Goal: Information Seeking & Learning: Learn about a topic

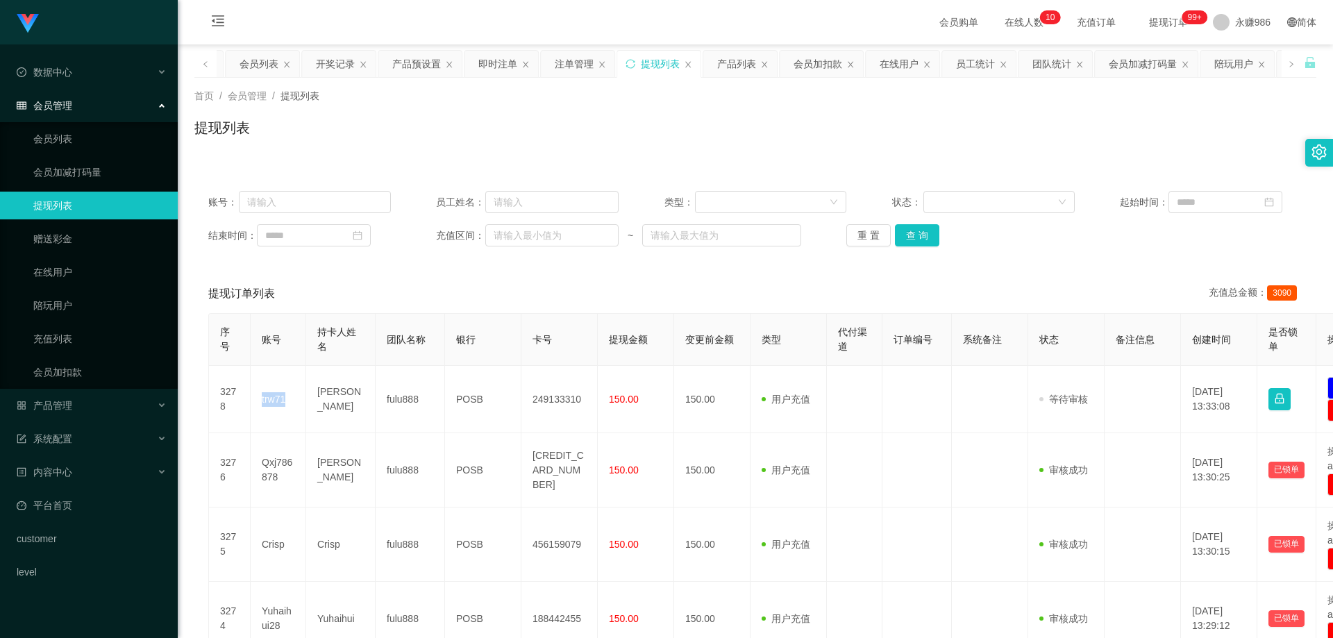
scroll to position [208, 0]
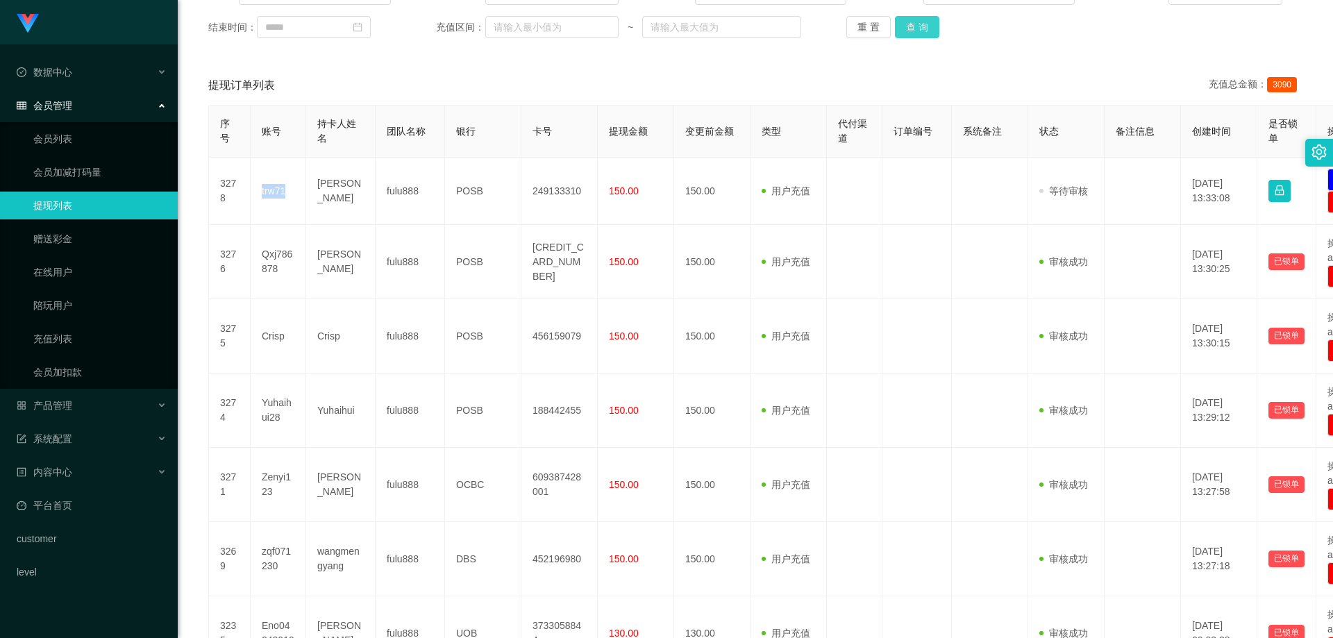
click at [903, 24] on button "查 询" at bounding box center [917, 27] width 44 height 22
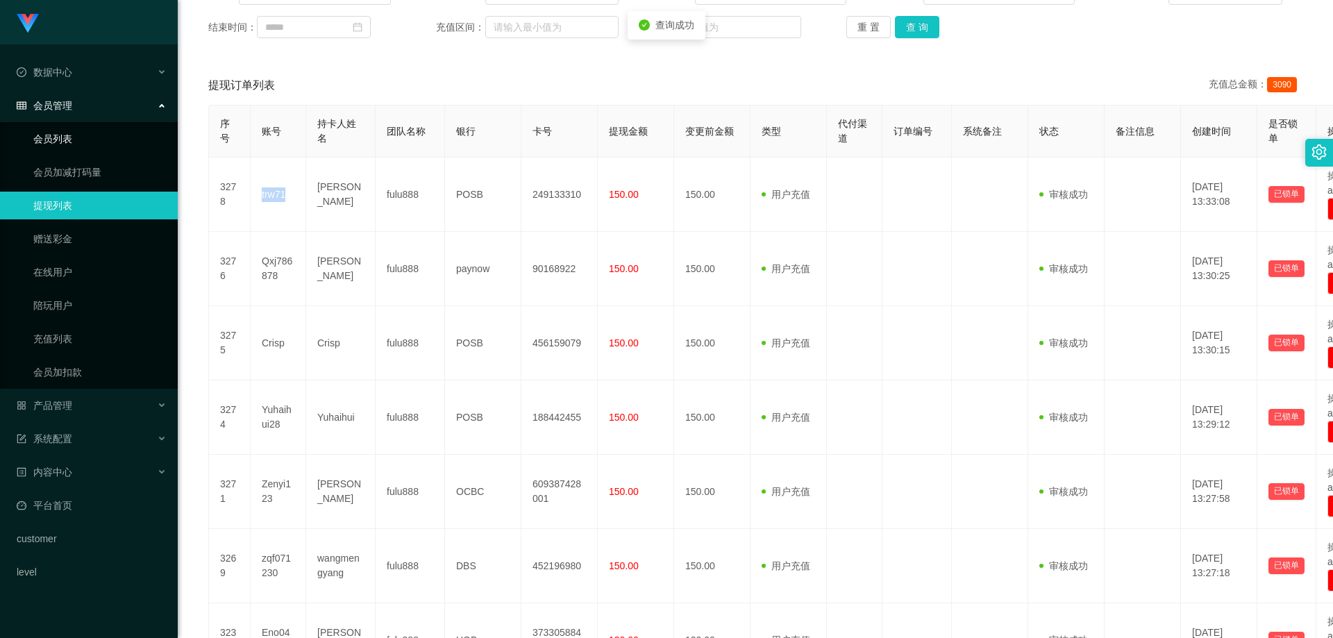
click at [54, 133] on link "会员列表" at bounding box center [99, 139] width 133 height 28
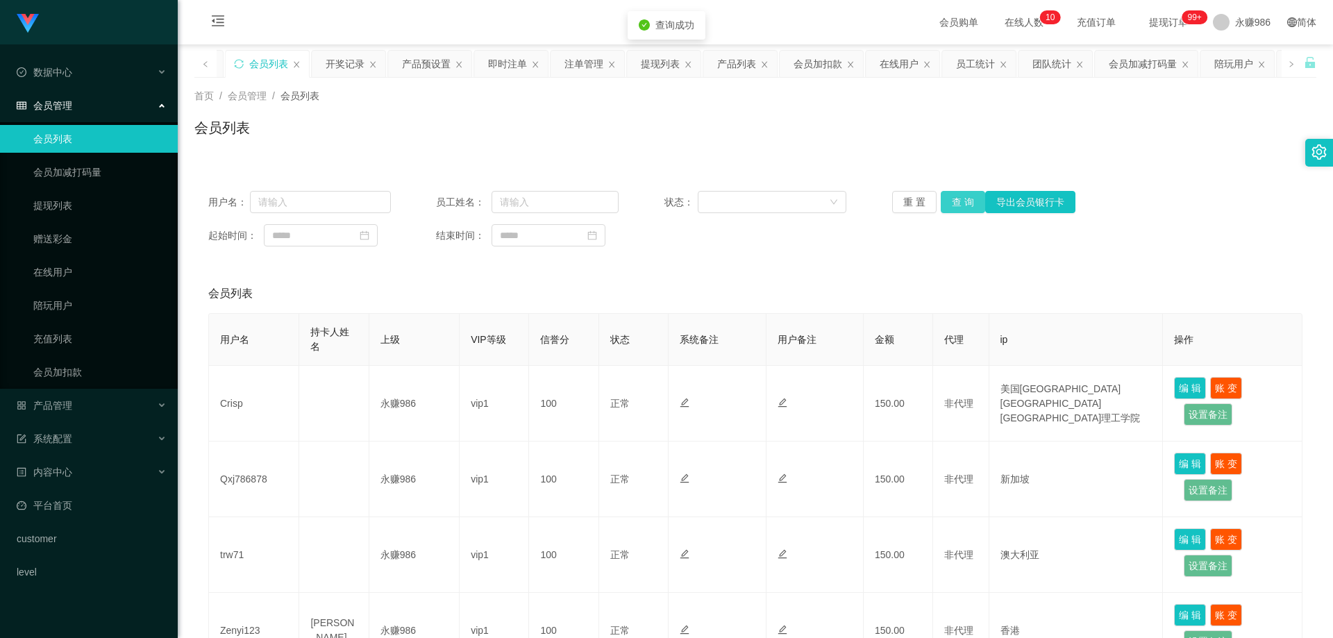
click at [950, 200] on button "查 询" at bounding box center [963, 202] width 44 height 22
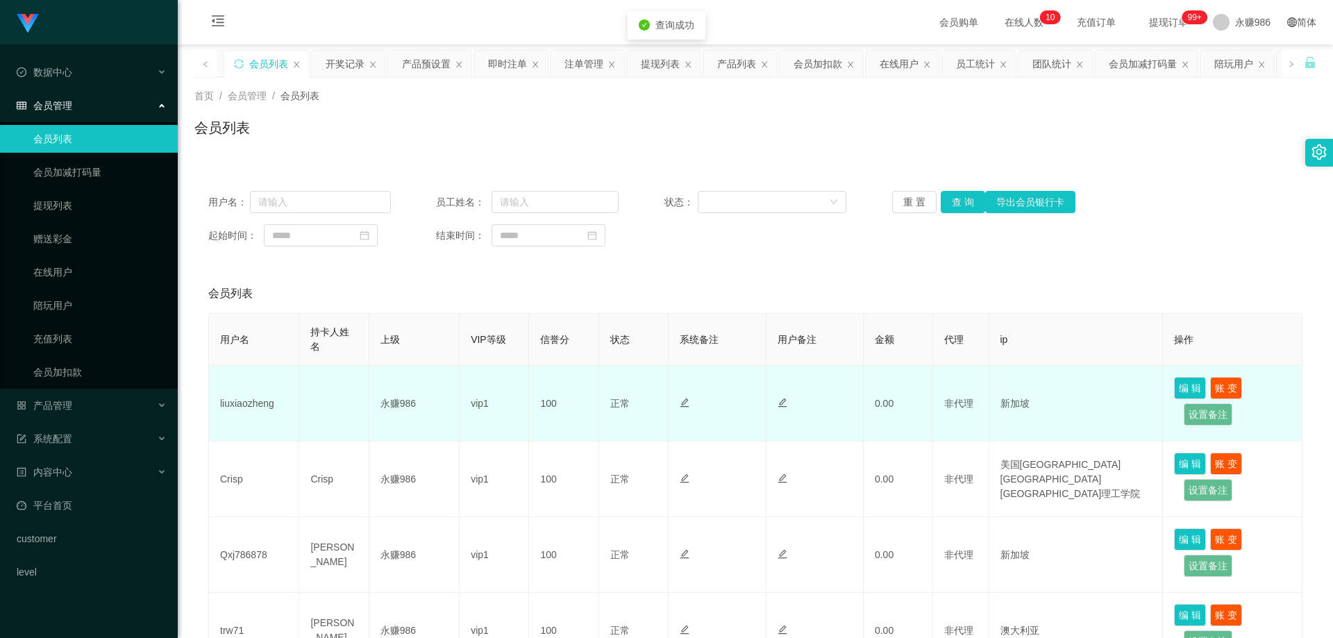
click at [244, 408] on td "liuxiaozheng" at bounding box center [254, 404] width 90 height 76
copy td "liuxiaozheng"
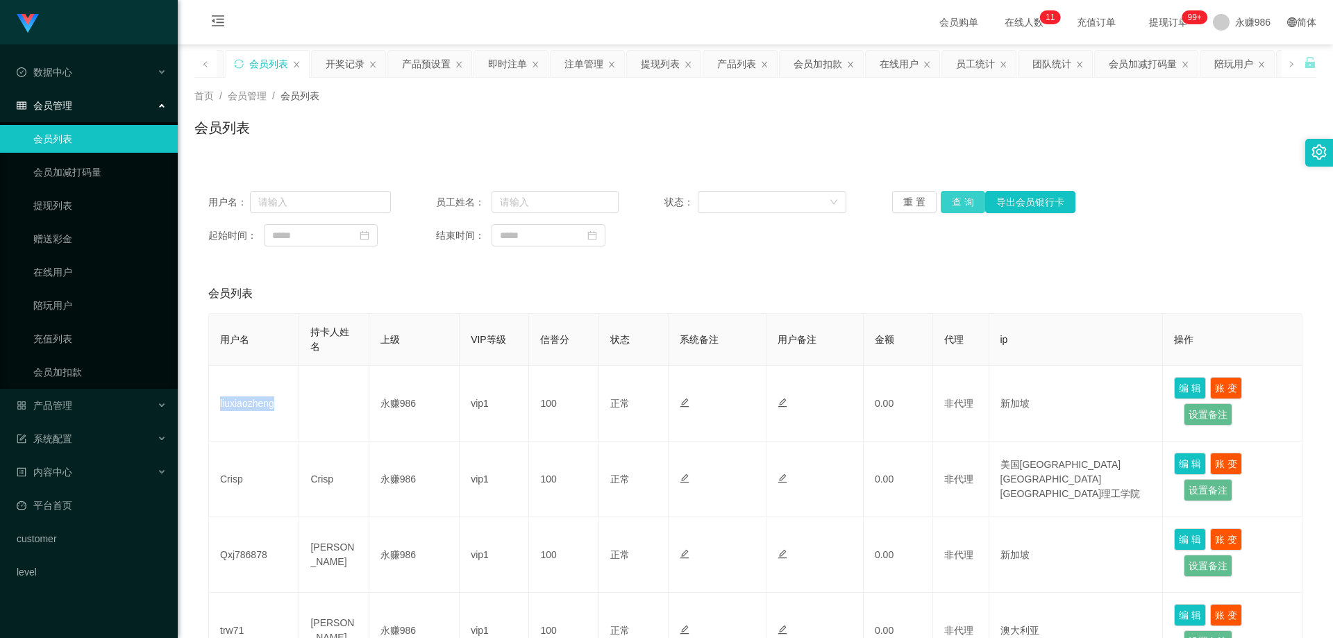
click at [943, 197] on button "查 询" at bounding box center [963, 202] width 44 height 22
click at [107, 407] on div "产品管理" at bounding box center [89, 406] width 178 height 28
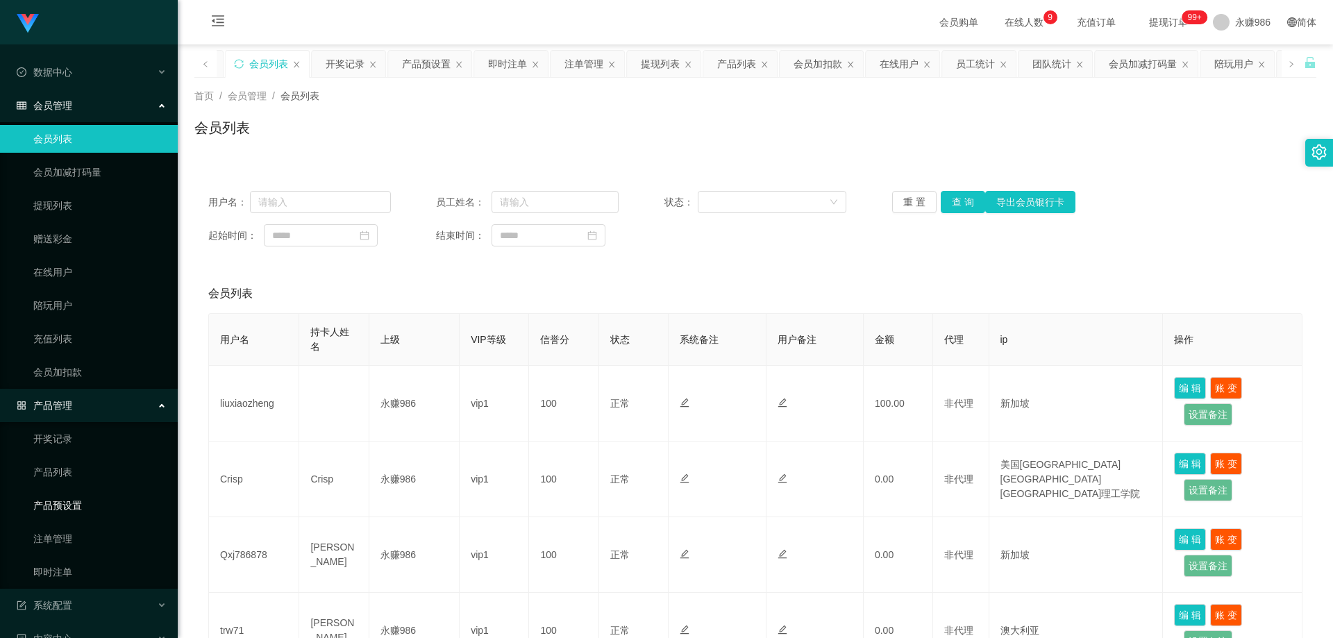
click at [92, 494] on link "产品预设置" at bounding box center [99, 506] width 133 height 28
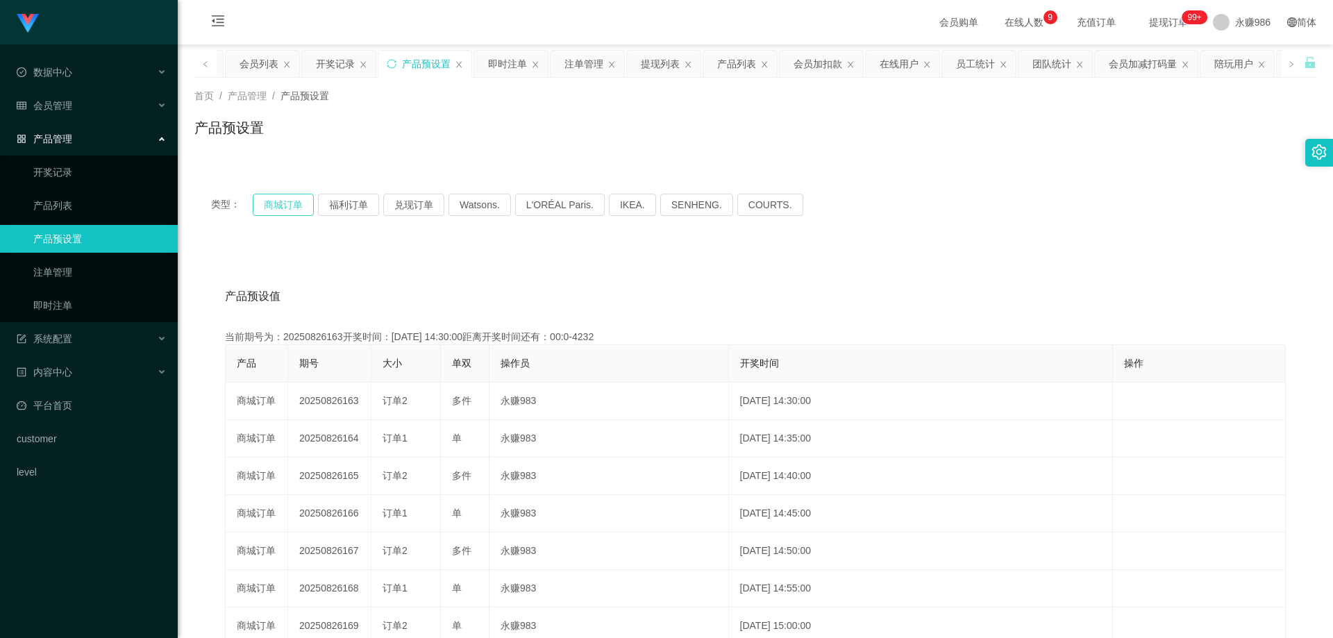
click at [291, 208] on button "商城订单" at bounding box center [283, 205] width 61 height 22
click at [290, 194] on button "商城订单" at bounding box center [283, 205] width 61 height 22
click at [289, 201] on button "商城订单" at bounding box center [283, 205] width 61 height 22
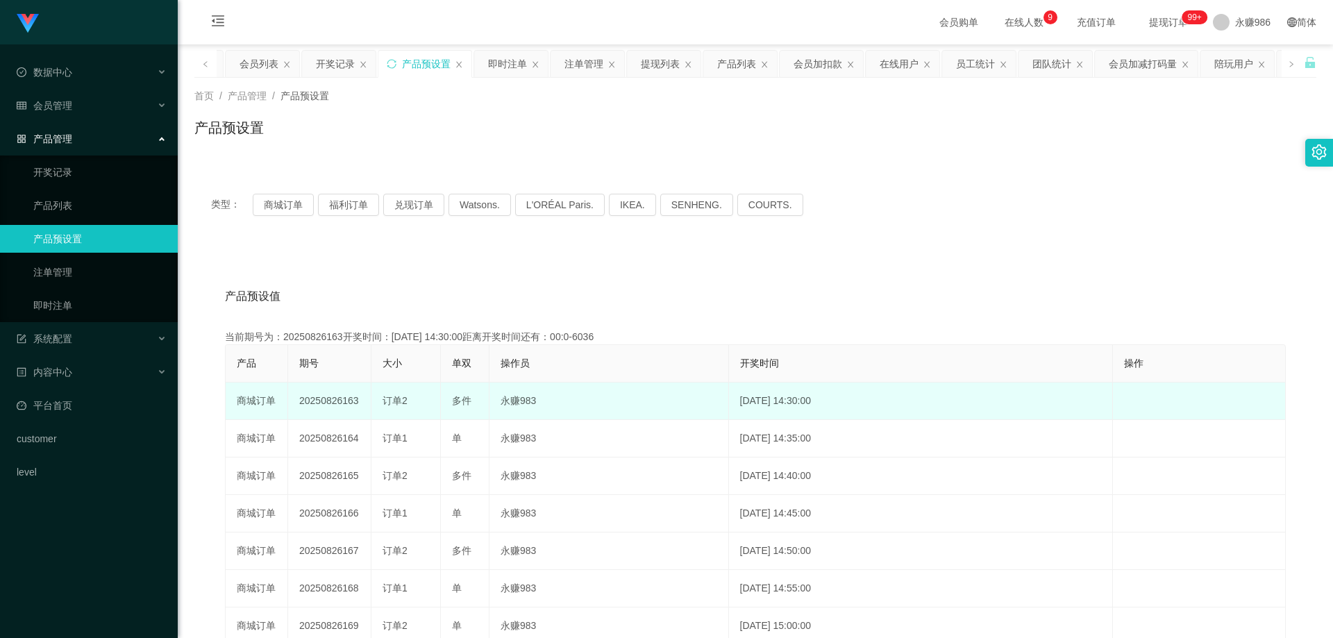
drag, startPoint x: 349, startPoint y: 400, endPoint x: 341, endPoint y: 401, distance: 7.8
click at [341, 401] on td "20250826163" at bounding box center [329, 401] width 83 height 37
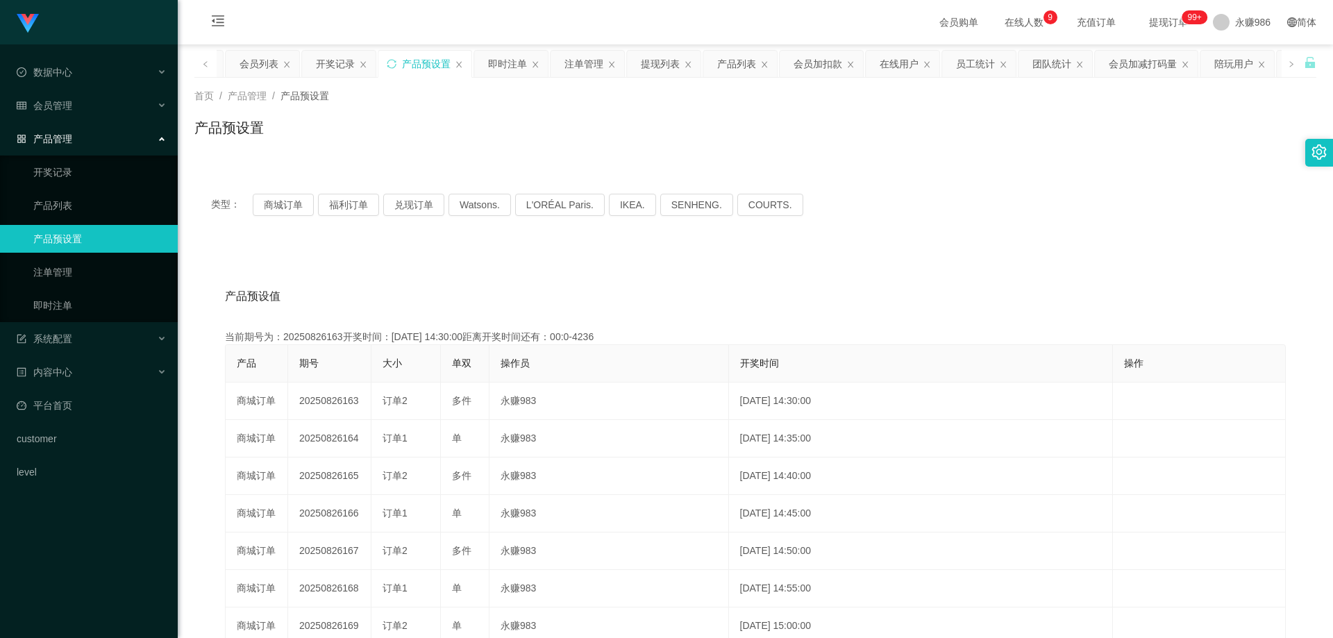
copy td "163"
click at [99, 310] on link "即时注单" at bounding box center [99, 306] width 133 height 28
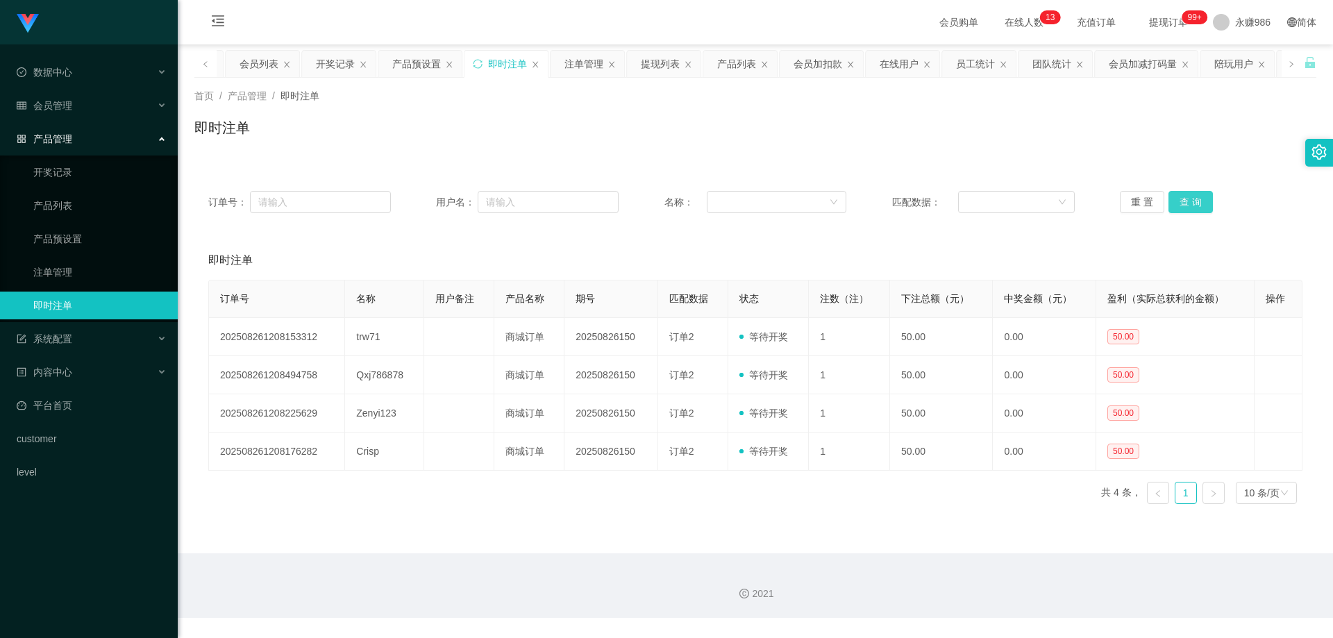
click at [1168, 194] on button "查 询" at bounding box center [1190, 202] width 44 height 22
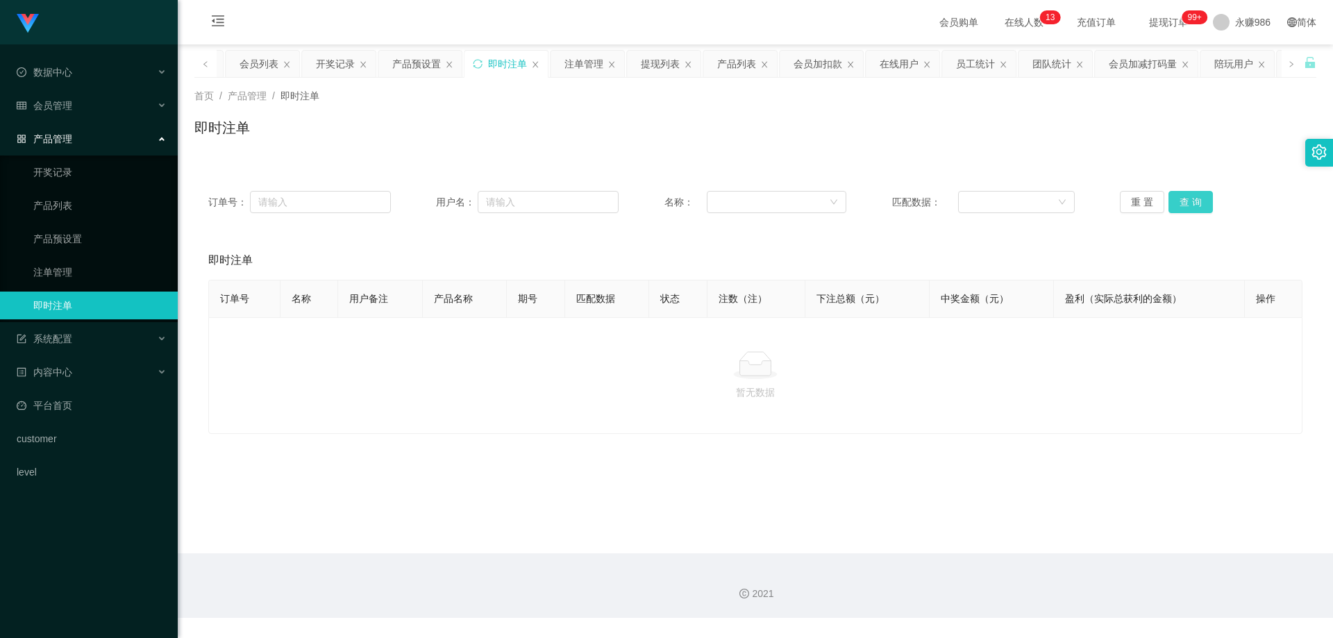
click at [1168, 194] on button "查 询" at bounding box center [1190, 202] width 44 height 22
click at [90, 87] on li "数据中心 员工统计 团队统计" at bounding box center [89, 73] width 178 height 31
click at [81, 105] on div "会员管理" at bounding box center [89, 106] width 178 height 28
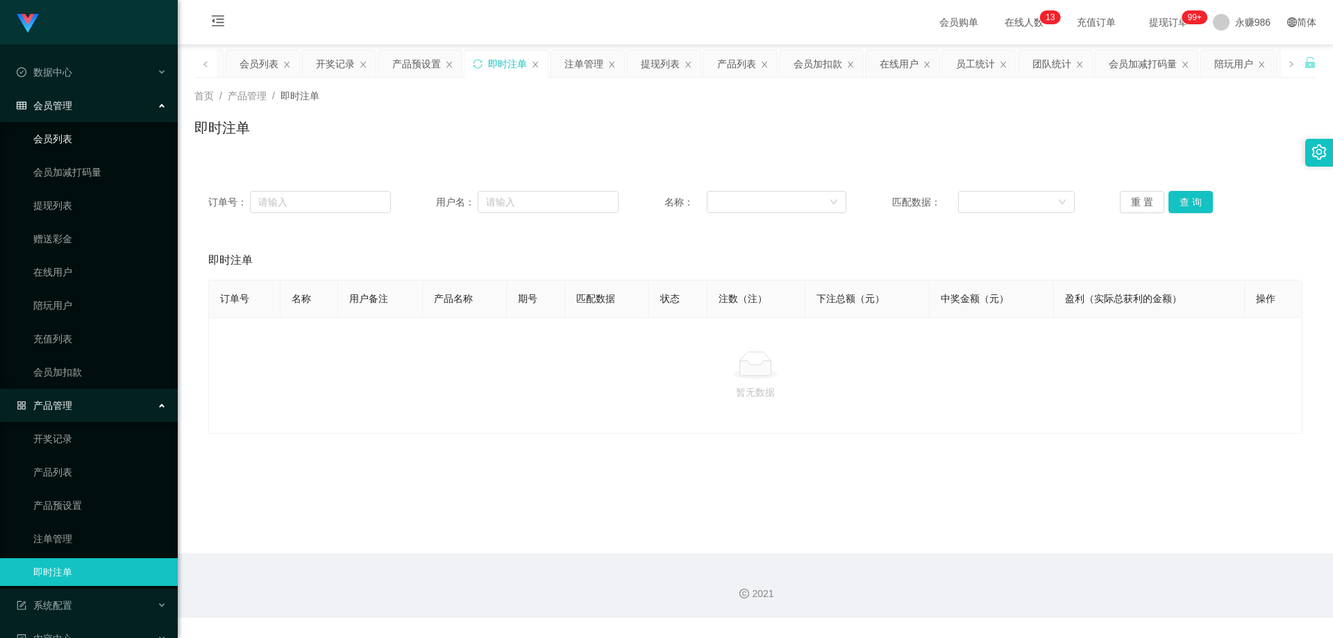
click at [87, 133] on link "会员列表" at bounding box center [99, 139] width 133 height 28
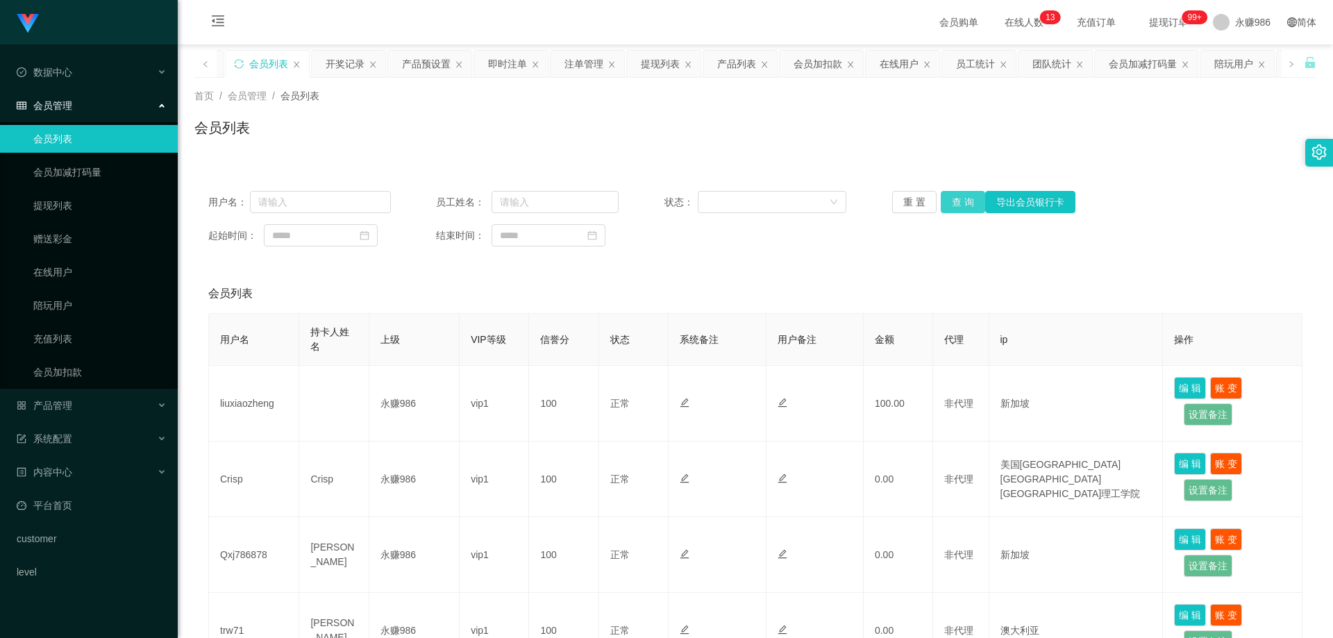
click at [968, 195] on button "查 询" at bounding box center [963, 202] width 44 height 22
click at [968, 195] on div "重 置 查 询 导出会员银行卡" at bounding box center [983, 202] width 183 height 22
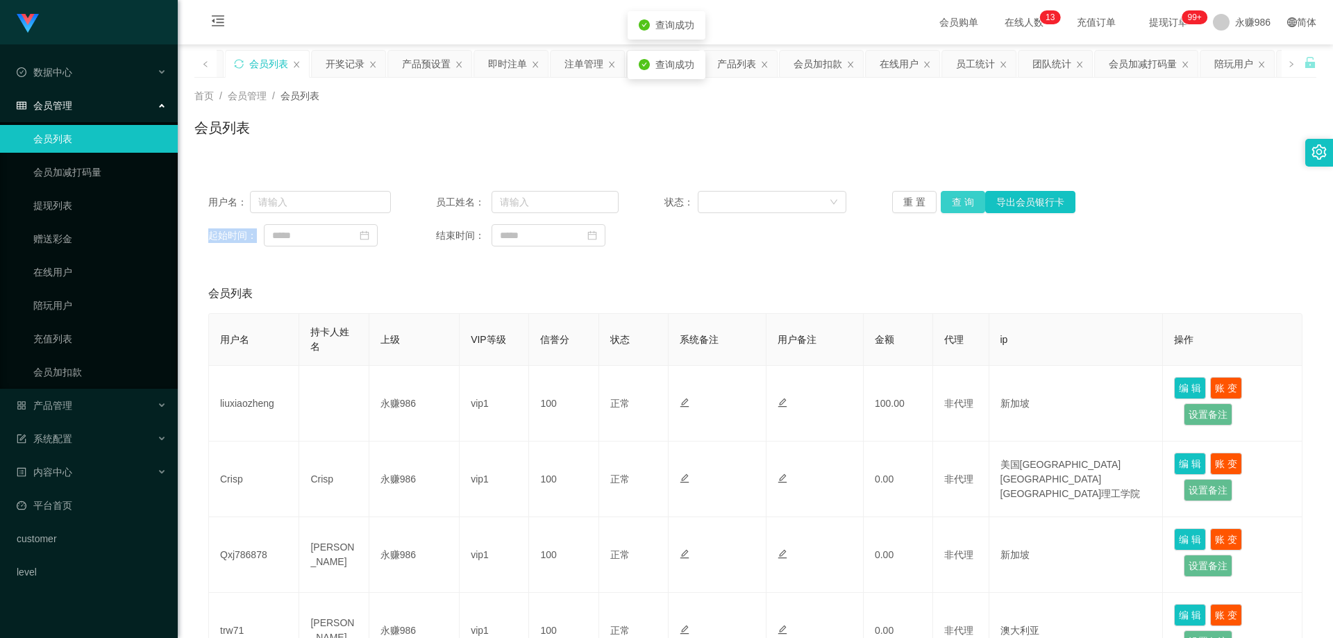
click at [968, 195] on button "查 询" at bounding box center [963, 202] width 44 height 22
click at [968, 195] on div "重 置 查 询 导出会员银行卡" at bounding box center [983, 202] width 183 height 22
click at [968, 195] on button "查 询" at bounding box center [971, 202] width 60 height 22
click at [968, 195] on button "查 询" at bounding box center [963, 202] width 44 height 22
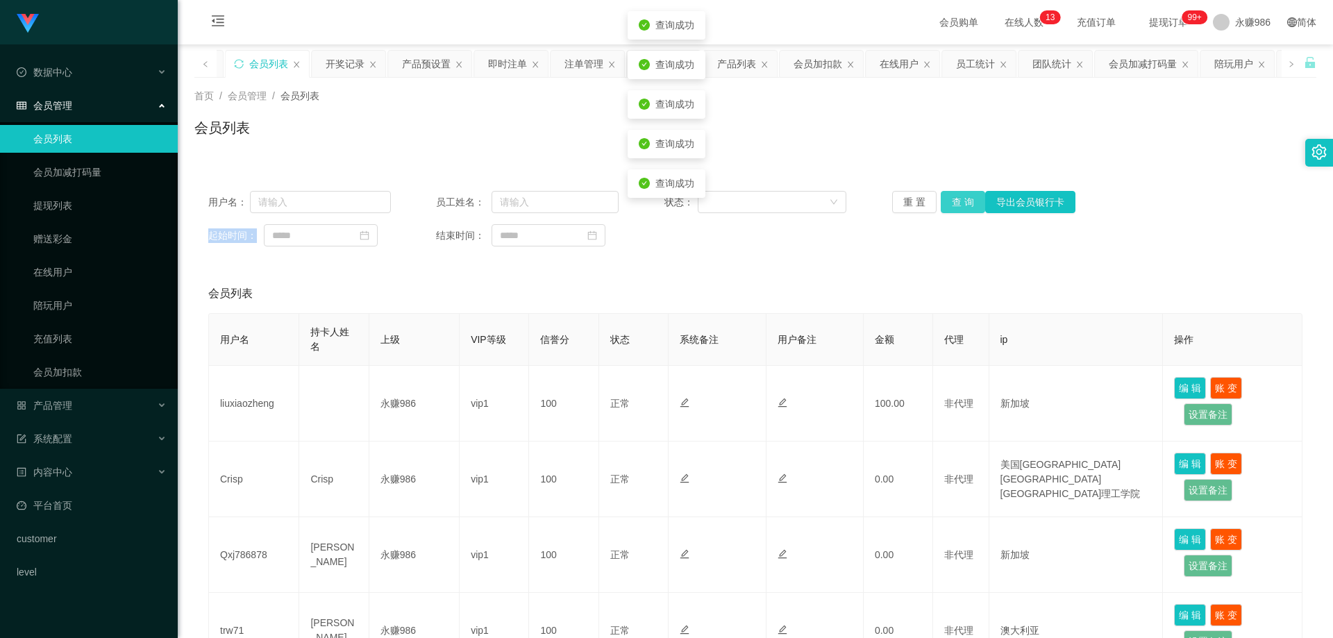
click at [968, 195] on button "查 询" at bounding box center [963, 202] width 44 height 22
click at [968, 195] on div "重 置 查 询 导出会员银行卡" at bounding box center [983, 202] width 183 height 22
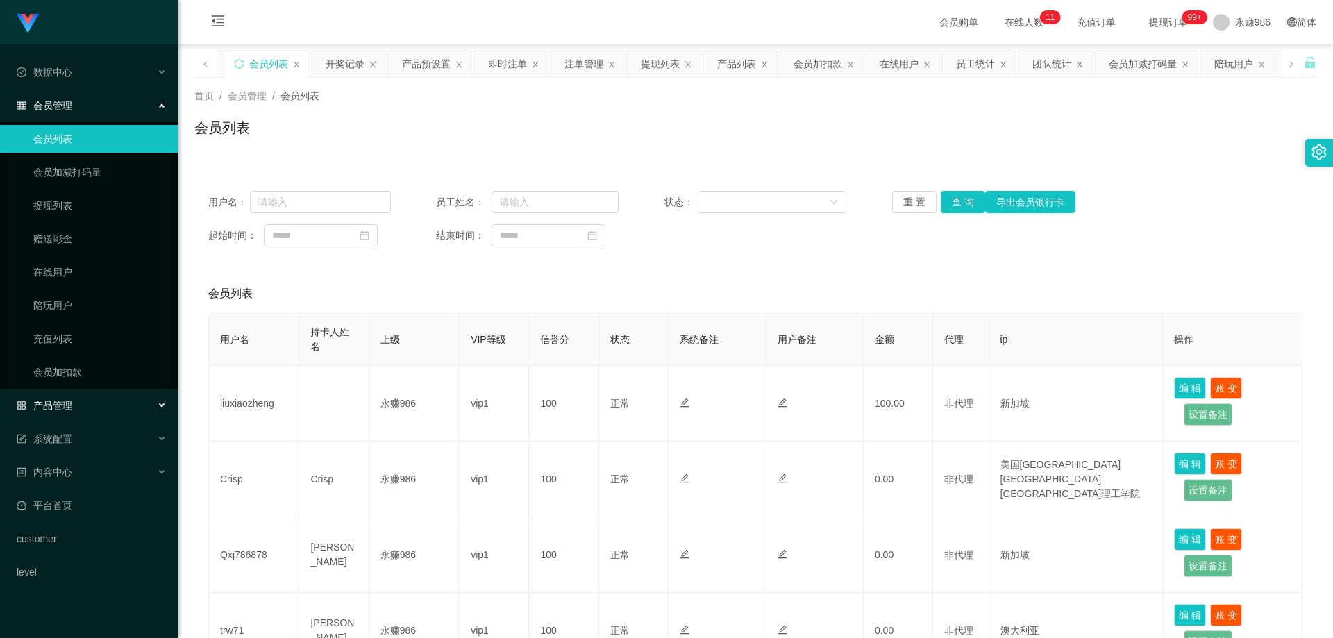
click at [114, 403] on div "产品管理" at bounding box center [89, 406] width 178 height 28
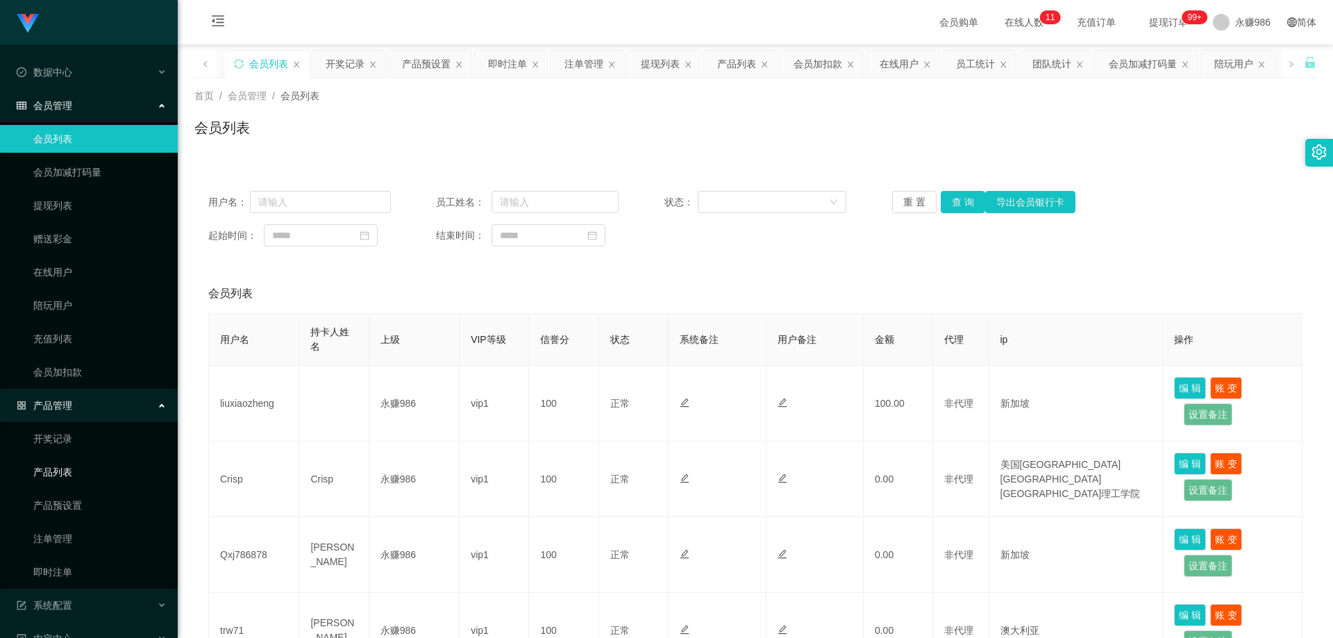
scroll to position [128, 0]
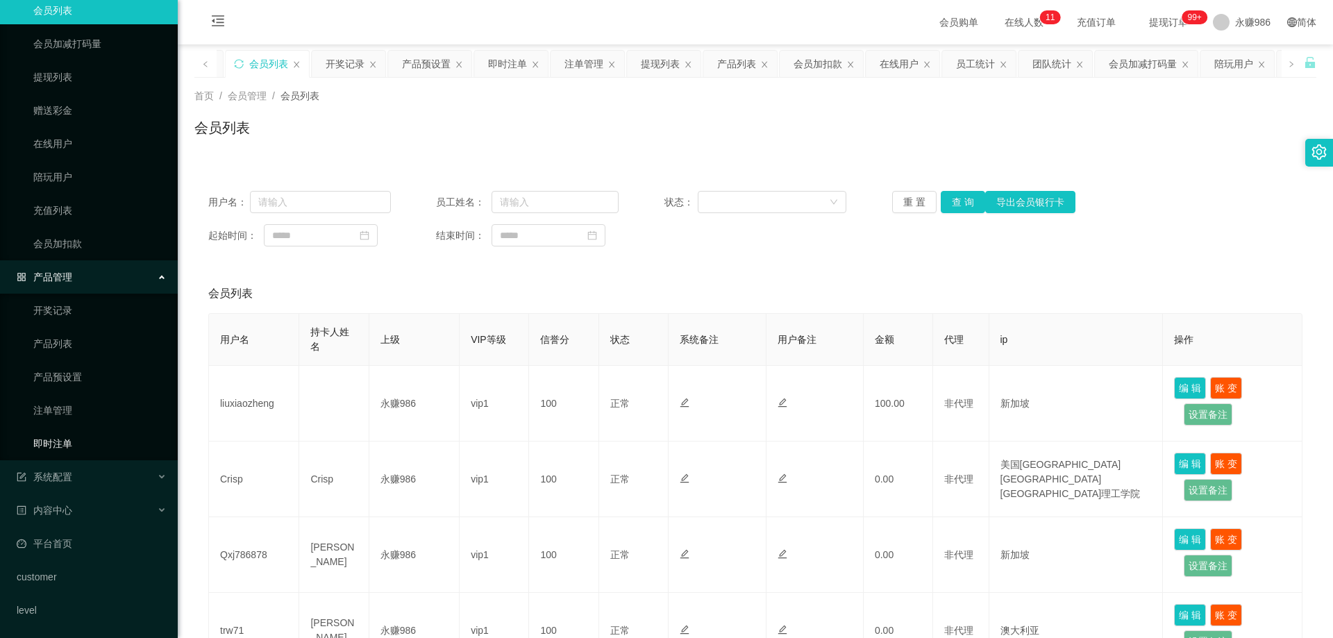
click at [86, 431] on link "即时注单" at bounding box center [99, 444] width 133 height 28
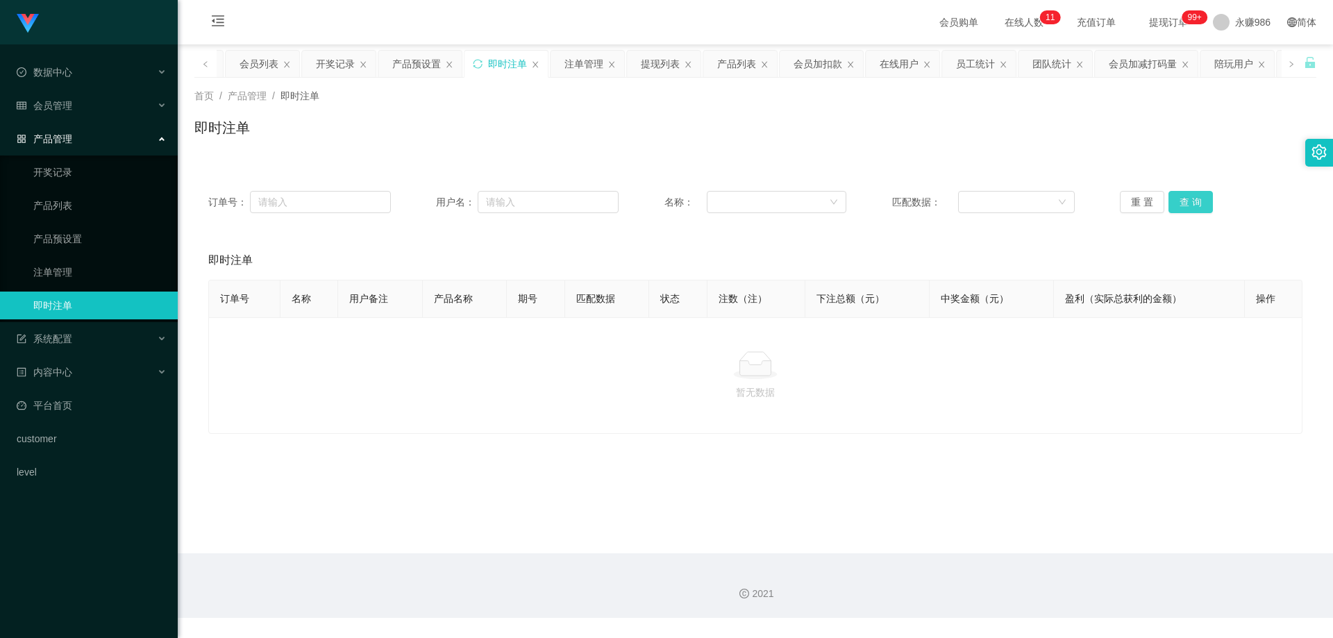
click at [1193, 195] on button "查 询" at bounding box center [1190, 202] width 44 height 22
click at [69, 271] on link "注单管理" at bounding box center [99, 272] width 133 height 28
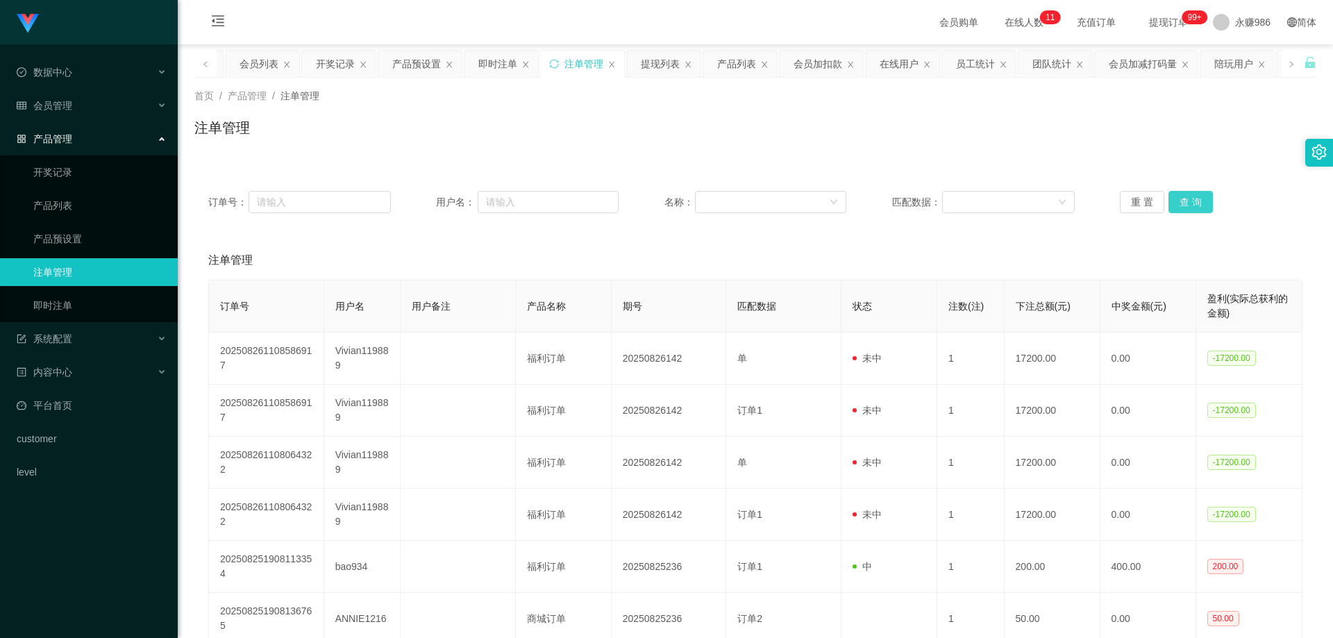
click at [1188, 200] on button "查 询" at bounding box center [1190, 202] width 44 height 22
click at [1188, 201] on button "查 询" at bounding box center [1190, 202] width 44 height 22
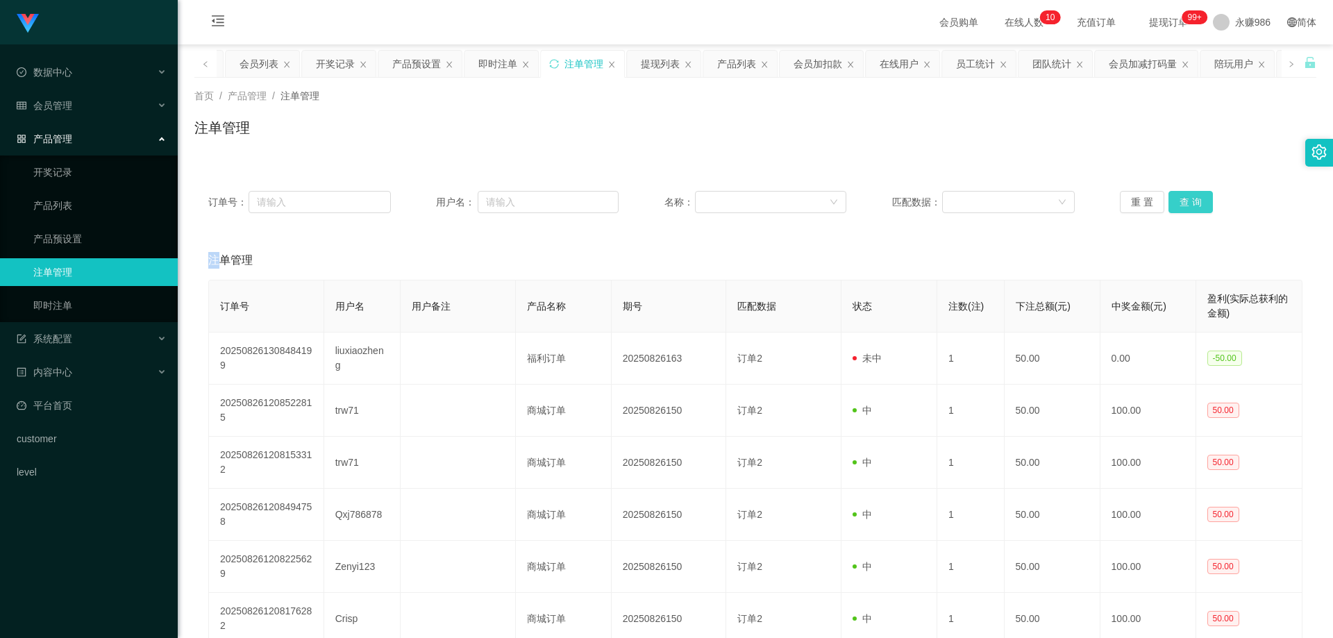
click at [1188, 201] on div "重 置 查 询" at bounding box center [1211, 202] width 183 height 22
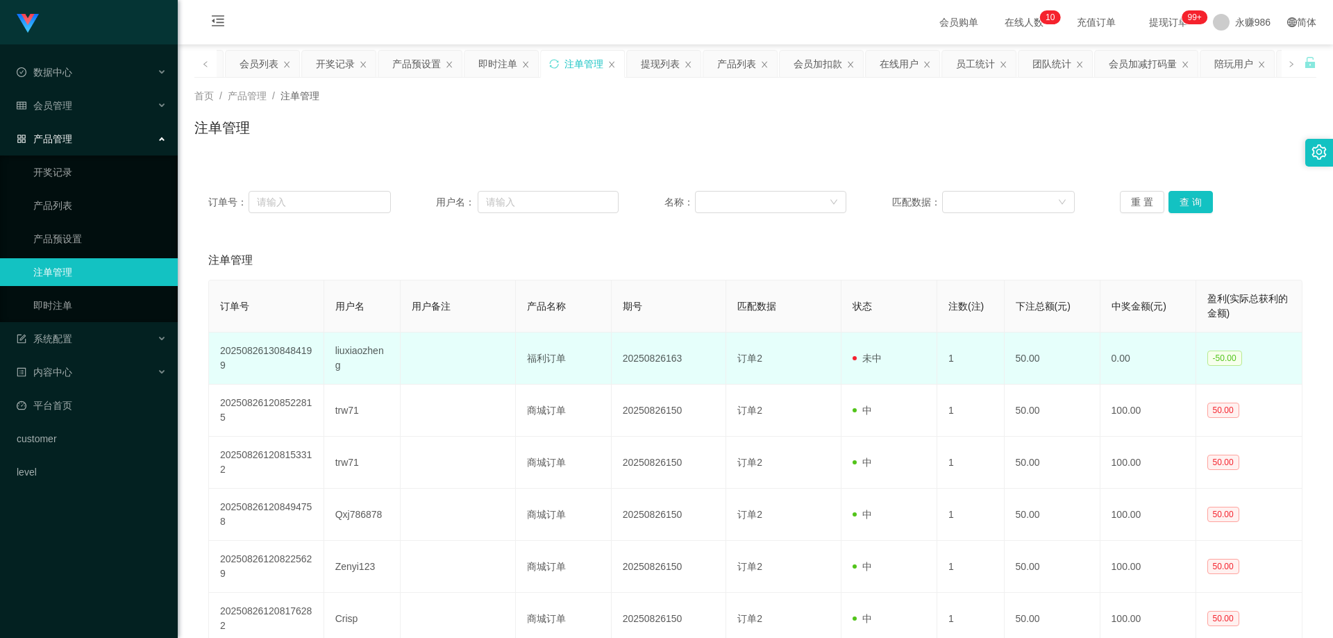
click at [335, 362] on td "liuxiaozheng" at bounding box center [362, 359] width 76 height 52
copy td "liuxiaozheng"
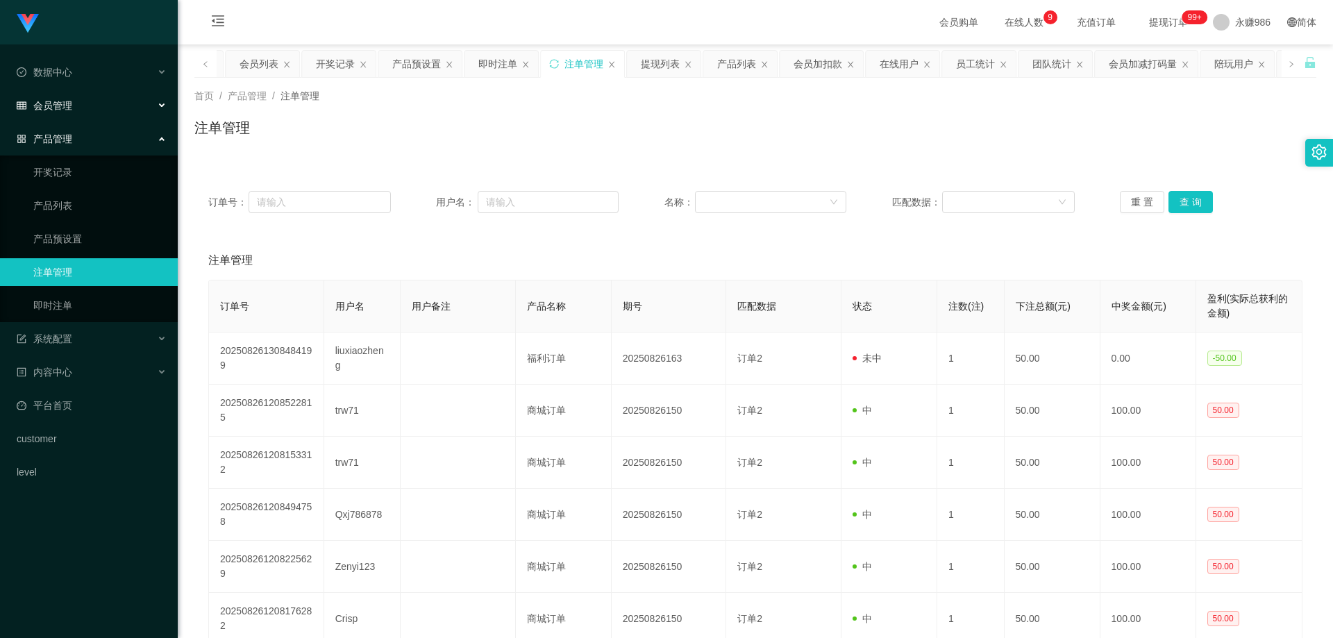
drag, startPoint x: 113, startPoint y: 103, endPoint x: 102, endPoint y: 119, distance: 19.5
click at [113, 103] on div "会员管理" at bounding box center [89, 106] width 178 height 28
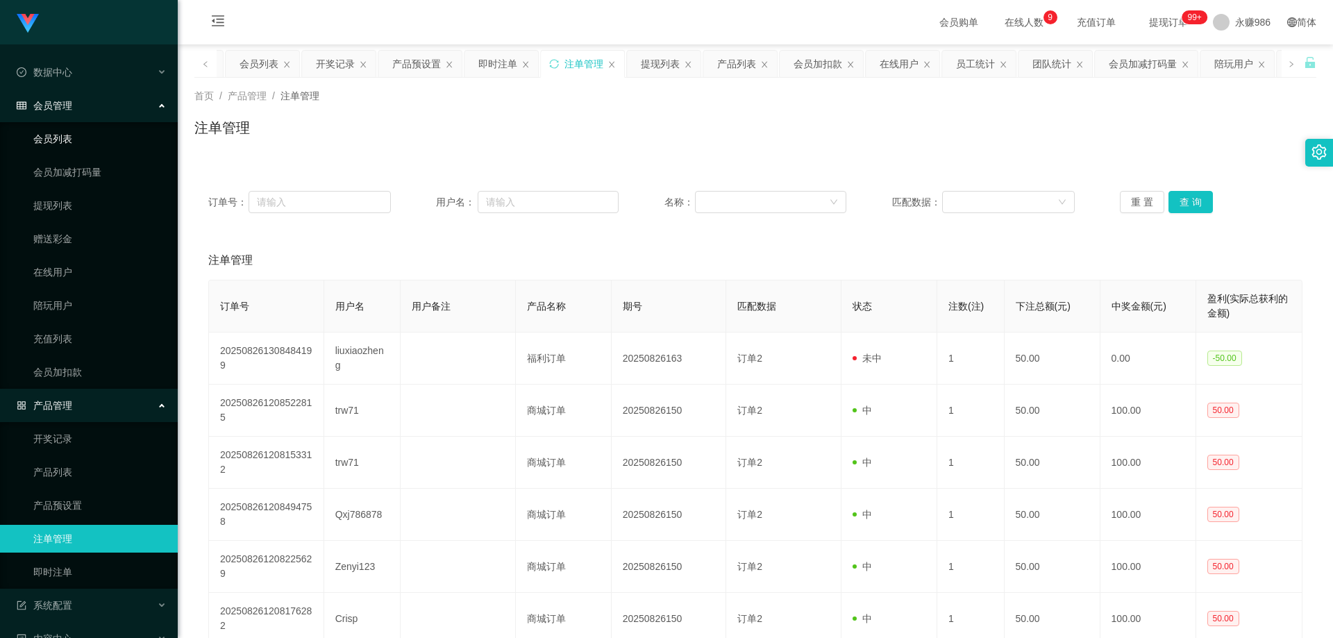
click at [77, 137] on link "会员列表" at bounding box center [99, 139] width 133 height 28
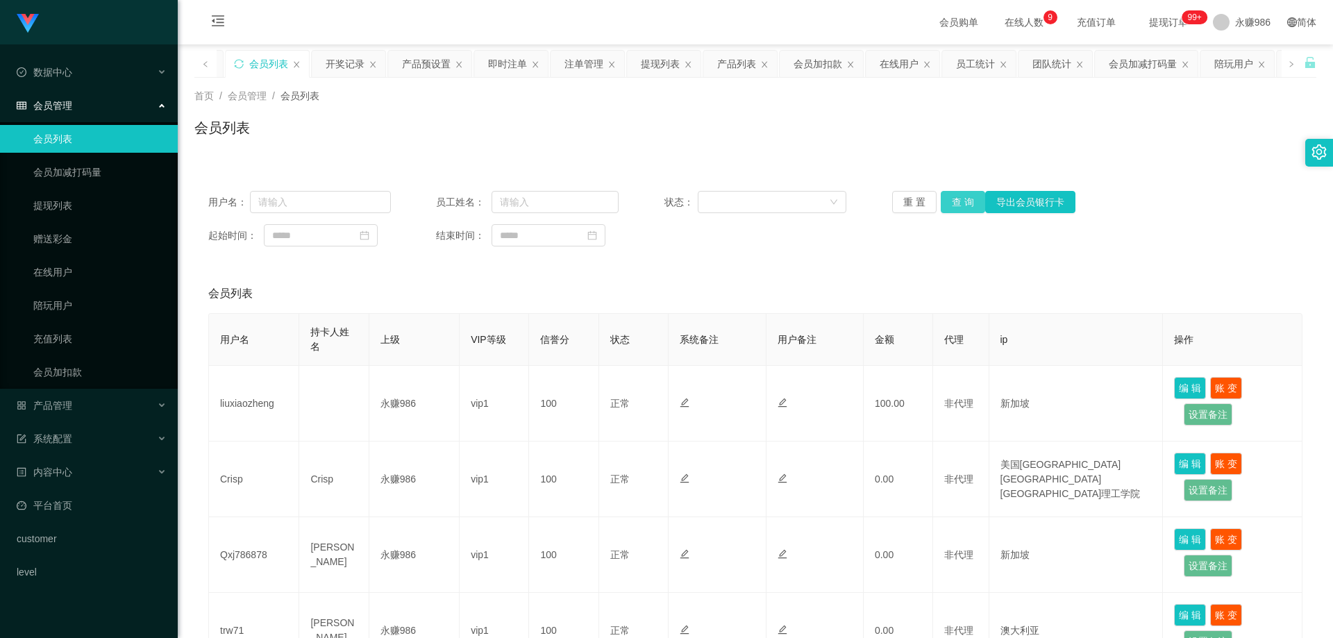
click at [972, 199] on button "查 询" at bounding box center [963, 202] width 44 height 22
click at [967, 202] on button "查 询" at bounding box center [963, 202] width 44 height 22
click at [948, 201] on button "查 询" at bounding box center [963, 202] width 44 height 22
click at [687, 289] on div "会员列表" at bounding box center [755, 293] width 1094 height 39
click at [83, 86] on li "数据中心 员工统计 团队统计" at bounding box center [89, 73] width 178 height 31
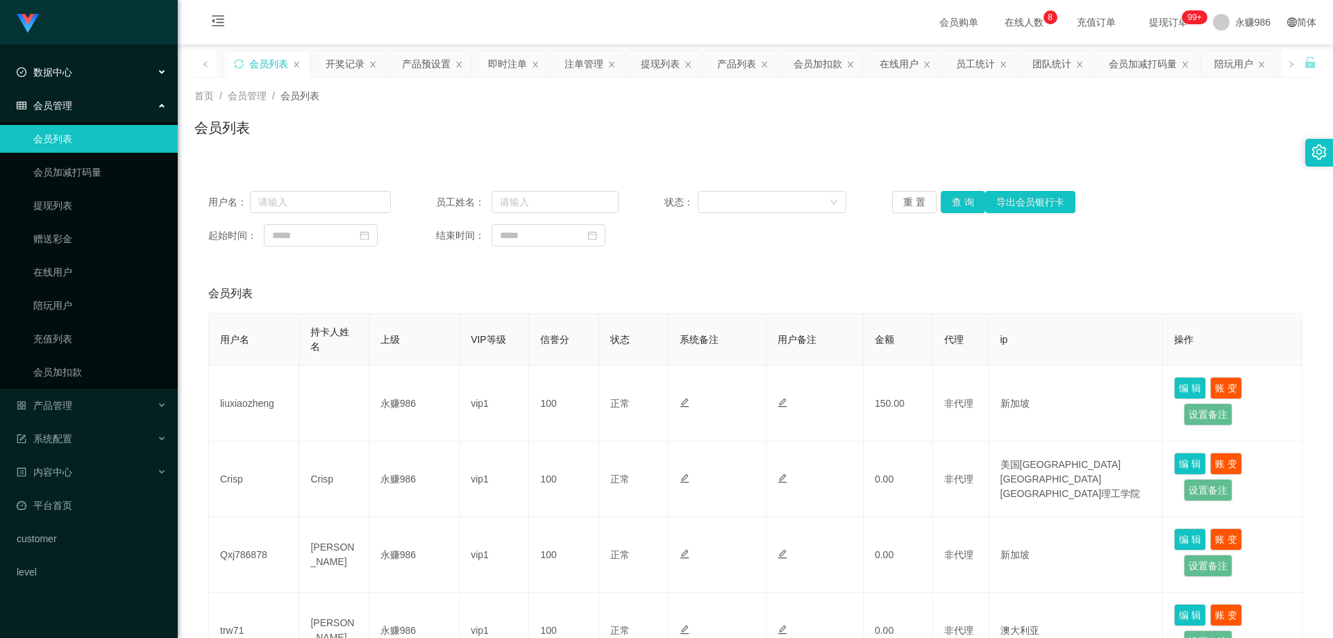
click at [90, 69] on div "数据中心" at bounding box center [89, 72] width 178 height 28
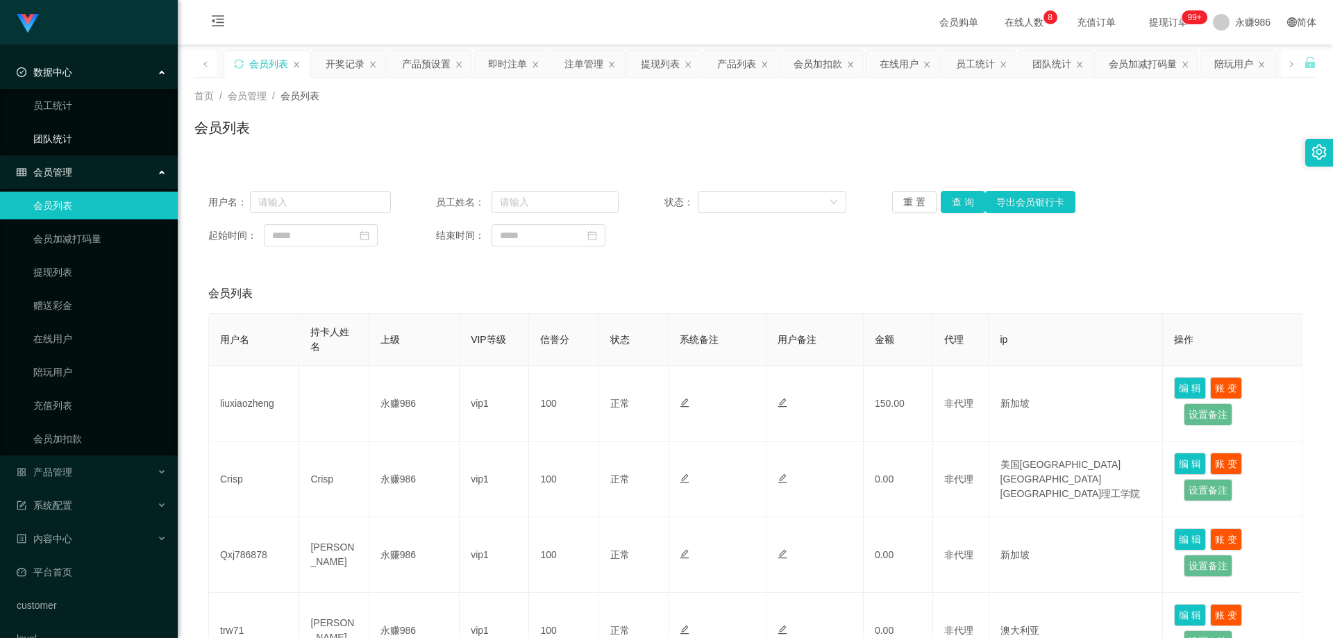
click at [65, 137] on link "团队统计" at bounding box center [99, 139] width 133 height 28
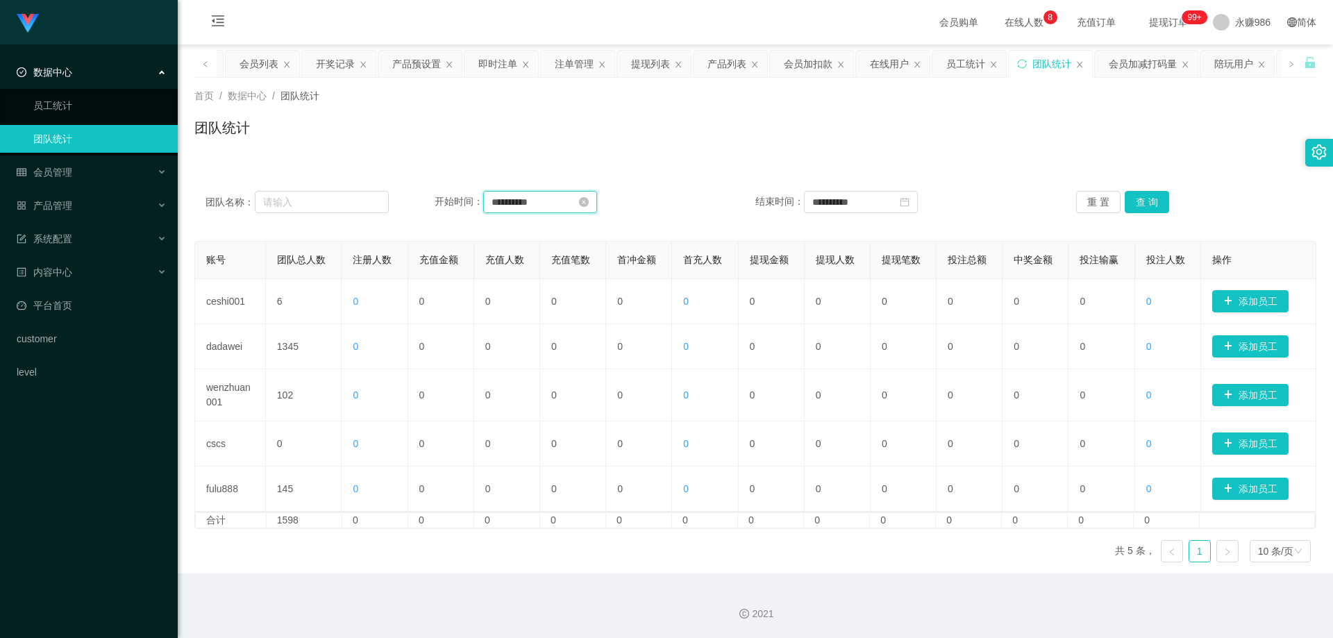
click at [597, 196] on input "**********" at bounding box center [540, 202] width 114 height 22
click at [567, 412] on span "今天" at bounding box center [578, 411] width 176 height 26
click at [576, 408] on link "今天" at bounding box center [578, 411] width 19 height 26
type input "**********"
click at [907, 408] on span "今天" at bounding box center [897, 411] width 176 height 26
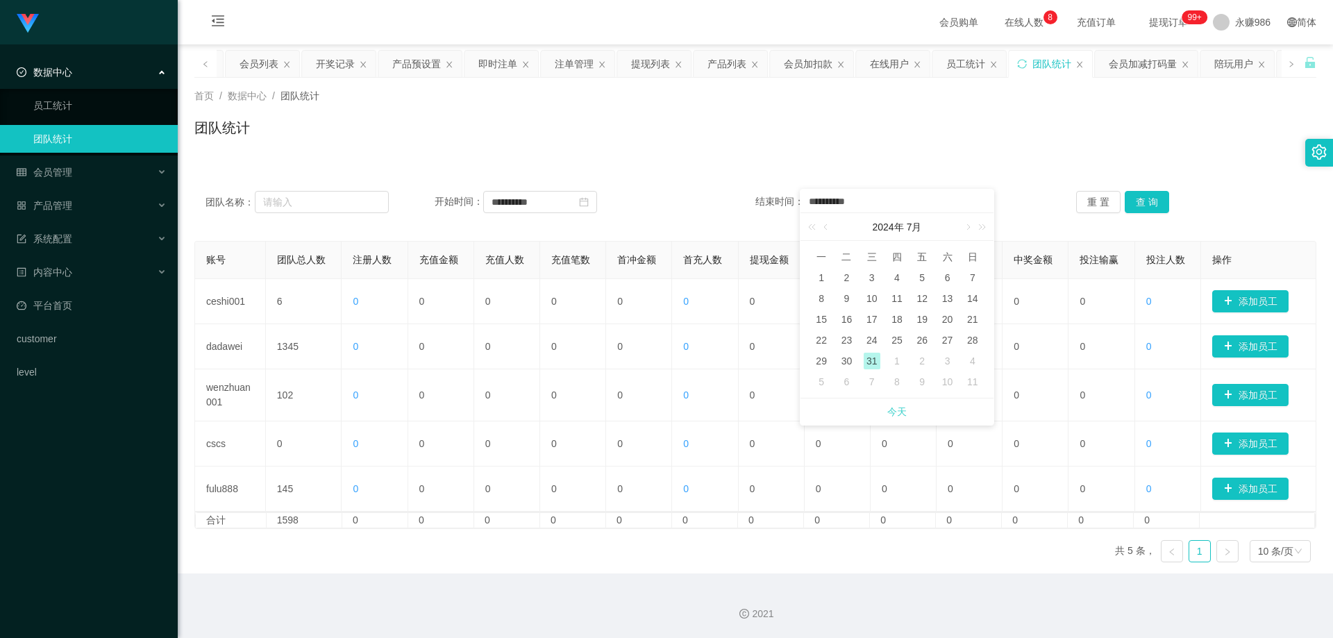
click at [895, 403] on link "今天" at bounding box center [896, 411] width 19 height 26
click at [895, 403] on td "0" at bounding box center [904, 395] width 66 height 52
click at [1159, 205] on button "查 询" at bounding box center [1147, 202] width 44 height 22
click at [864, 203] on input "**********" at bounding box center [861, 202] width 114 height 22
click at [870, 357] on div "27" at bounding box center [872, 361] width 17 height 17
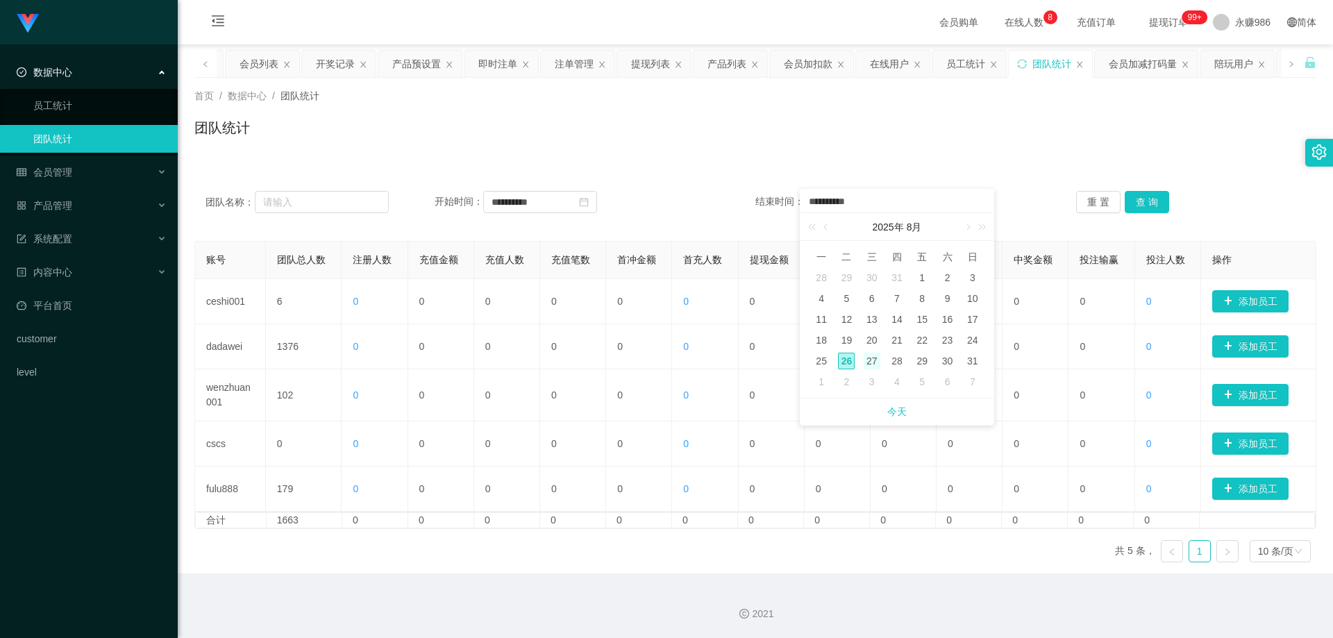
type input "**********"
click at [1132, 213] on div "**********" at bounding box center [755, 202] width 1122 height 50
click at [1139, 211] on button "查 询" at bounding box center [1147, 202] width 44 height 22
click at [124, 205] on div "产品管理" at bounding box center [89, 206] width 178 height 28
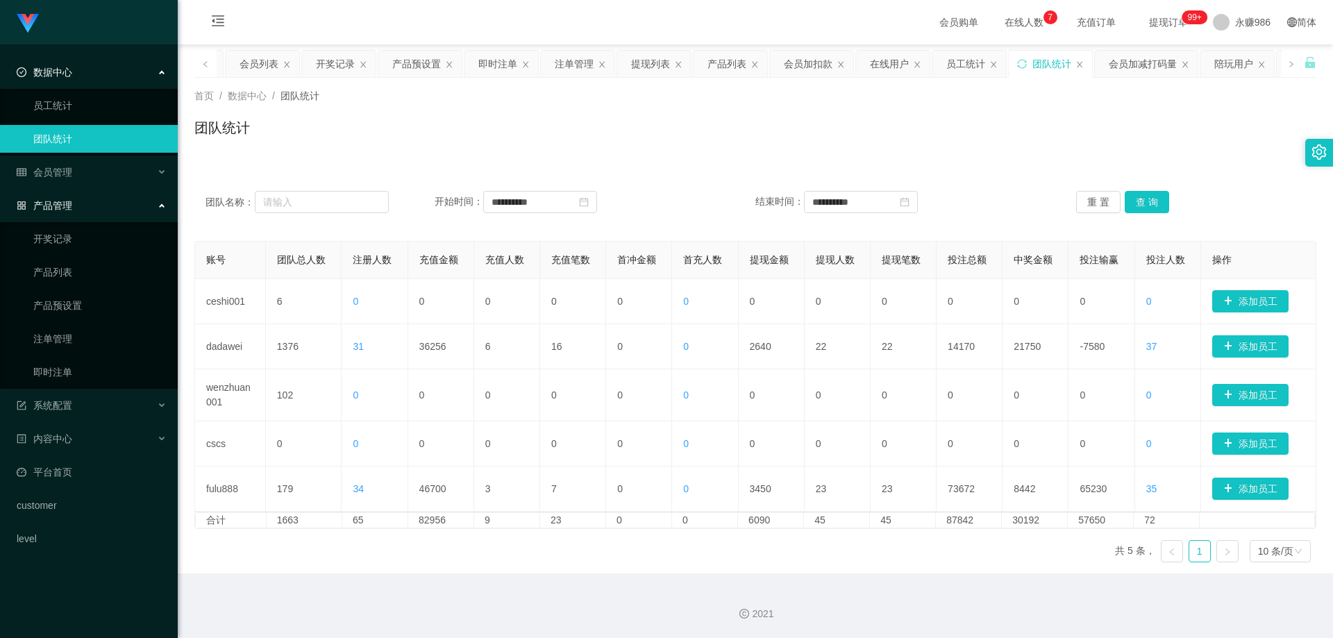
click at [116, 208] on div "产品管理" at bounding box center [89, 206] width 178 height 28
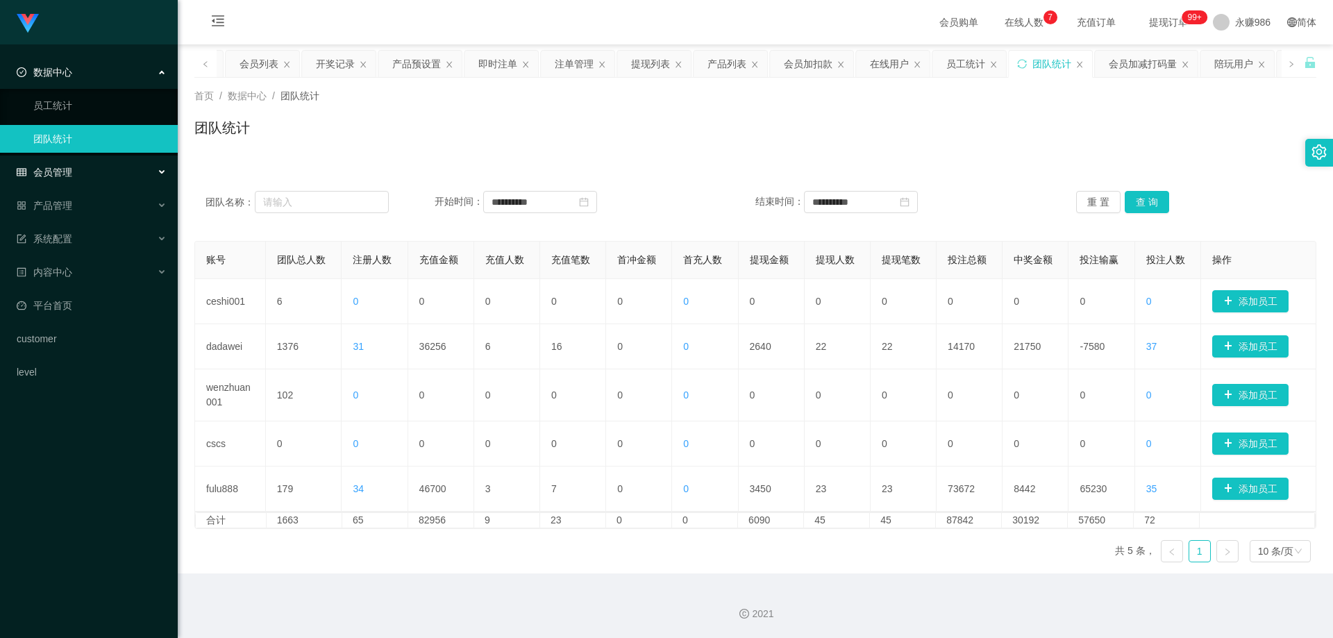
click at [116, 170] on div "会员管理" at bounding box center [89, 172] width 178 height 28
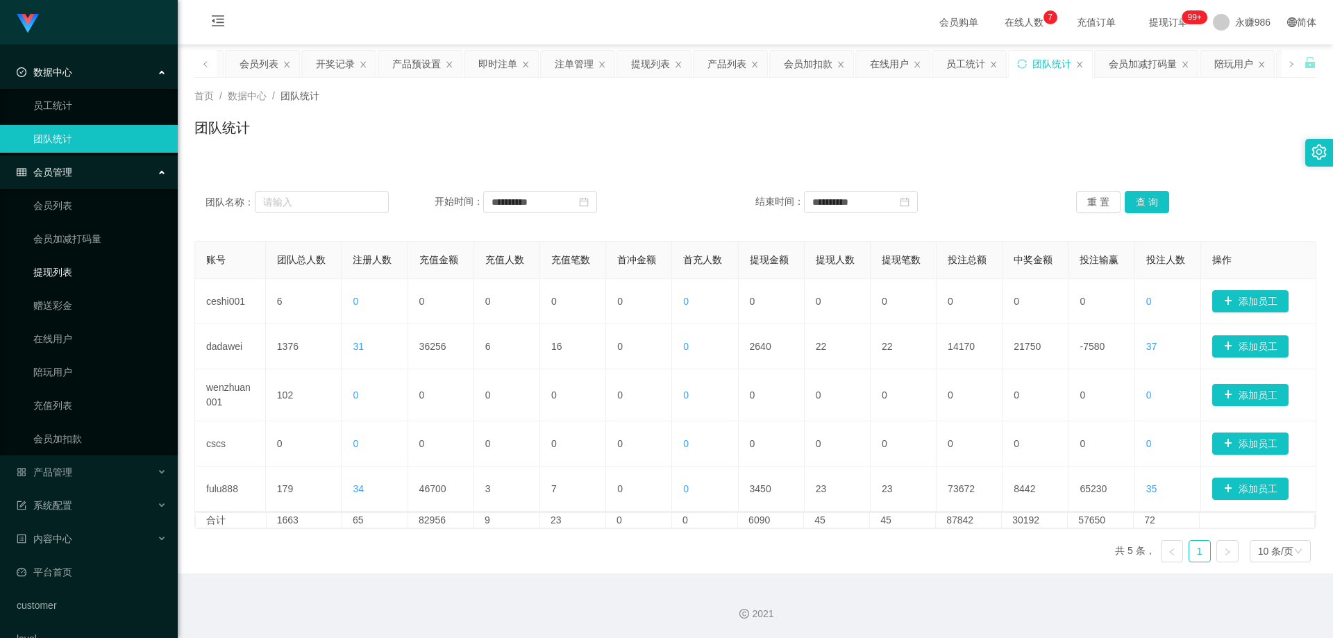
click at [65, 275] on link "提现列表" at bounding box center [99, 272] width 133 height 28
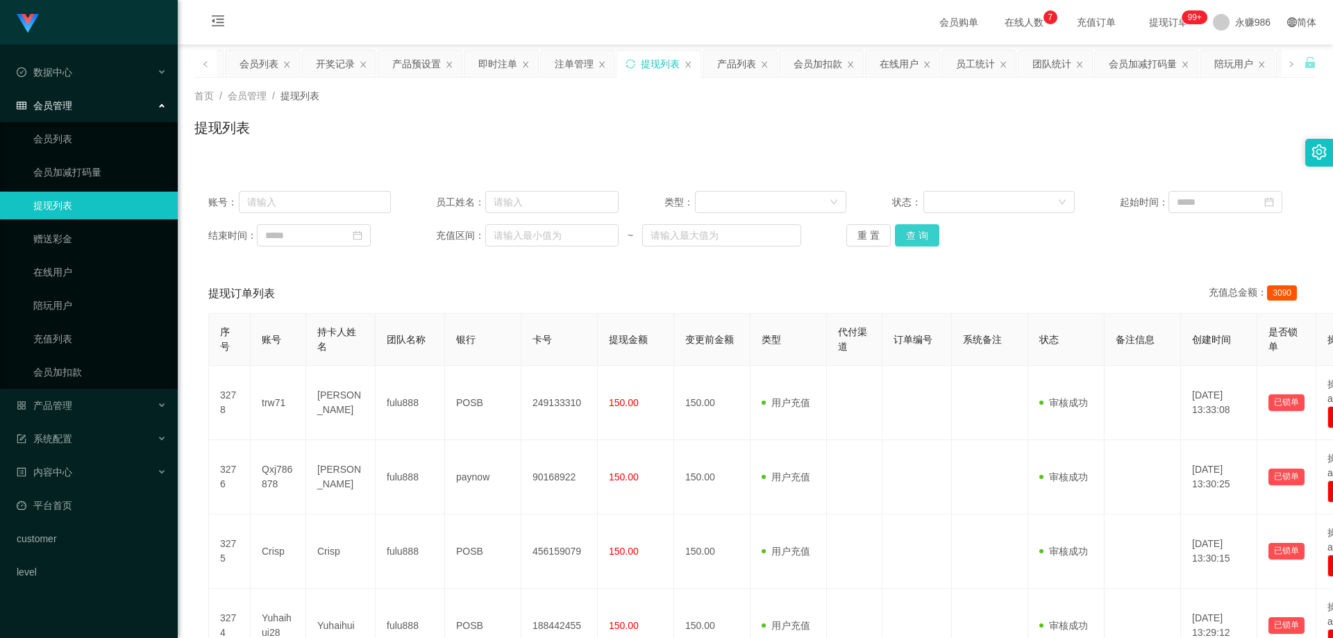
click at [918, 230] on button "查 询" at bounding box center [917, 235] width 44 height 22
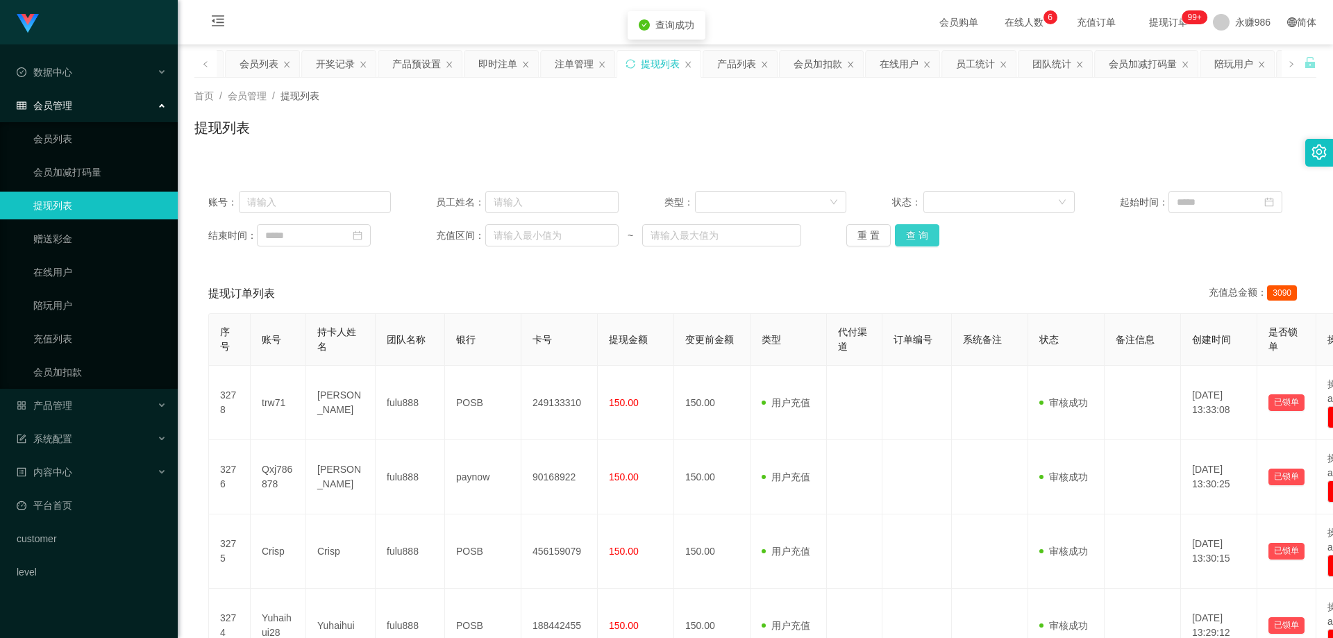
click at [918, 230] on button "查 询" at bounding box center [917, 235] width 44 height 22
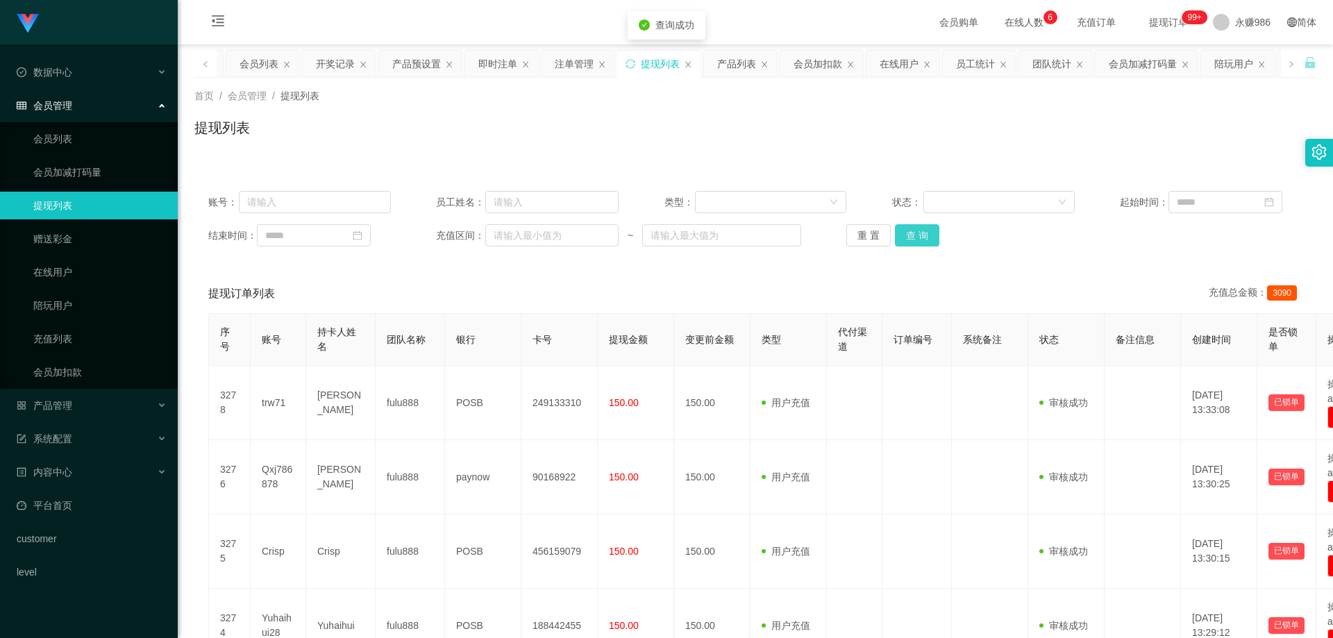
click at [918, 230] on button "查 询" at bounding box center [917, 235] width 44 height 22
click at [918, 232] on button "查 询" at bounding box center [917, 235] width 44 height 22
click at [917, 232] on button "查 询" at bounding box center [917, 235] width 44 height 22
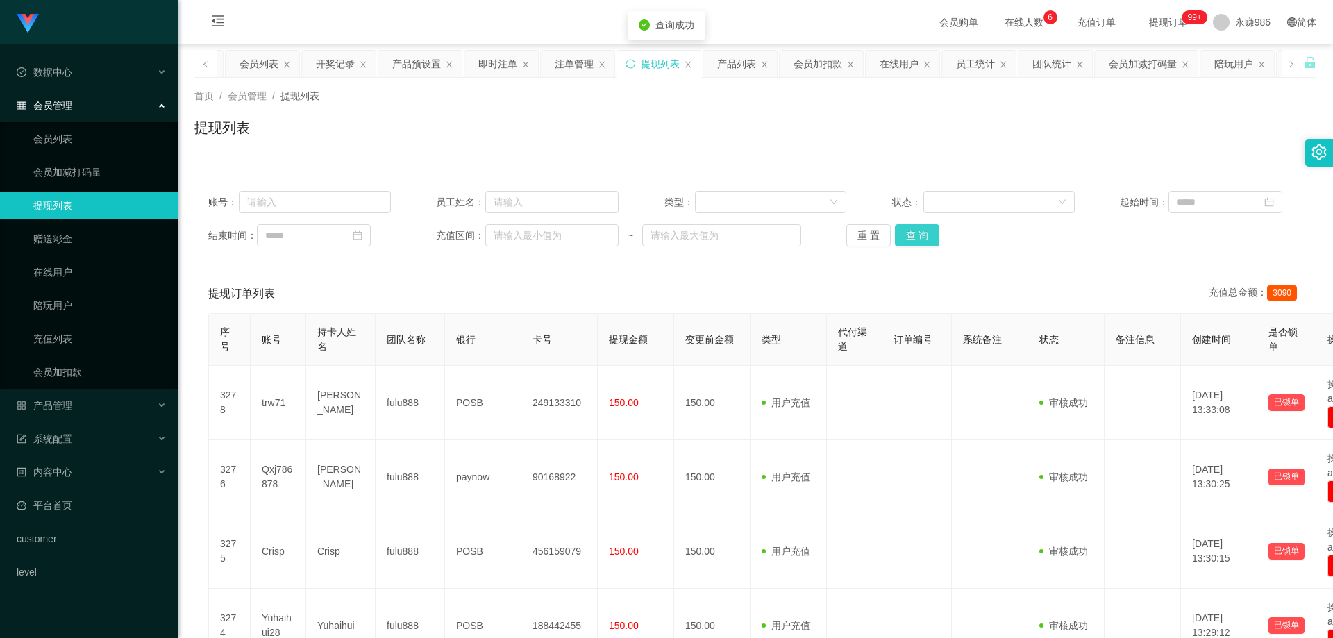
click at [915, 233] on button "查 询" at bounding box center [917, 235] width 44 height 22
click at [923, 243] on button "查 询" at bounding box center [917, 235] width 44 height 22
click at [907, 237] on button "查 询" at bounding box center [917, 235] width 44 height 22
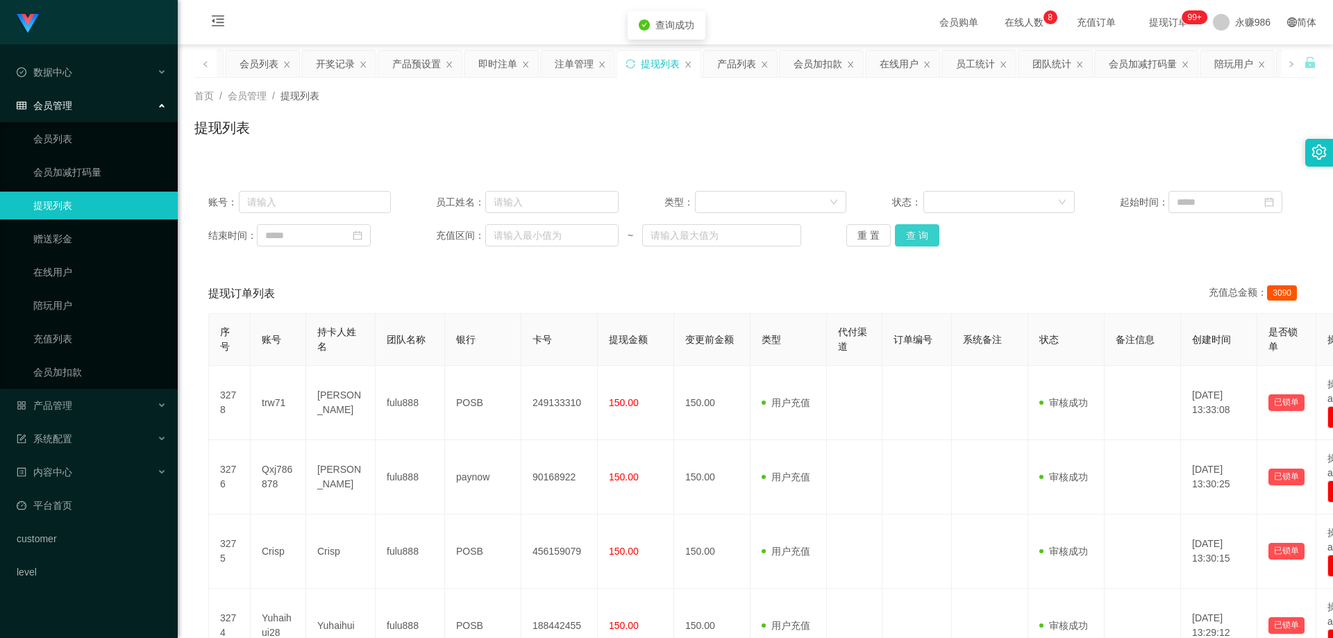
click at [907, 237] on button "查 询" at bounding box center [917, 235] width 44 height 22
click at [907, 238] on button "查 询" at bounding box center [917, 235] width 44 height 22
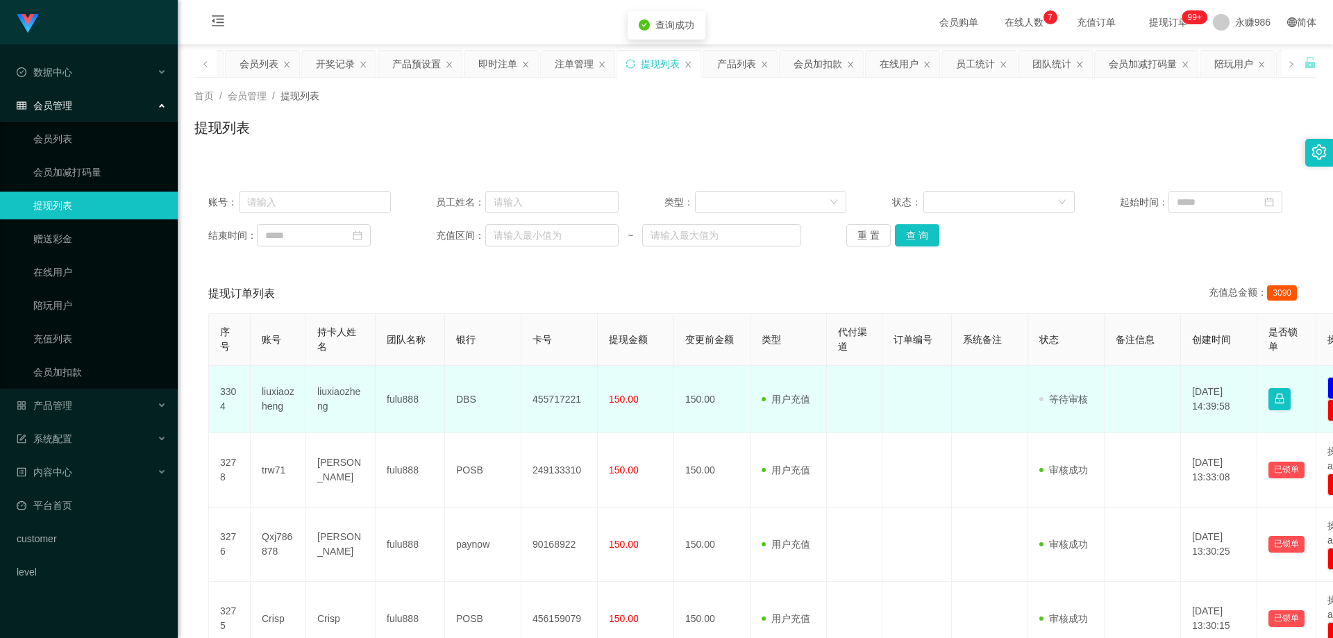
click at [249, 394] on td "3304" at bounding box center [230, 399] width 42 height 67
click at [260, 394] on td "liuxiaozheng" at bounding box center [279, 399] width 56 height 67
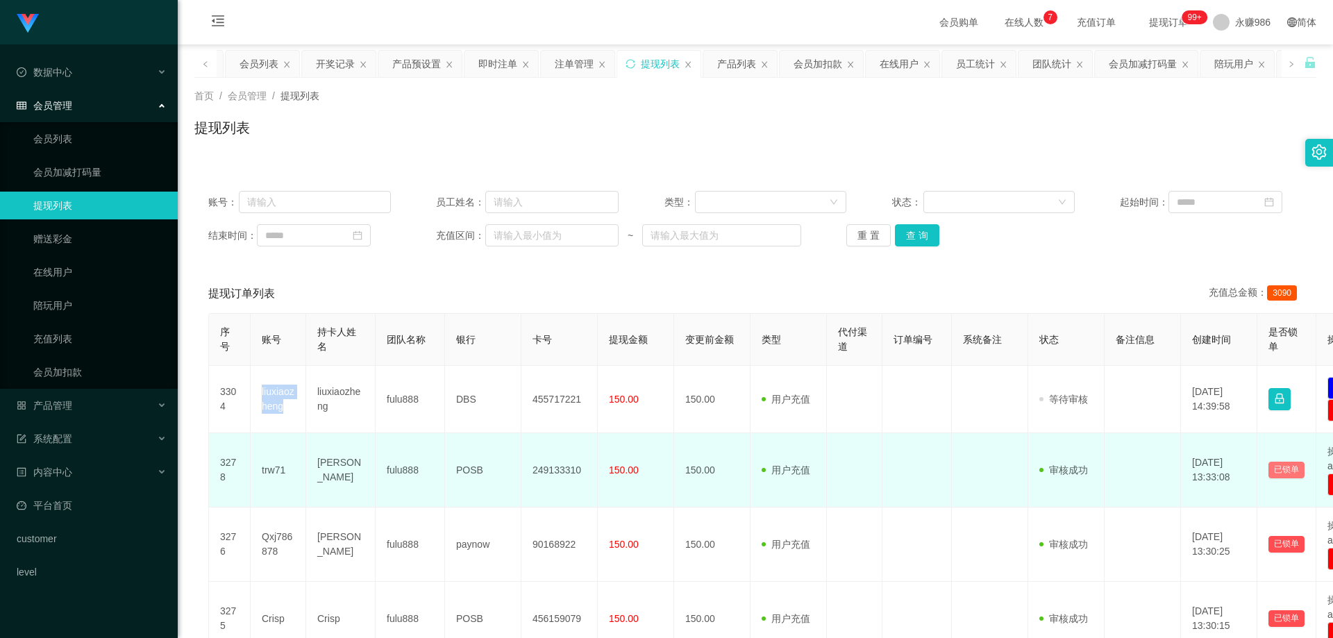
copy td "liuxiaozheng"
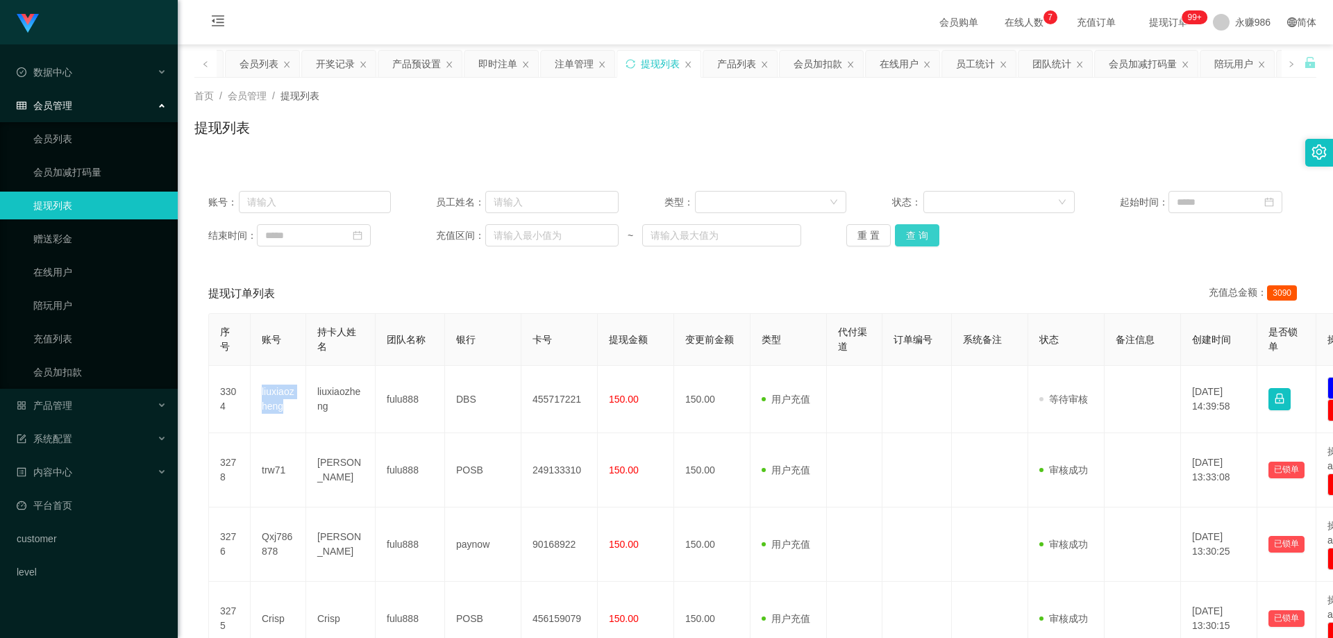
click at [912, 234] on button "查 询" at bounding box center [917, 235] width 44 height 22
click at [896, 233] on button "查 询" at bounding box center [917, 235] width 44 height 22
click at [921, 242] on button "查 询" at bounding box center [917, 235] width 44 height 22
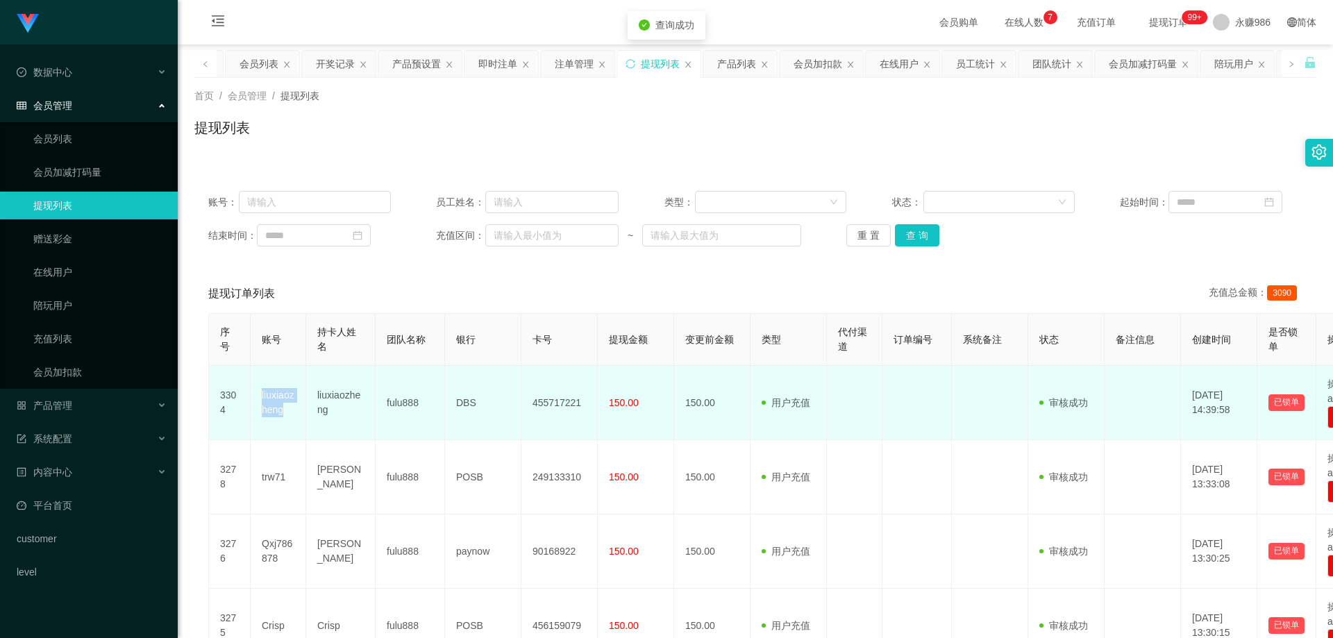
click at [283, 391] on td "liuxiaozheng" at bounding box center [279, 403] width 56 height 74
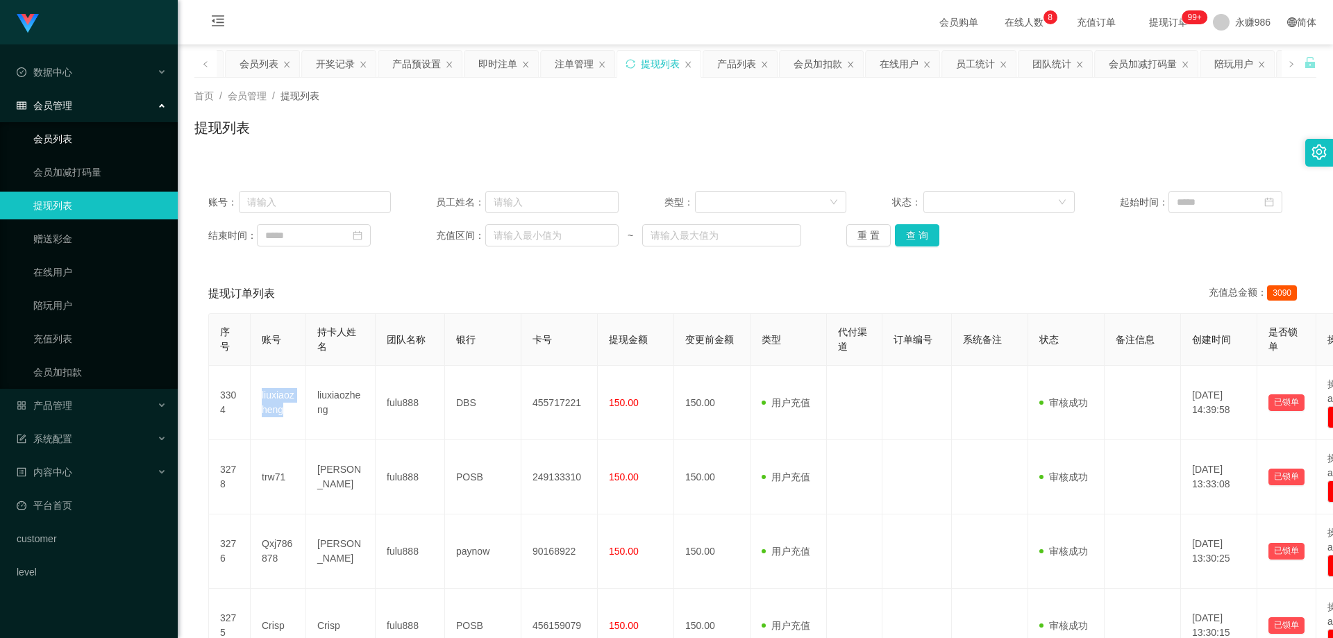
click at [65, 140] on link "会员列表" at bounding box center [99, 139] width 133 height 28
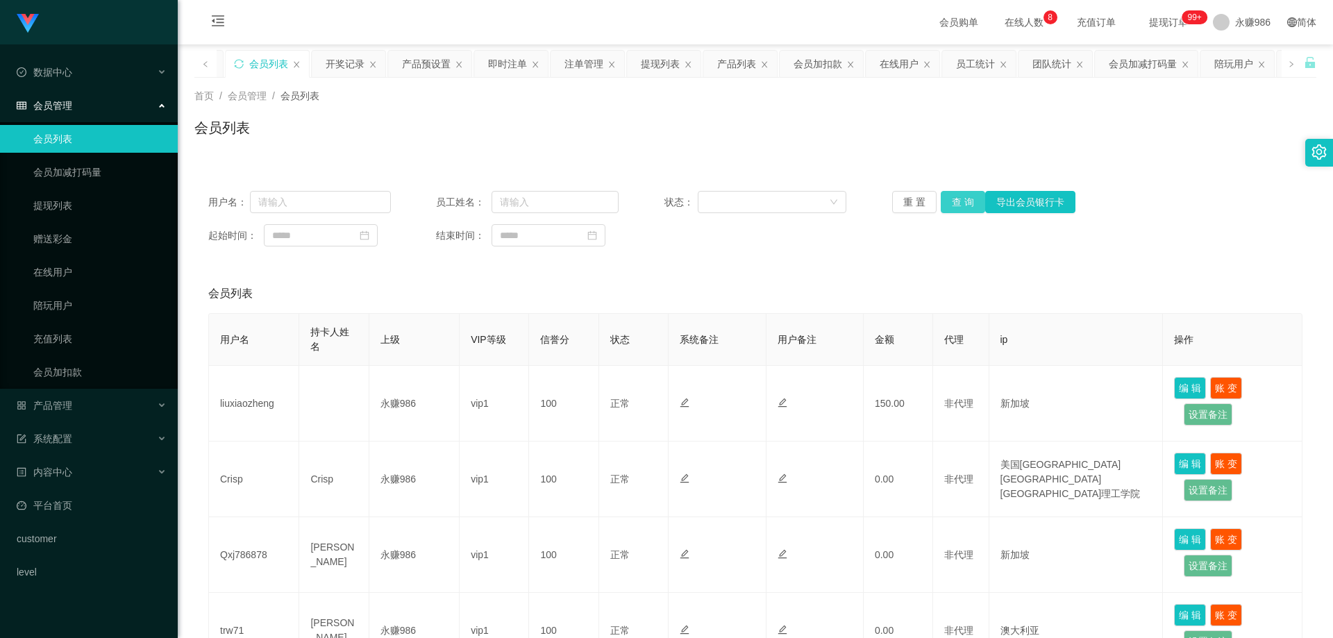
click at [962, 199] on button "查 询" at bounding box center [963, 202] width 44 height 22
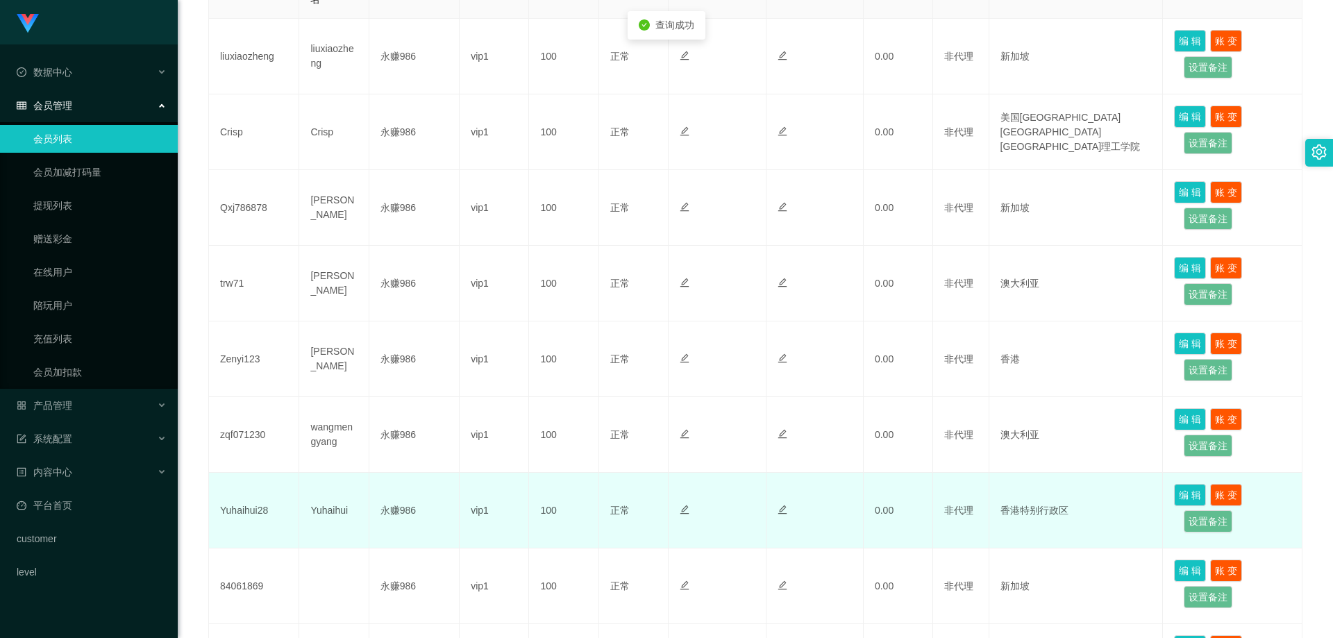
scroll to position [417, 0]
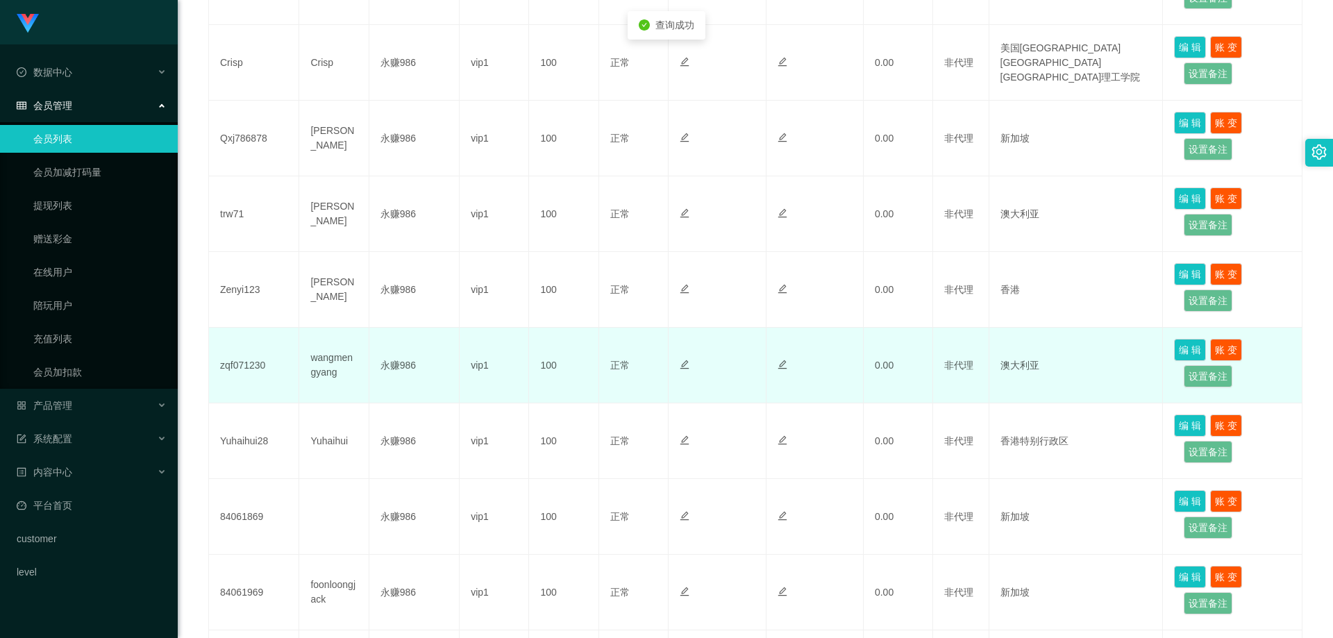
click at [265, 356] on td "zqf071230" at bounding box center [254, 366] width 90 height 76
click at [259, 360] on td "zqf071230" at bounding box center [254, 366] width 90 height 76
copy td "zqf071230"
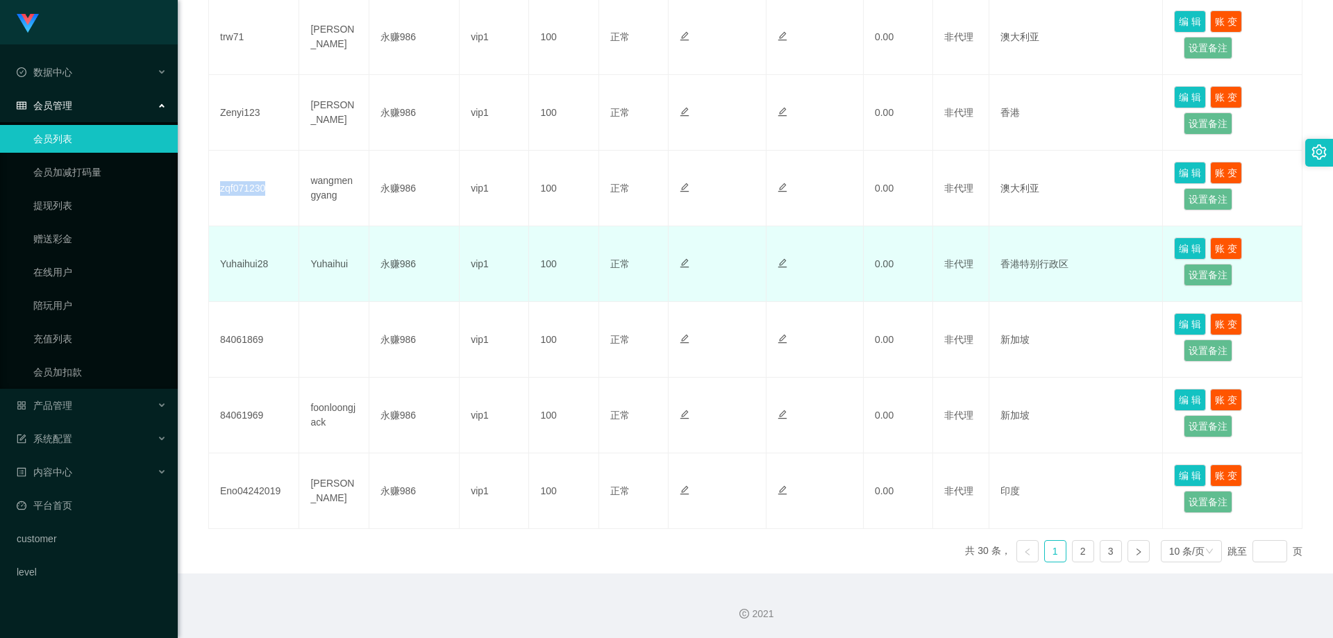
scroll to position [385, 0]
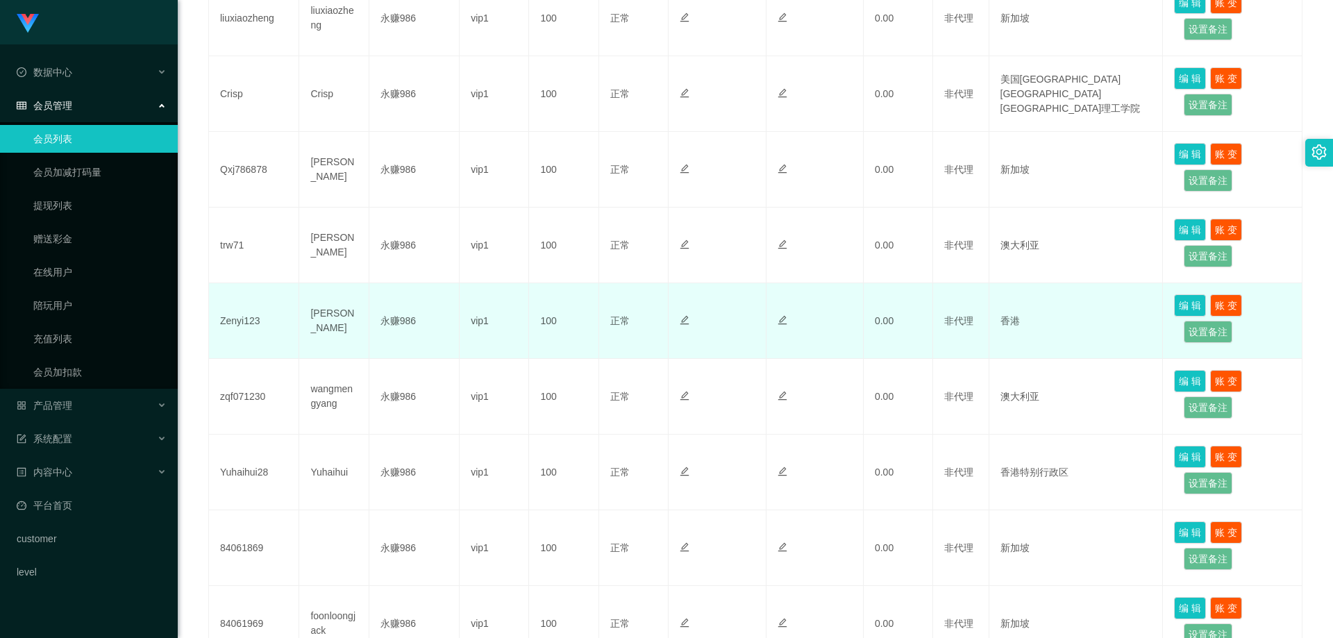
click at [235, 321] on td "Zenyi123" at bounding box center [254, 321] width 90 height 76
copy td "Zenyi123"
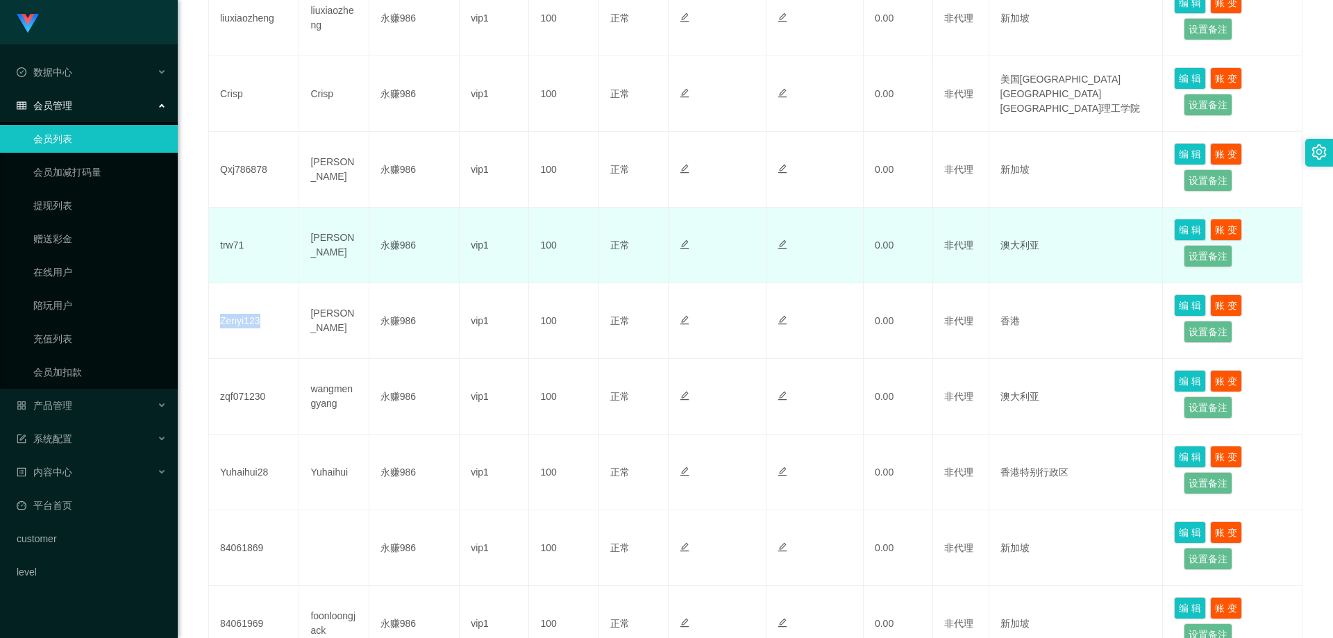
scroll to position [177, 0]
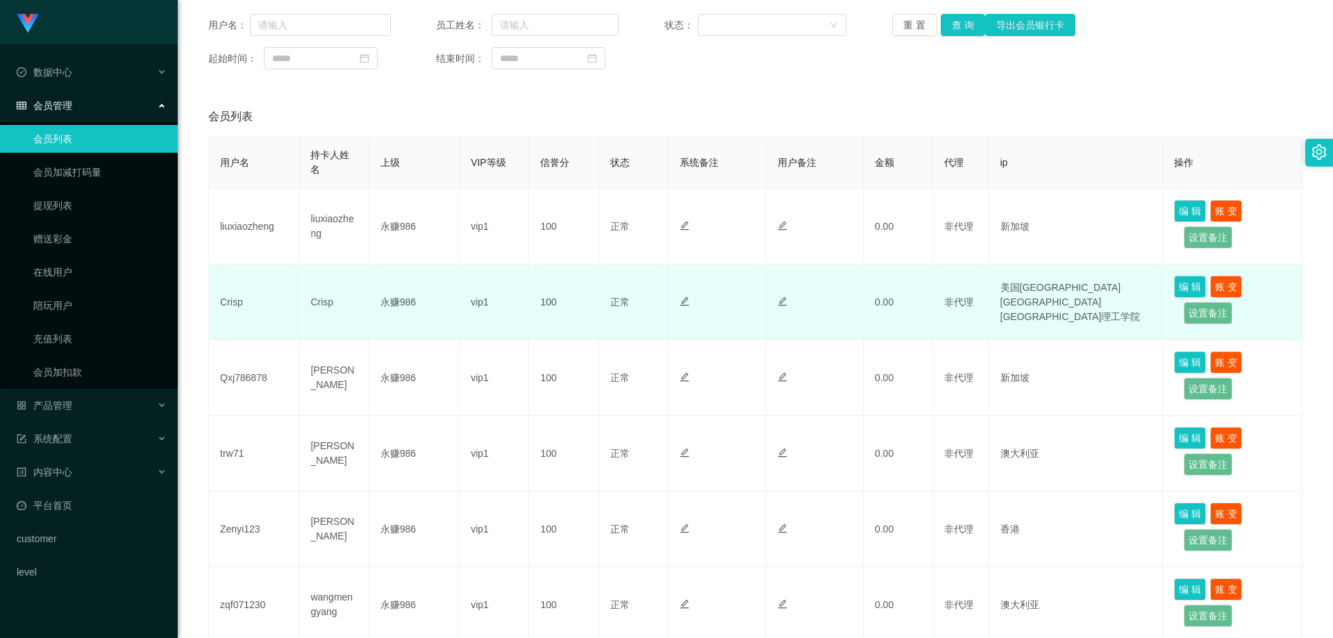
click at [222, 298] on td "Crisp" at bounding box center [254, 303] width 90 height 76
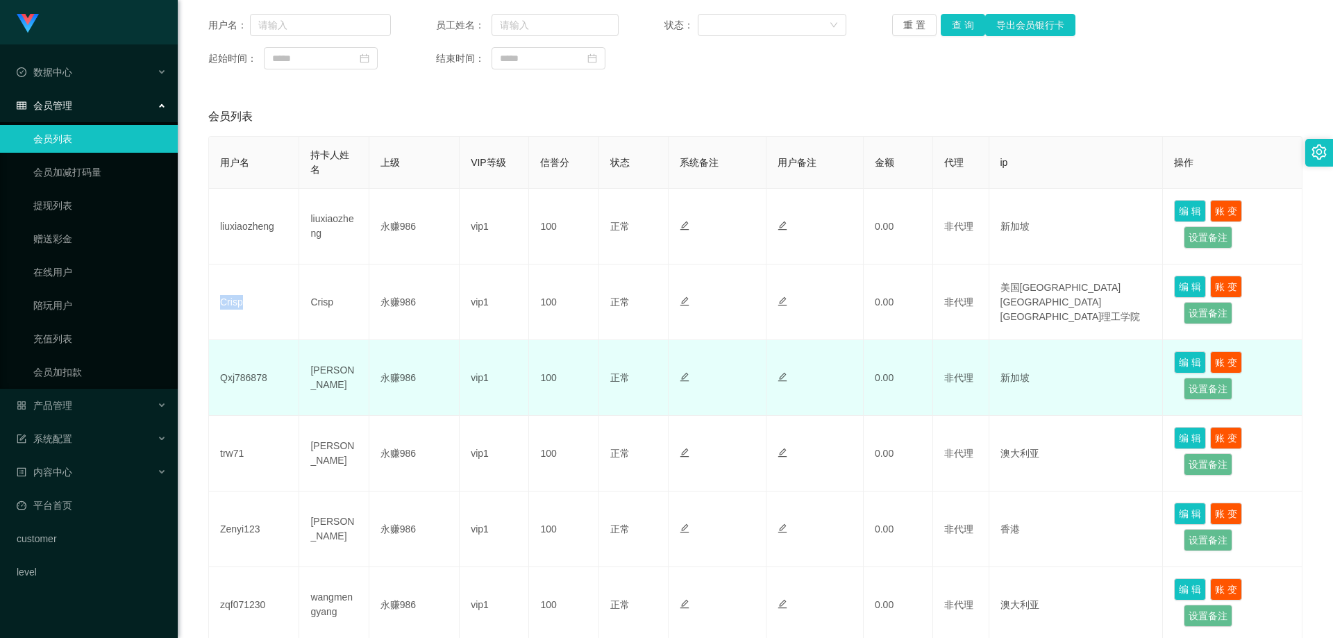
copy td "Crisp"
click at [257, 385] on td "Qxj786878" at bounding box center [254, 378] width 90 height 76
copy td "Qxj786878"
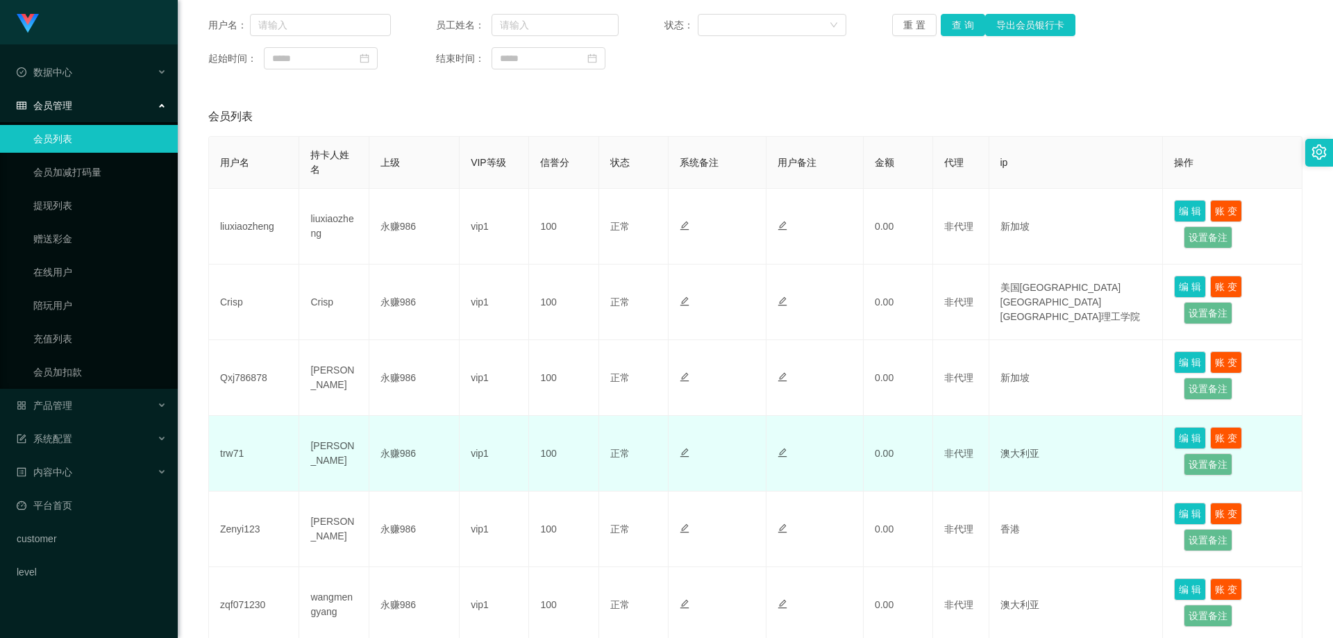
click at [229, 453] on td "trw71" at bounding box center [254, 454] width 90 height 76
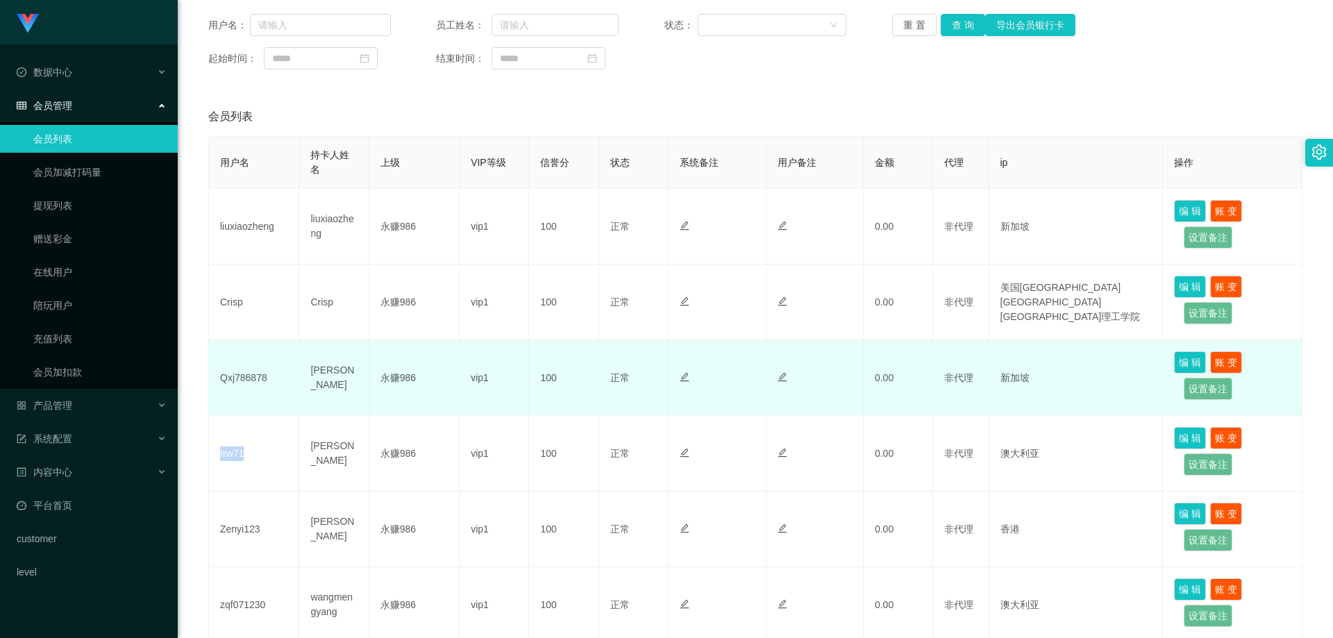
copy td "trw71"
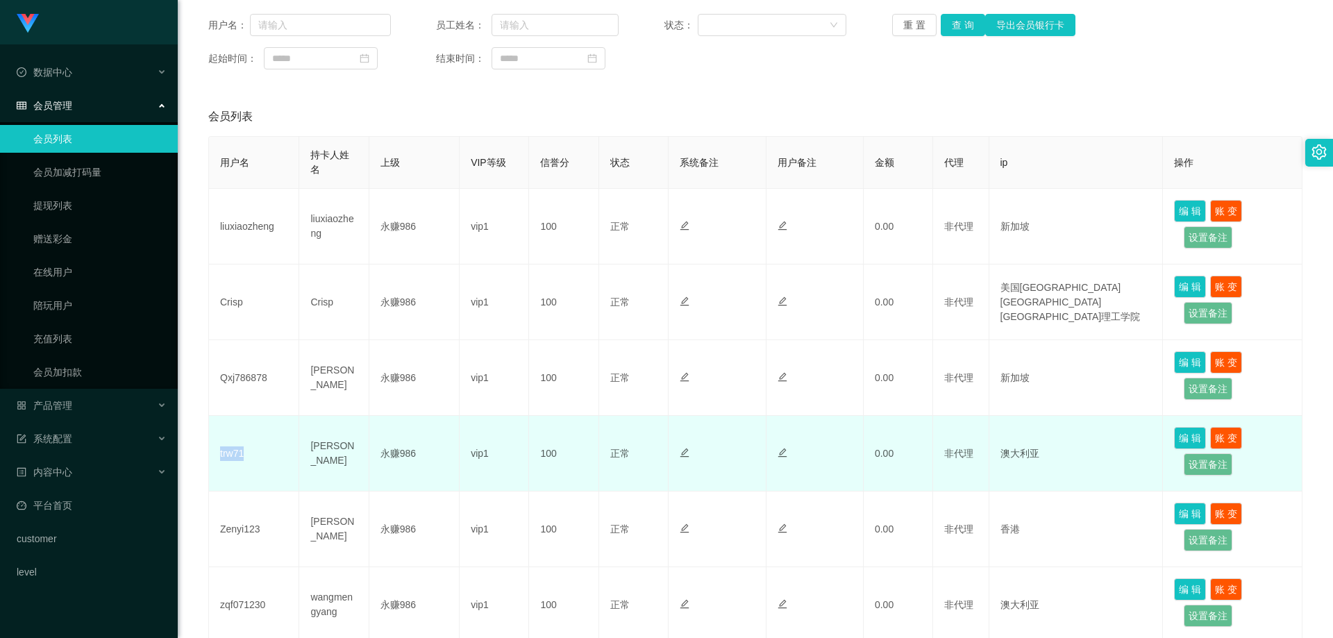
scroll to position [316, 0]
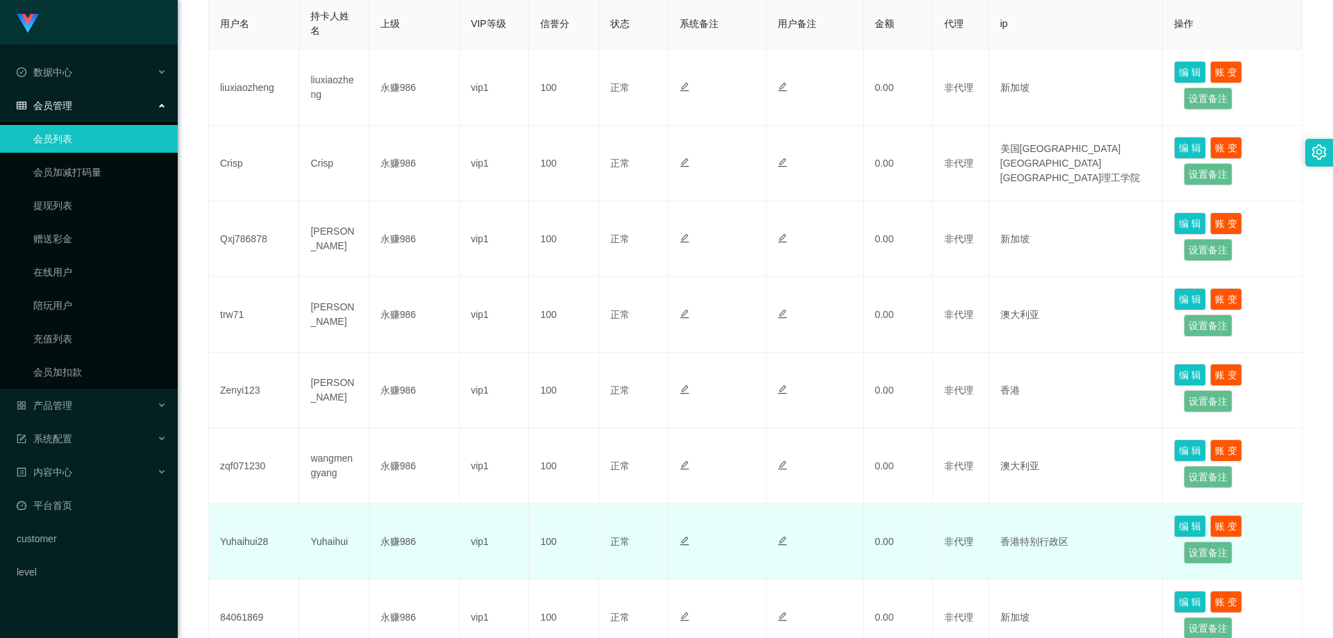
click at [246, 537] on td "Yuhaihui28" at bounding box center [254, 542] width 90 height 76
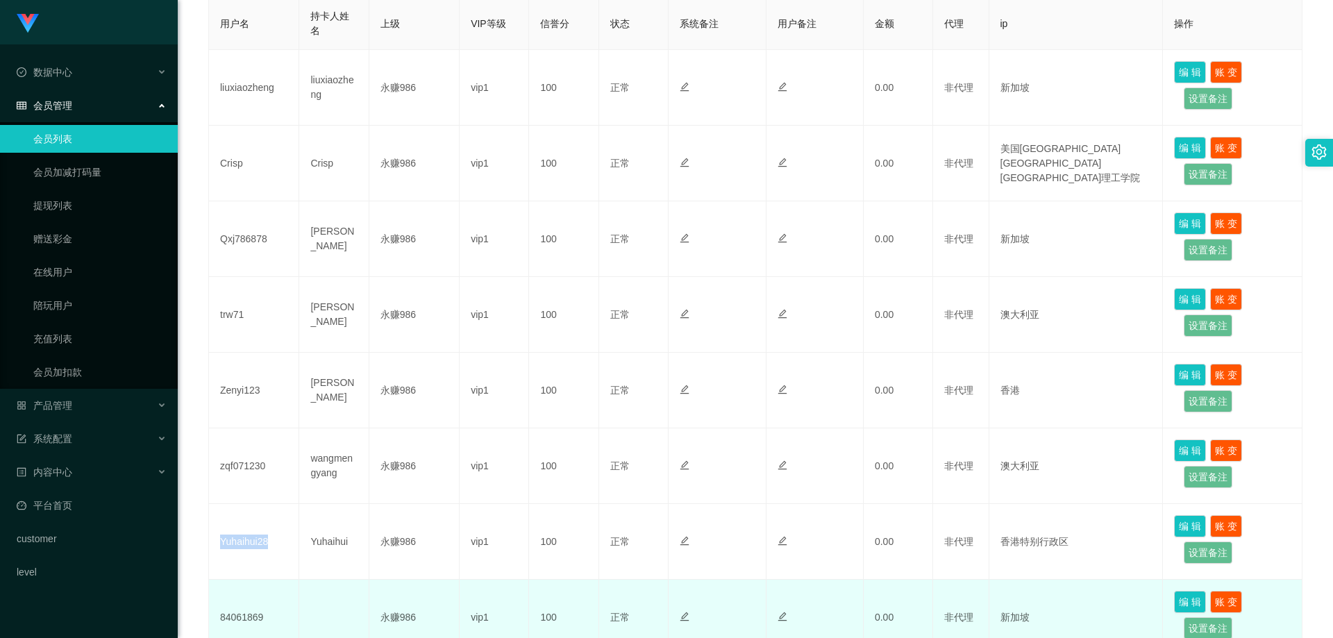
copy td "Yuhaihui28"
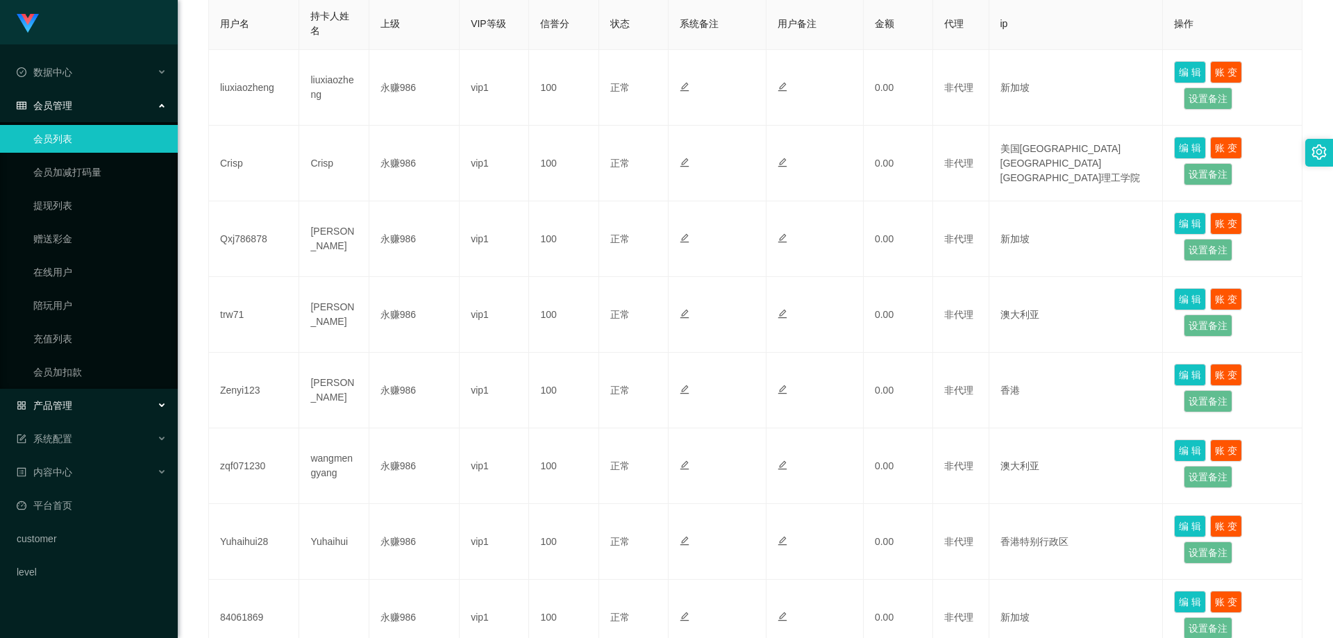
click at [81, 400] on div "产品管理" at bounding box center [89, 406] width 178 height 28
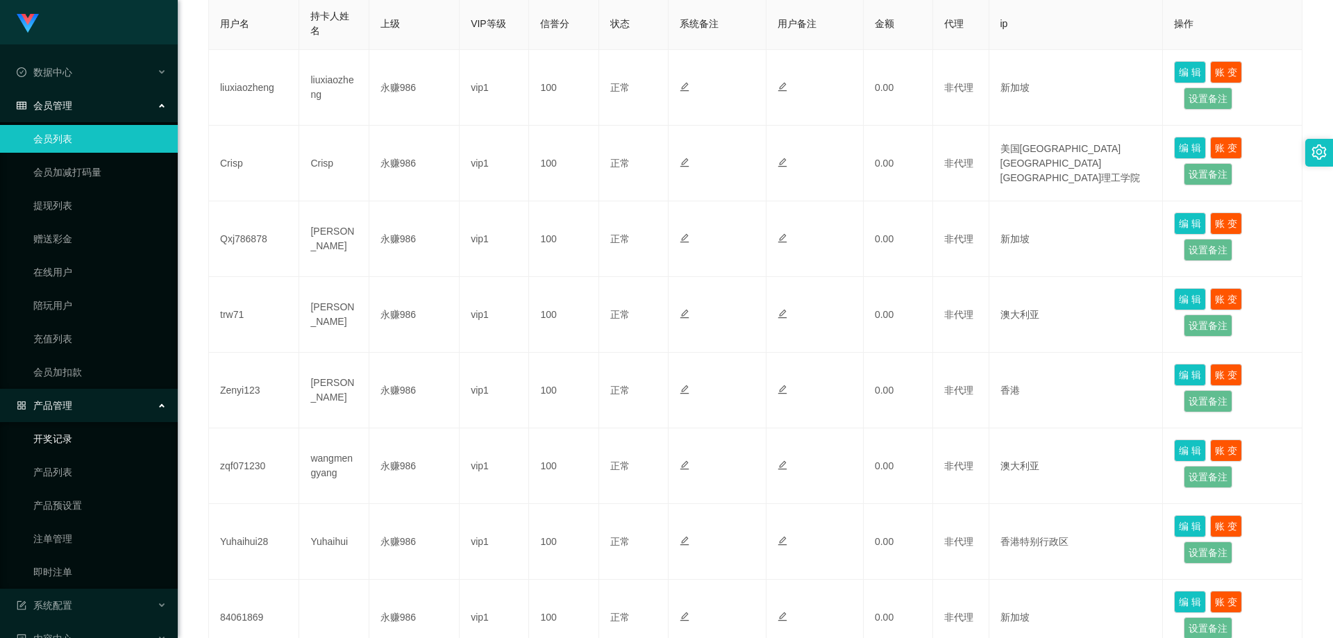
click at [93, 405] on div "产品管理" at bounding box center [89, 406] width 178 height 28
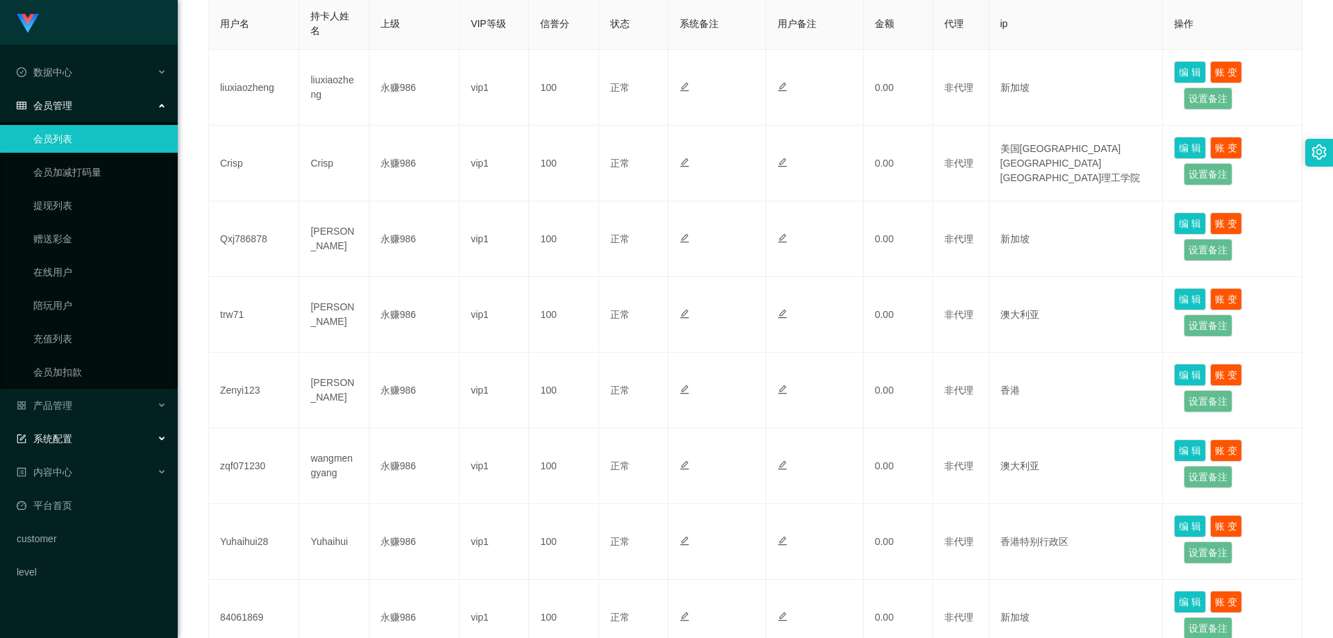
click at [93, 449] on div "系统配置" at bounding box center [89, 439] width 178 height 28
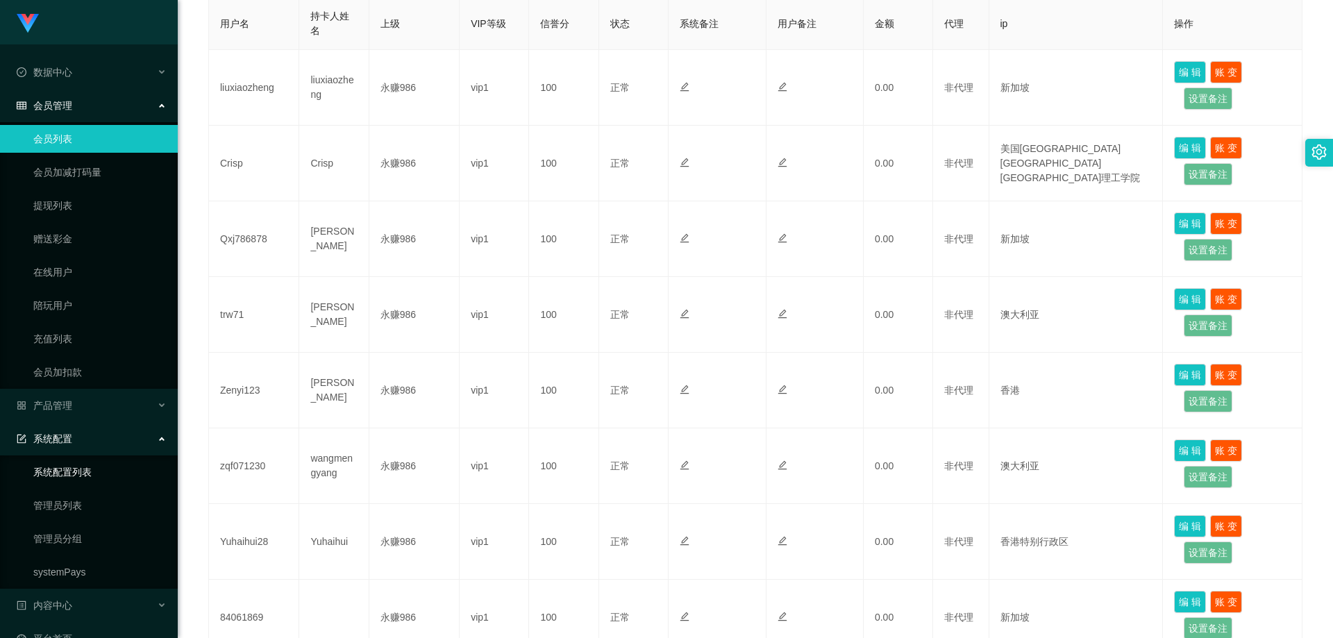
scroll to position [95, 0]
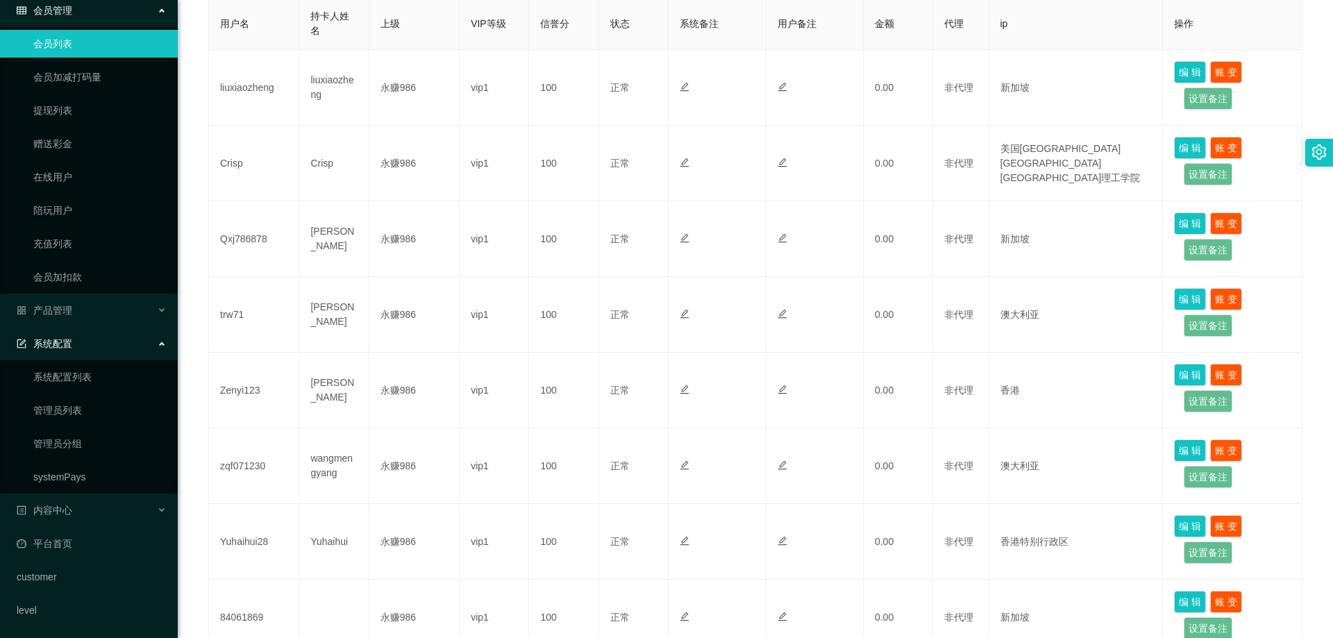
click at [102, 346] on div "系统配置" at bounding box center [89, 344] width 178 height 28
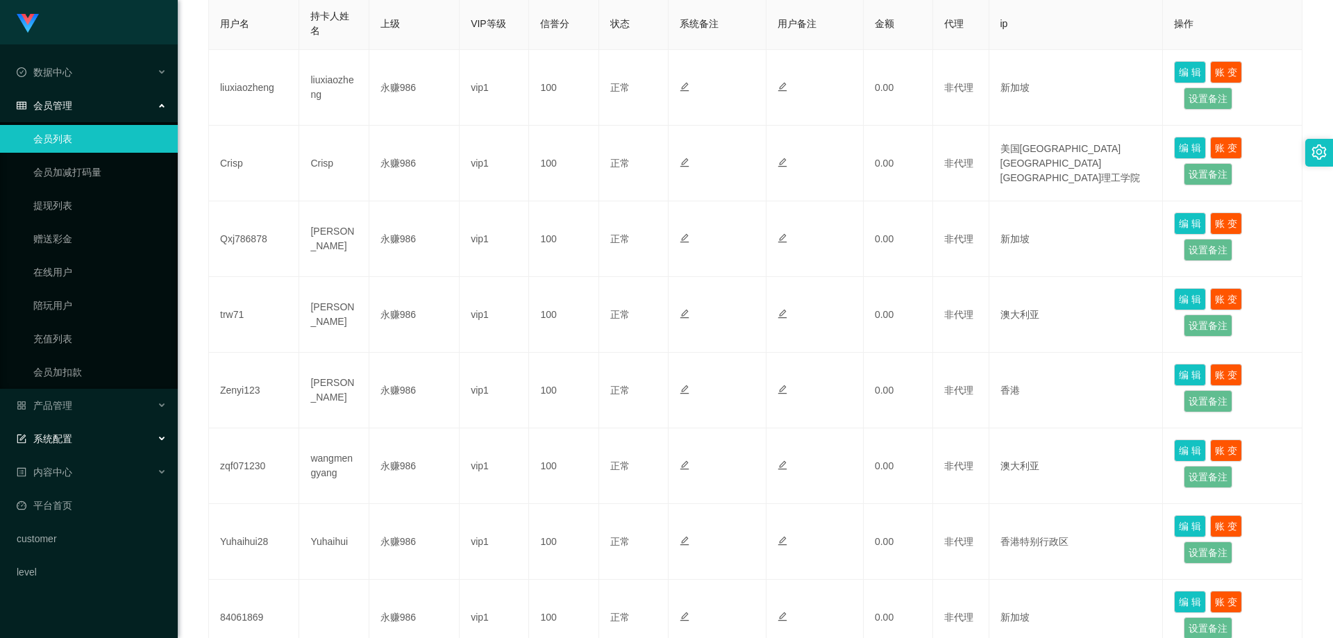
click at [94, 440] on div "系统配置" at bounding box center [89, 439] width 178 height 28
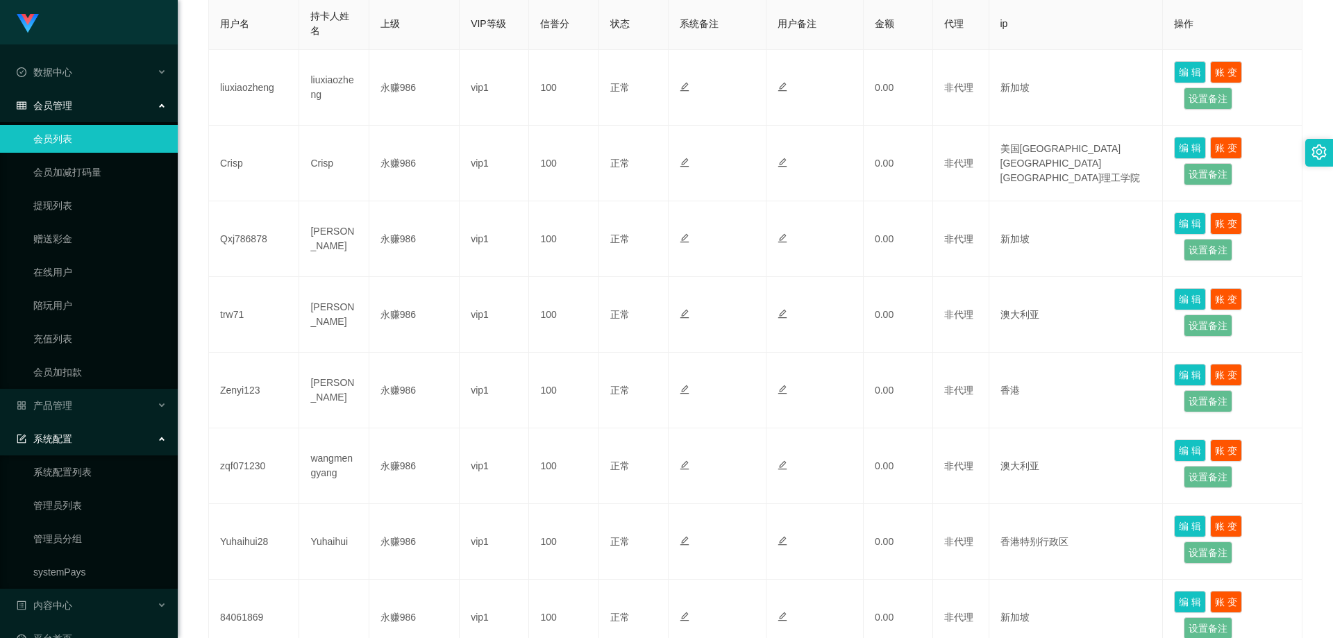
click at [87, 444] on div "系统配置" at bounding box center [89, 439] width 178 height 28
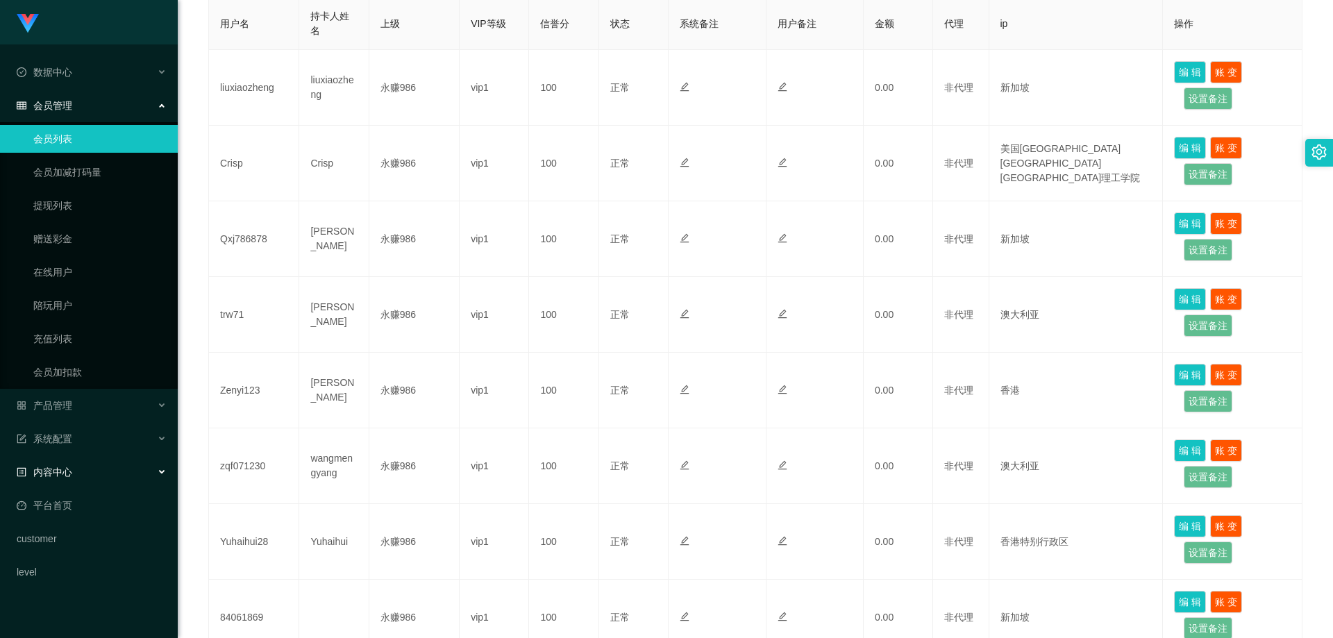
click at [85, 474] on div "内容中心" at bounding box center [89, 472] width 178 height 28
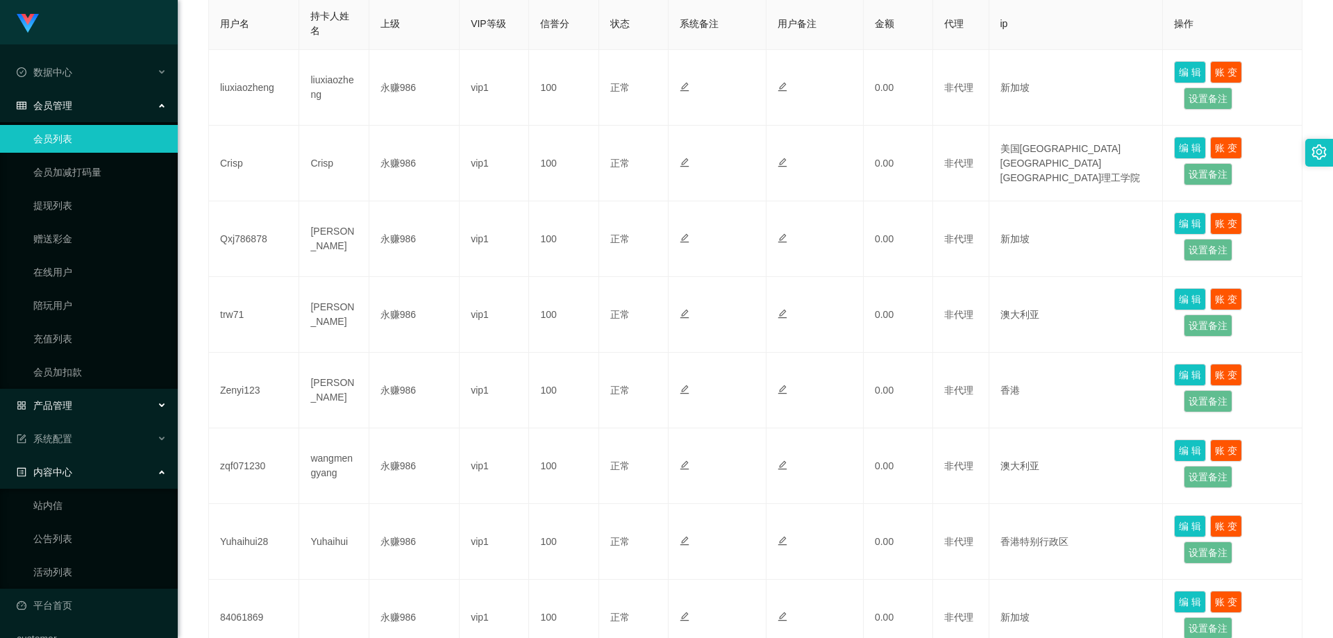
click at [111, 405] on div "产品管理" at bounding box center [89, 406] width 178 height 28
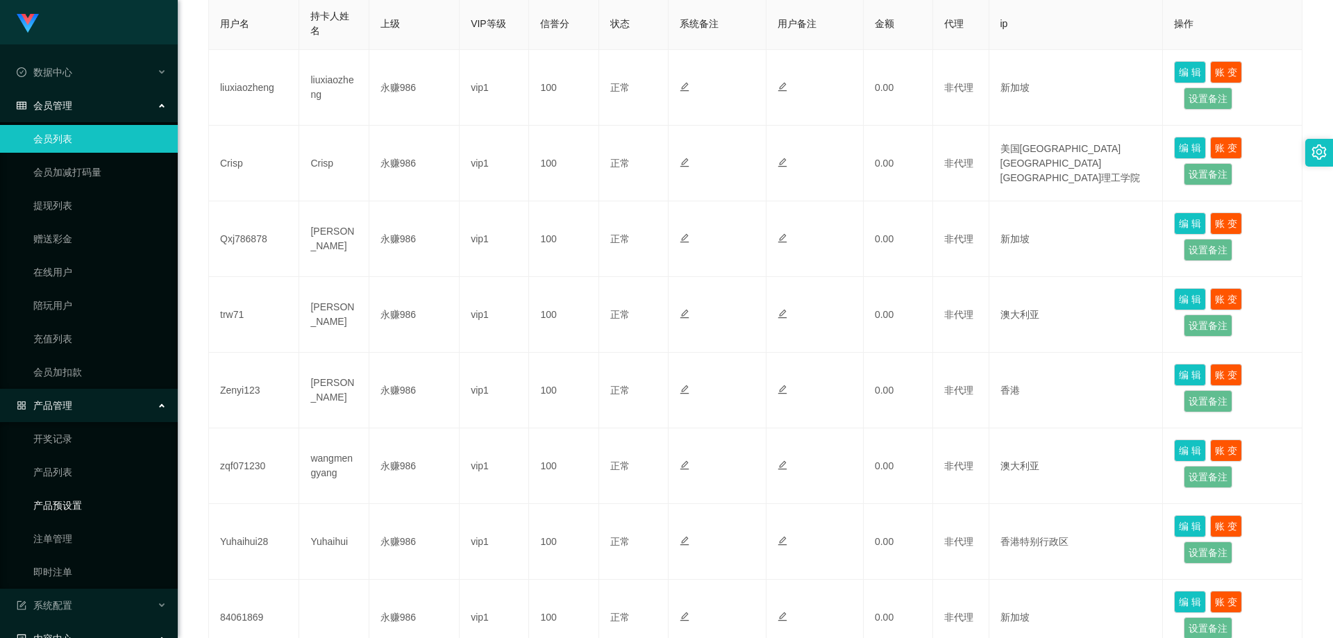
click at [74, 505] on link "产品预设置" at bounding box center [99, 506] width 133 height 28
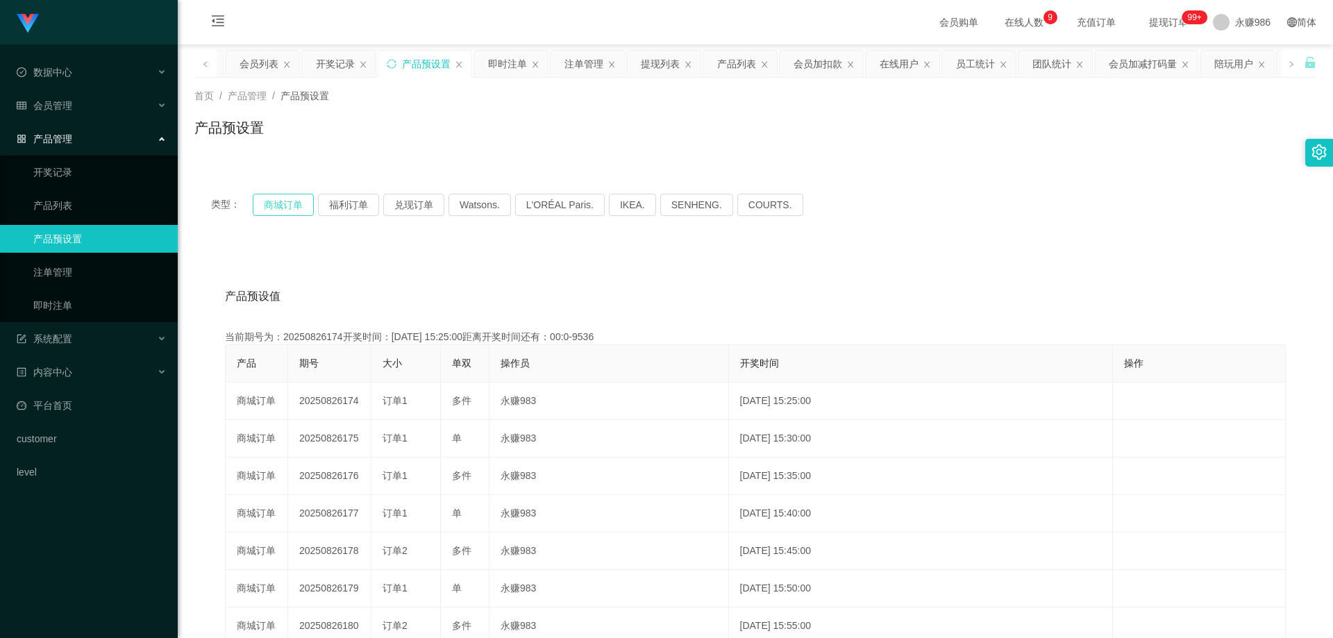
click at [301, 209] on button "商城订单" at bounding box center [283, 205] width 61 height 22
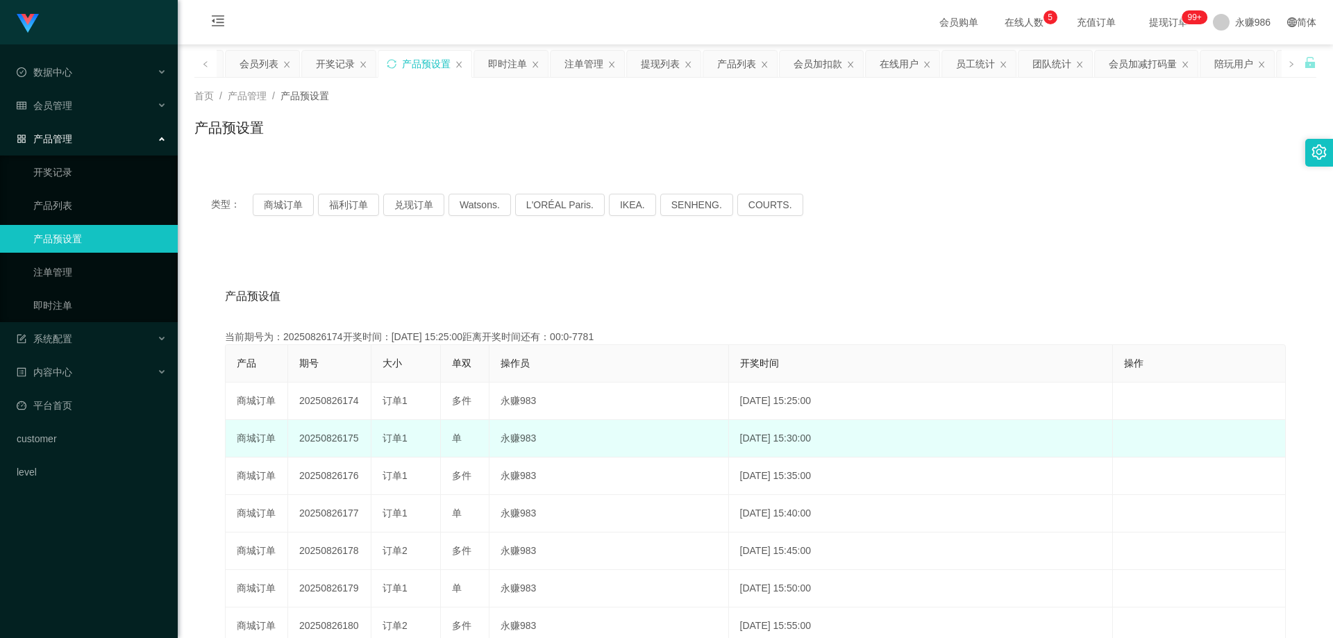
drag, startPoint x: 358, startPoint y: 442, endPoint x: 343, endPoint y: 440, distance: 14.7
click at [343, 440] on td "20250826175" at bounding box center [329, 438] width 83 height 37
click at [342, 440] on td "20250826175" at bounding box center [329, 438] width 83 height 37
drag, startPoint x: 355, startPoint y: 442, endPoint x: 337, endPoint y: 442, distance: 18.7
click at [337, 442] on td "20250826175" at bounding box center [329, 438] width 83 height 37
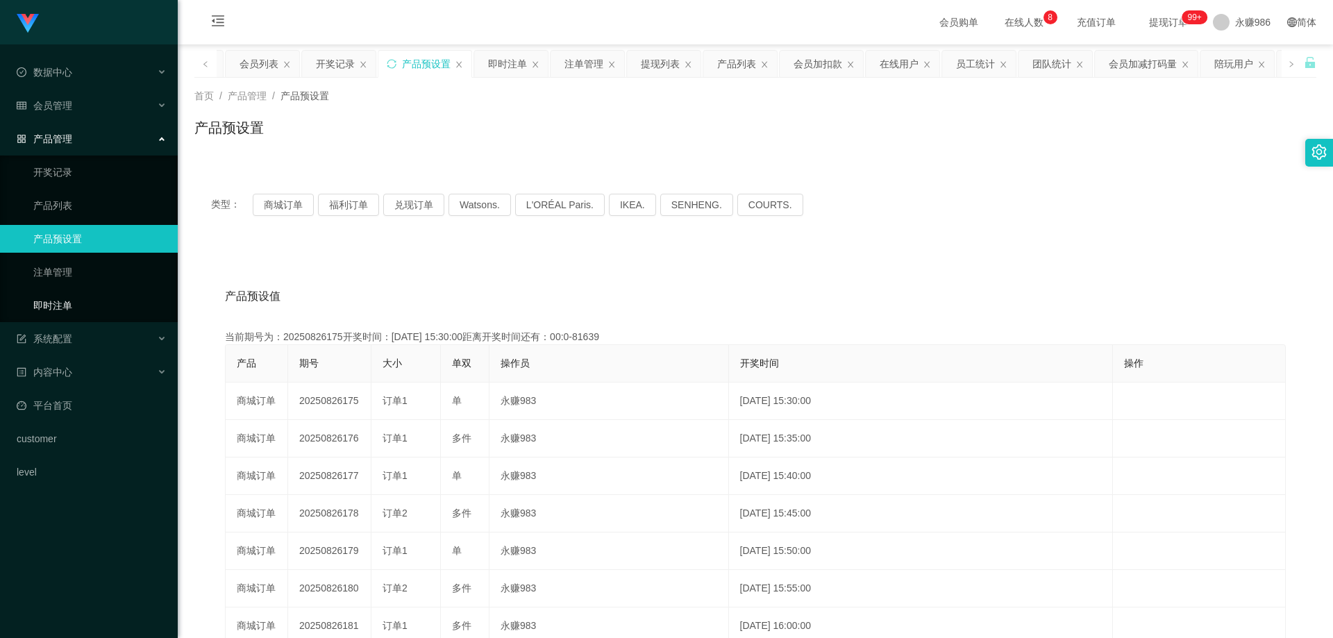
click at [82, 314] on link "即时注单" at bounding box center [99, 306] width 133 height 28
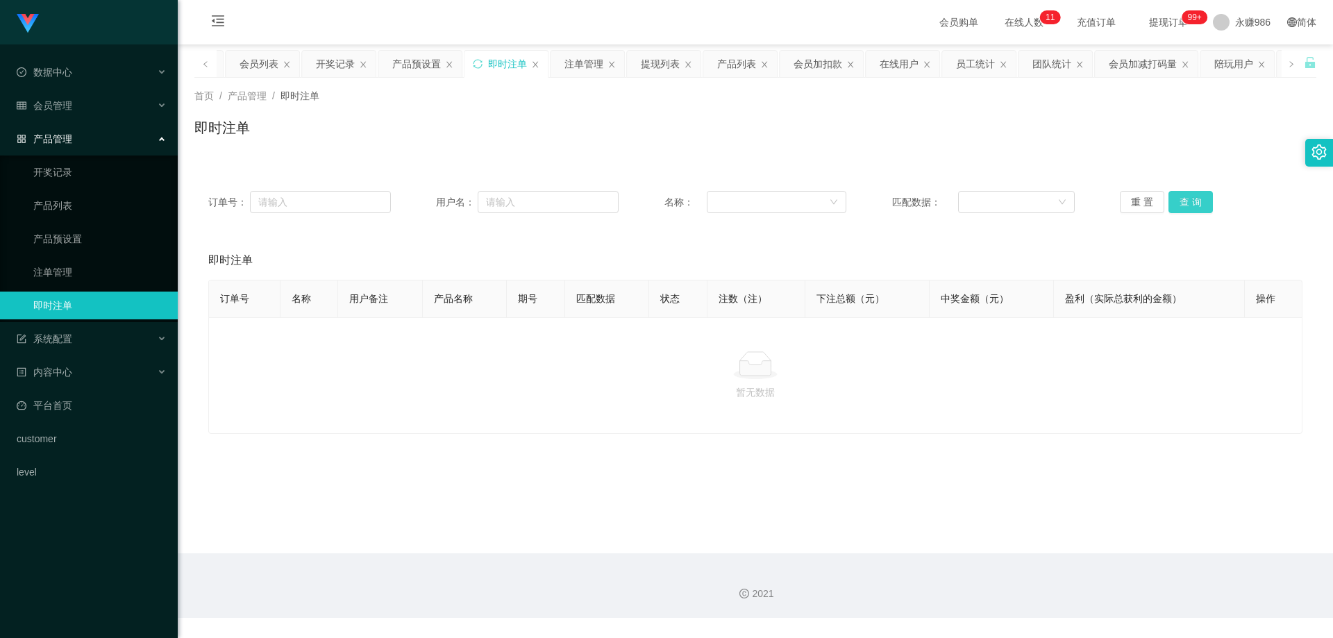
click at [1195, 198] on button "查 询" at bounding box center [1190, 202] width 44 height 22
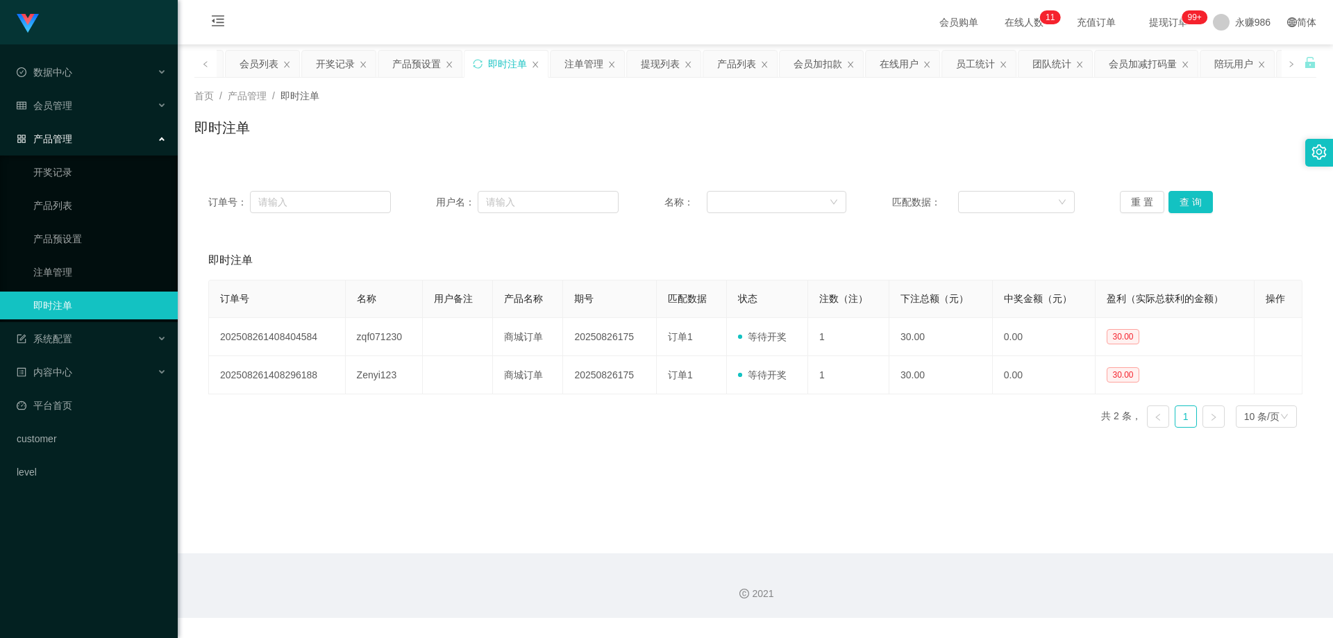
click at [1145, 534] on main "关闭左侧 关闭右侧 关闭其它 刷新页面 平台首页 会员列表 开奖记录 产品预设置 即时注单 注单管理 提现列表 产品列表 会员加扣款 在线用户 员工统计 团队…" at bounding box center [755, 298] width 1155 height 509
click at [1175, 215] on div "订单号： 用户名： 名称： 匹配数据： 重 置 查 询" at bounding box center [755, 202] width 1122 height 50
click at [1182, 204] on button "查 询" at bounding box center [1190, 202] width 44 height 22
click at [1182, 205] on button "查 询" at bounding box center [1190, 202] width 44 height 22
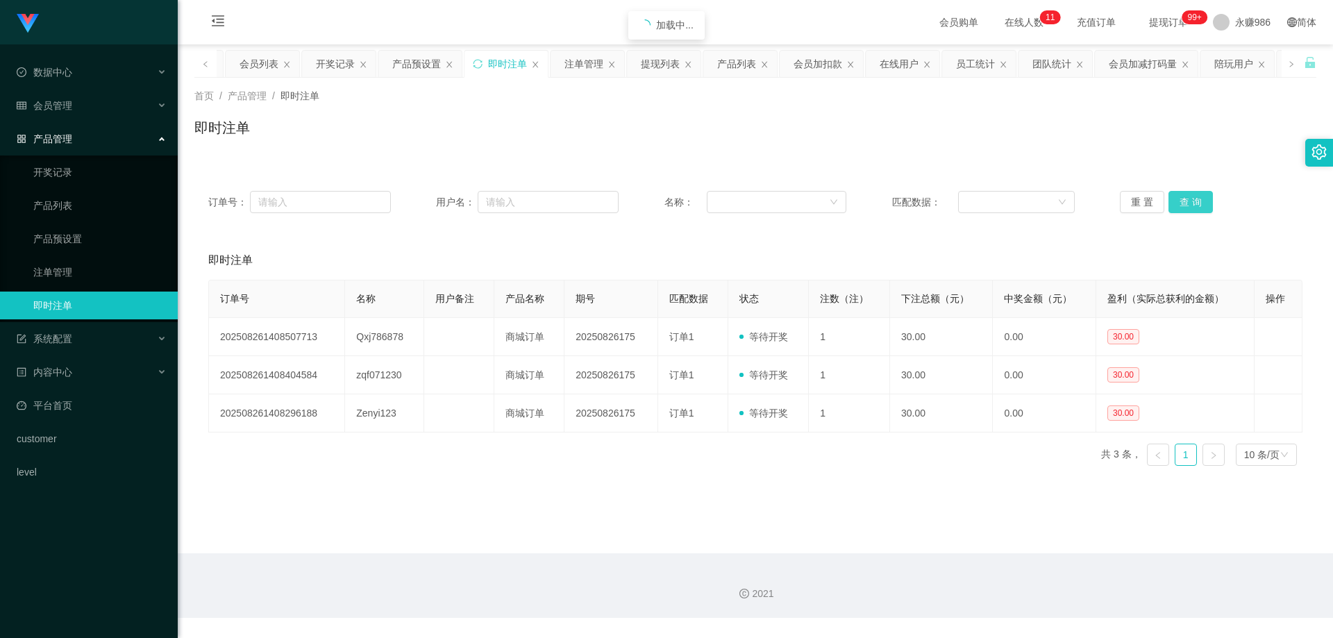
click at [1182, 205] on button "查 询" at bounding box center [1190, 202] width 44 height 22
click at [1173, 202] on button "查 询" at bounding box center [1190, 202] width 44 height 22
click at [1192, 203] on button "查 询" at bounding box center [1190, 202] width 44 height 22
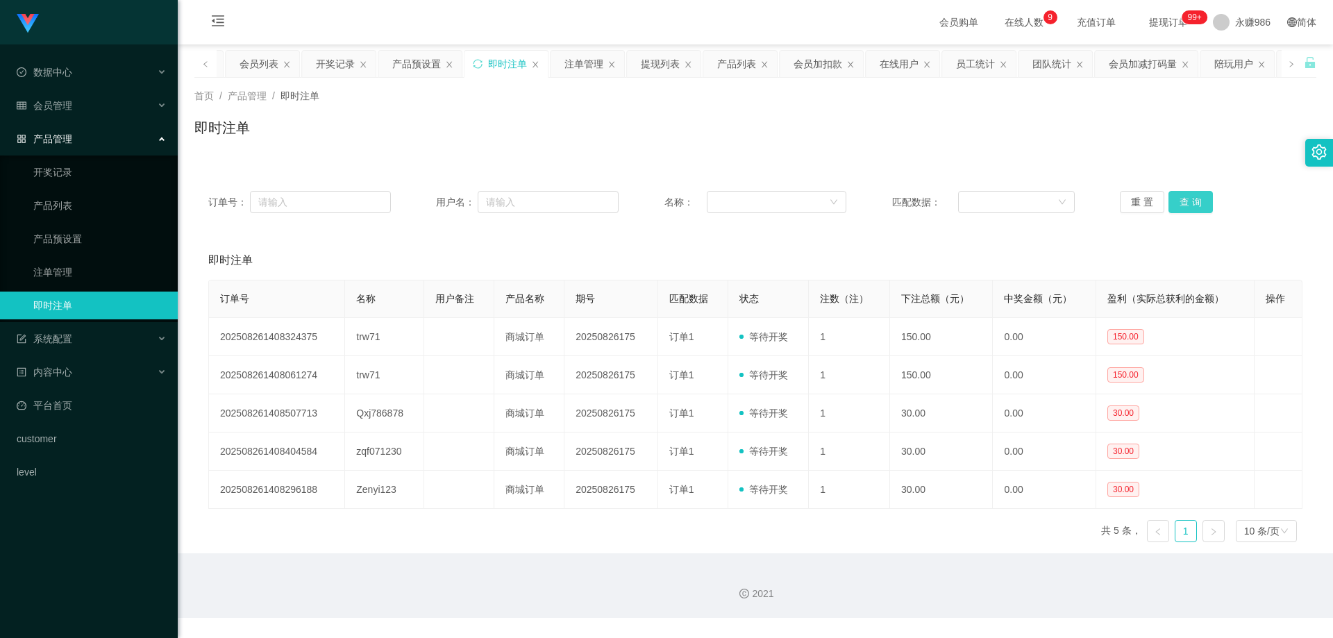
click at [1192, 203] on button "查 询" at bounding box center [1190, 202] width 44 height 22
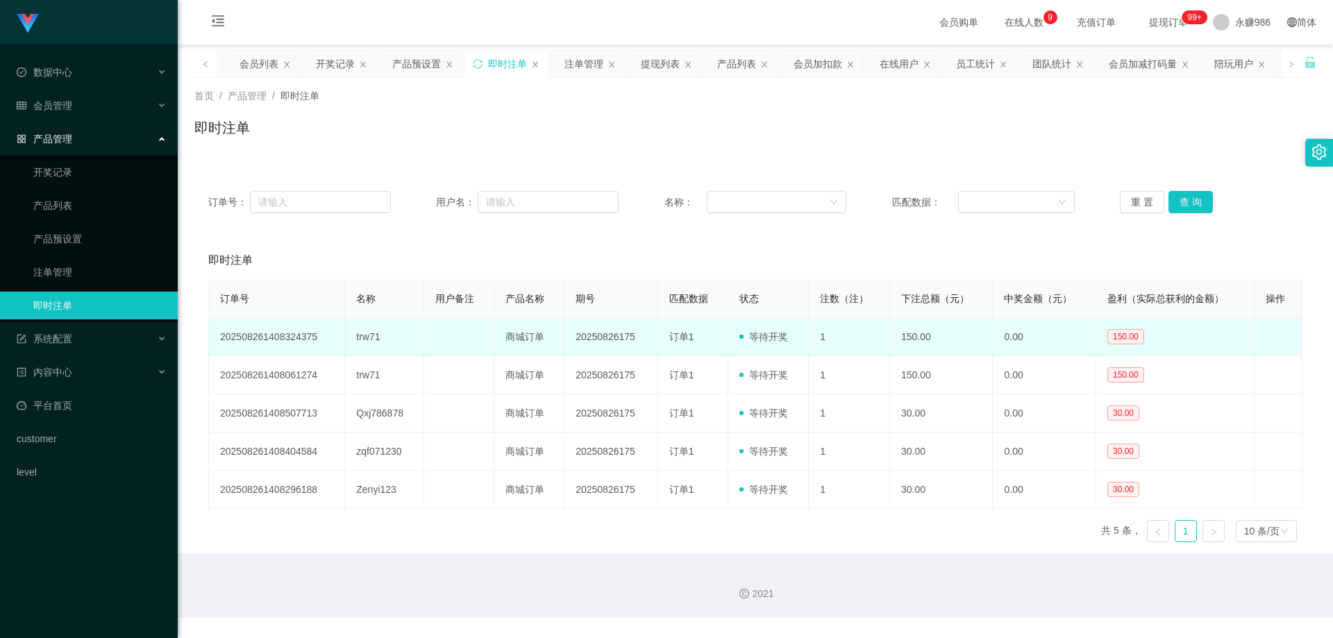
click at [360, 339] on td "trw71" at bounding box center [384, 337] width 79 height 38
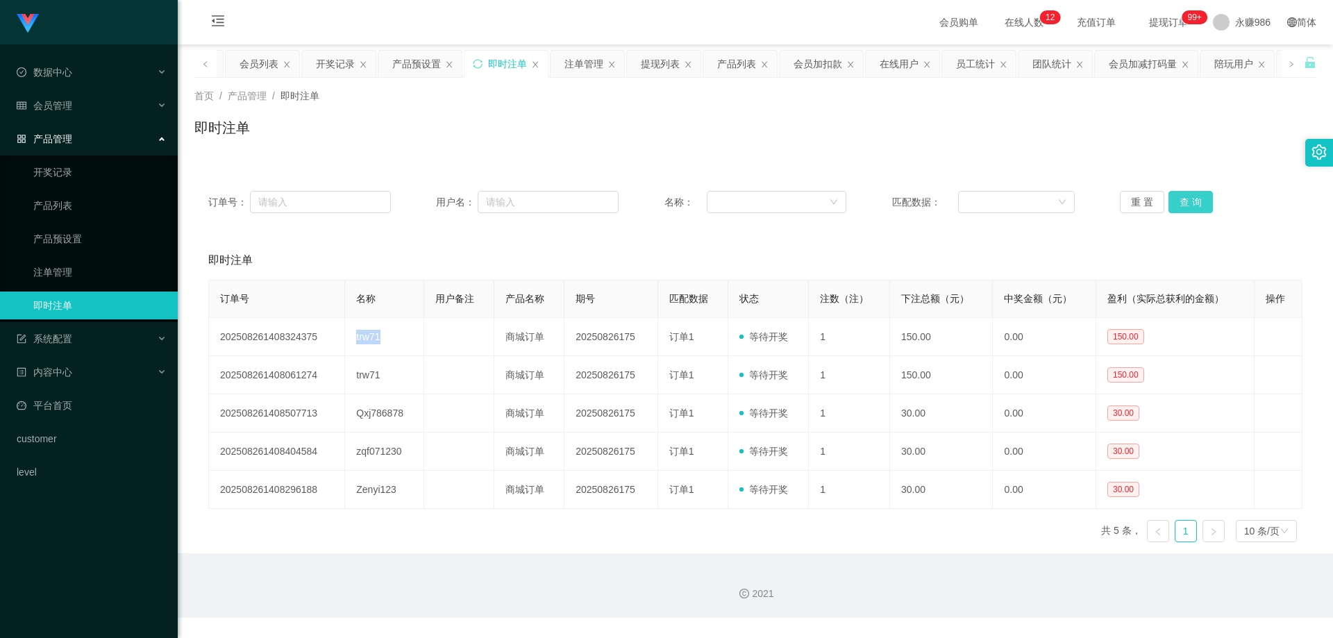
click at [1195, 199] on button "查 询" at bounding box center [1190, 202] width 44 height 22
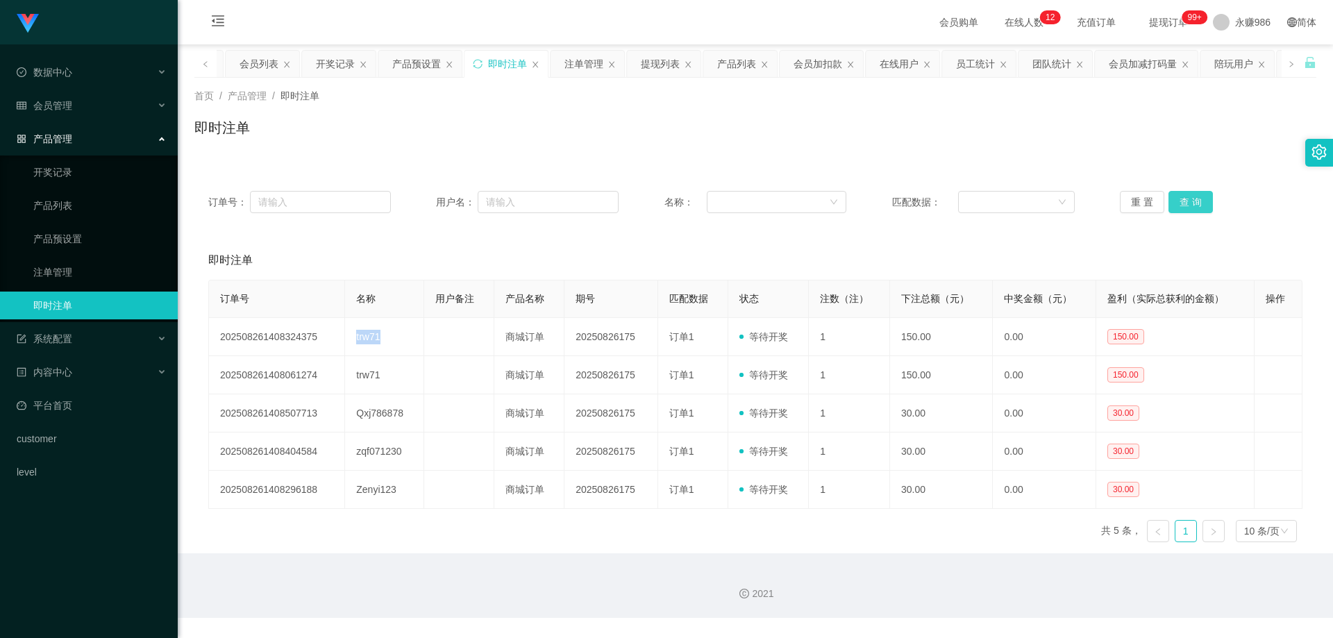
click at [1195, 199] on button "查 询" at bounding box center [1190, 202] width 44 height 22
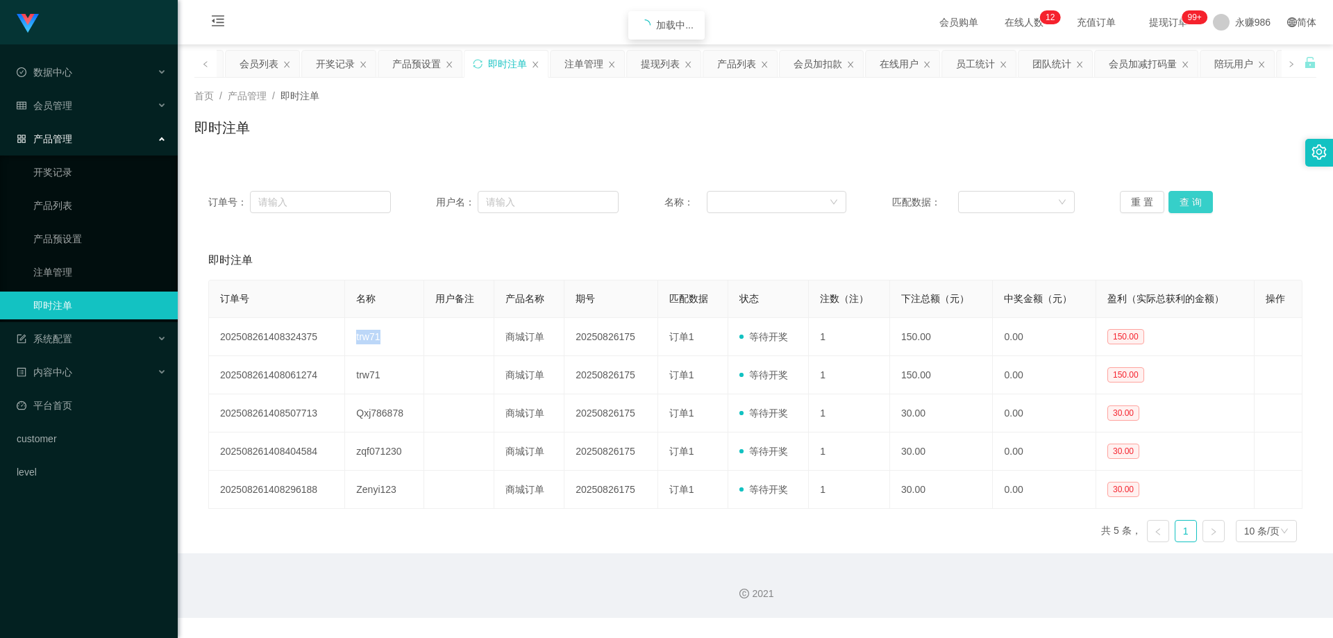
click at [1195, 199] on button "查 询" at bounding box center [1190, 202] width 44 height 22
click at [1180, 201] on button "查 询" at bounding box center [1190, 202] width 44 height 22
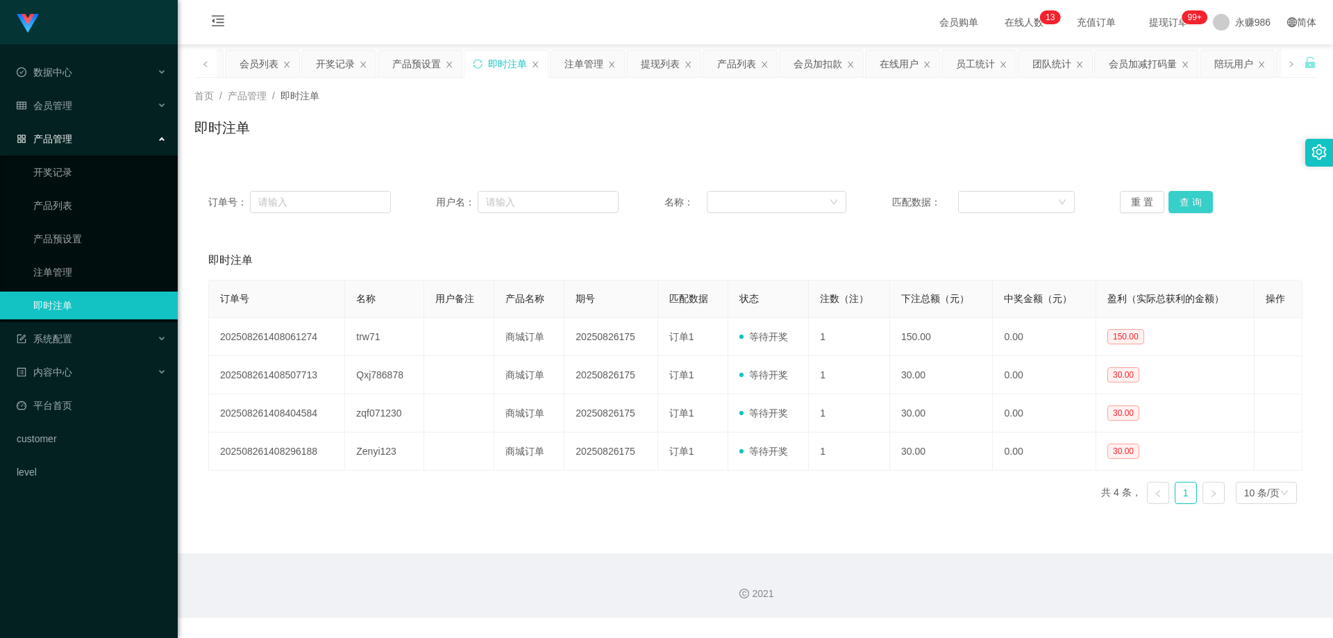
click at [1180, 201] on button "查 询" at bounding box center [1190, 202] width 44 height 22
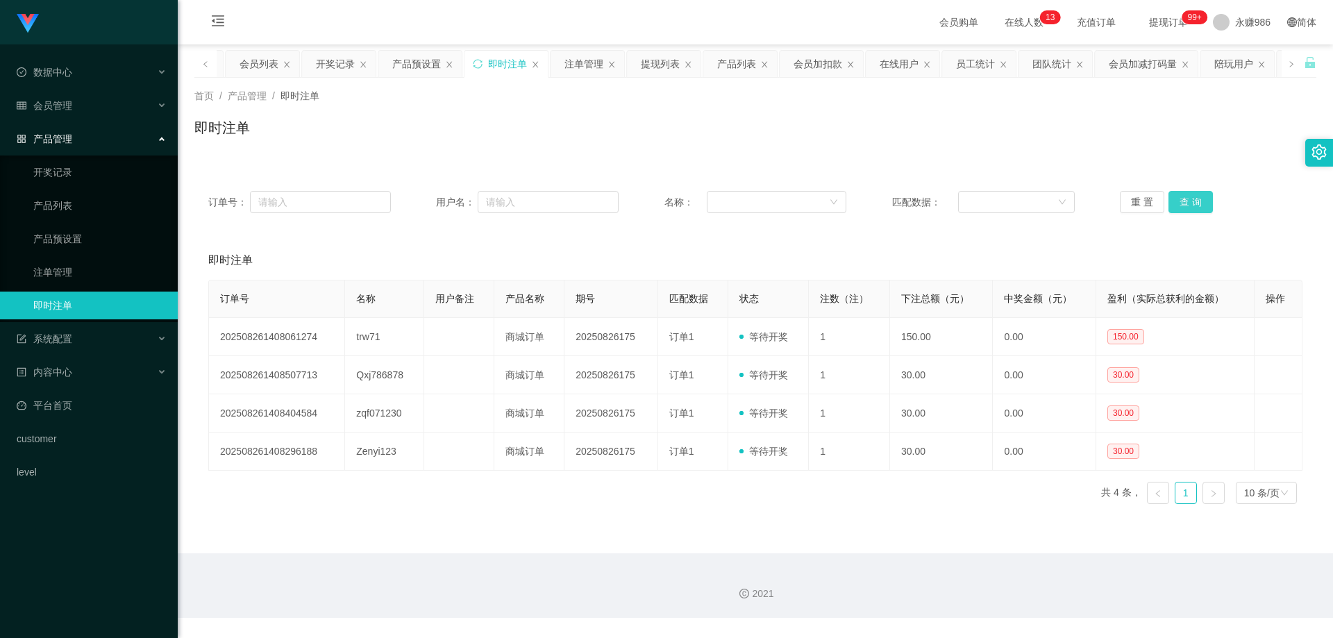
click at [1180, 201] on button "查 询" at bounding box center [1190, 202] width 44 height 22
click at [1181, 201] on button "查 询" at bounding box center [1190, 202] width 44 height 22
click at [1182, 201] on button "查 询" at bounding box center [1190, 202] width 44 height 22
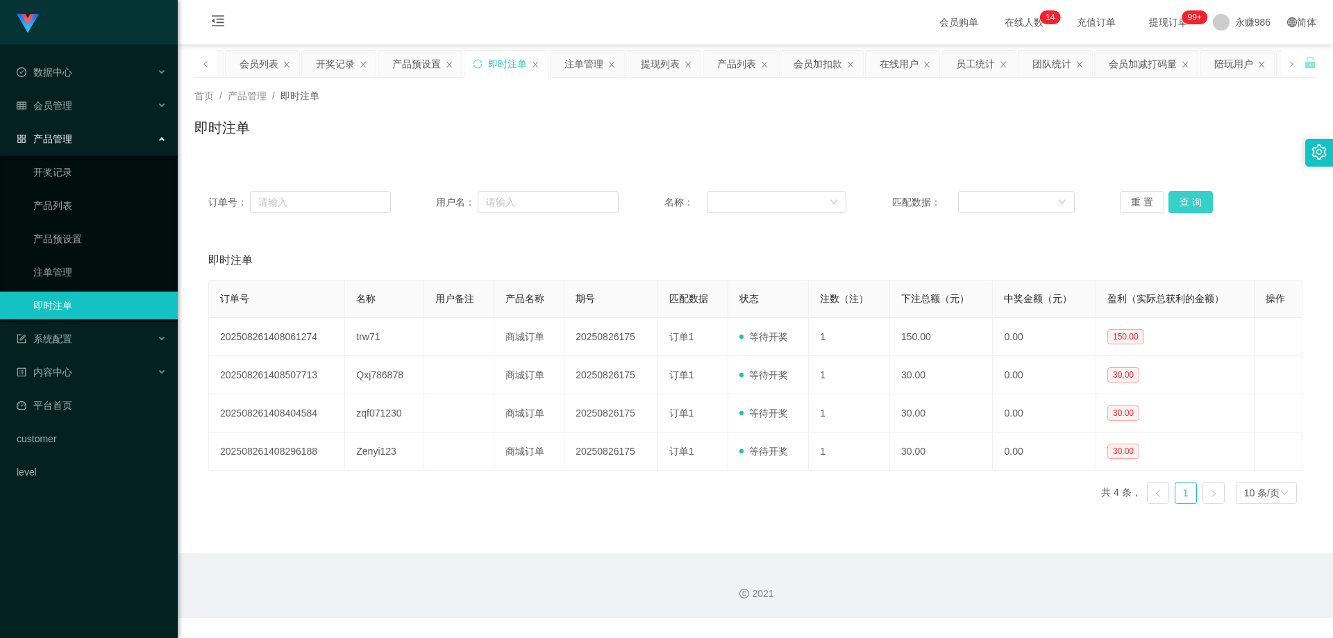
click at [1182, 201] on button "查 询" at bounding box center [1190, 202] width 44 height 22
click at [1180, 199] on button "查 询" at bounding box center [1190, 202] width 44 height 22
click at [1180, 200] on button "查 询" at bounding box center [1190, 202] width 44 height 22
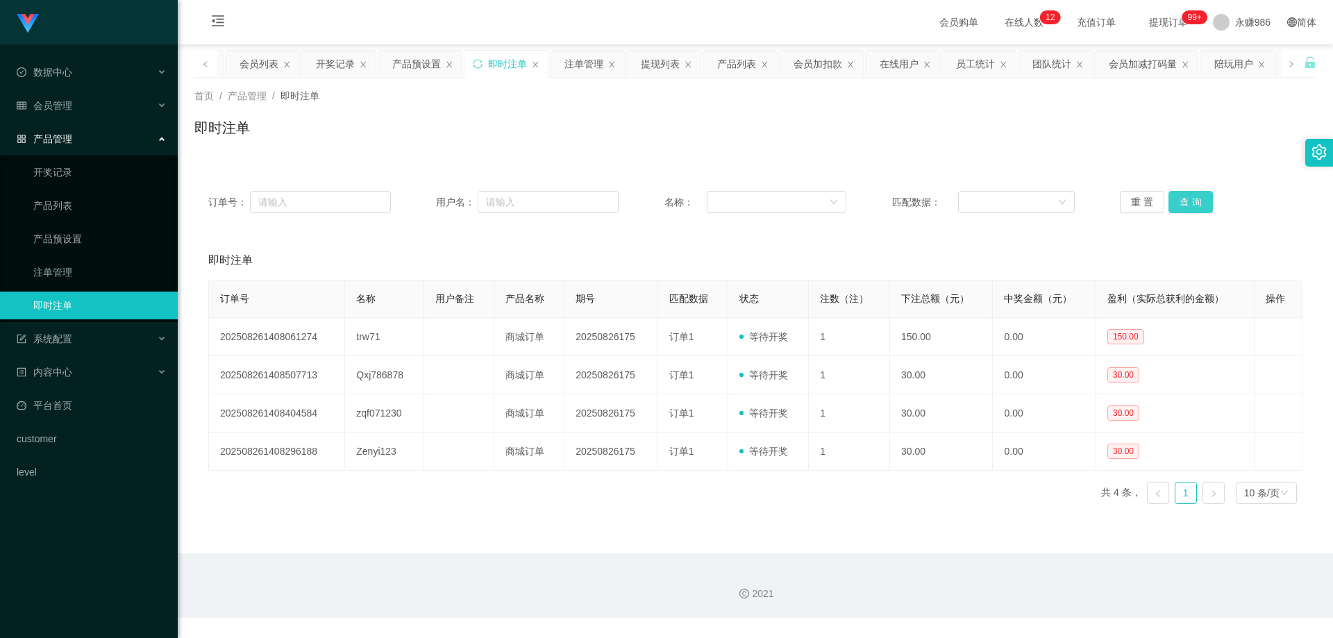
click at [1180, 200] on button "查 询" at bounding box center [1190, 202] width 44 height 22
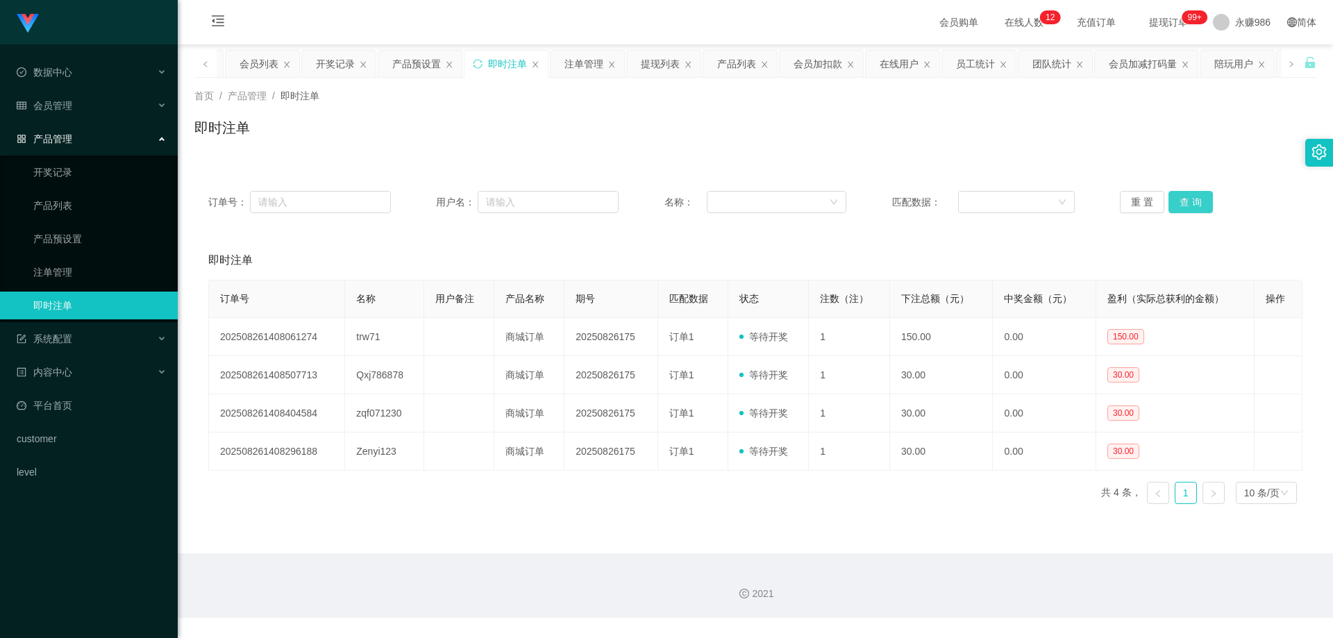
click at [1180, 200] on button "查 询" at bounding box center [1190, 202] width 44 height 22
click at [1182, 201] on button "查 询" at bounding box center [1190, 202] width 44 height 22
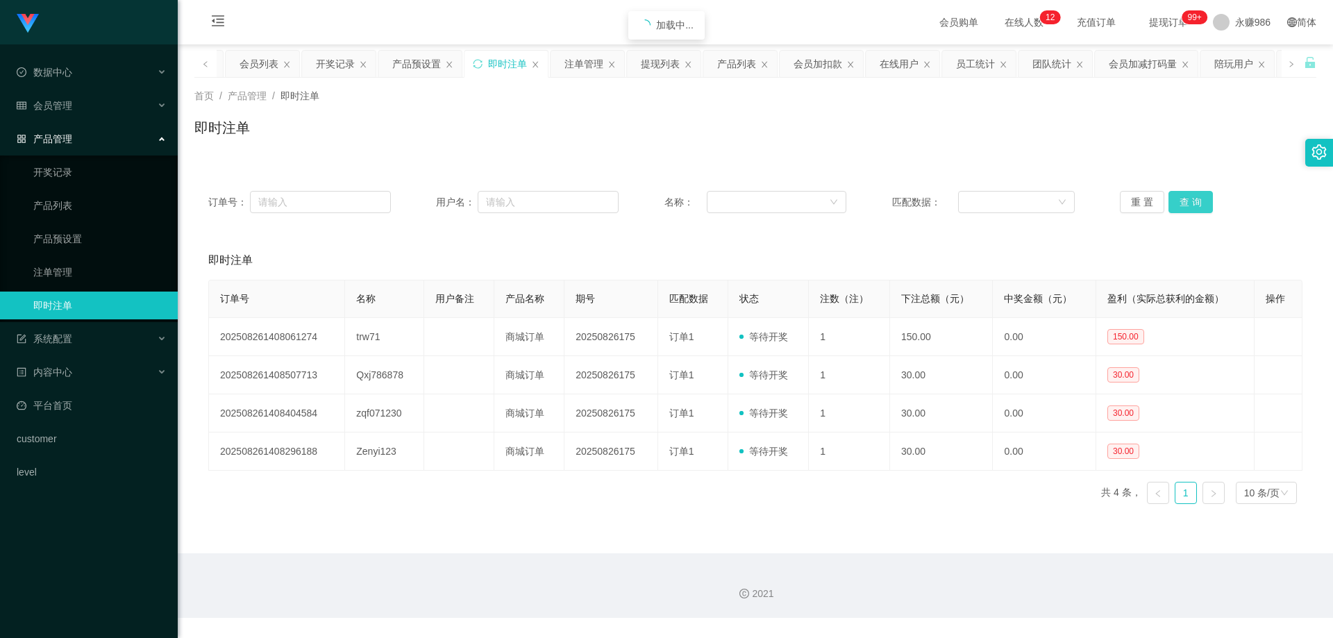
click at [1182, 201] on button "查 询" at bounding box center [1190, 202] width 44 height 22
click at [1183, 201] on button "查 询" at bounding box center [1190, 202] width 44 height 22
click at [1186, 200] on button "查 询" at bounding box center [1190, 202] width 44 height 22
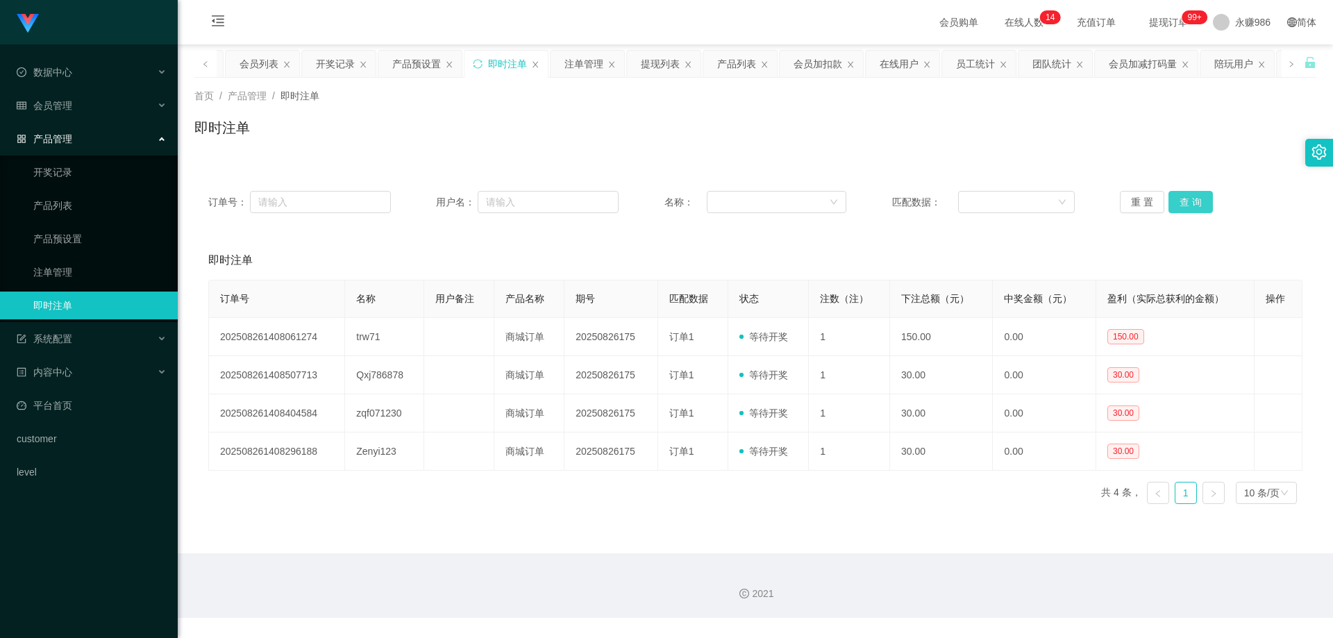
click at [1186, 200] on button "查 询" at bounding box center [1190, 202] width 44 height 22
click at [1186, 199] on button "查 询" at bounding box center [1190, 202] width 44 height 22
click at [84, 169] on link "开奖记录" at bounding box center [99, 172] width 133 height 28
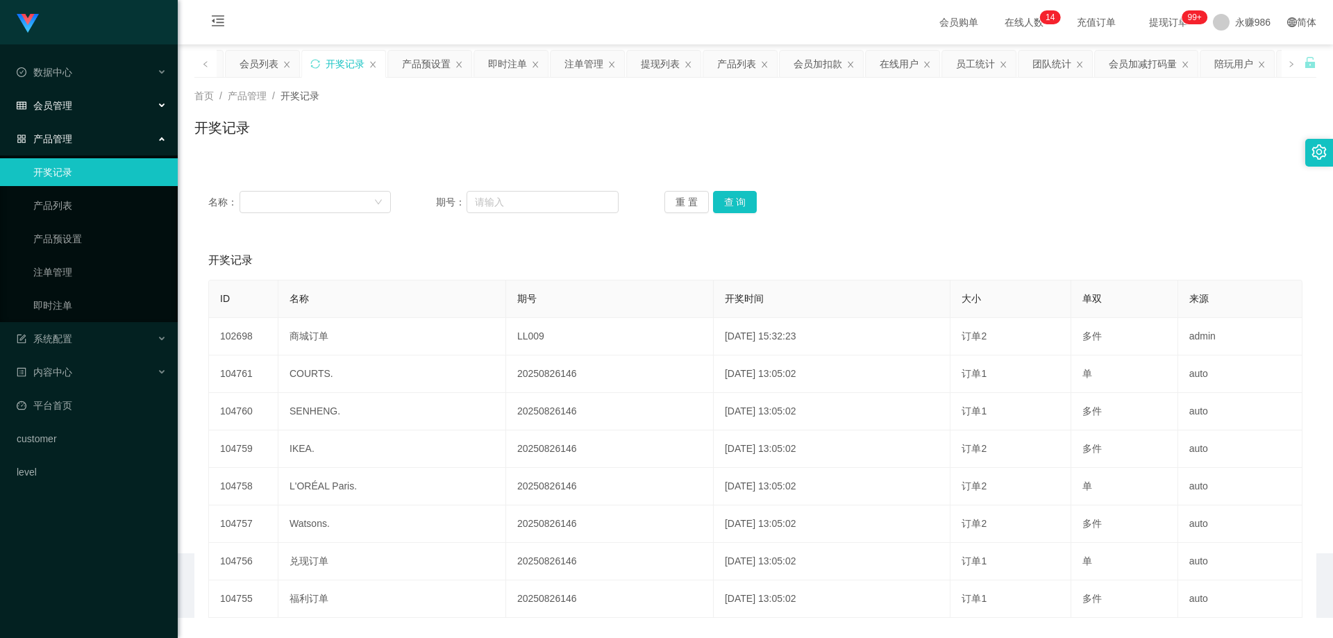
click at [85, 103] on div "会员管理" at bounding box center [89, 106] width 178 height 28
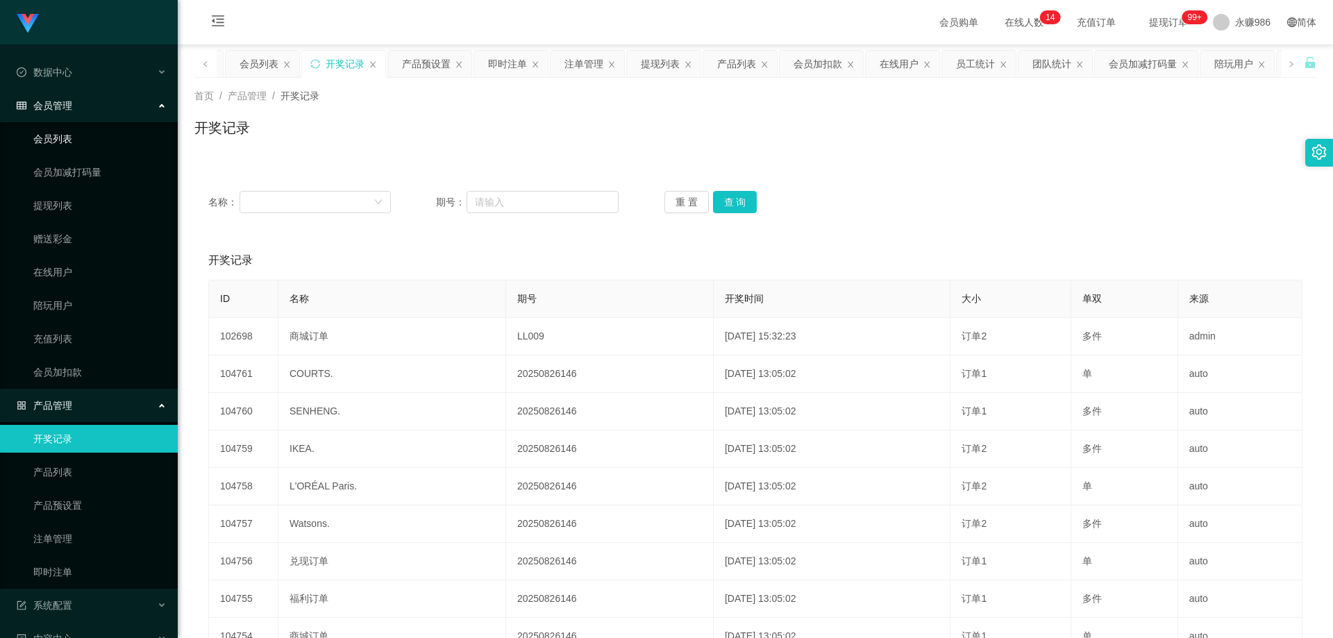
click at [72, 144] on link "会员列表" at bounding box center [99, 139] width 133 height 28
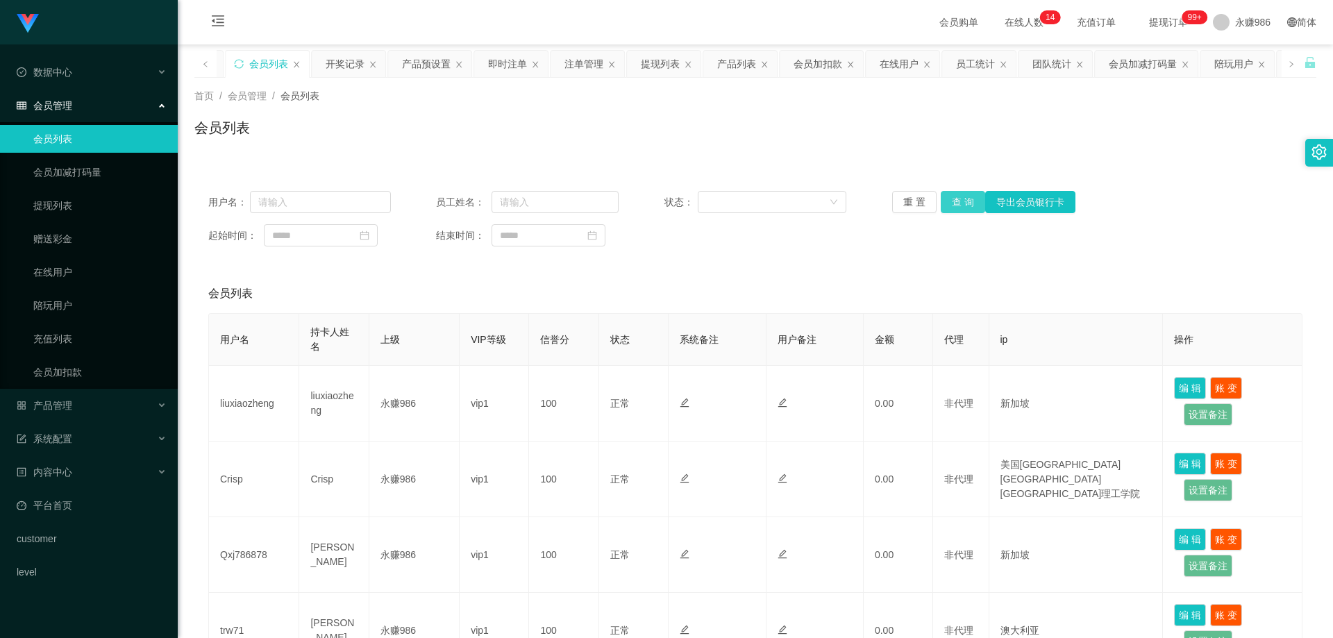
click at [942, 201] on button "查 询" at bounding box center [963, 202] width 44 height 22
click at [952, 207] on button "查 询" at bounding box center [963, 202] width 44 height 22
click at [952, 207] on button "查 询" at bounding box center [971, 202] width 60 height 22
click at [952, 207] on button "查 询" at bounding box center [963, 202] width 44 height 22
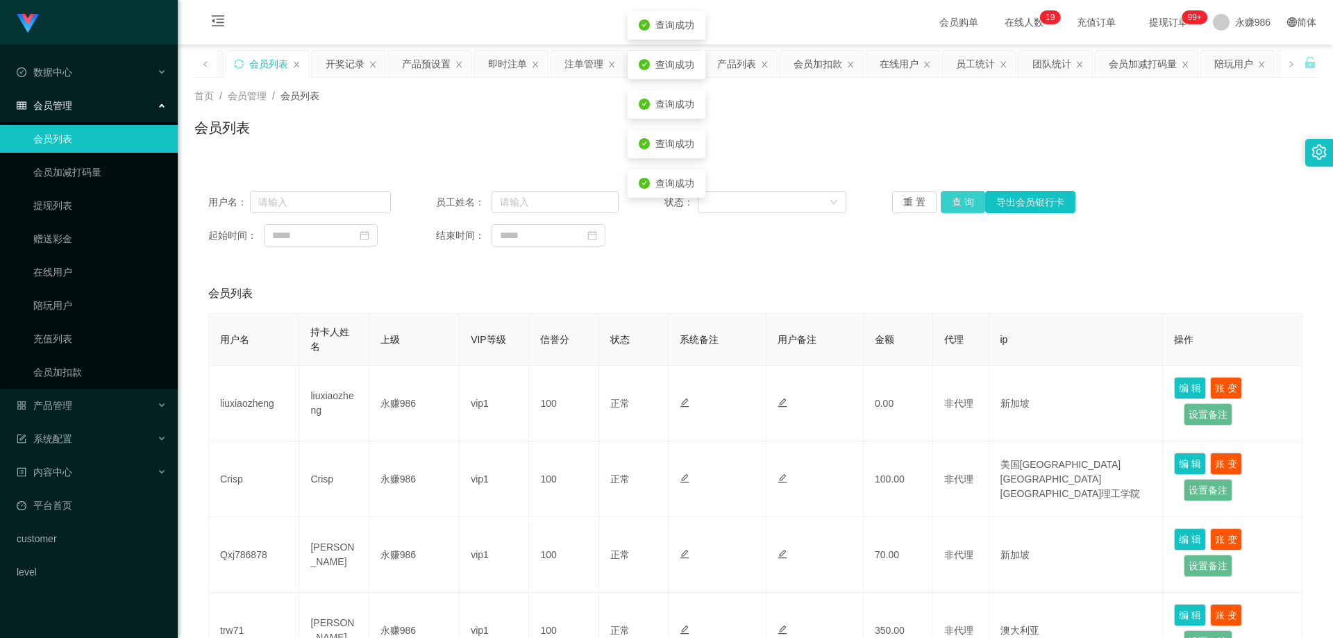
click at [952, 207] on button "查 询" at bounding box center [963, 202] width 44 height 22
click at [952, 207] on div "重 置 查 询 导出会员银行卡" at bounding box center [983, 202] width 183 height 22
click at [952, 207] on button "查 询" at bounding box center [963, 202] width 44 height 22
click at [952, 207] on div "重 置 查 询 导出会员银行卡" at bounding box center [983, 202] width 183 height 22
click at [952, 207] on button "查 询" at bounding box center [963, 202] width 44 height 22
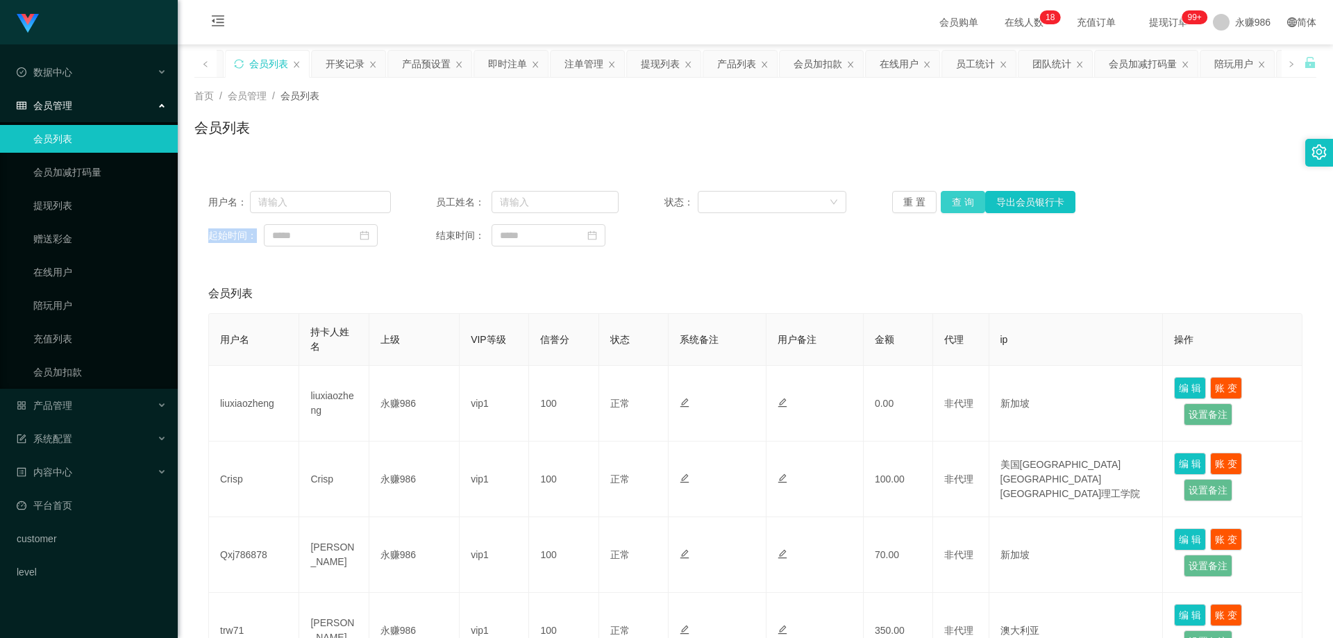
drag, startPoint x: 964, startPoint y: 203, endPoint x: 907, endPoint y: 177, distance: 61.8
click at [964, 203] on button "查 询" at bounding box center [963, 202] width 44 height 22
click at [961, 206] on button "查 询" at bounding box center [963, 202] width 44 height 22
click at [962, 199] on button "查 询" at bounding box center [963, 202] width 44 height 22
click at [81, 409] on div "产品管理" at bounding box center [89, 406] width 178 height 28
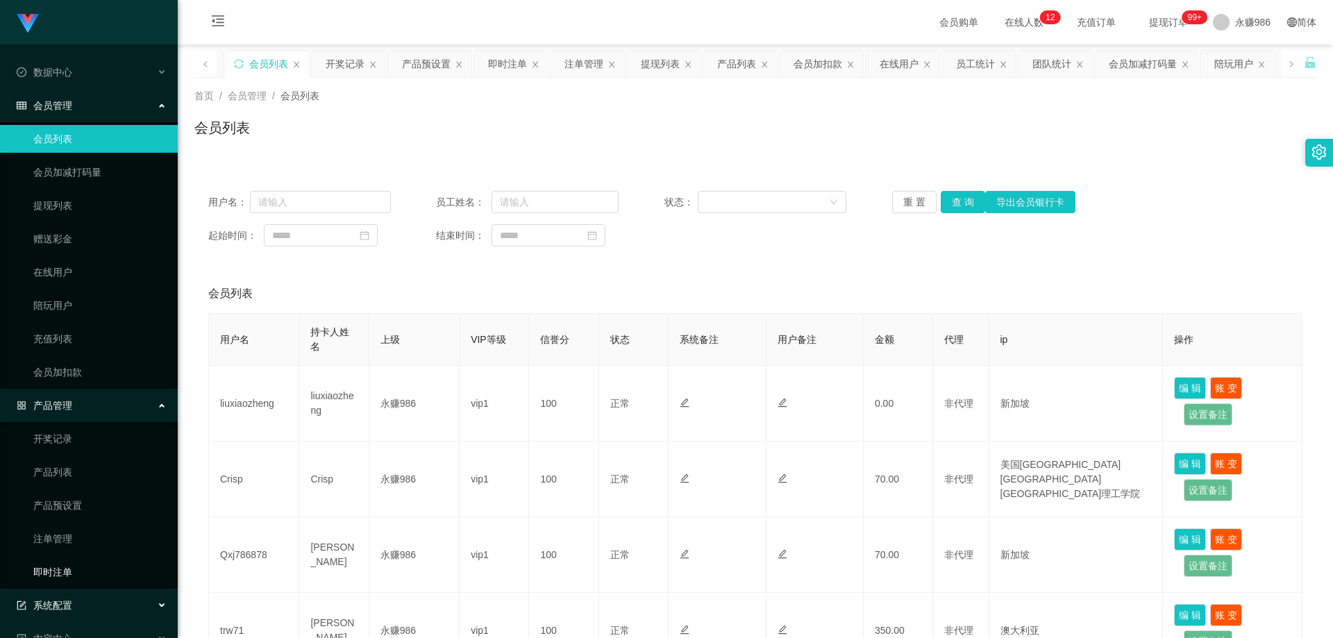
drag, startPoint x: 71, startPoint y: 612, endPoint x: 101, endPoint y: 570, distance: 51.7
click at [71, 612] on div "系统配置" at bounding box center [89, 605] width 178 height 28
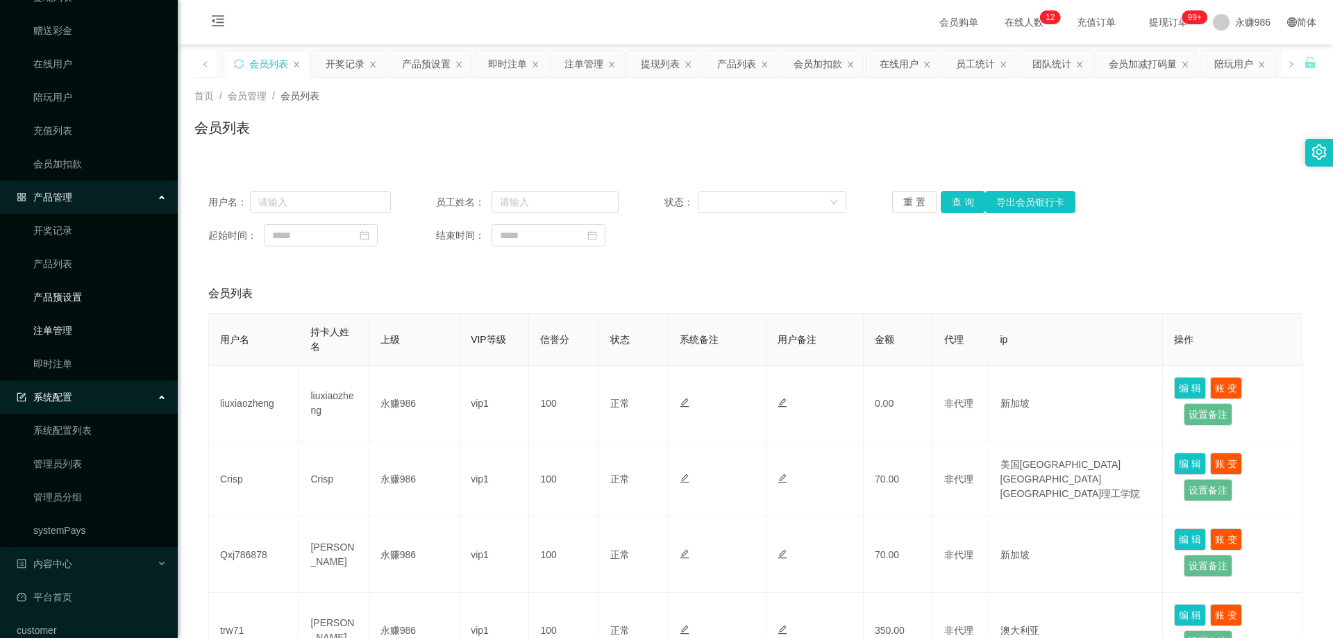
click at [69, 300] on link "产品预设置" at bounding box center [99, 297] width 133 height 28
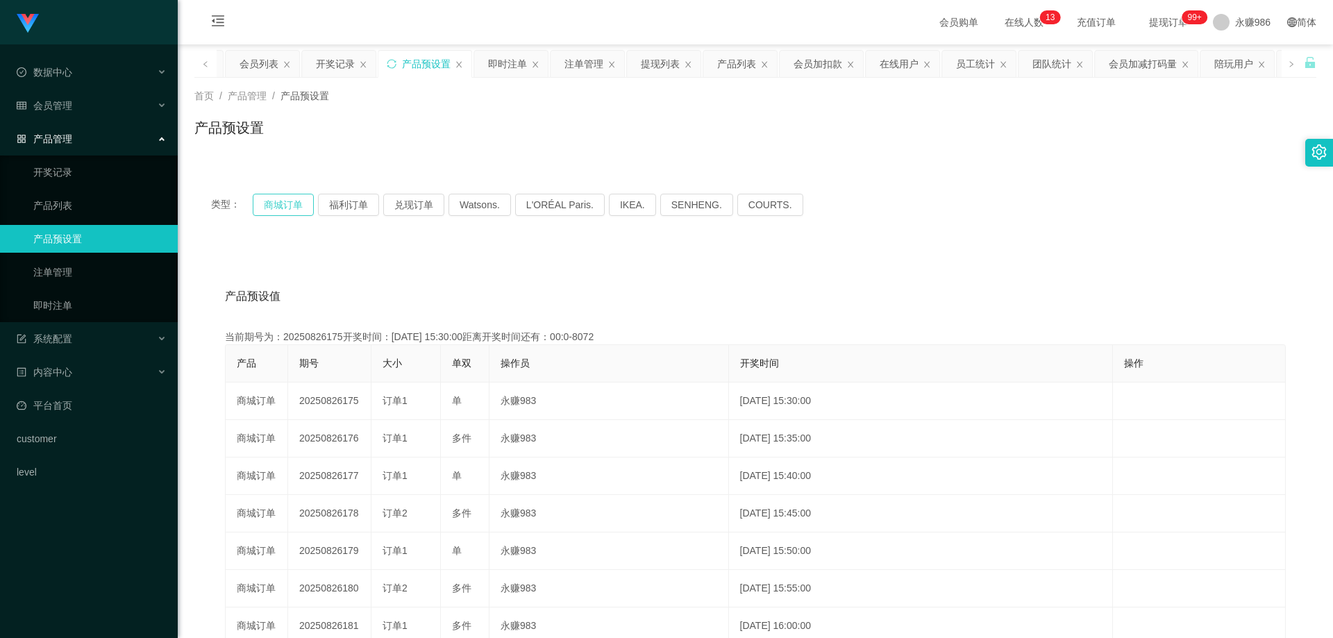
click at [299, 210] on button "商城订单" at bounding box center [283, 205] width 61 height 22
click at [99, 303] on link "即时注单" at bounding box center [99, 306] width 133 height 28
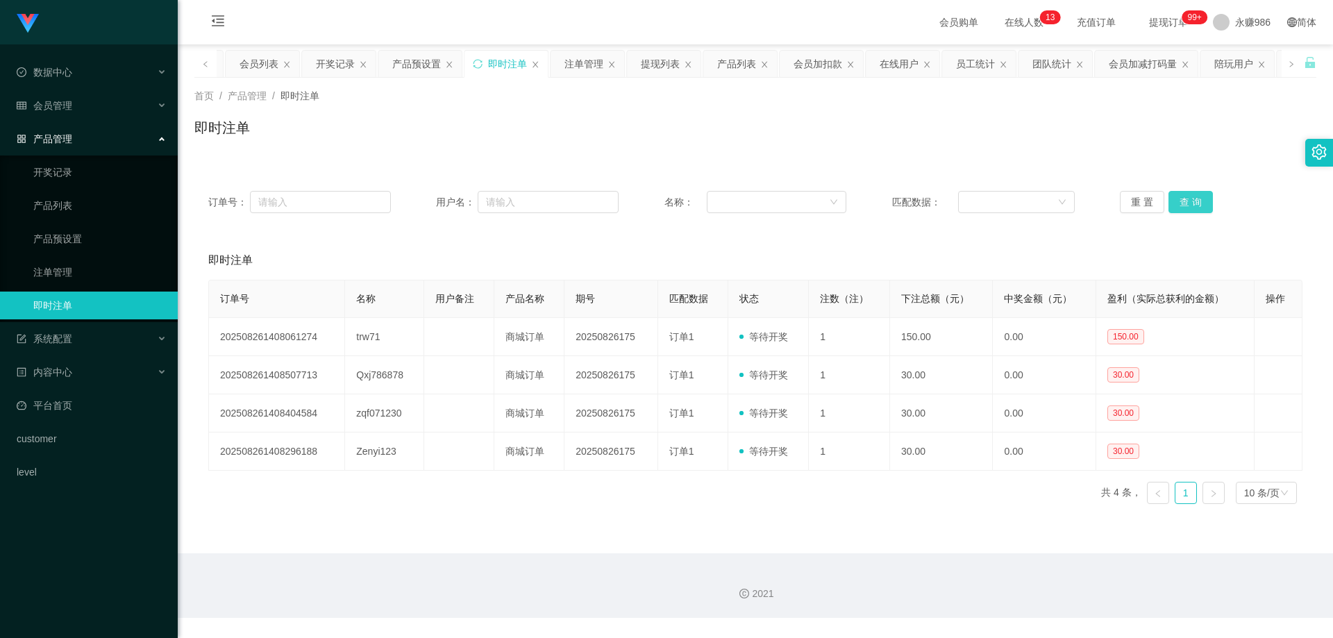
click at [1180, 200] on button "查 询" at bounding box center [1190, 202] width 44 height 22
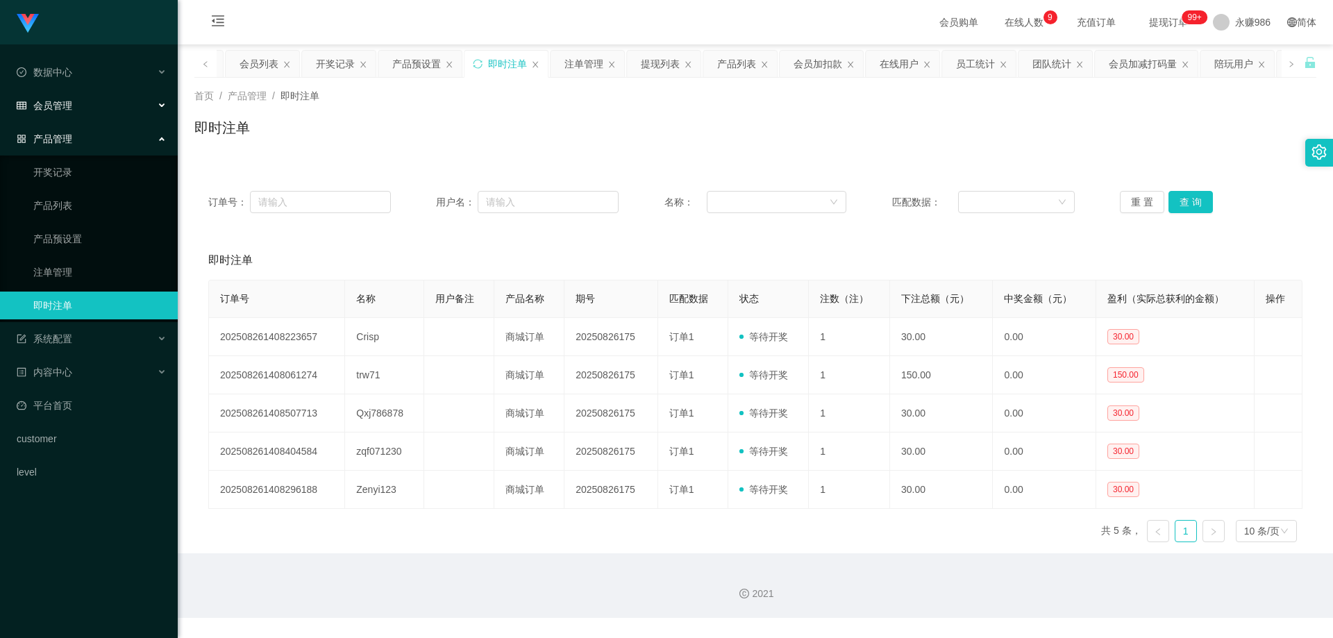
click at [86, 107] on div "会员管理" at bounding box center [89, 106] width 178 height 28
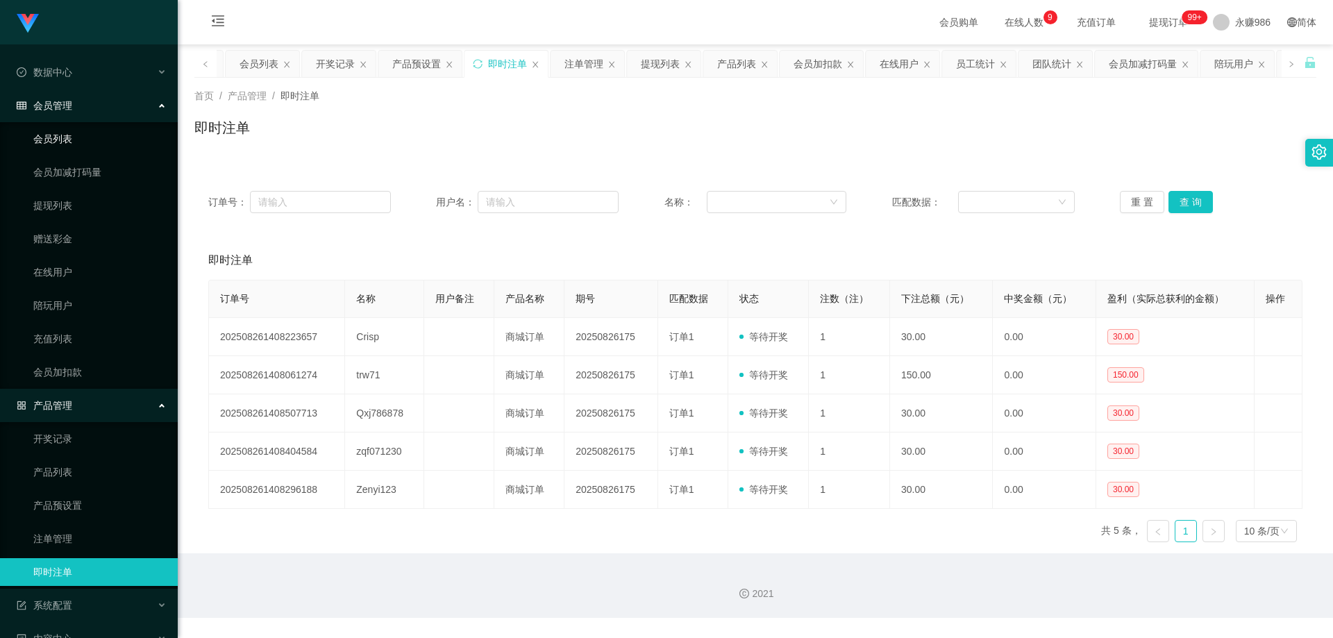
click at [69, 140] on link "会员列表" at bounding box center [99, 139] width 133 height 28
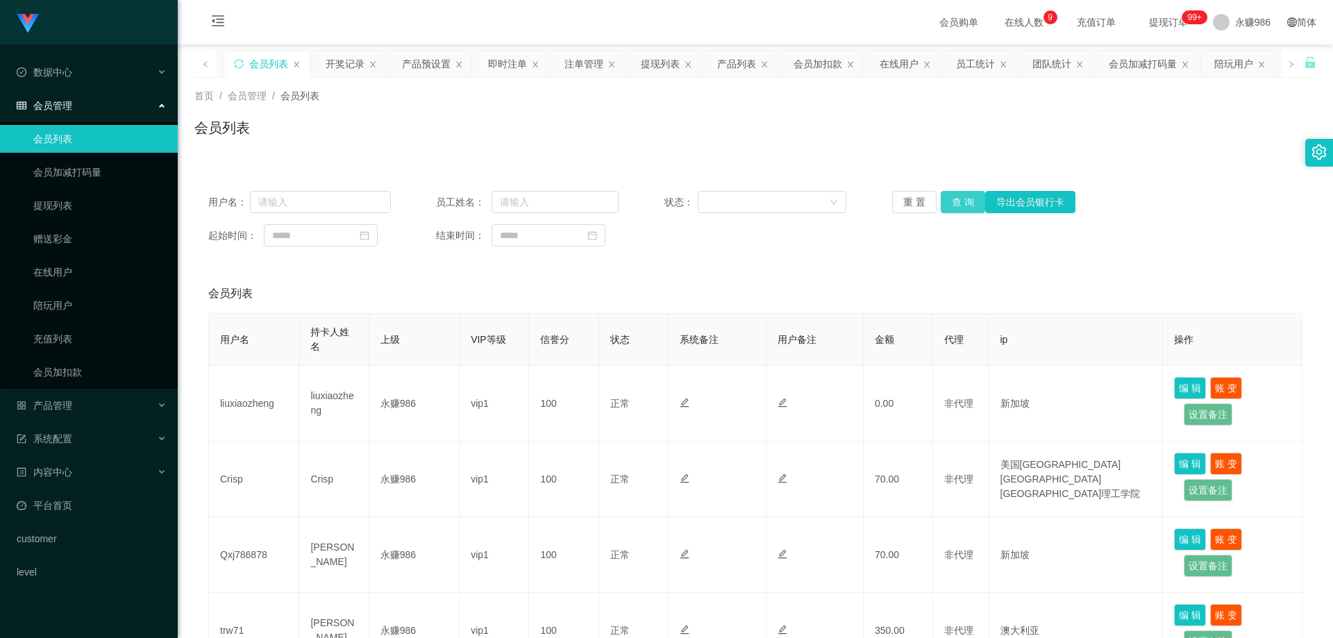
click at [952, 202] on button "查 询" at bounding box center [963, 202] width 44 height 22
click at [951, 197] on button "查 询" at bounding box center [963, 202] width 44 height 22
click at [957, 203] on button "查 询" at bounding box center [963, 202] width 44 height 22
click at [110, 432] on div "系统配置" at bounding box center [89, 439] width 178 height 28
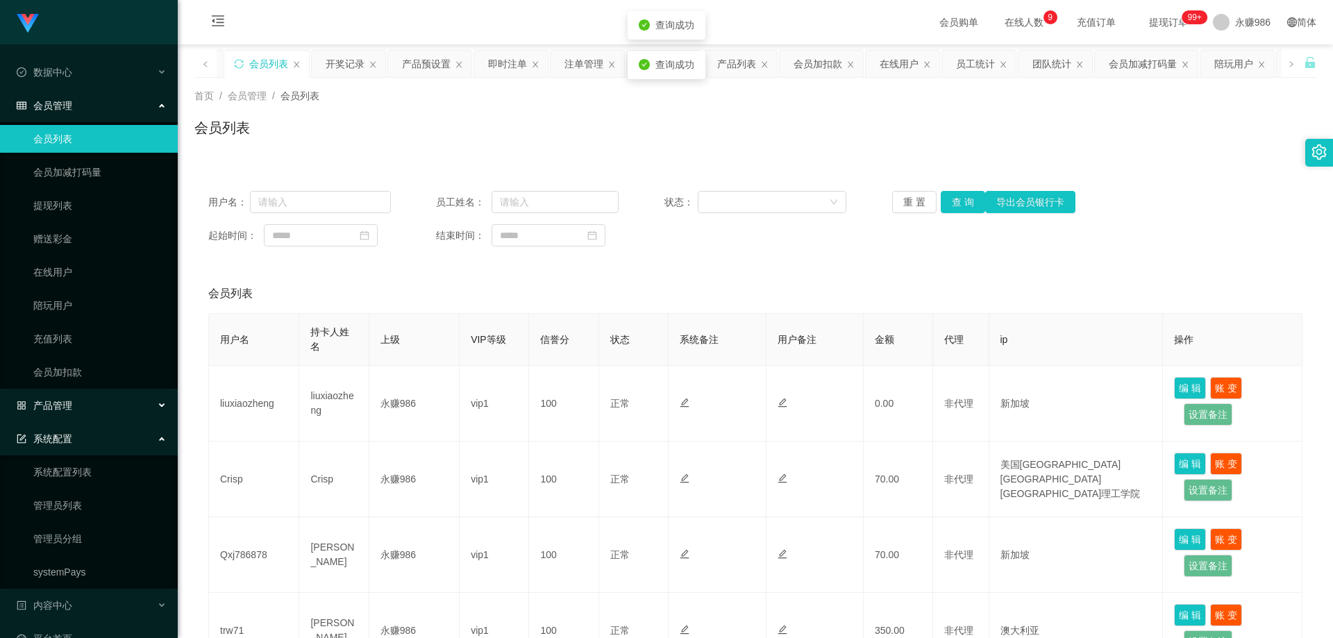
click at [98, 405] on div "产品管理" at bounding box center [89, 406] width 178 height 28
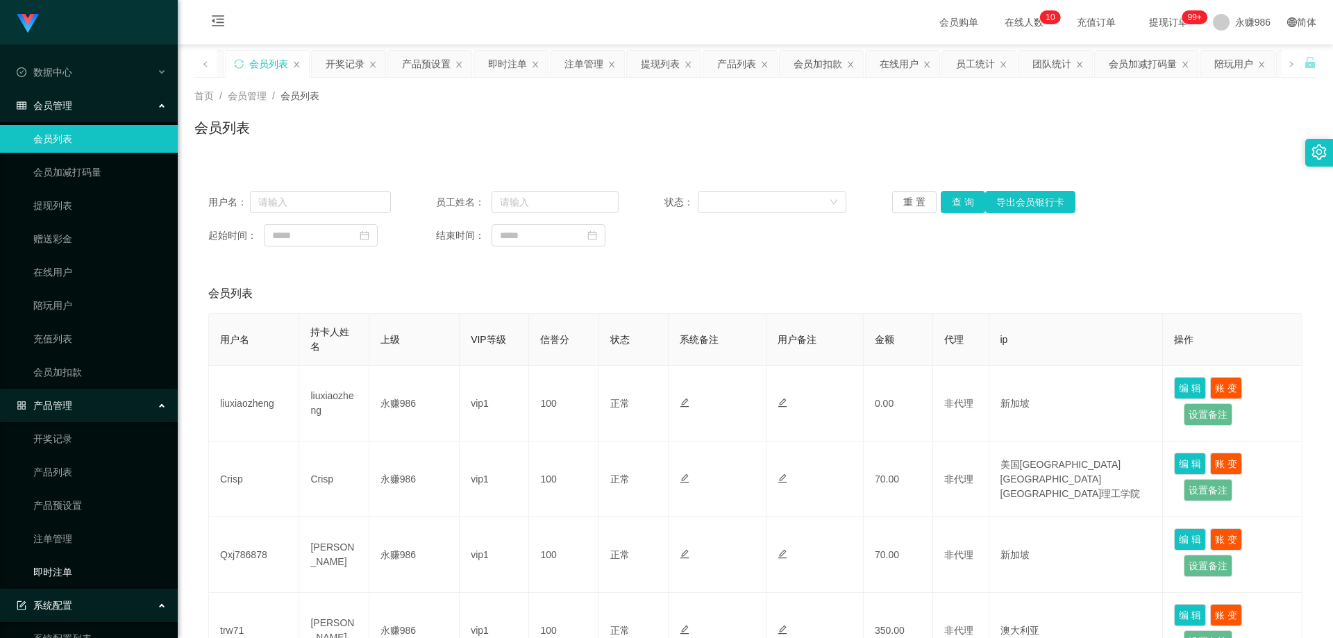
click at [72, 580] on link "即时注单" at bounding box center [99, 572] width 133 height 28
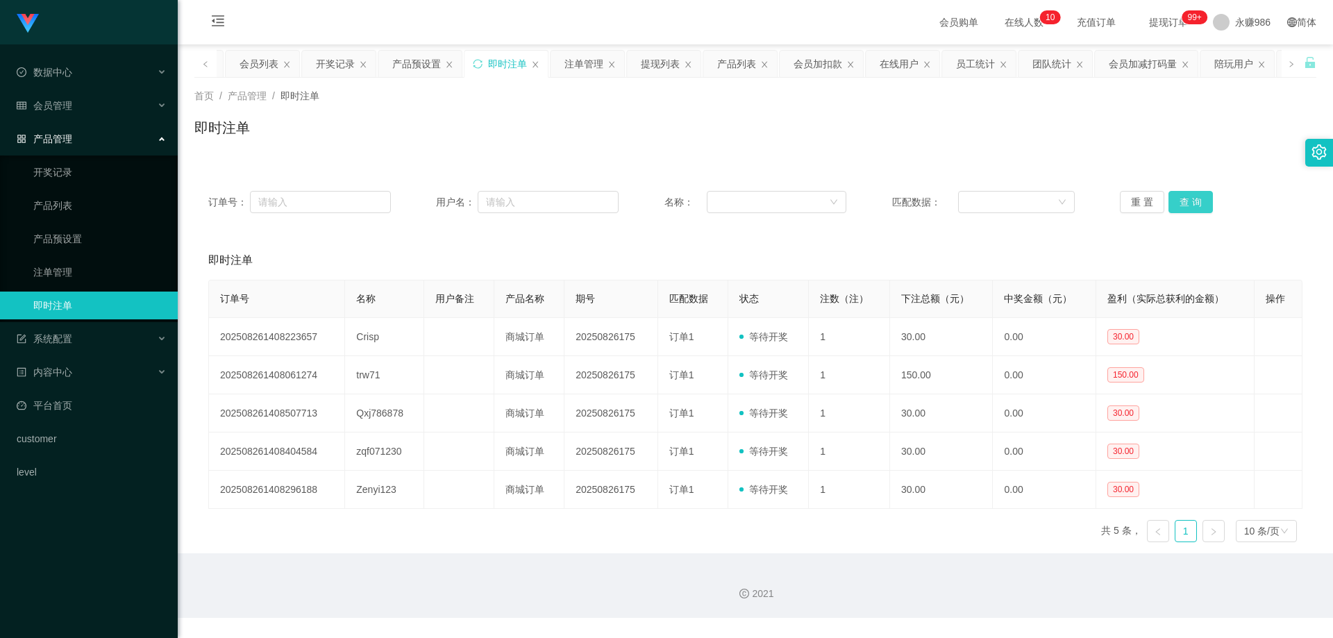
click at [1194, 193] on button "查 询" at bounding box center [1190, 202] width 44 height 22
click at [1194, 194] on button "查 询" at bounding box center [1190, 202] width 44 height 22
click at [1175, 206] on button "查 询" at bounding box center [1190, 202] width 44 height 22
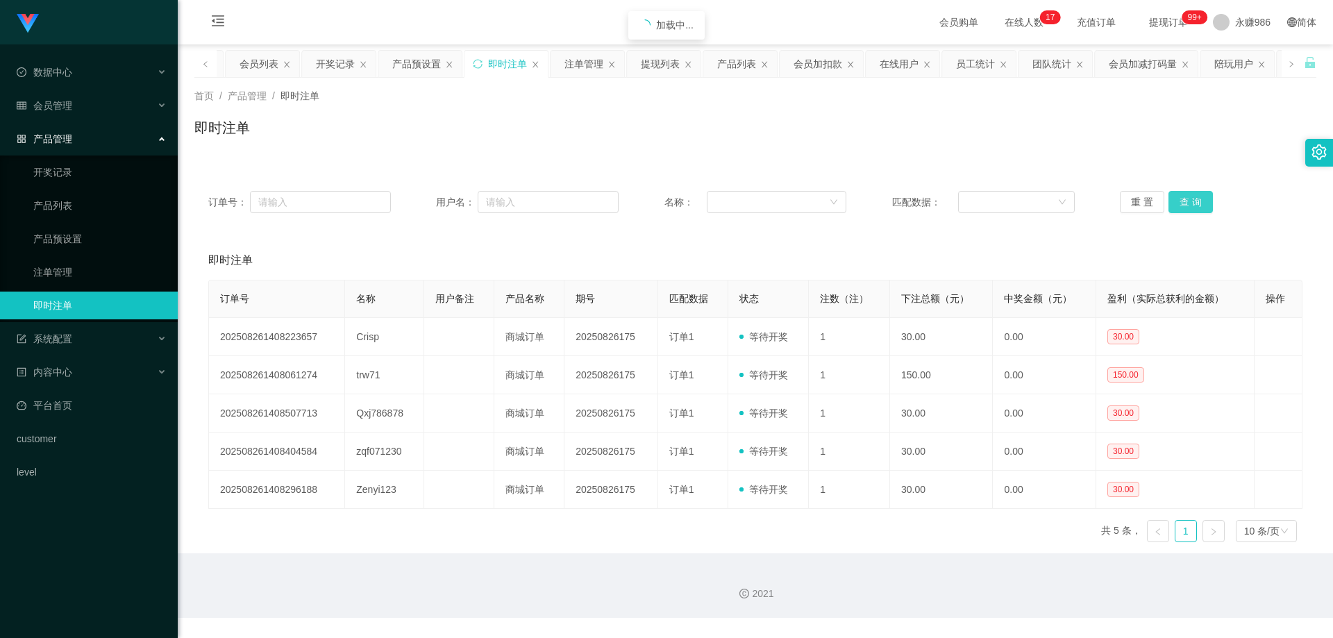
click at [1175, 206] on button "查 询" at bounding box center [1190, 202] width 44 height 22
click at [108, 246] on link "产品预设置" at bounding box center [99, 239] width 133 height 28
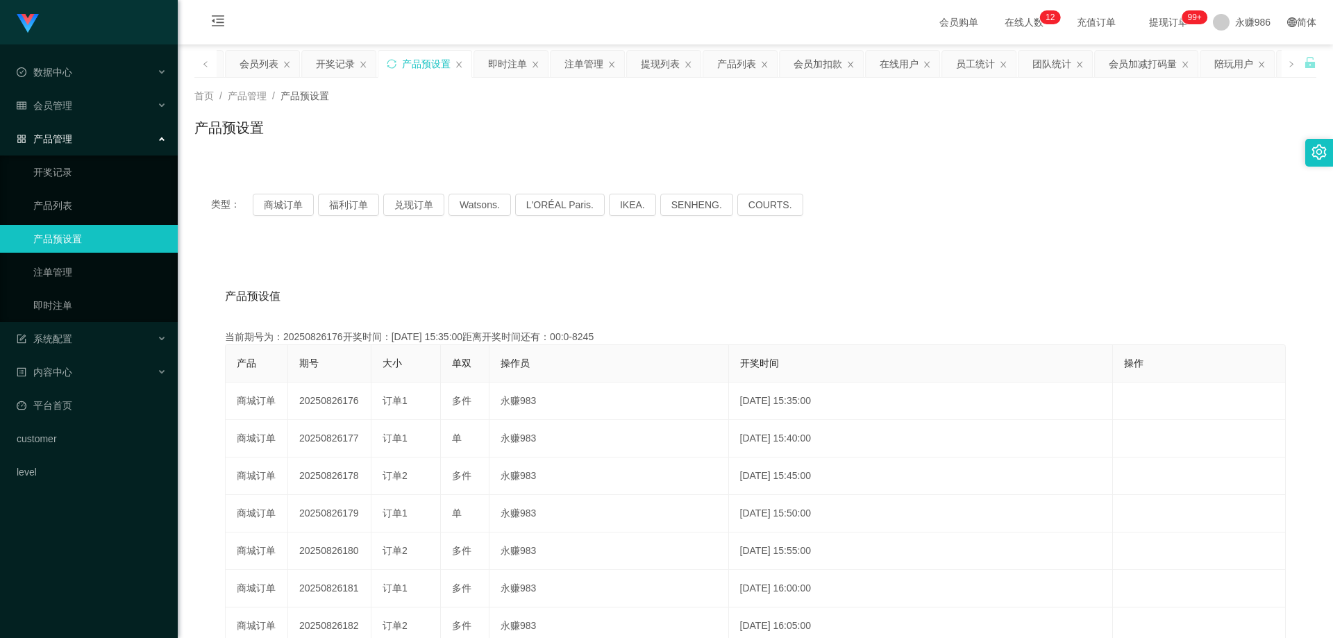
click at [83, 90] on ul "数据中心 员工统计 团队统计 会员管理 会员列表 会员加减打码量 提现列表 赠送彩金 在线用户 陪玩用户 充值列表 会员加扣款 产品管理 开奖记录 产品列表 …" at bounding box center [89, 271] width 178 height 455
click at [87, 111] on div "会员管理" at bounding box center [89, 106] width 178 height 28
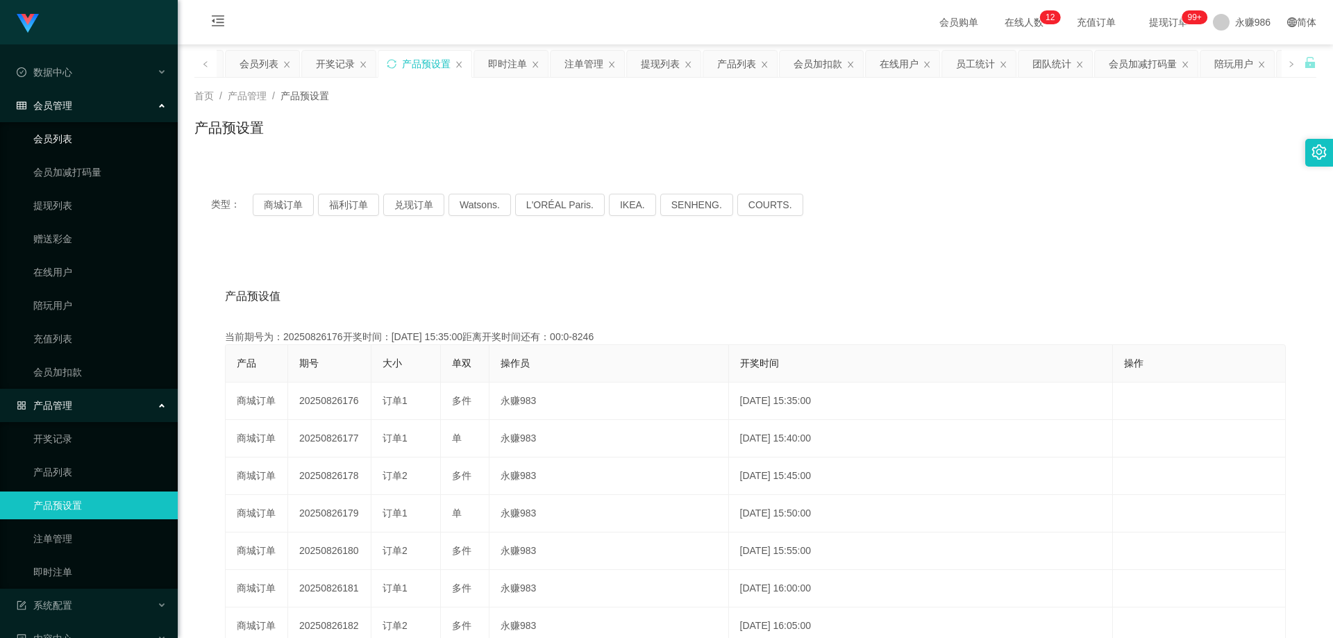
click at [67, 138] on link "会员列表" at bounding box center [99, 139] width 133 height 28
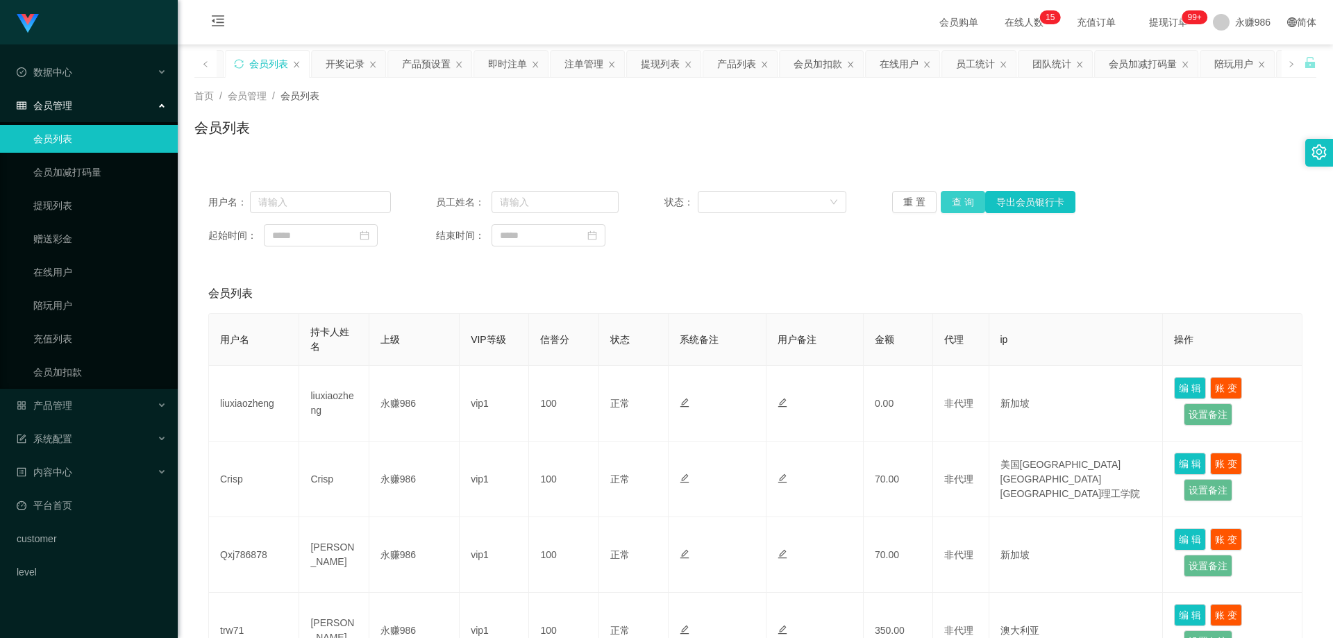
click at [966, 205] on button "查 询" at bounding box center [963, 202] width 44 height 22
click at [966, 205] on div "重 置 查 询 导出会员银行卡" at bounding box center [983, 202] width 183 height 22
click at [966, 205] on button "查 询" at bounding box center [963, 202] width 44 height 22
click at [966, 205] on div "重 置 查 询 导出会员银行卡" at bounding box center [983, 202] width 183 height 22
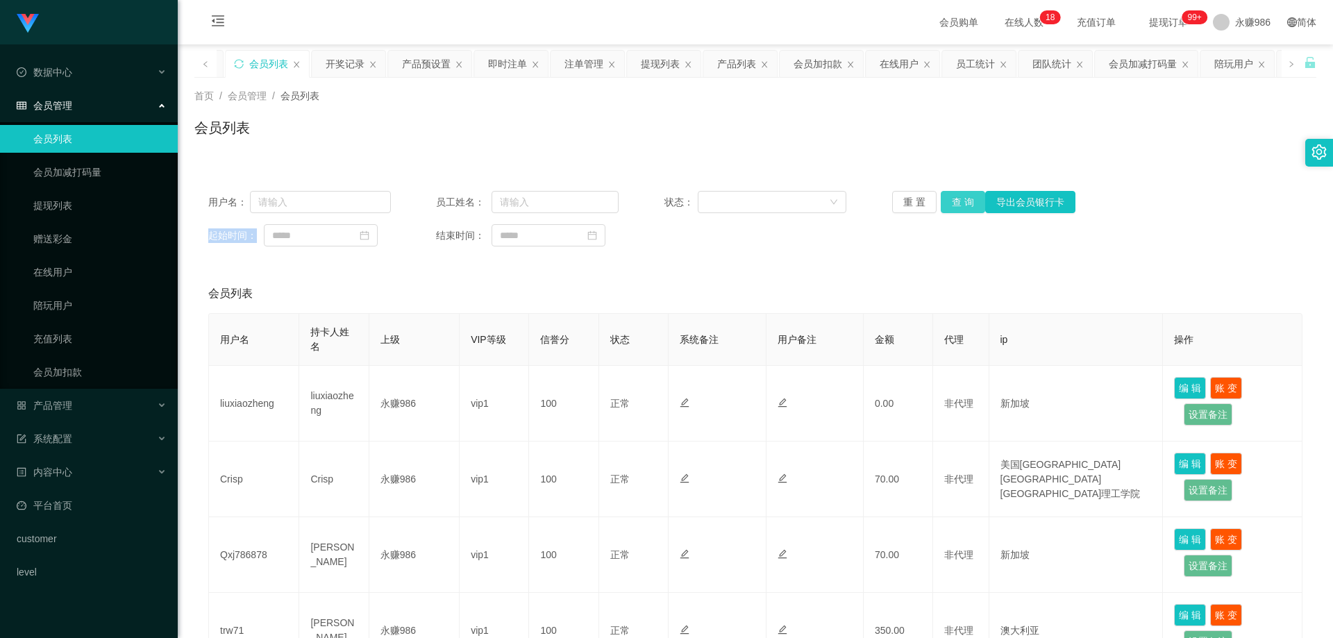
click at [954, 206] on button "查 询" at bounding box center [963, 202] width 44 height 22
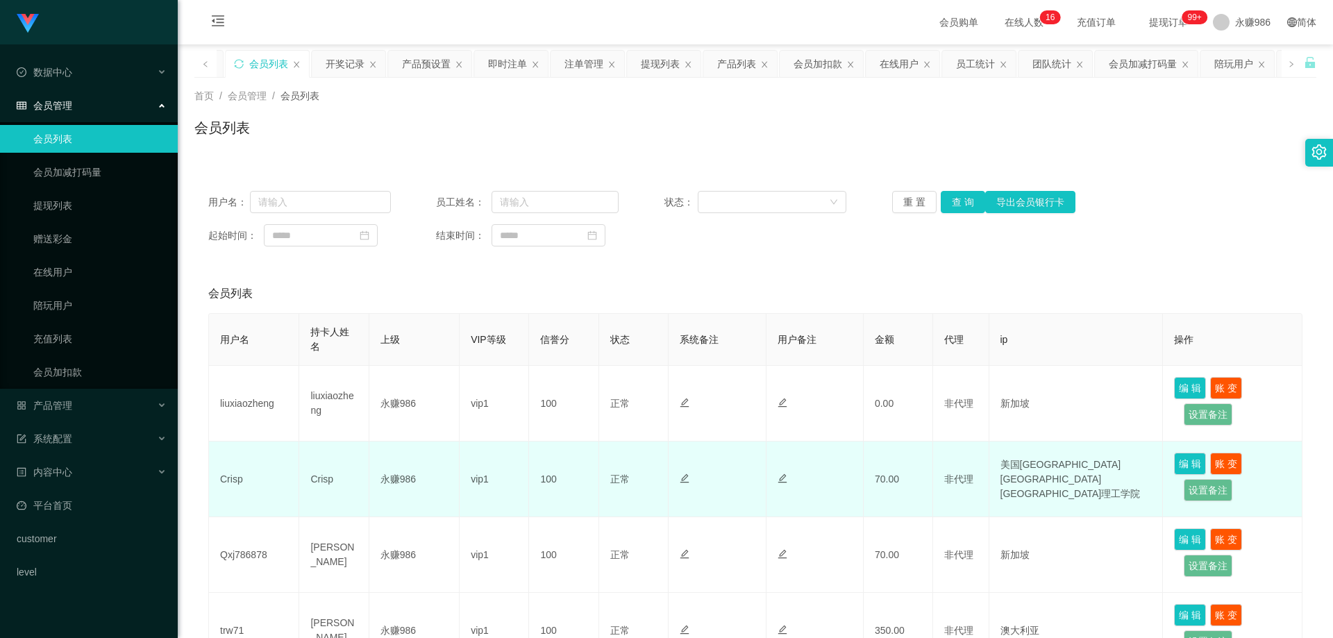
click at [647, 463] on td "正常 禁止登录 禁止投注" at bounding box center [633, 480] width 69 height 76
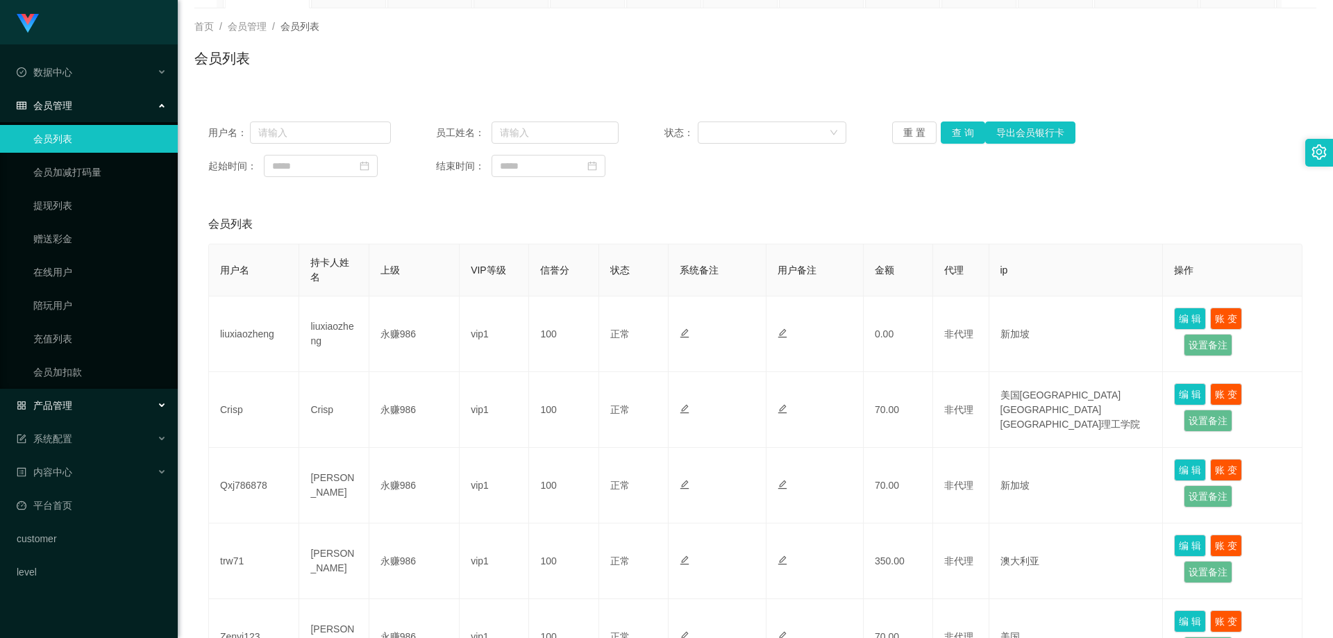
click at [90, 405] on div "产品管理" at bounding box center [89, 406] width 178 height 28
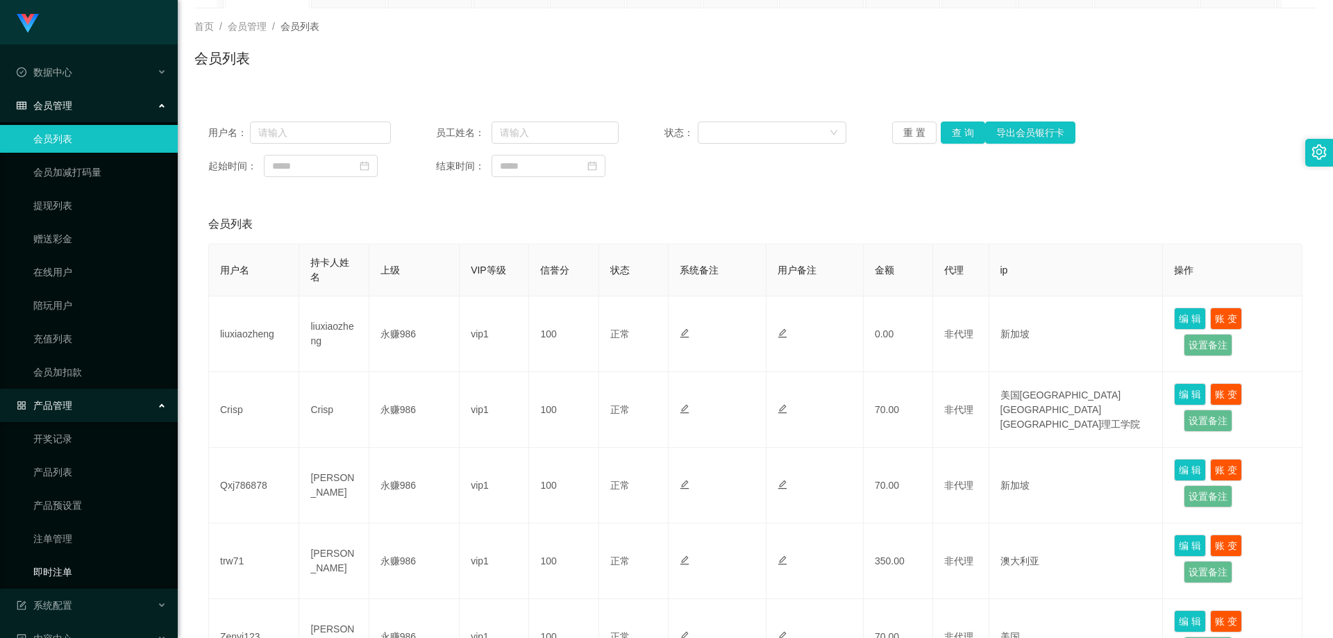
click at [83, 566] on link "即时注单" at bounding box center [99, 572] width 133 height 28
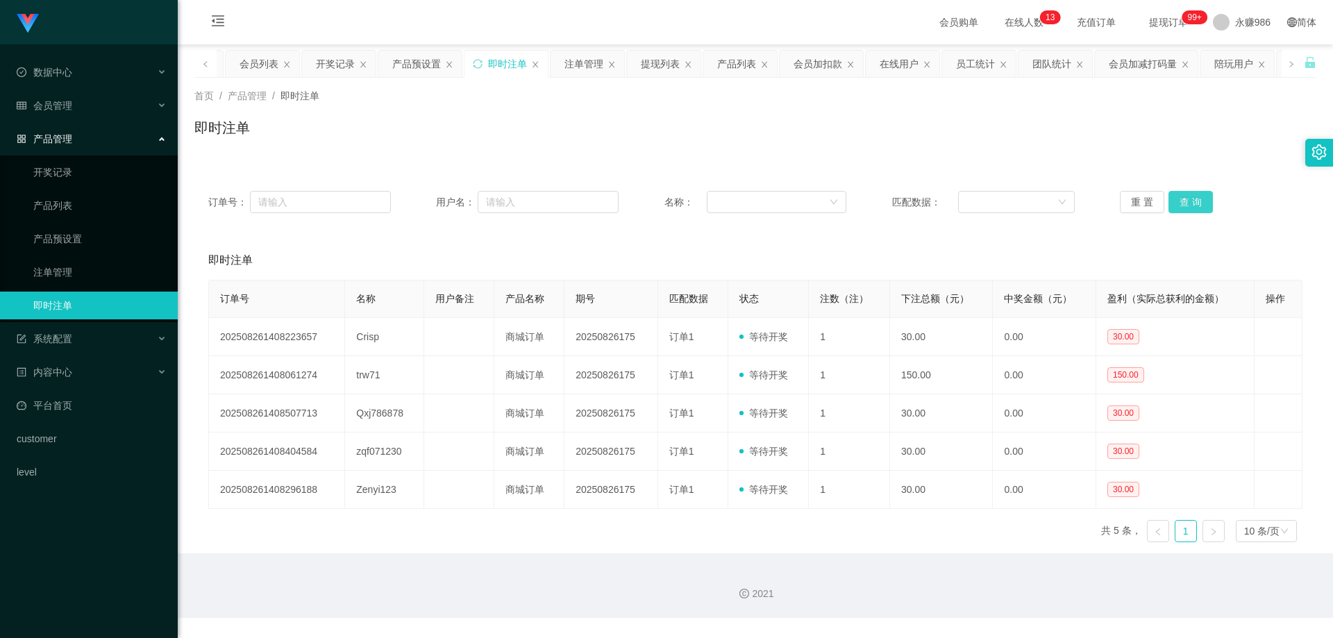
click at [1175, 202] on button "查 询" at bounding box center [1190, 202] width 44 height 22
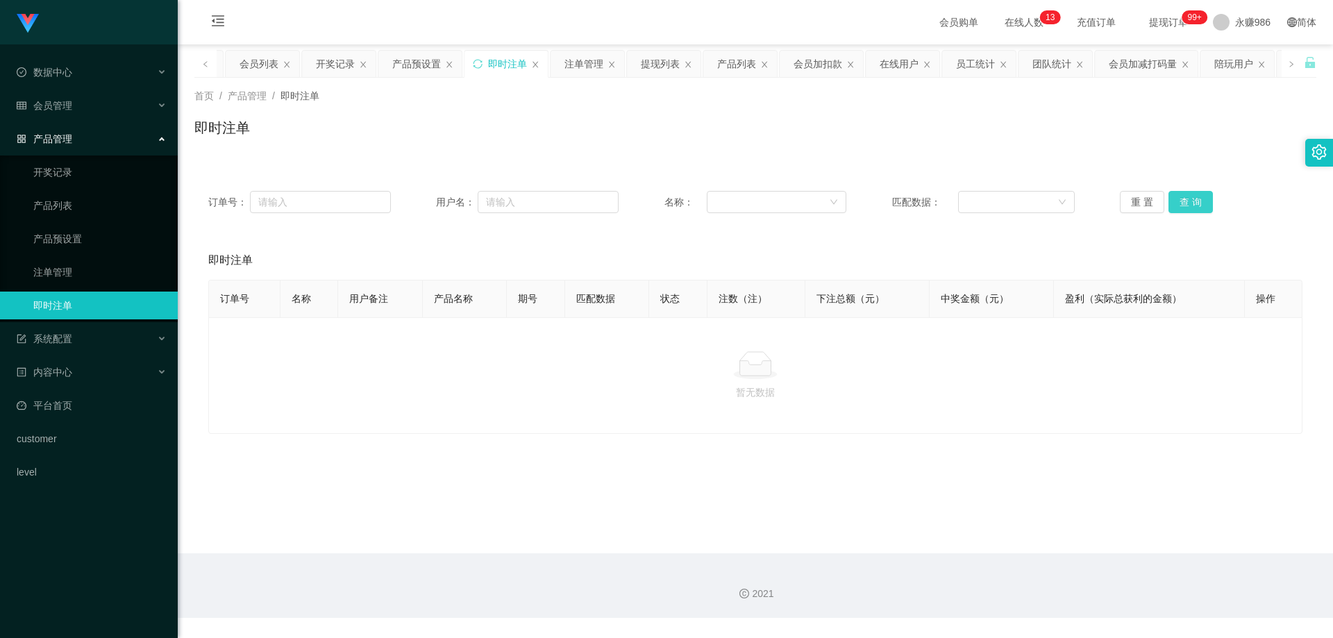
click at [1182, 202] on button "查 询" at bounding box center [1190, 202] width 44 height 22
drag, startPoint x: 87, startPoint y: 106, endPoint x: 79, endPoint y: 120, distance: 16.5
click at [87, 106] on div "会员管理" at bounding box center [89, 106] width 178 height 28
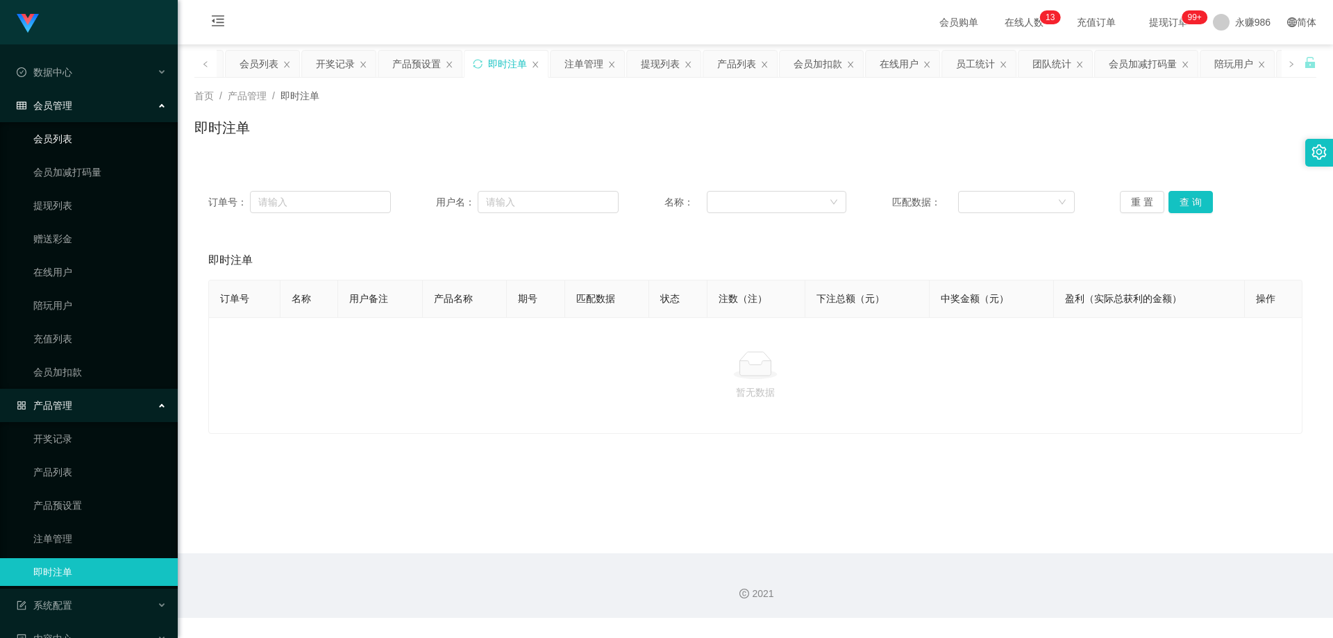
click at [73, 135] on link "会员列表" at bounding box center [99, 139] width 133 height 28
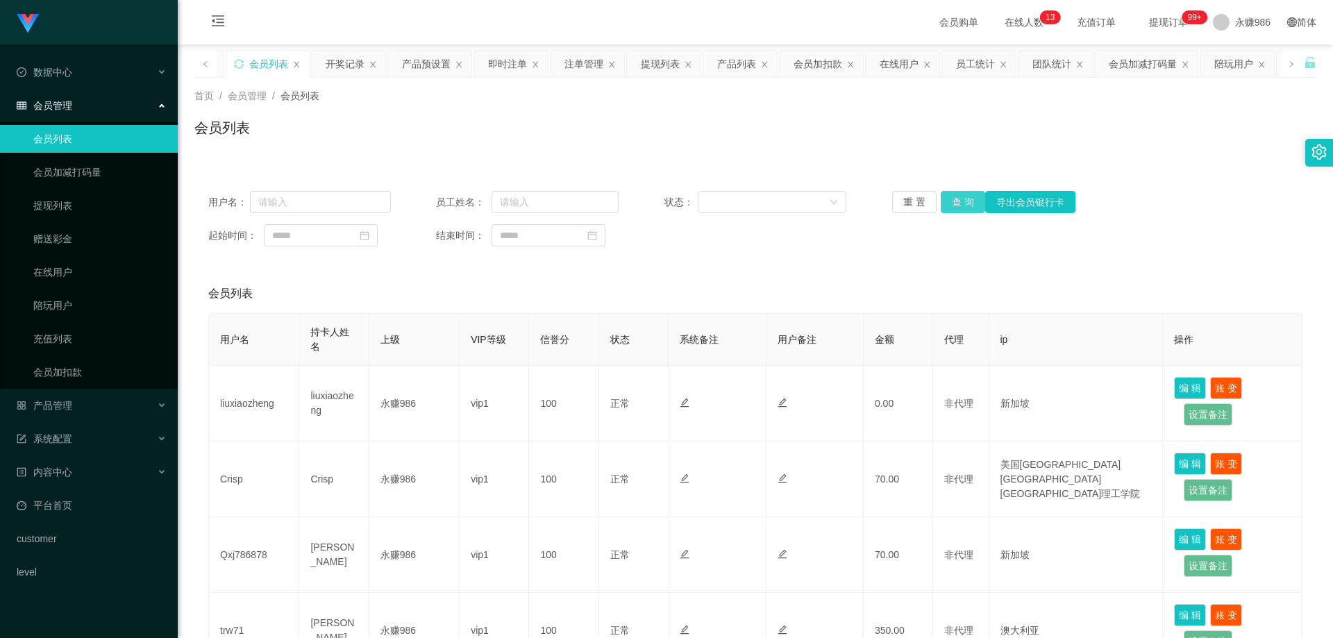
click at [954, 200] on button "查 询" at bounding box center [963, 202] width 44 height 22
click at [954, 200] on div "重 置 查 询 导出会员银行卡" at bounding box center [983, 202] width 183 height 22
click at [954, 200] on button "查 询" at bounding box center [963, 202] width 44 height 22
click at [954, 200] on div "重 置 查 询 导出会员银行卡" at bounding box center [983, 202] width 183 height 22
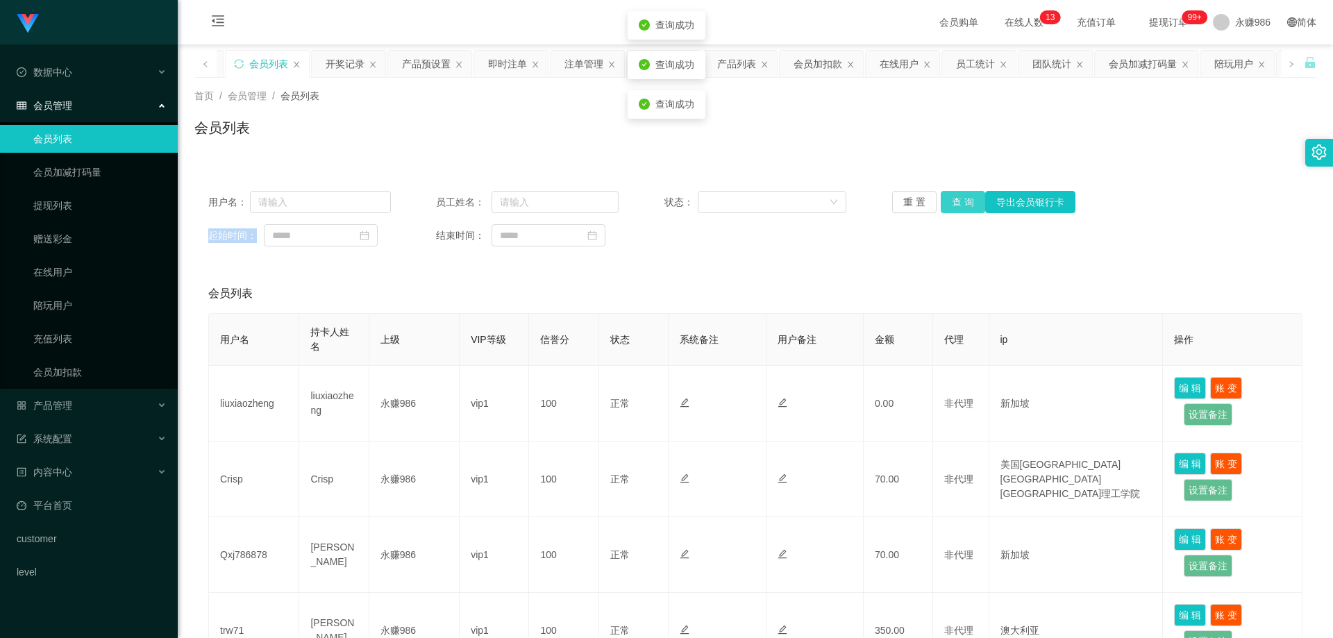
click at [954, 200] on button "查 询" at bounding box center [963, 202] width 44 height 22
click at [954, 200] on div "重 置 查 询 导出会员银行卡" at bounding box center [983, 202] width 183 height 22
click at [954, 200] on button "查 询" at bounding box center [963, 202] width 44 height 22
click at [954, 200] on div "重 置 查 询 导出会员银行卡" at bounding box center [983, 202] width 183 height 22
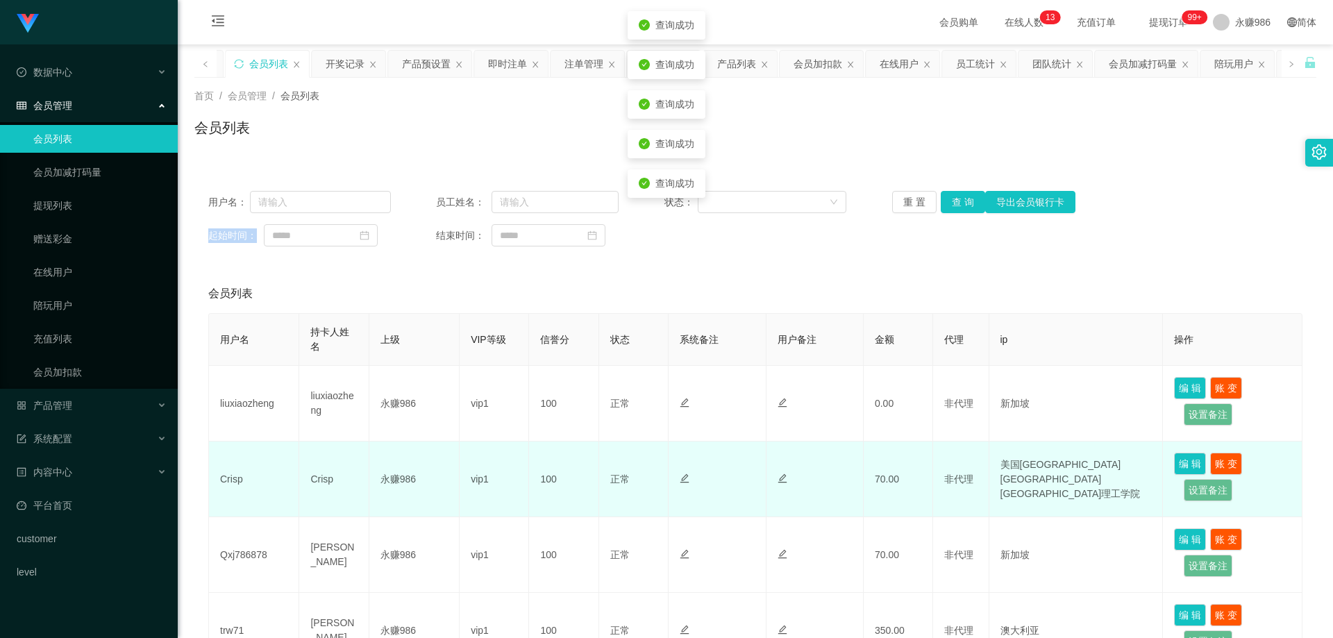
scroll to position [139, 0]
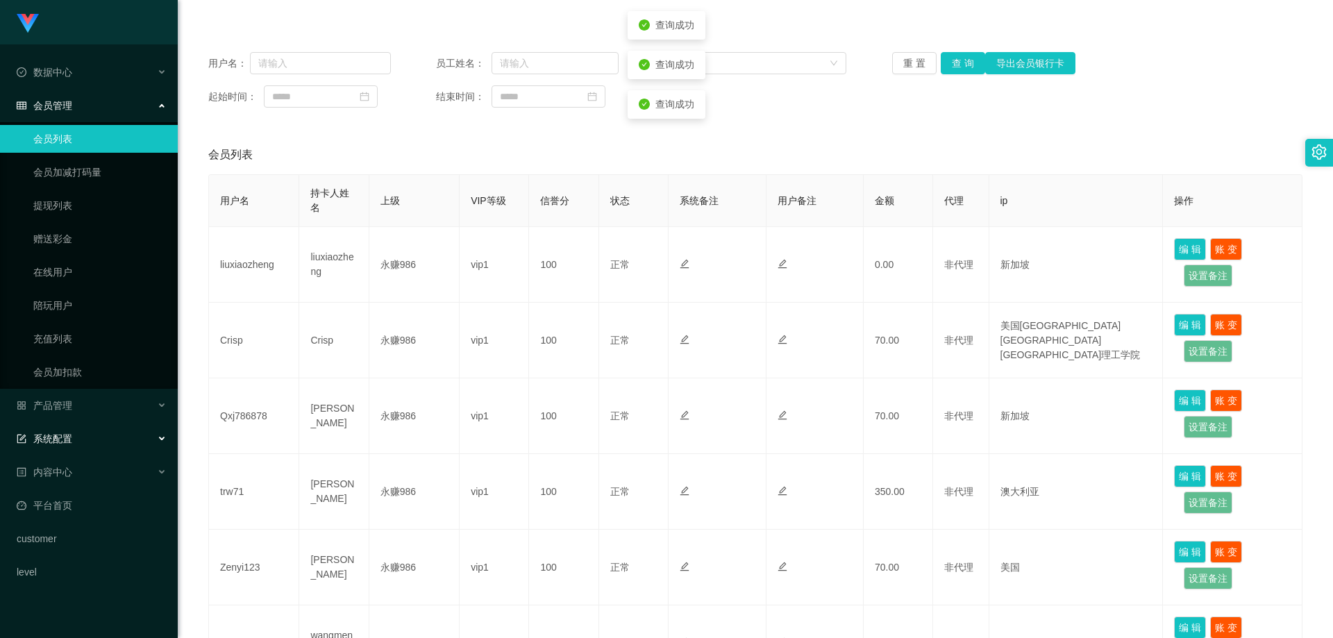
click at [90, 430] on div "系统配置" at bounding box center [89, 439] width 178 height 28
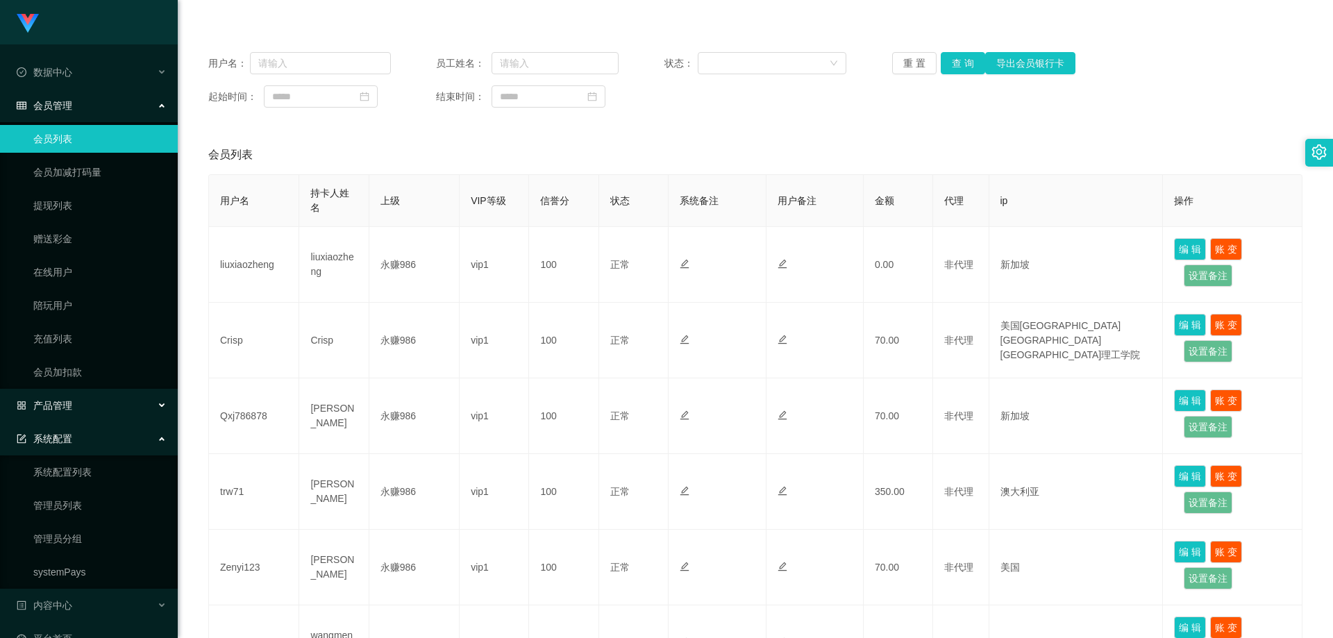
click at [103, 408] on div "产品管理" at bounding box center [89, 406] width 178 height 28
click at [104, 503] on link "产品预设置" at bounding box center [99, 506] width 133 height 28
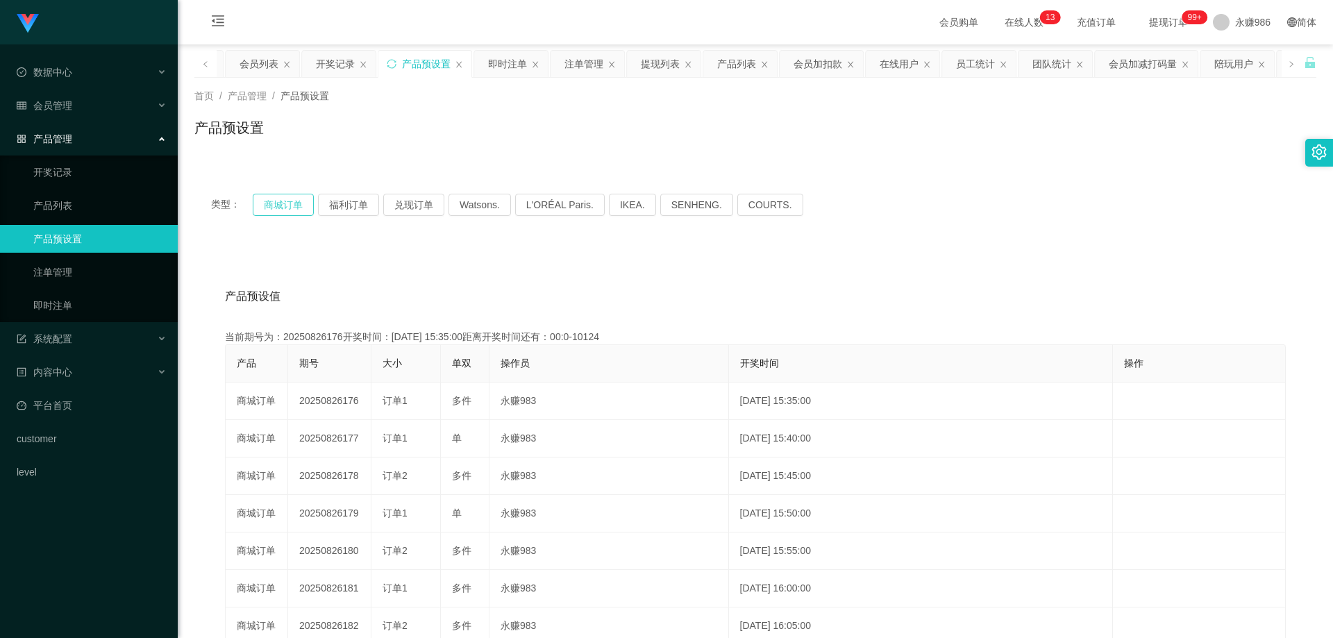
click at [280, 203] on button "商城订单" at bounding box center [283, 205] width 61 height 22
click at [1315, 157] on icon "图标: setting" at bounding box center [1319, 151] width 15 height 15
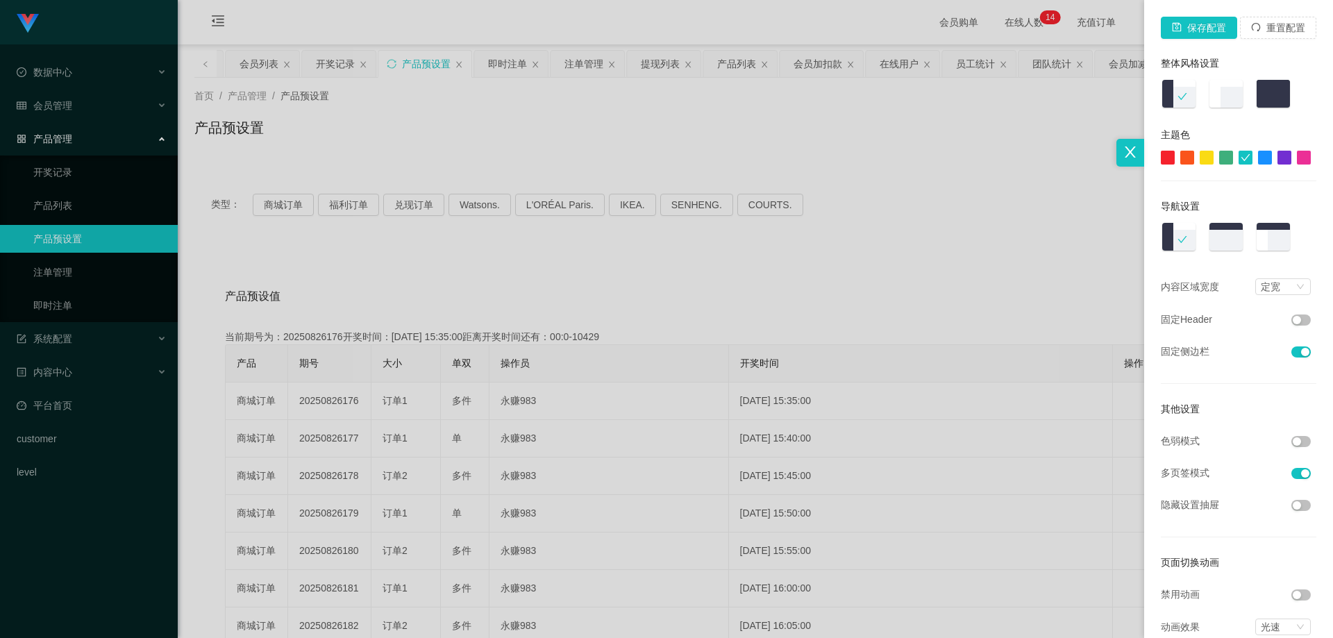
click at [1079, 255] on div at bounding box center [666, 319] width 1333 height 638
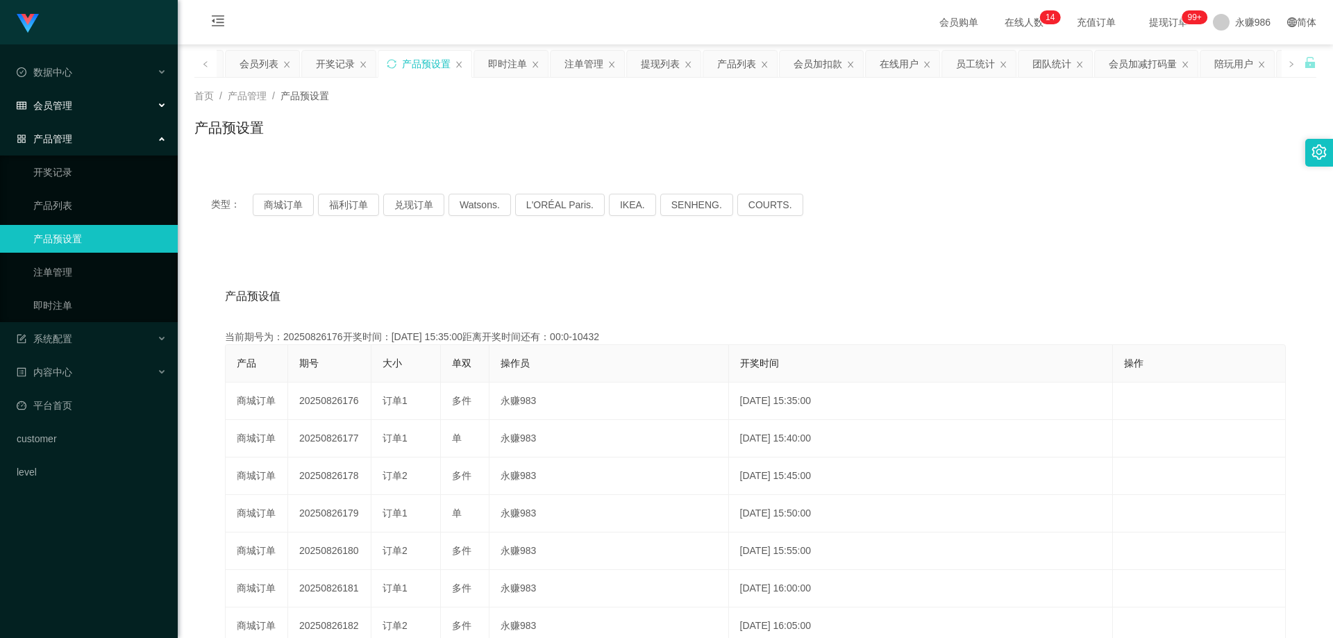
click at [96, 110] on div "会员管理" at bounding box center [89, 106] width 178 height 28
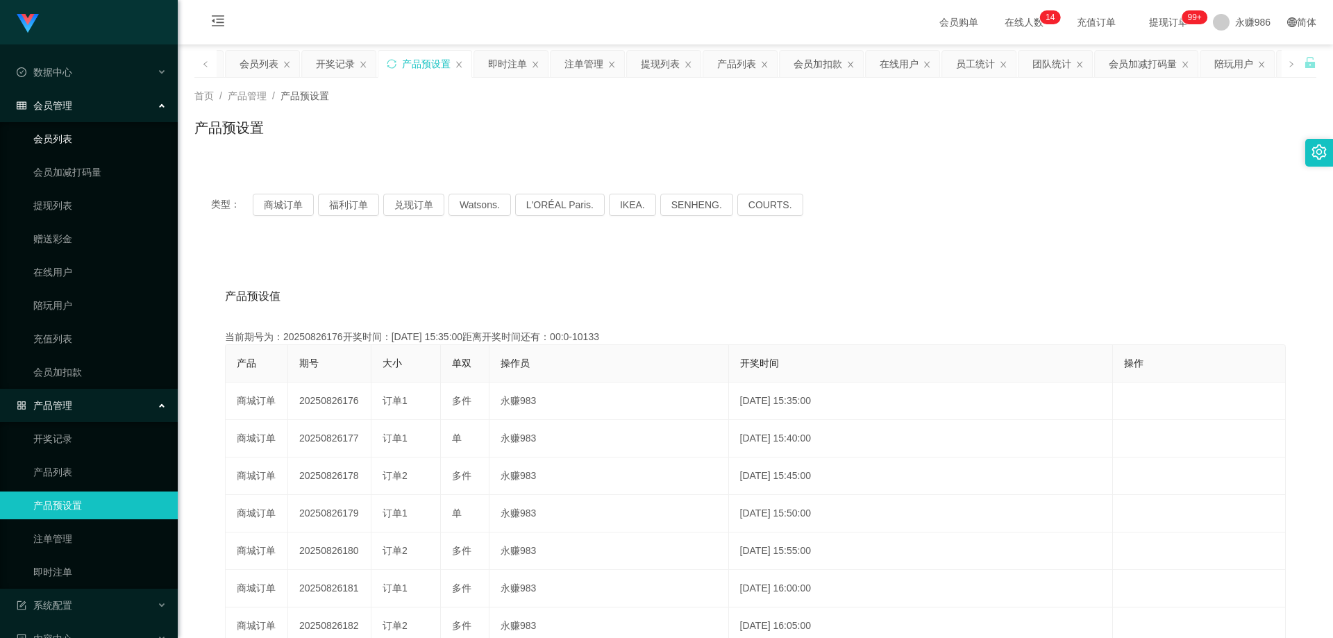
click at [62, 146] on link "会员列表" at bounding box center [99, 139] width 133 height 28
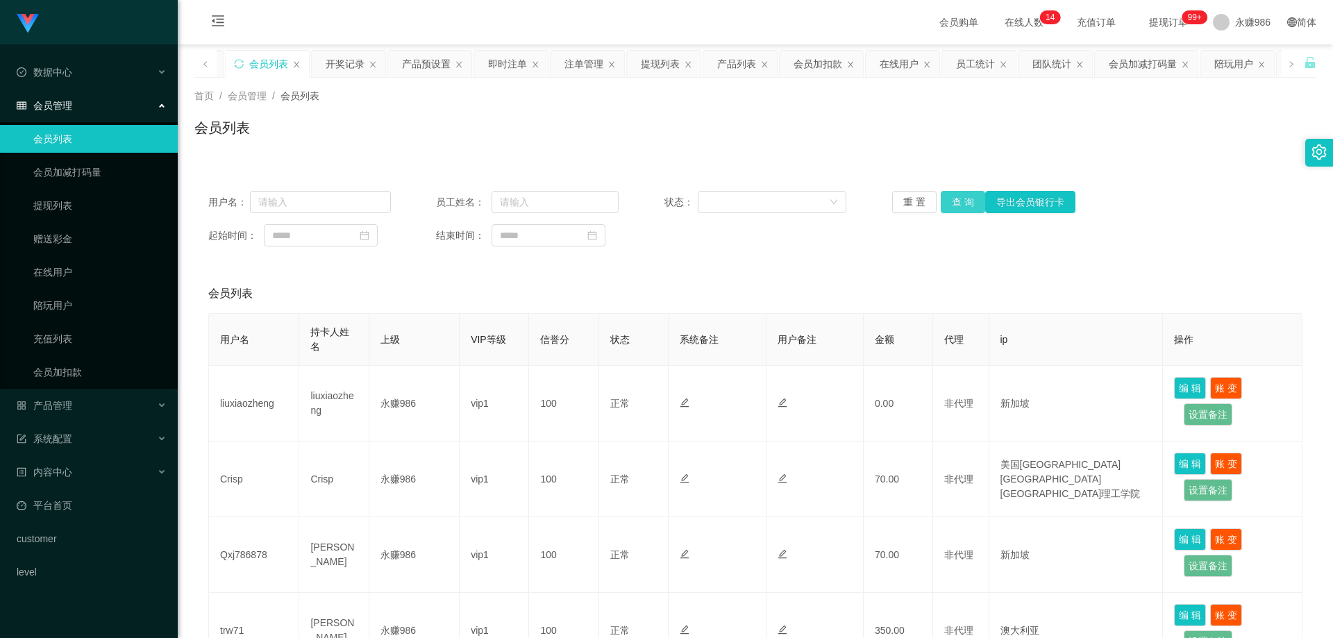
click at [959, 199] on button "查 询" at bounding box center [963, 202] width 44 height 22
click at [959, 199] on div "重 置 查 询 导出会员银行卡" at bounding box center [983, 202] width 183 height 22
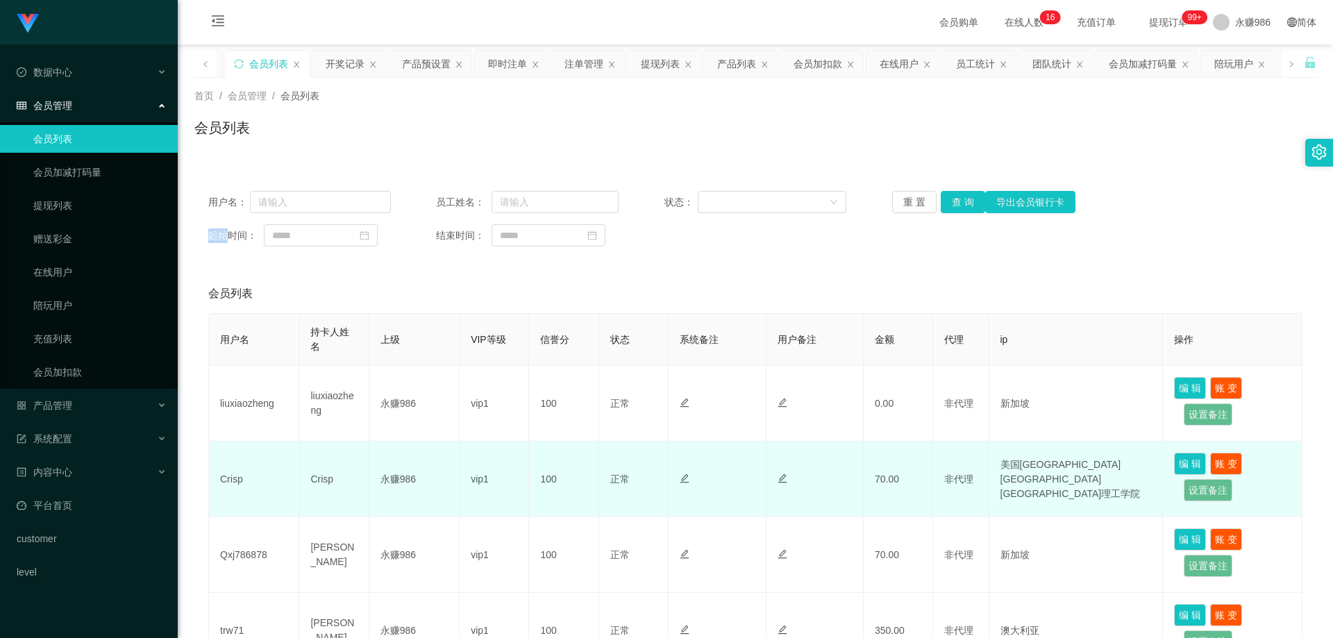
scroll to position [69, 0]
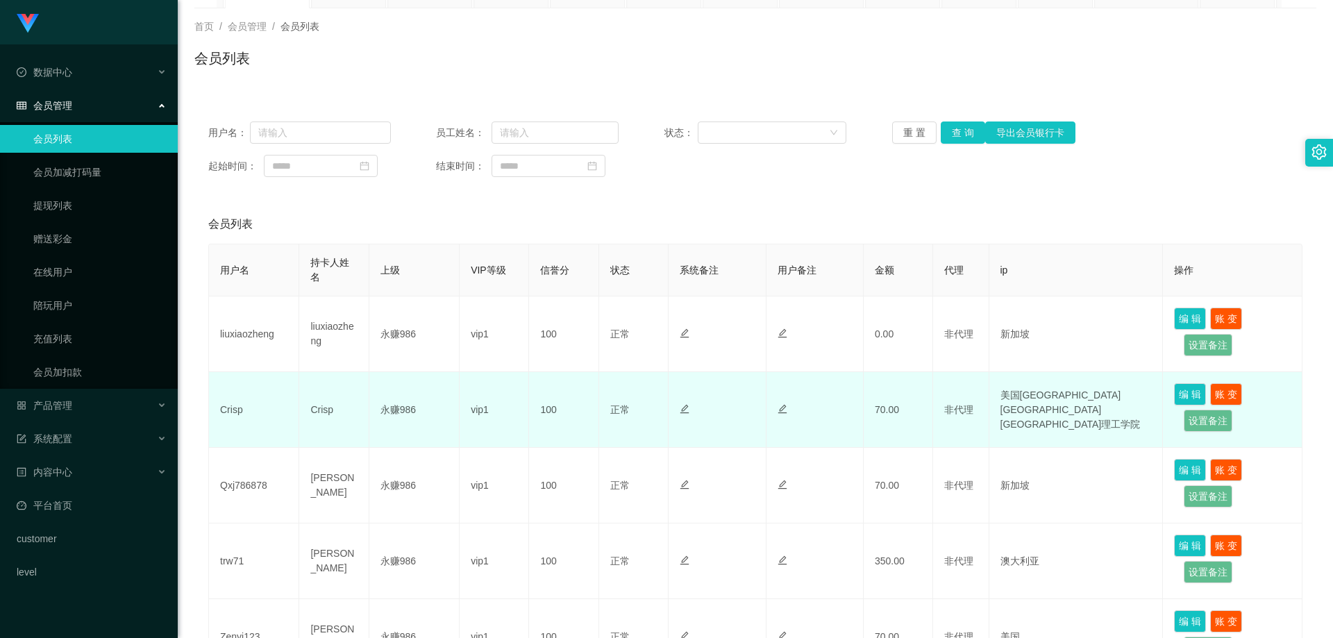
click at [233, 400] on td "Crisp" at bounding box center [254, 410] width 90 height 76
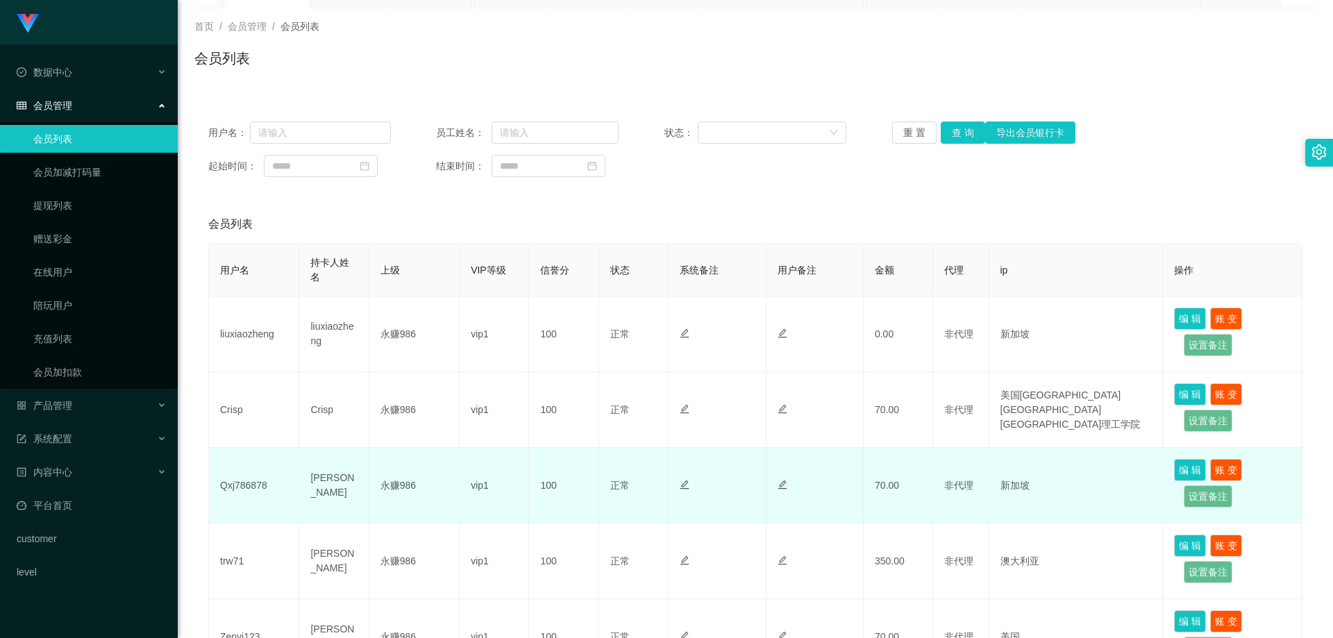
click at [259, 479] on td "Qxj786878" at bounding box center [254, 486] width 90 height 76
drag, startPoint x: 259, startPoint y: 479, endPoint x: 438, endPoint y: 480, distance: 179.1
click at [258, 479] on td "Qxj786878" at bounding box center [254, 486] width 90 height 76
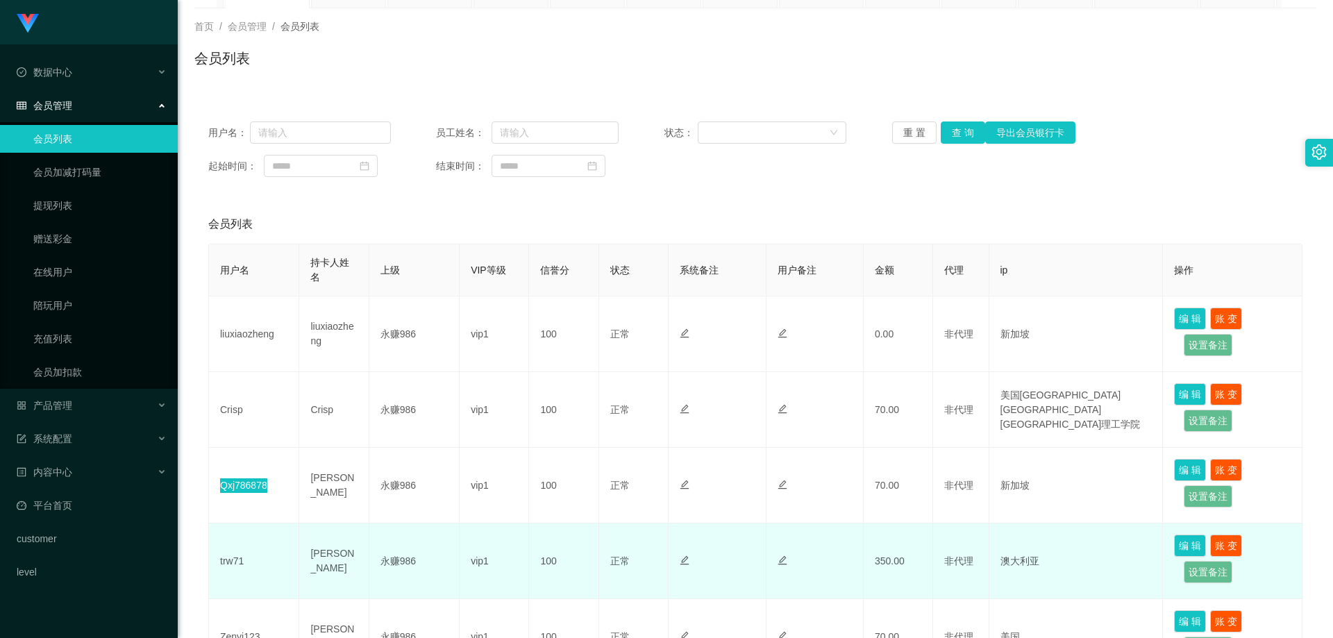
scroll to position [208, 0]
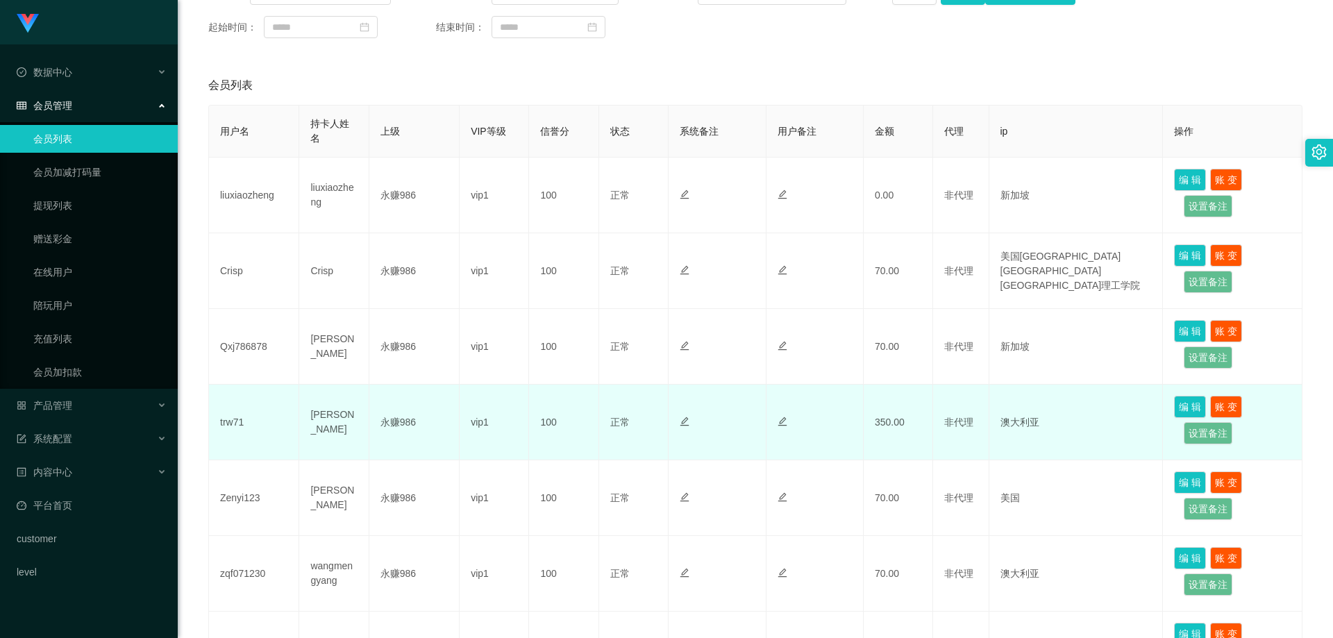
click at [221, 422] on td "trw71" at bounding box center [254, 423] width 90 height 76
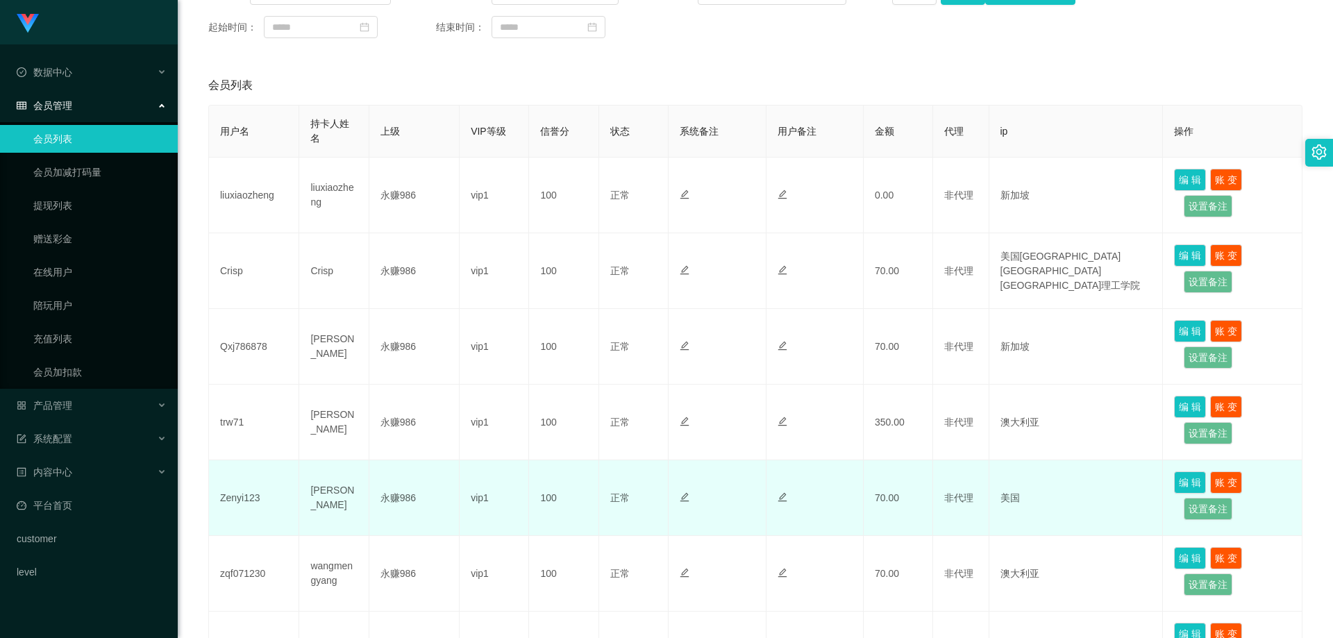
click at [241, 501] on td "Zenyi123" at bounding box center [254, 498] width 90 height 76
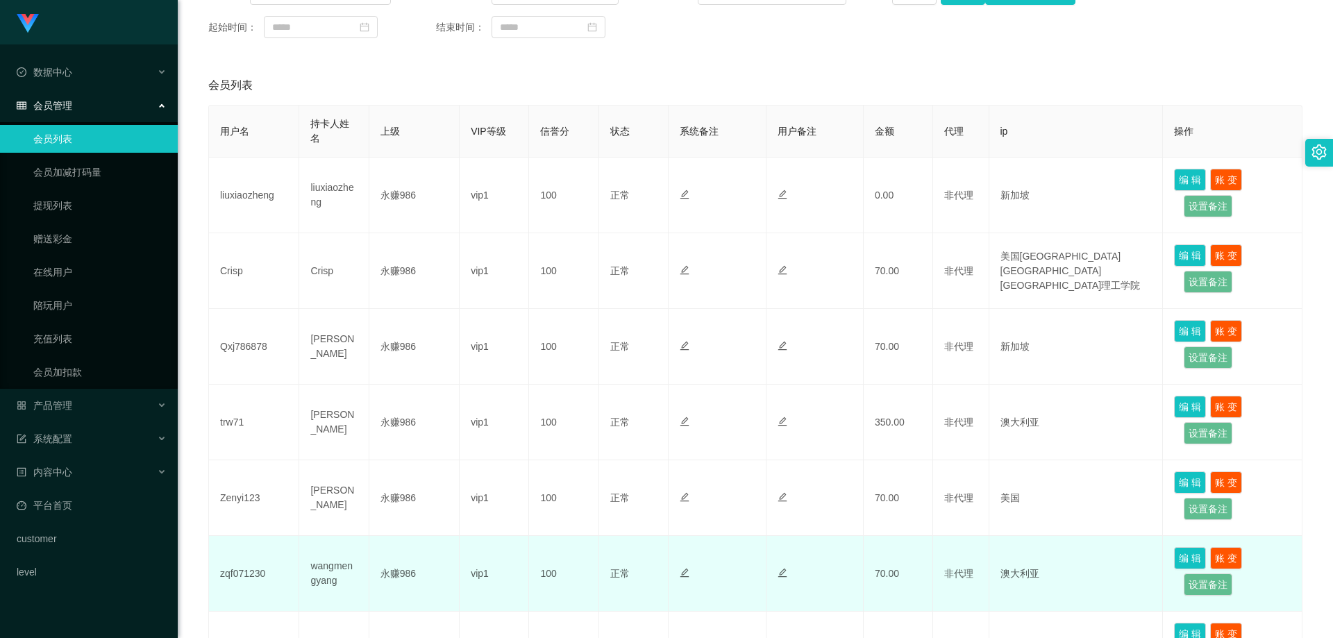
click at [228, 578] on td "zqf071230" at bounding box center [254, 574] width 90 height 76
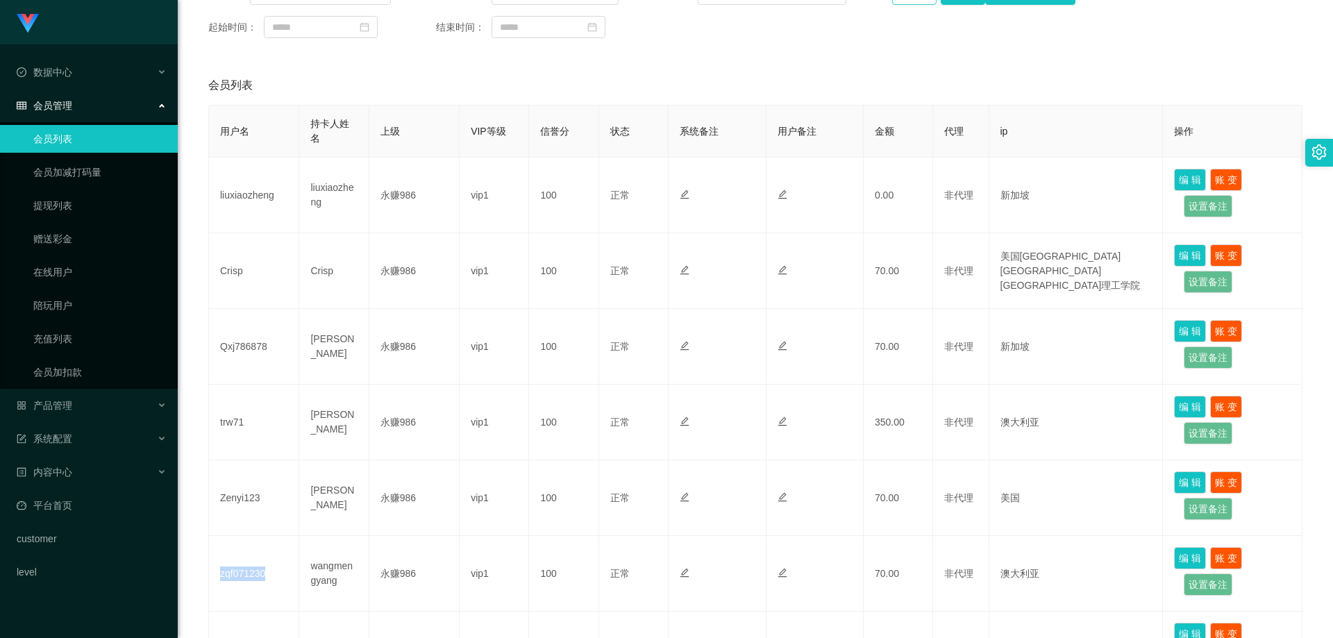
scroll to position [69, 0]
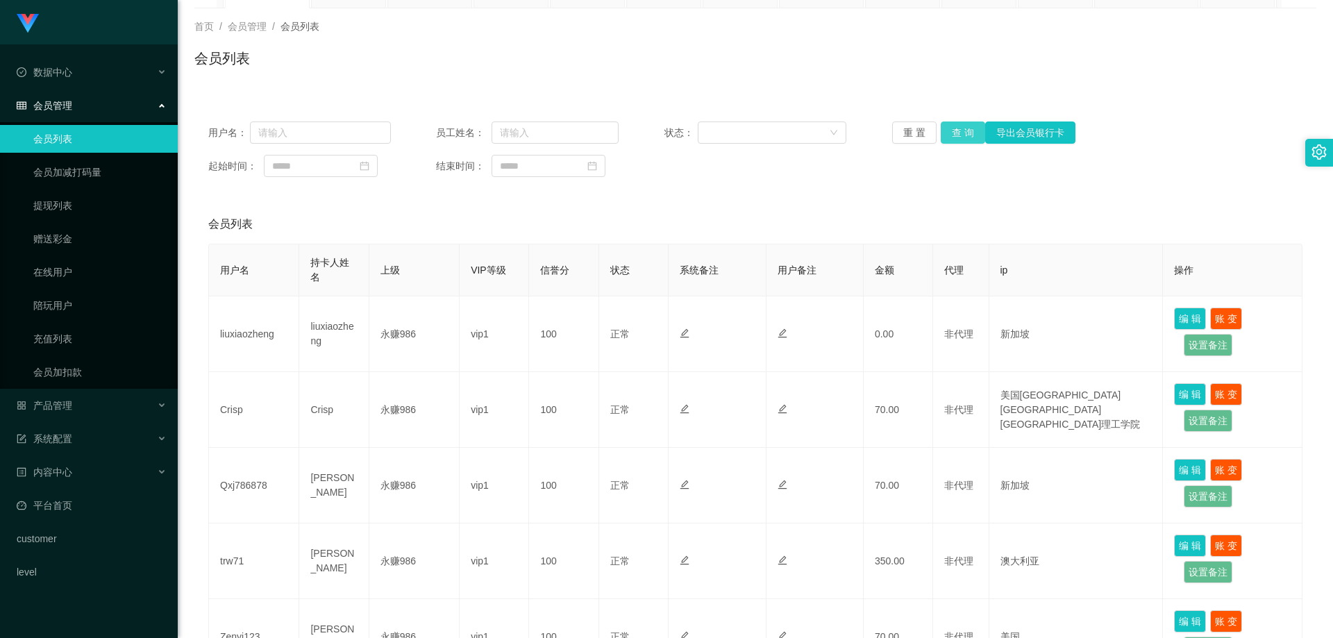
click at [957, 128] on button "查 询" at bounding box center [963, 132] width 44 height 22
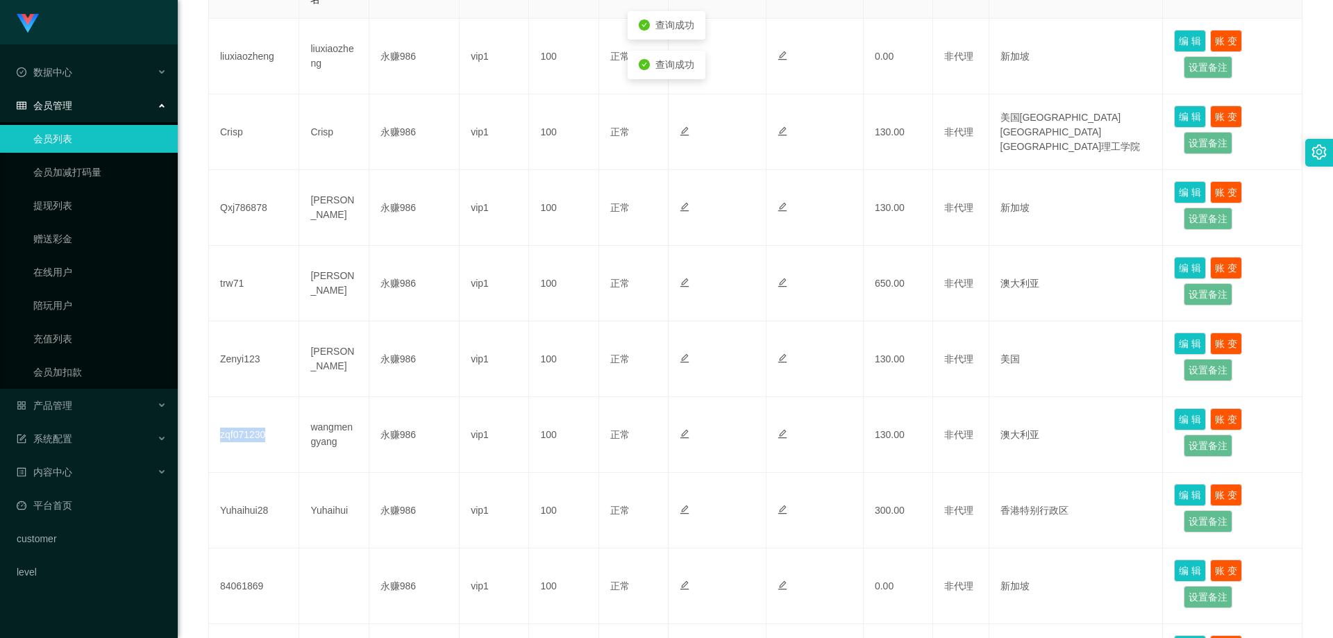
scroll to position [208, 0]
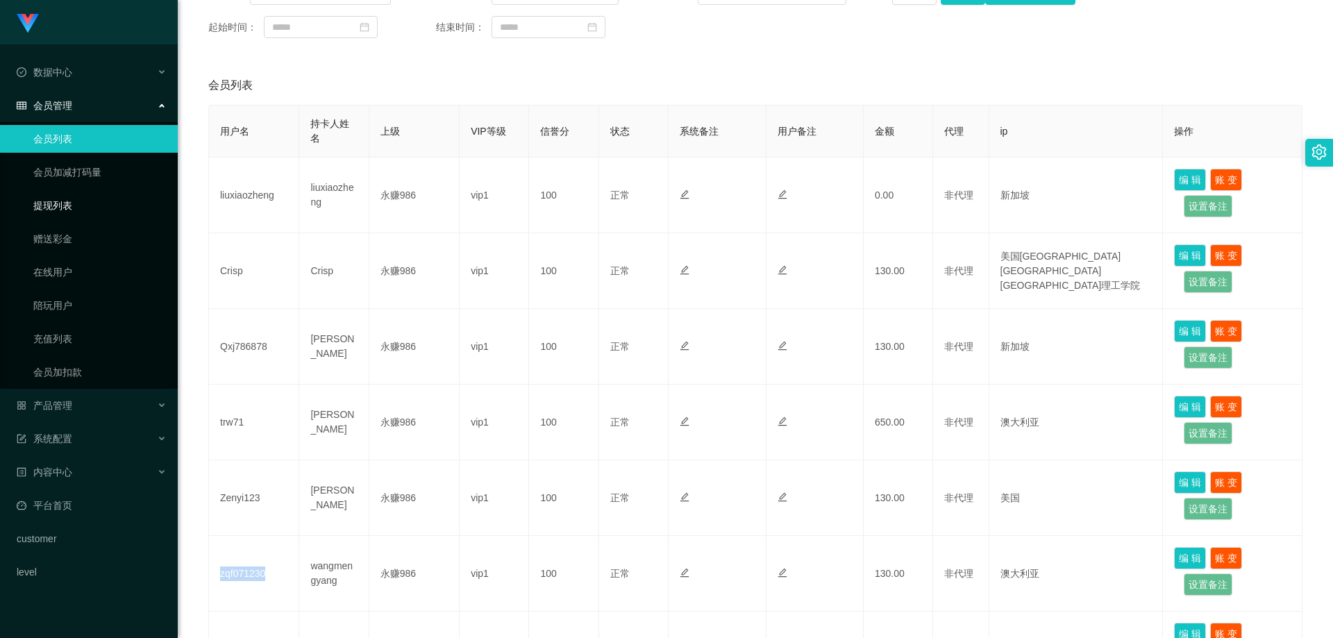
click at [78, 201] on link "提现列表" at bounding box center [99, 206] width 133 height 28
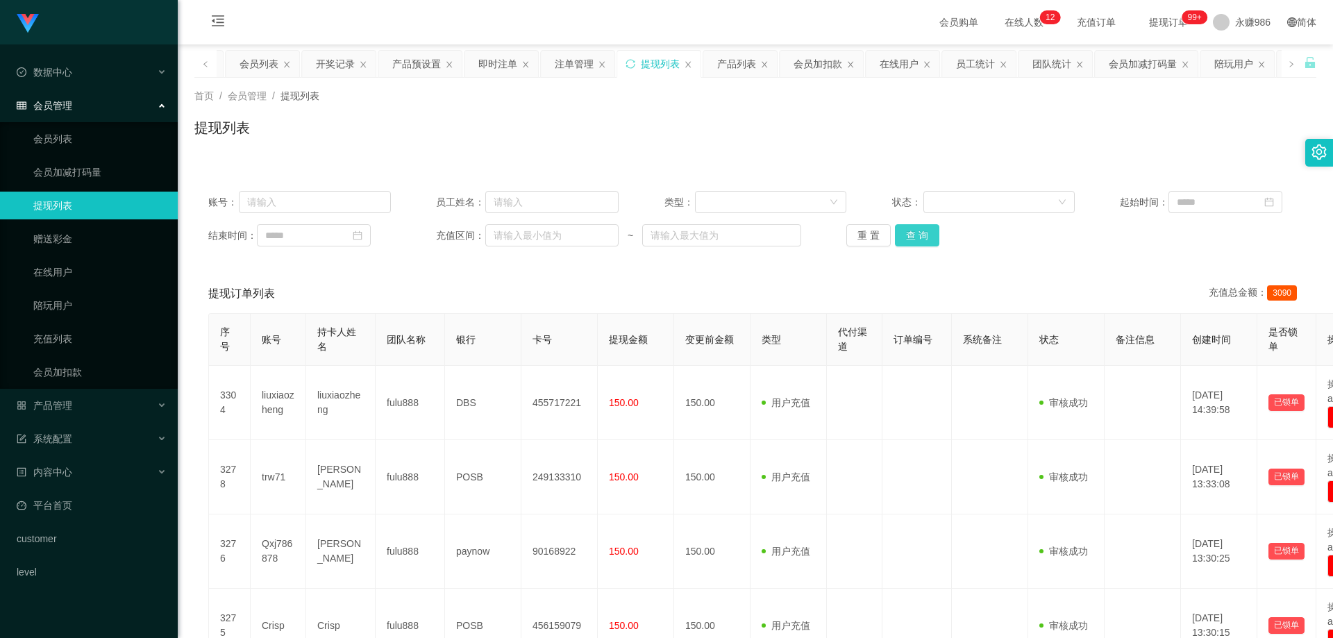
click at [912, 235] on button "查 询" at bounding box center [917, 235] width 44 height 22
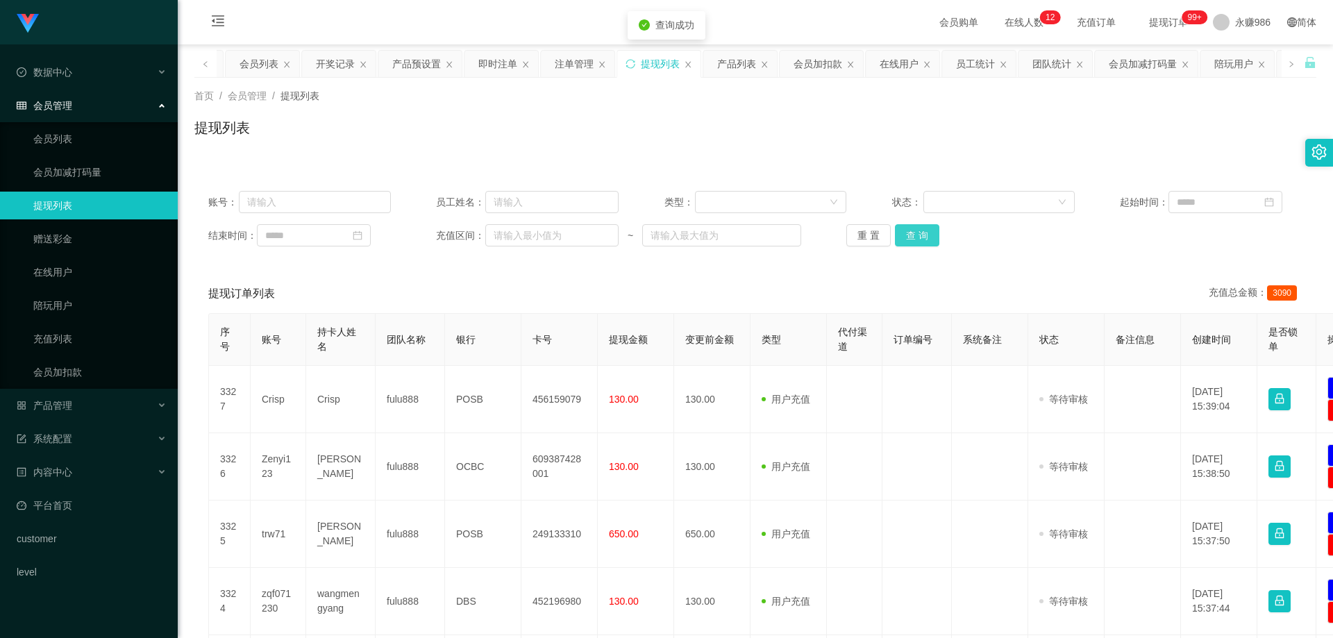
click at [912, 235] on button "查 询" at bounding box center [917, 235] width 44 height 22
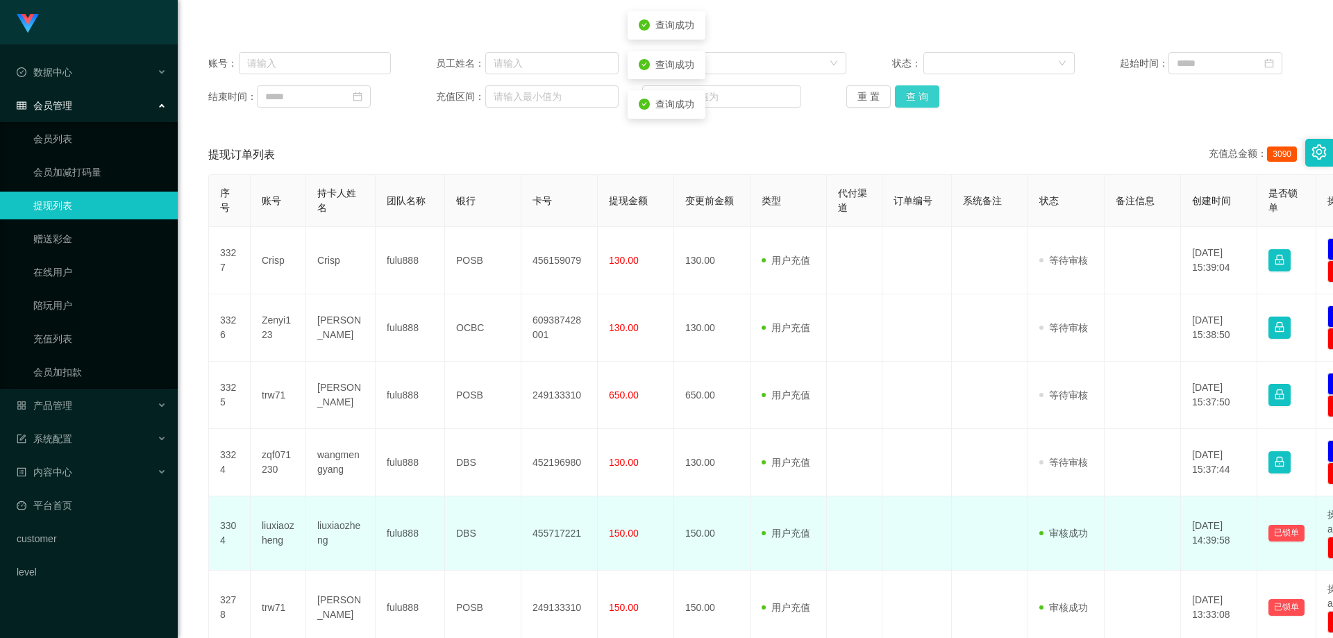
scroll to position [278, 0]
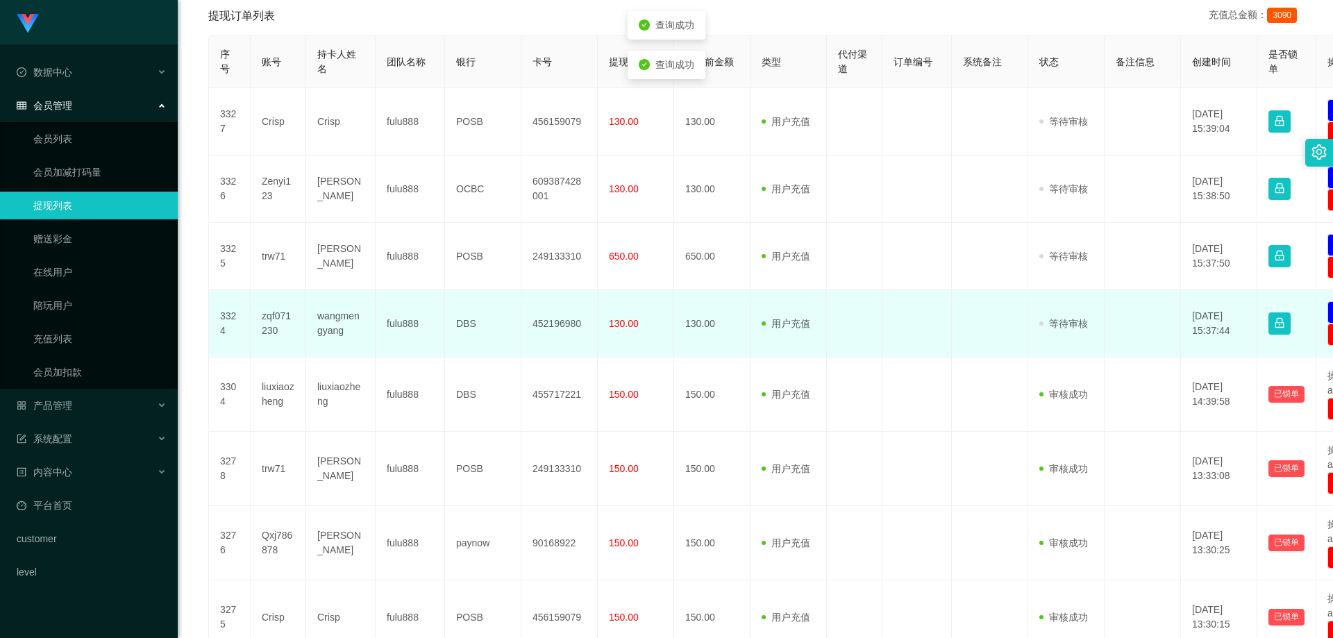
click at [345, 320] on td "wangmengyang" at bounding box center [340, 323] width 69 height 67
click at [289, 320] on td "zqf071230" at bounding box center [279, 323] width 56 height 67
click at [287, 317] on td "zqf071230" at bounding box center [279, 323] width 56 height 67
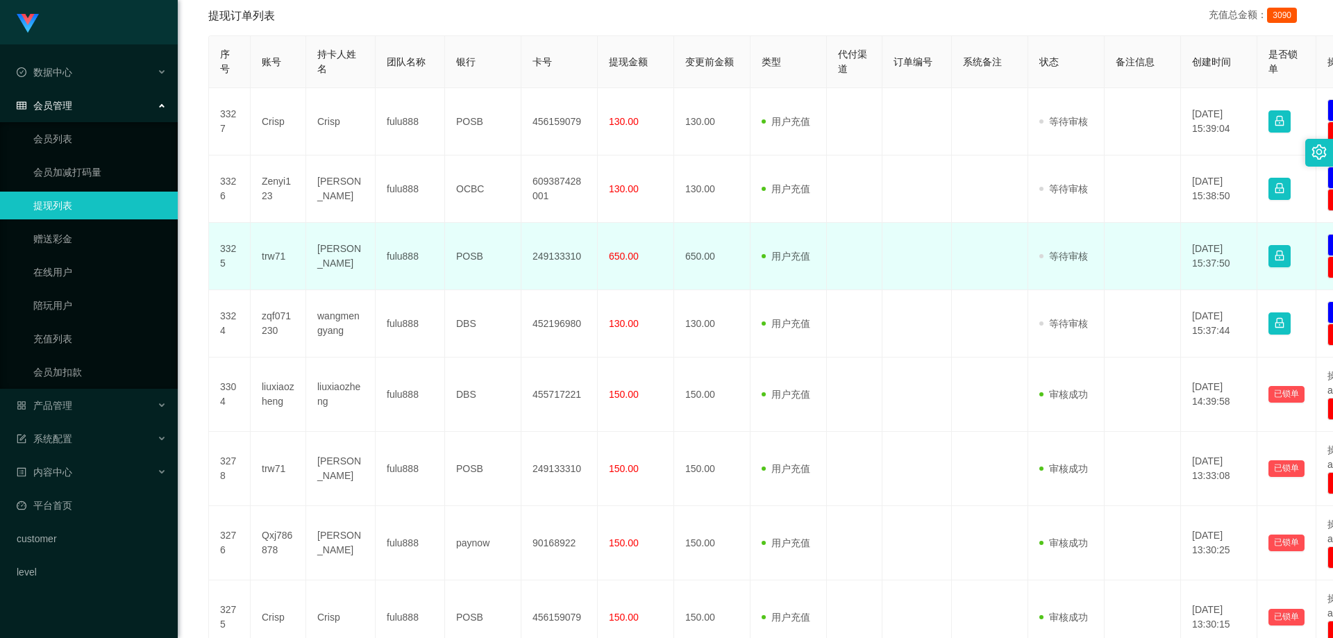
click at [279, 248] on td "trw71" at bounding box center [279, 256] width 56 height 67
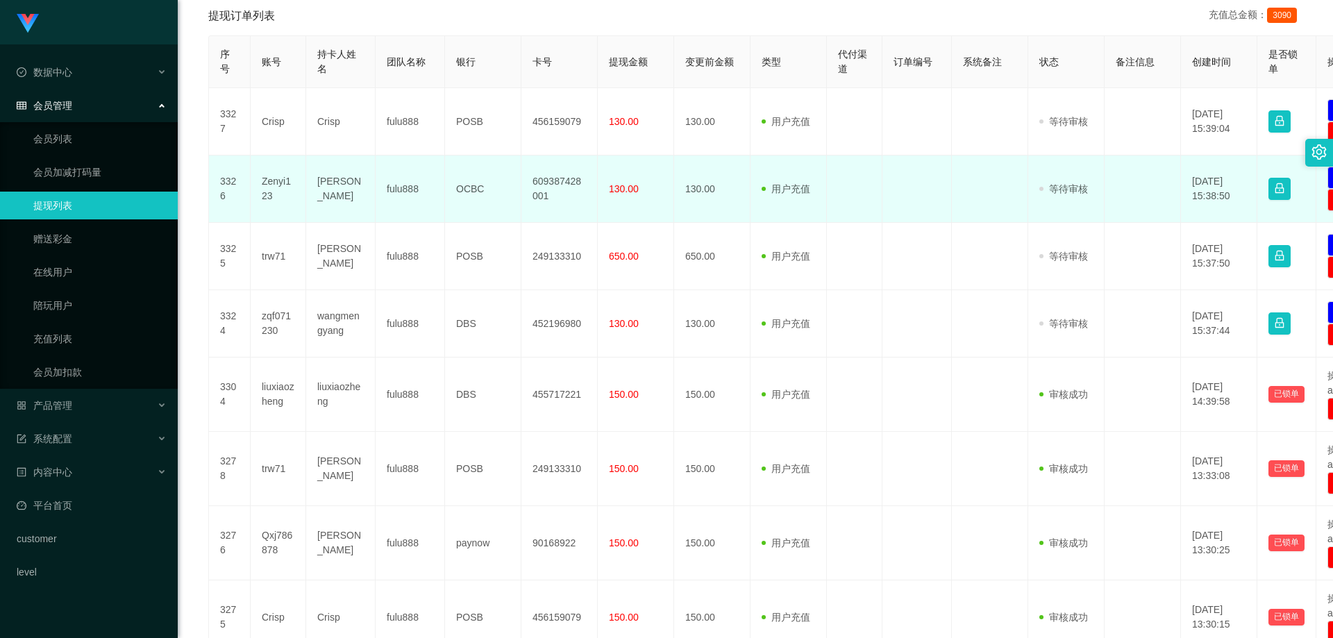
click at [252, 177] on td "Zenyi123" at bounding box center [279, 189] width 56 height 67
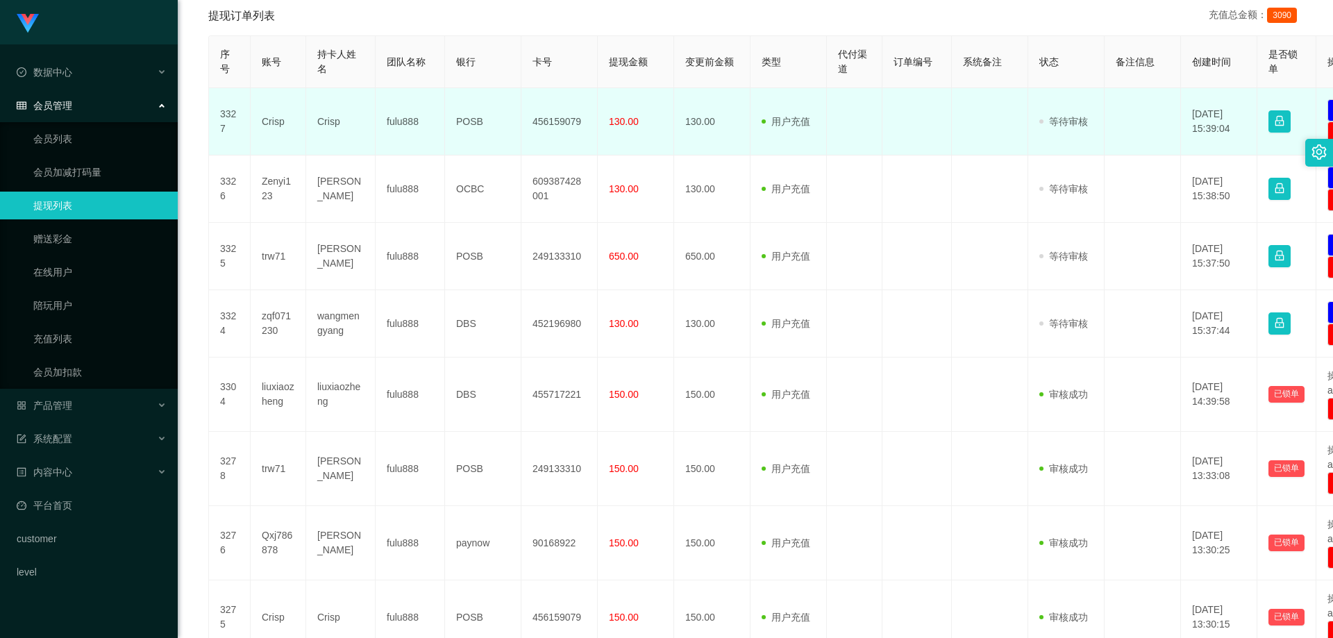
click at [274, 124] on td "Crisp" at bounding box center [279, 121] width 56 height 67
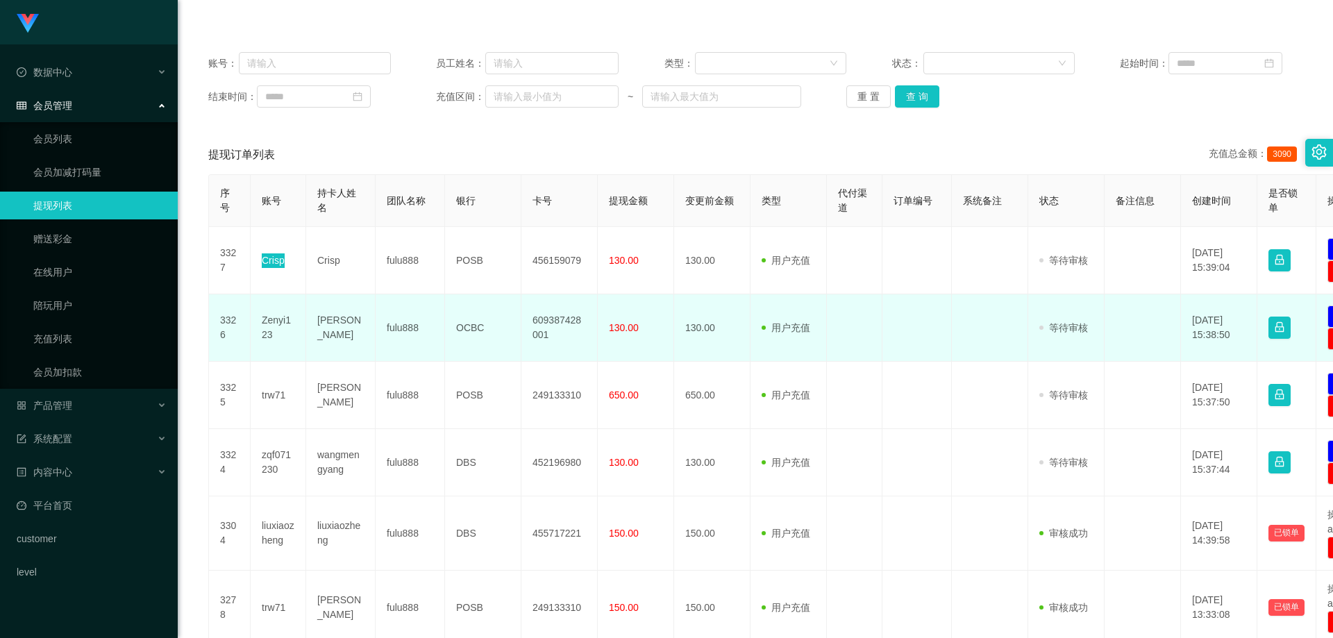
scroll to position [69, 0]
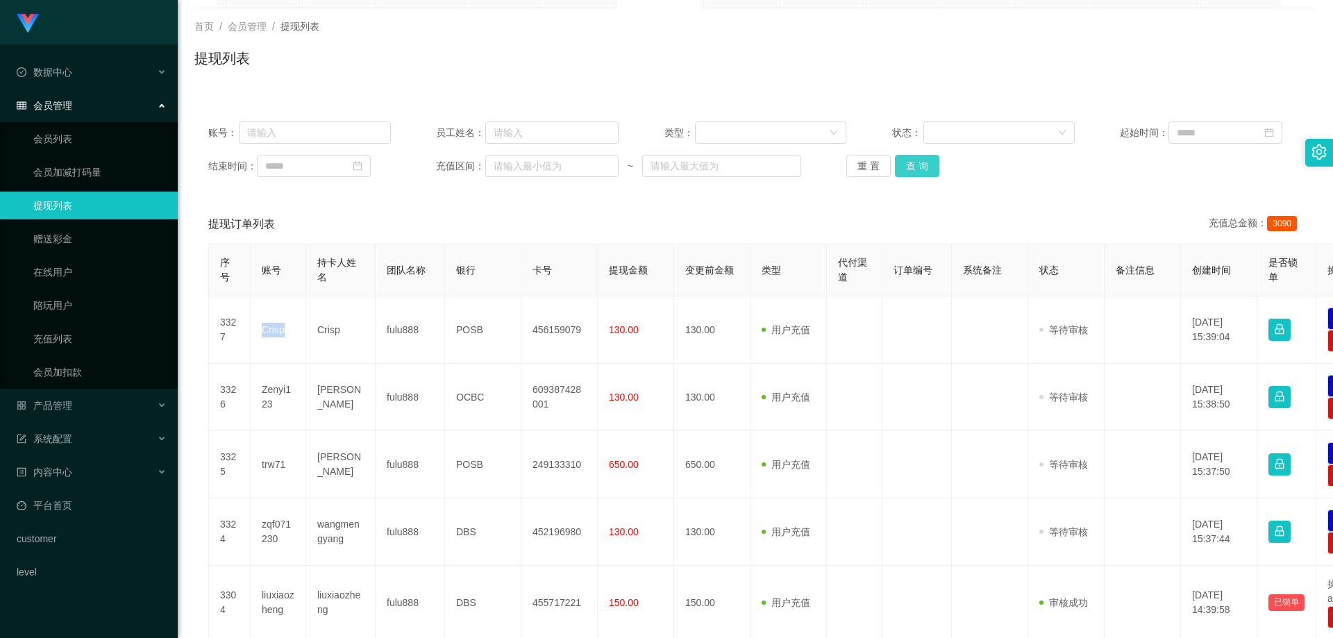
click at [926, 167] on button "查 询" at bounding box center [917, 166] width 44 height 22
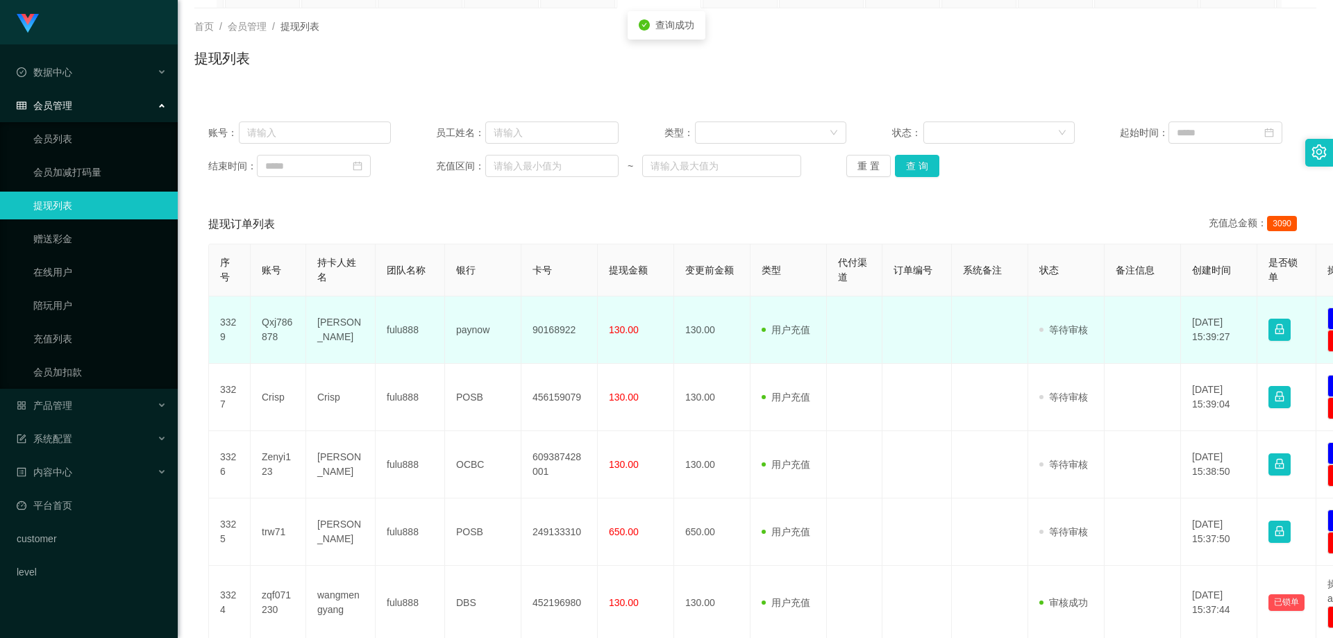
click at [263, 328] on td "Qxj786878" at bounding box center [279, 329] width 56 height 67
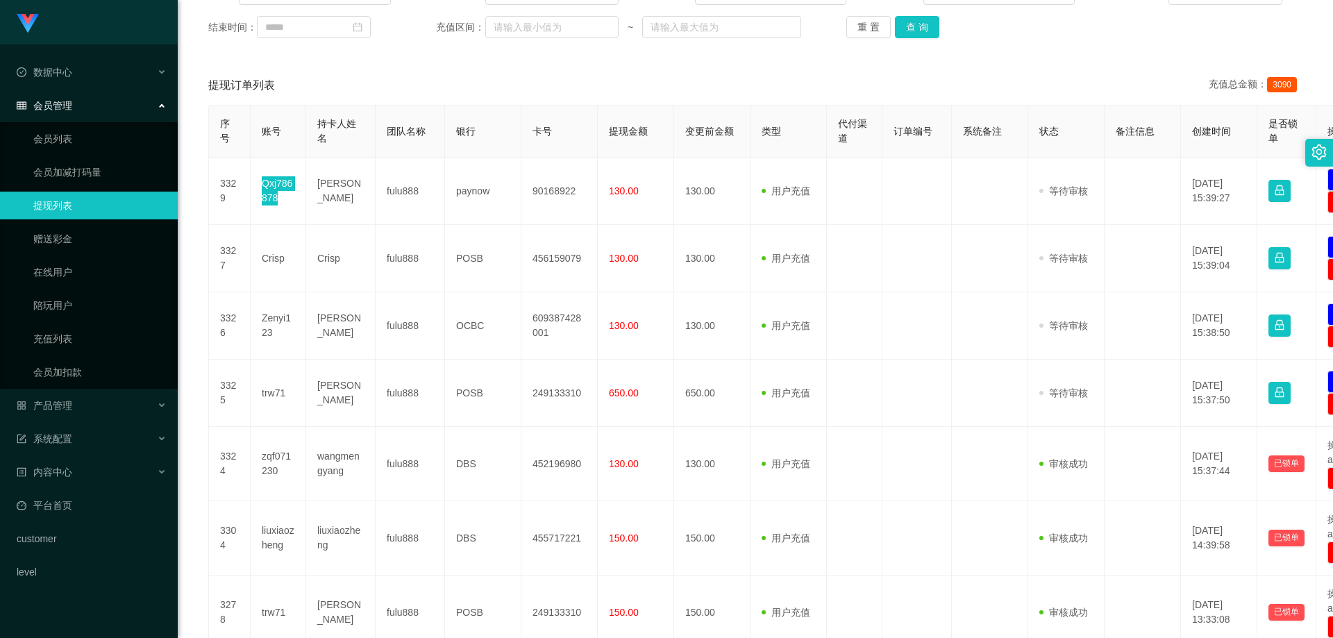
scroll to position [0, 0]
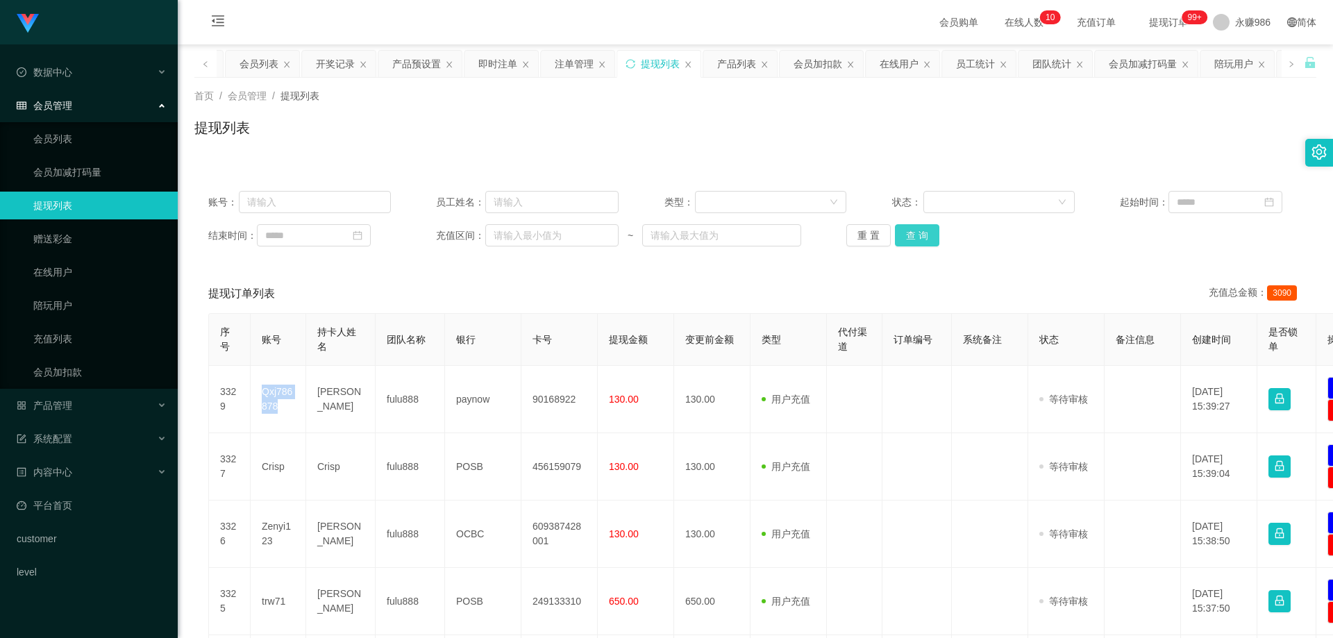
click at [909, 235] on button "查 询" at bounding box center [917, 235] width 44 height 22
click at [909, 235] on div "重 置 查 询" at bounding box center [937, 235] width 183 height 22
click at [920, 238] on button "查 询" at bounding box center [917, 235] width 44 height 22
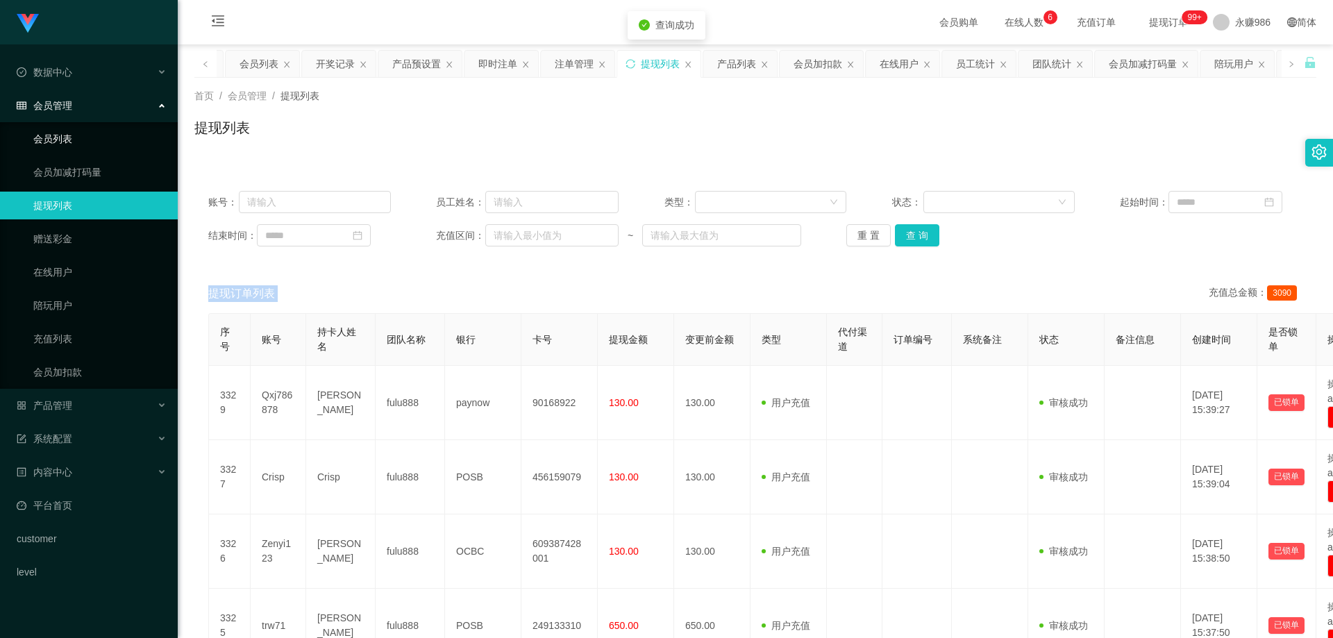
click at [99, 133] on link "会员列表" at bounding box center [99, 139] width 133 height 28
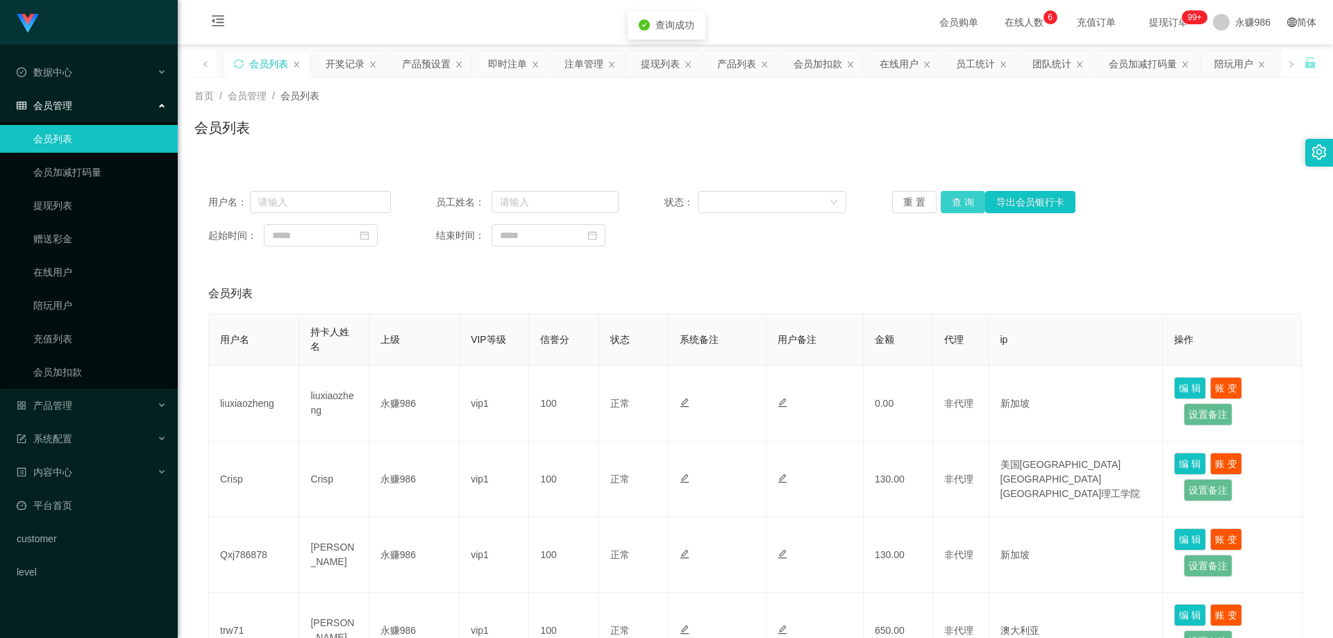
click at [966, 201] on button "查 询" at bounding box center [963, 202] width 44 height 22
click at [966, 201] on div "重 置 查 询 导出会员银行卡" at bounding box center [983, 202] width 183 height 22
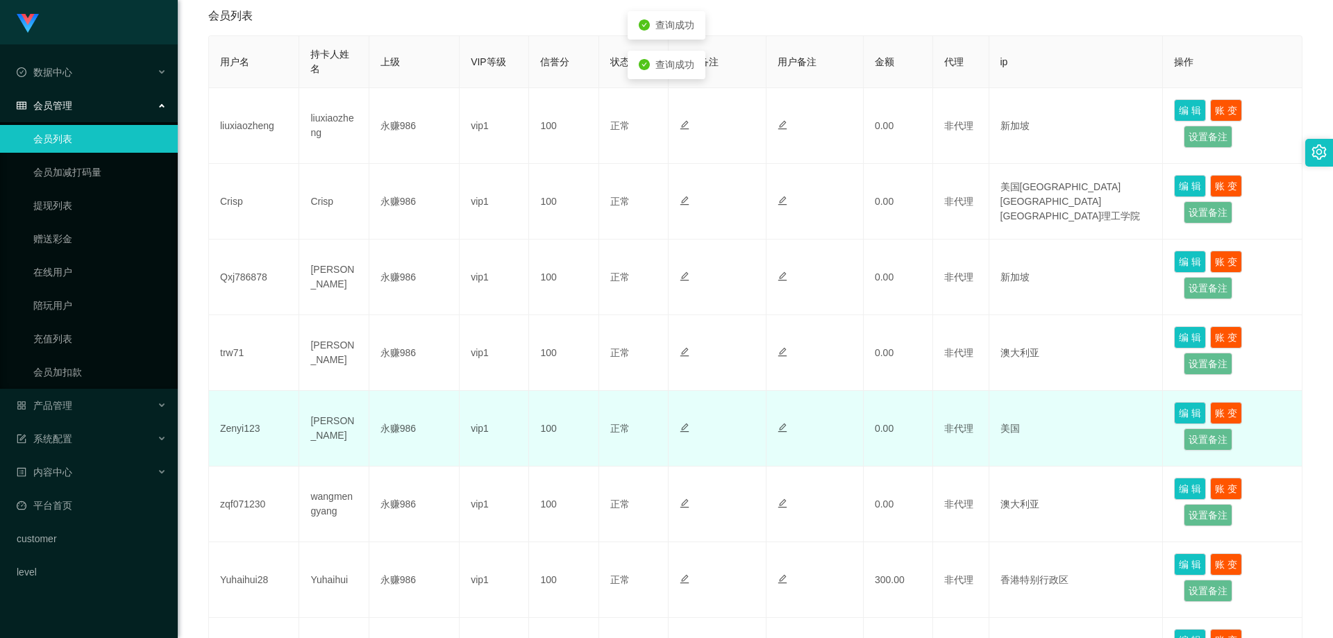
scroll to position [347, 0]
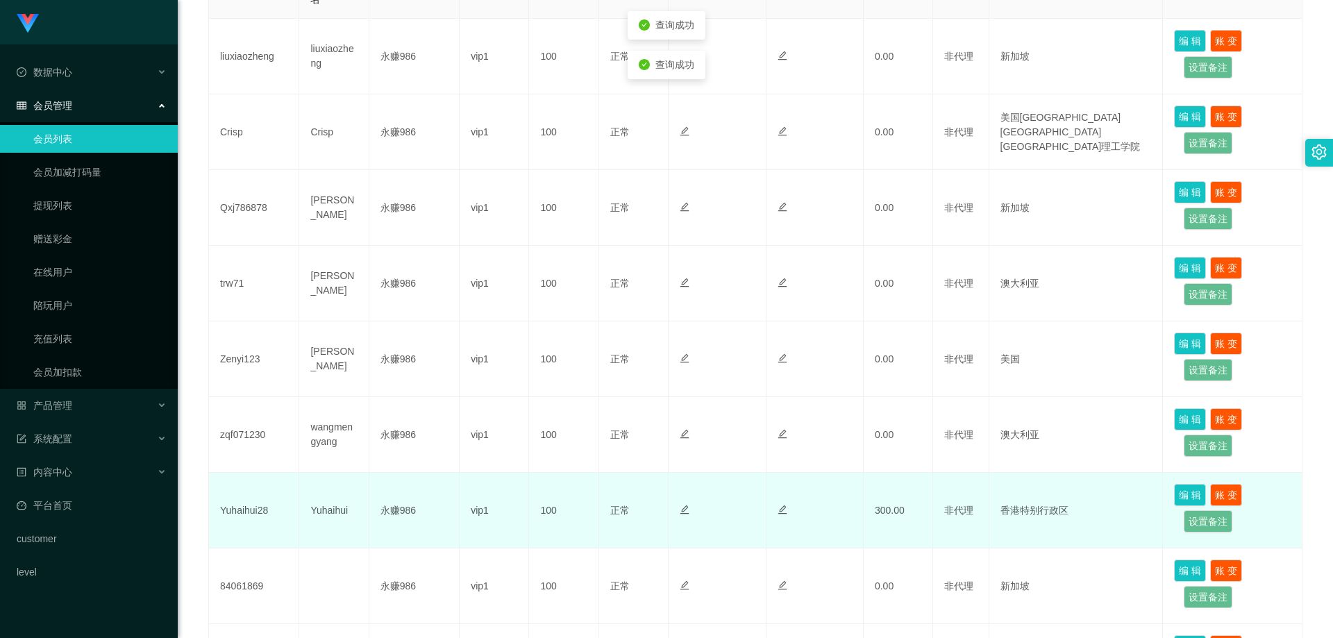
click at [259, 505] on td "Yuhaihui28" at bounding box center [254, 511] width 90 height 76
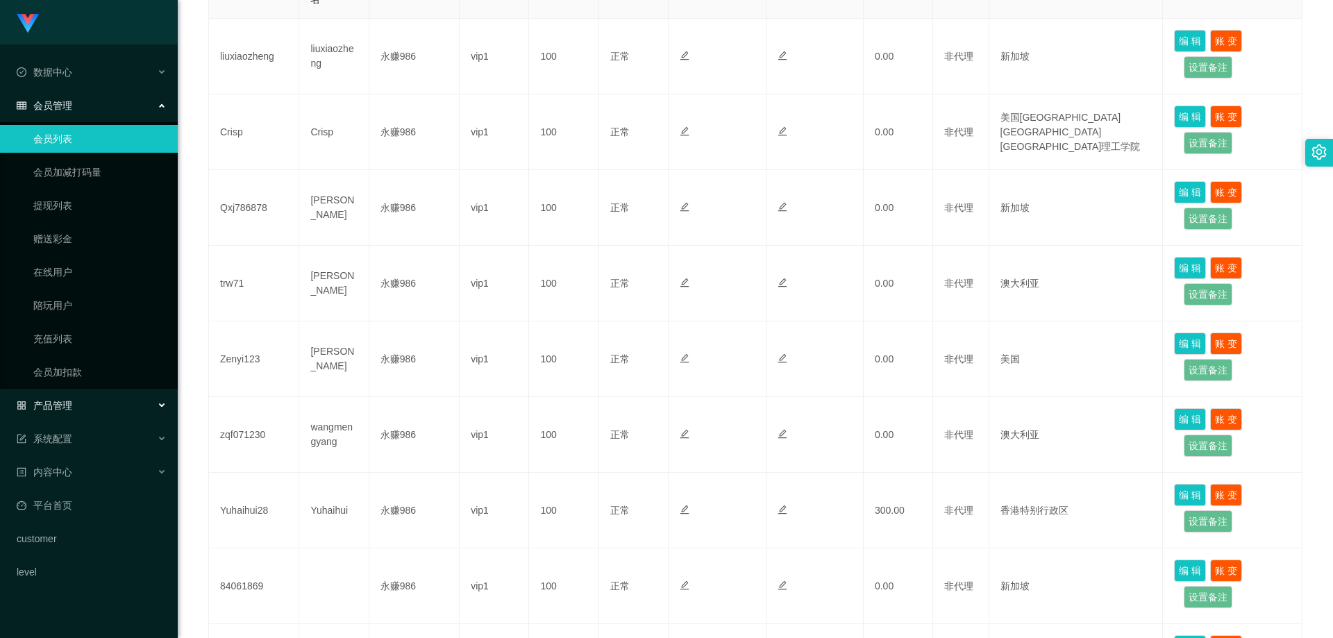
click at [74, 396] on div "产品管理" at bounding box center [89, 406] width 178 height 28
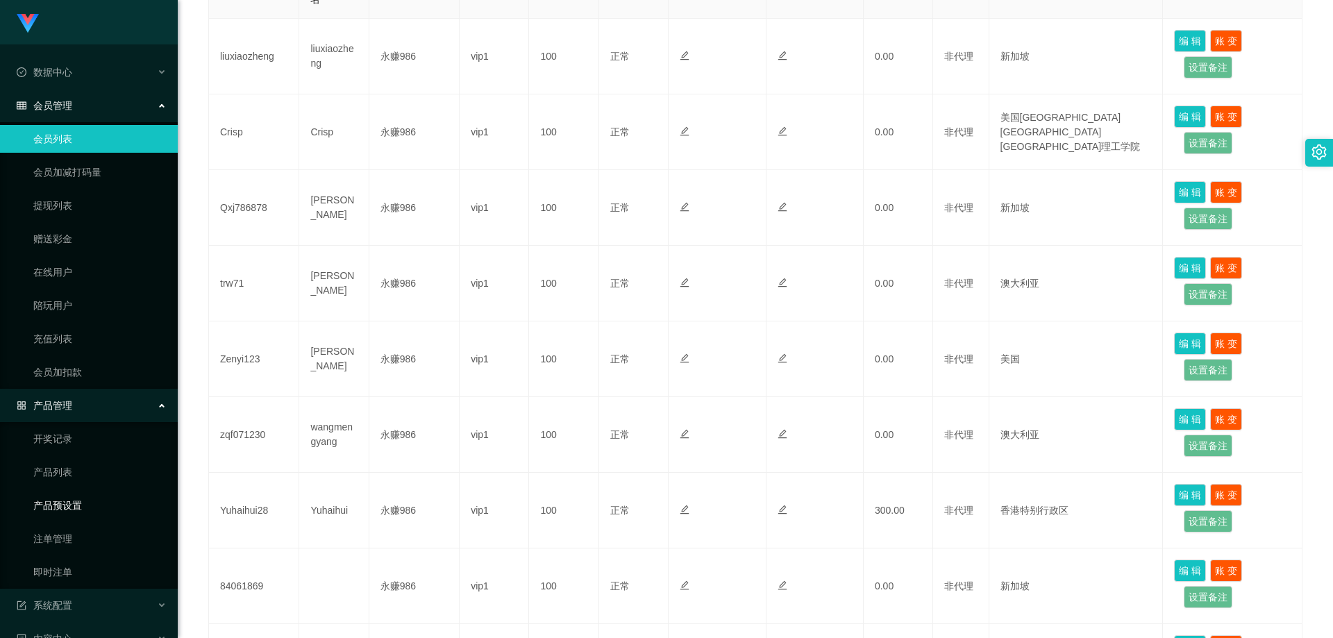
click at [77, 503] on link "产品预设置" at bounding box center [99, 506] width 133 height 28
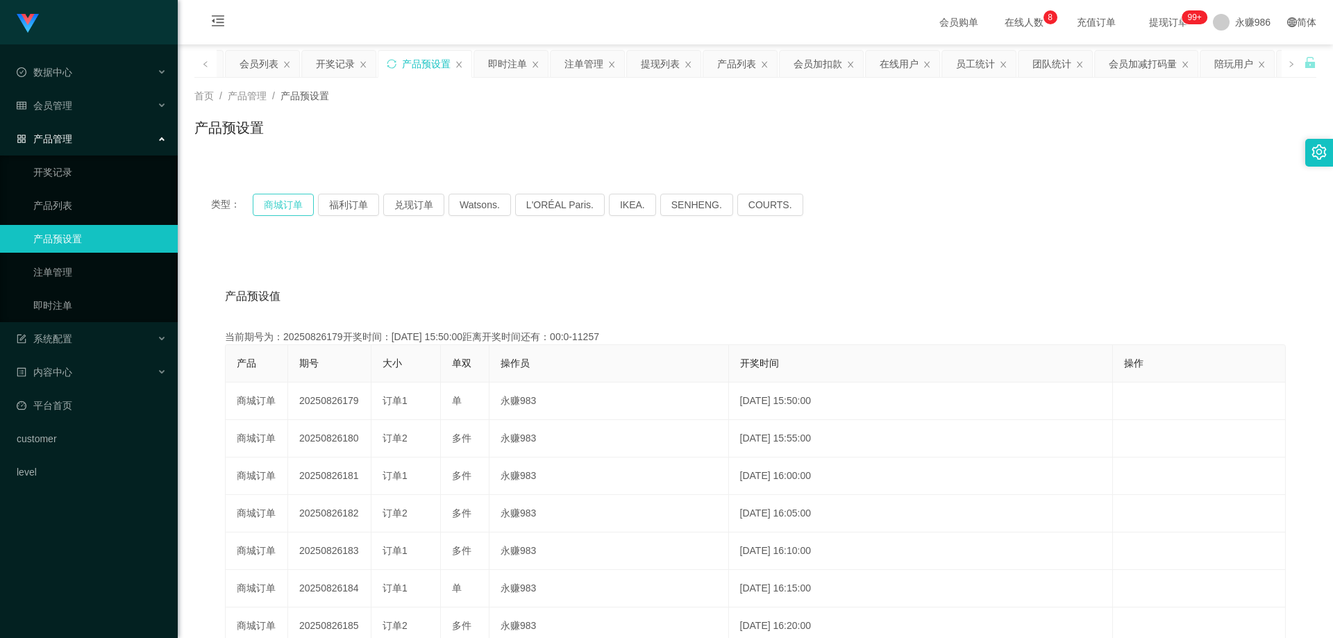
click at [281, 203] on button "商城订单" at bounding box center [283, 205] width 61 height 22
click at [295, 199] on button "商城订单" at bounding box center [283, 205] width 61 height 22
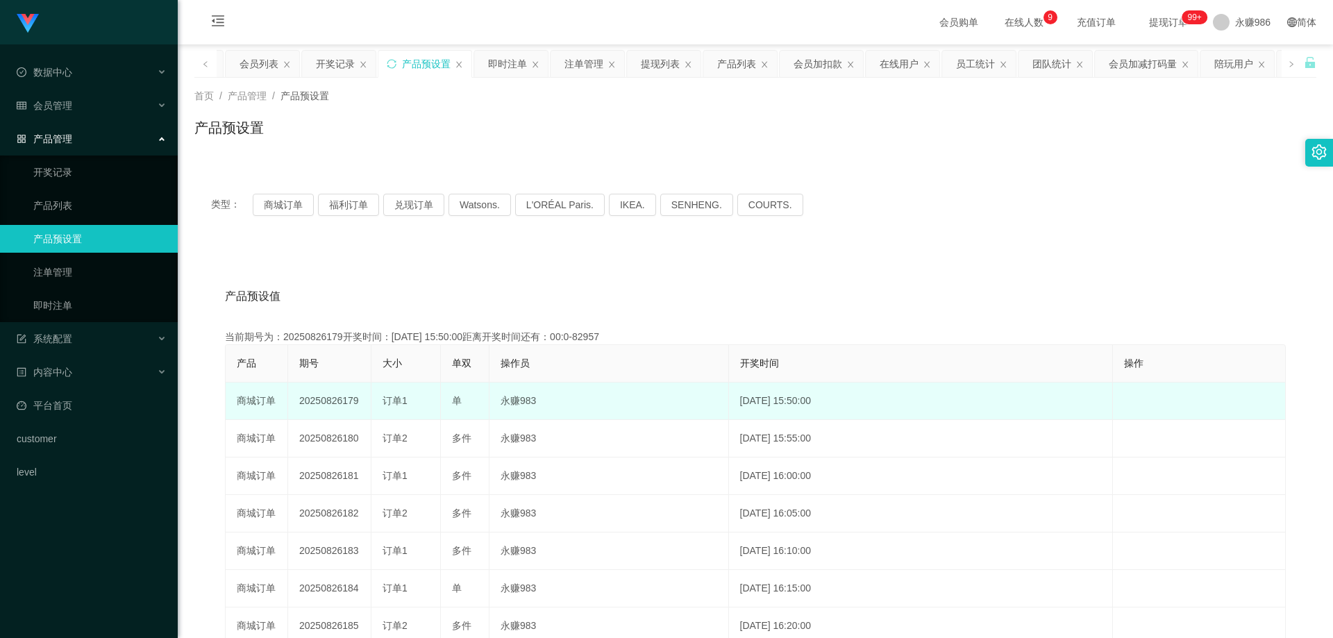
drag, startPoint x: 349, startPoint y: 401, endPoint x: 342, endPoint y: 401, distance: 7.7
click at [342, 401] on td "20250826179" at bounding box center [329, 401] width 83 height 37
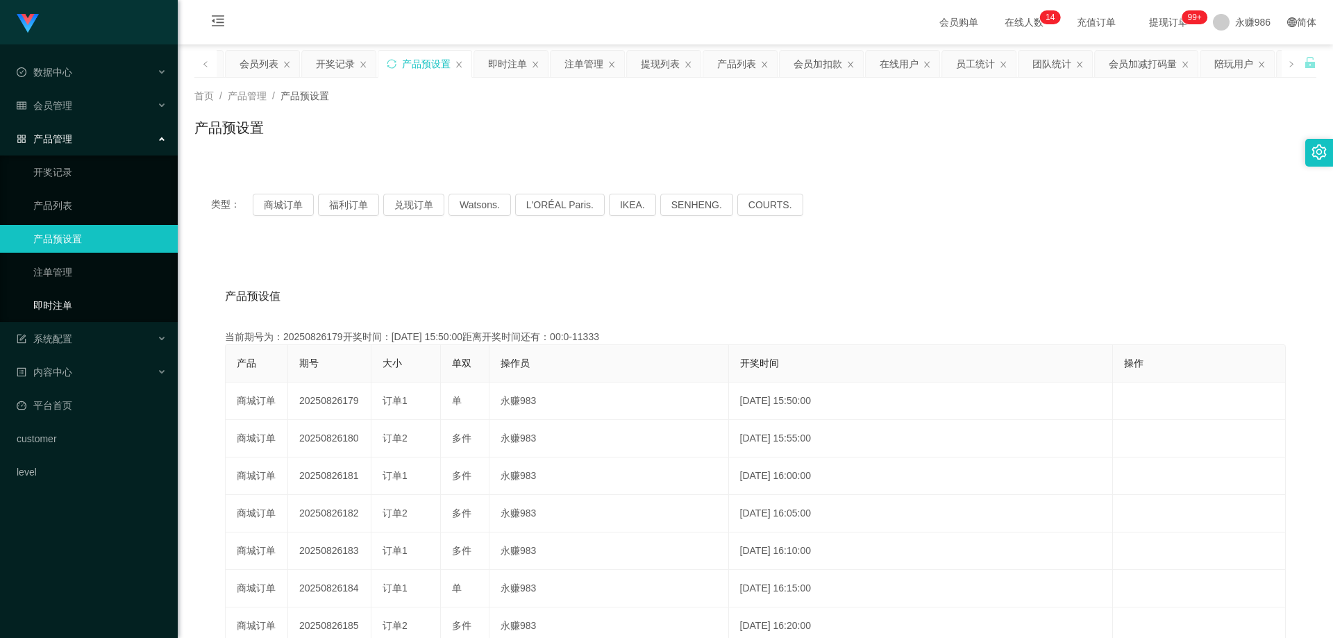
click at [86, 310] on link "即时注单" at bounding box center [99, 306] width 133 height 28
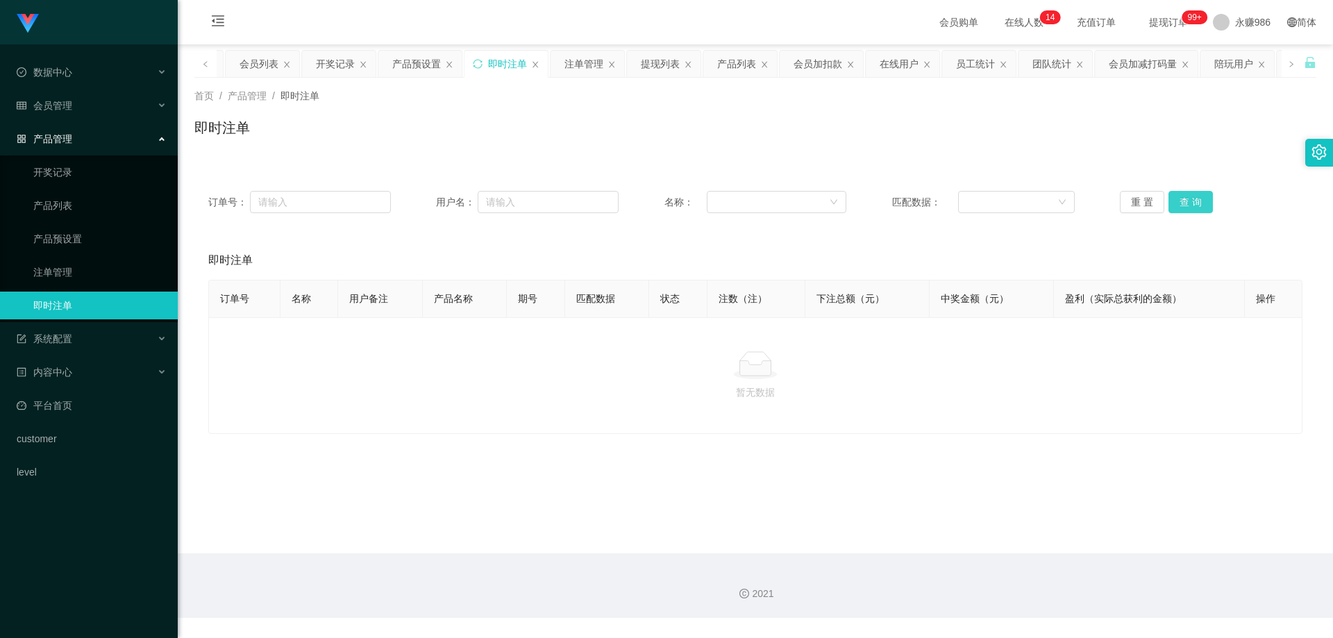
click at [1168, 197] on button "查 询" at bounding box center [1190, 202] width 44 height 22
click at [1168, 199] on button "查 询" at bounding box center [1190, 202] width 44 height 22
click at [1169, 200] on button "查 询" at bounding box center [1190, 202] width 44 height 22
click at [99, 104] on div "会员管理" at bounding box center [89, 106] width 178 height 28
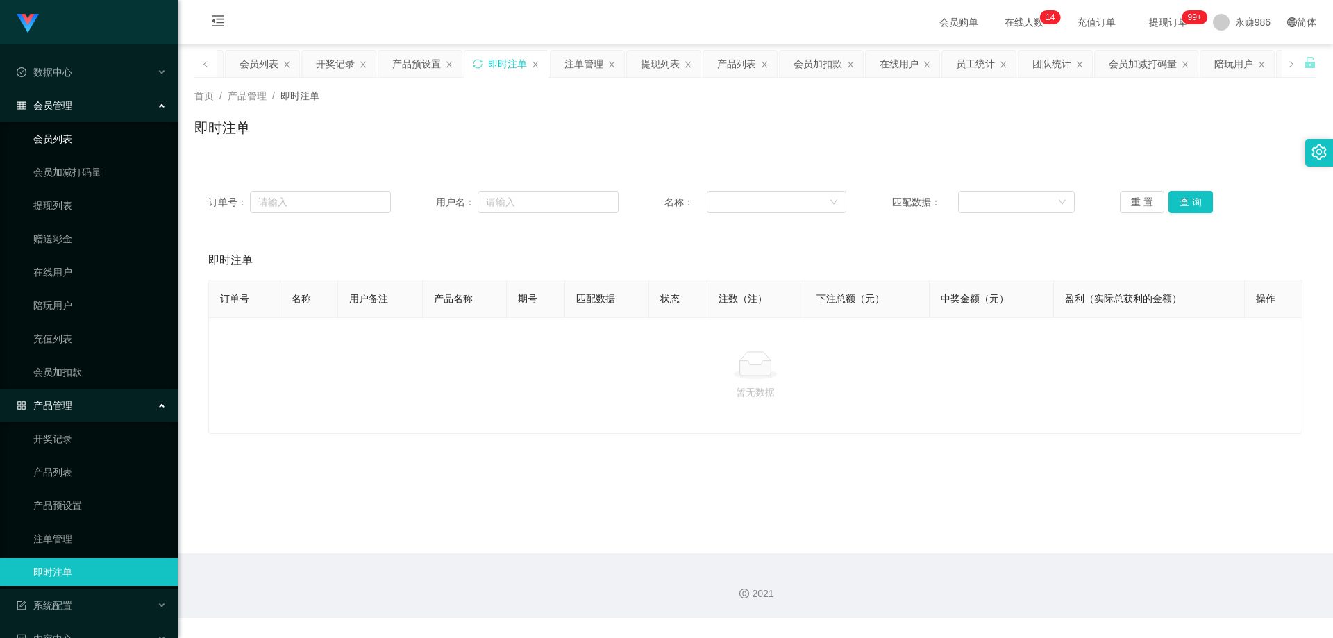
click at [65, 134] on link "会员列表" at bounding box center [99, 139] width 133 height 28
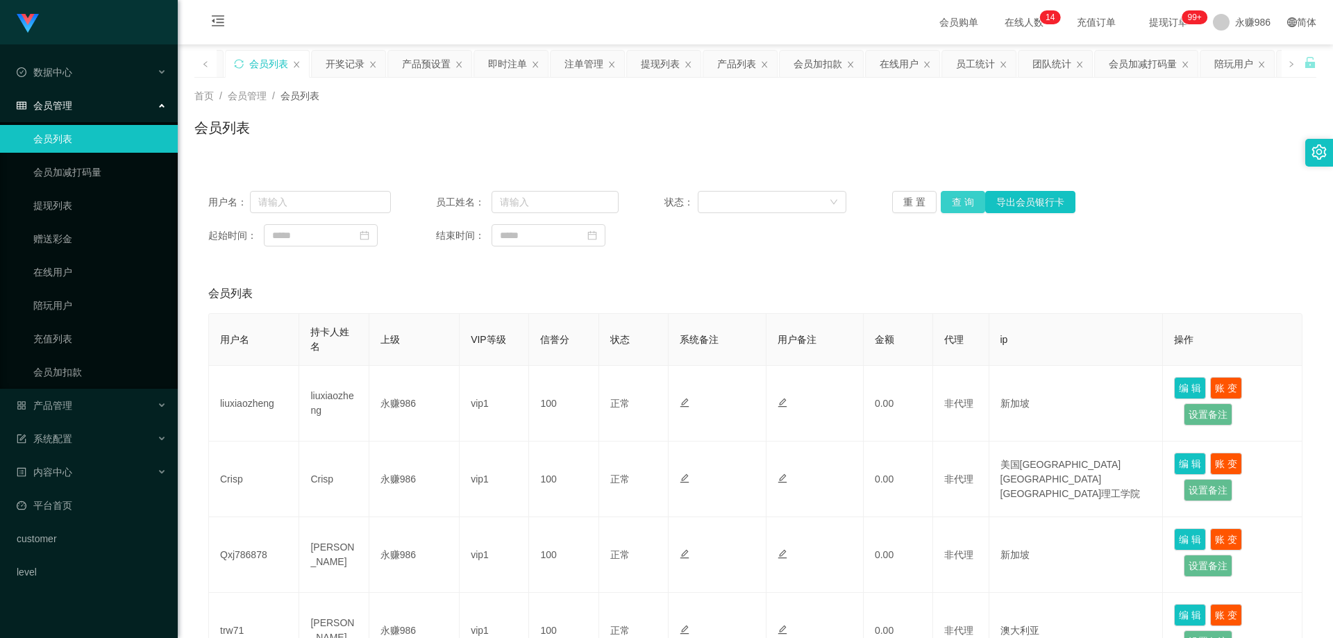
click at [970, 200] on button "查 询" at bounding box center [963, 202] width 44 height 22
click at [970, 200] on div "重 置 查 询 导出会员银行卡" at bounding box center [983, 202] width 183 height 22
click at [970, 200] on button "查 询" at bounding box center [963, 202] width 44 height 22
click at [970, 200] on div "重 置 查 询 导出会员银行卡" at bounding box center [983, 202] width 183 height 22
click at [970, 200] on button "查 询" at bounding box center [963, 202] width 44 height 22
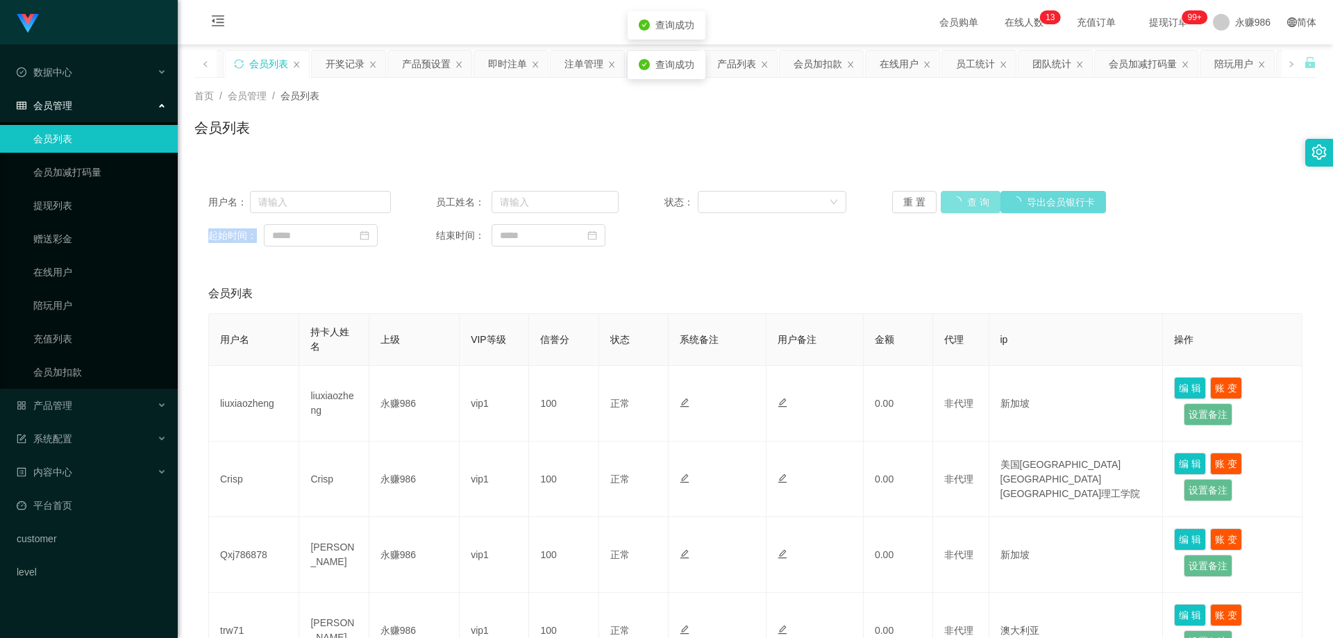
click at [970, 200] on div "重 置 查 询 导出会员银行卡" at bounding box center [983, 202] width 183 height 22
click at [970, 200] on button "查 询" at bounding box center [963, 202] width 44 height 22
click at [970, 200] on div "重 置 查 询 导出会员银行卡" at bounding box center [983, 202] width 183 height 22
click at [970, 200] on button "查 询" at bounding box center [963, 202] width 44 height 22
click at [970, 200] on div "重 置 查 询 导出会员银行卡" at bounding box center [983, 202] width 183 height 22
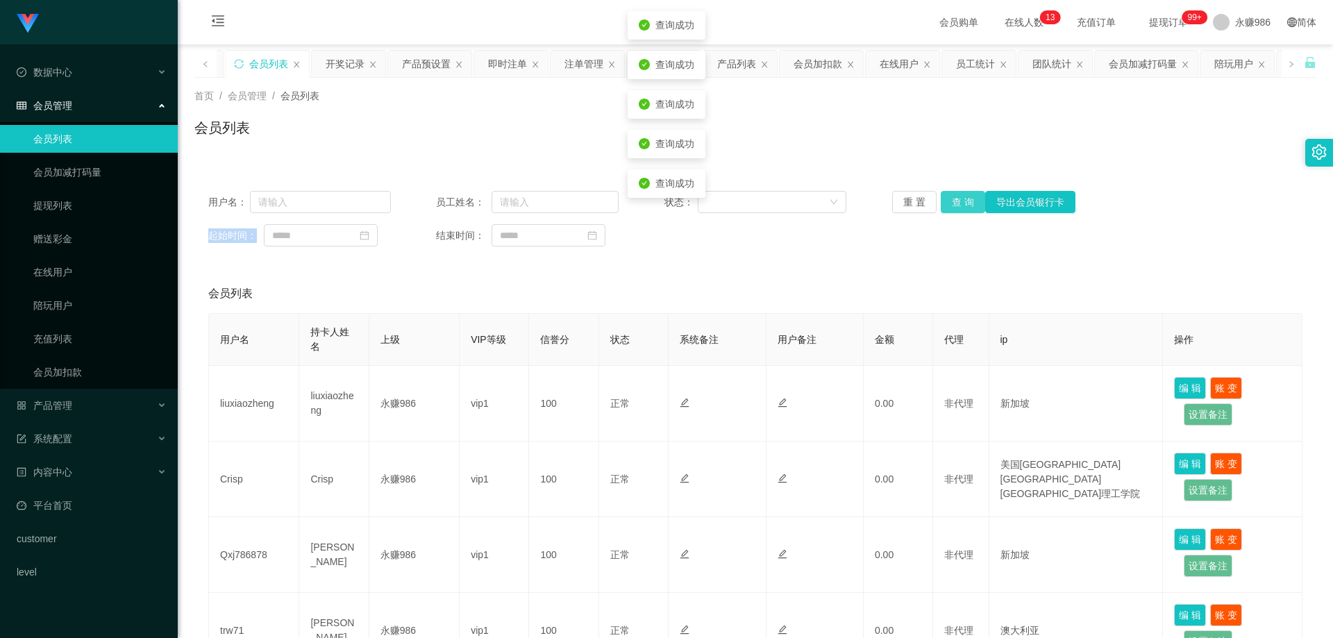
click at [970, 200] on button "查 询" at bounding box center [963, 202] width 44 height 22
click at [970, 200] on div "重 置 查 询 导出会员银行卡" at bounding box center [983, 202] width 183 height 22
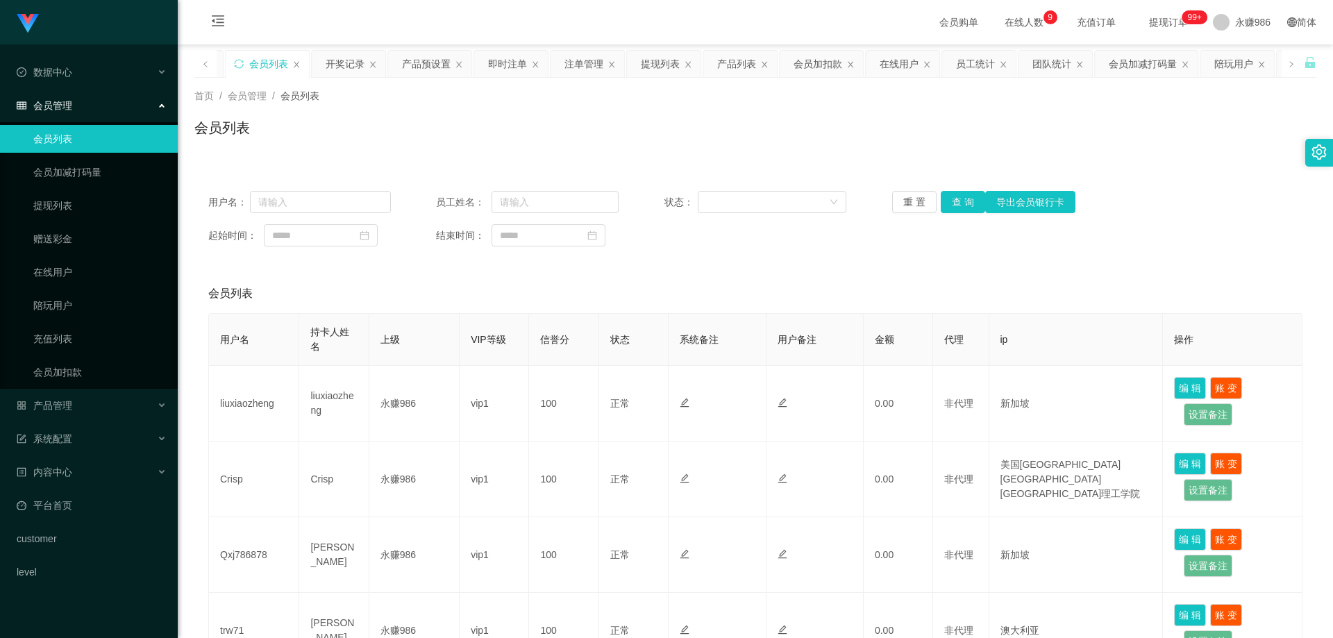
click at [865, 211] on div "用户名： 员工姓名： 状态： 重 置 查 询 导出会员银行[PERSON_NAME]" at bounding box center [755, 202] width 1094 height 22
click at [952, 211] on button "查 询" at bounding box center [963, 202] width 44 height 22
click at [80, 412] on div "产品管理" at bounding box center [89, 406] width 178 height 28
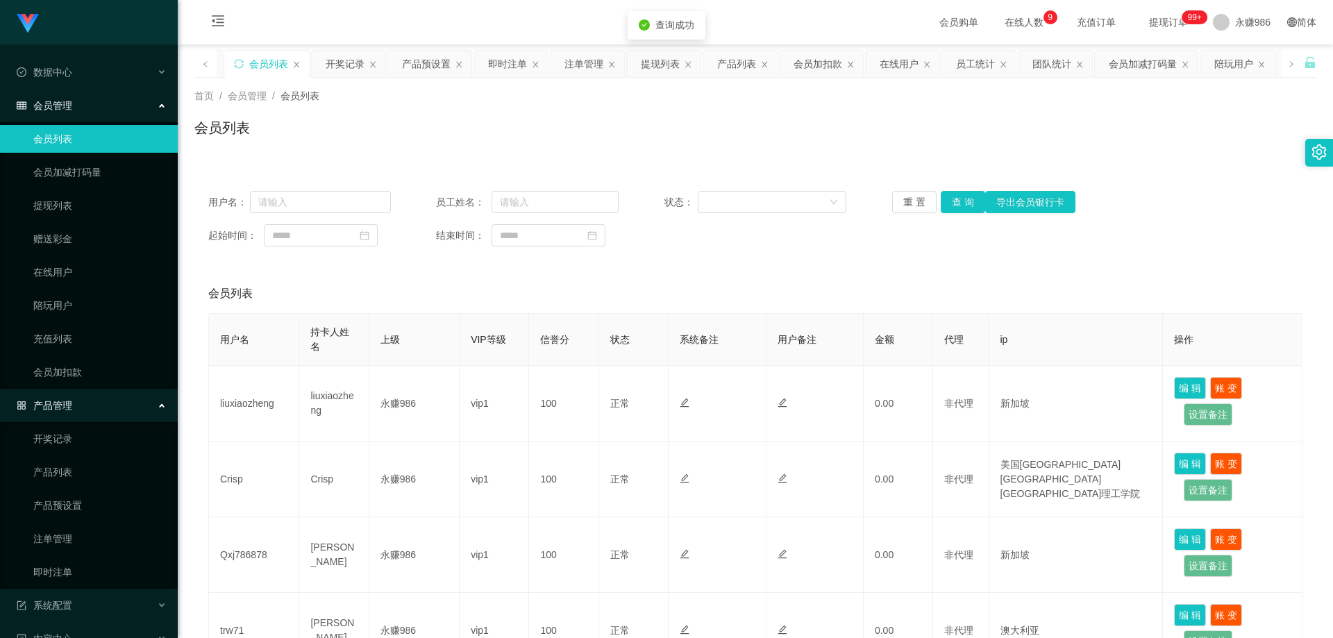
click at [100, 400] on div "产品管理" at bounding box center [89, 406] width 178 height 28
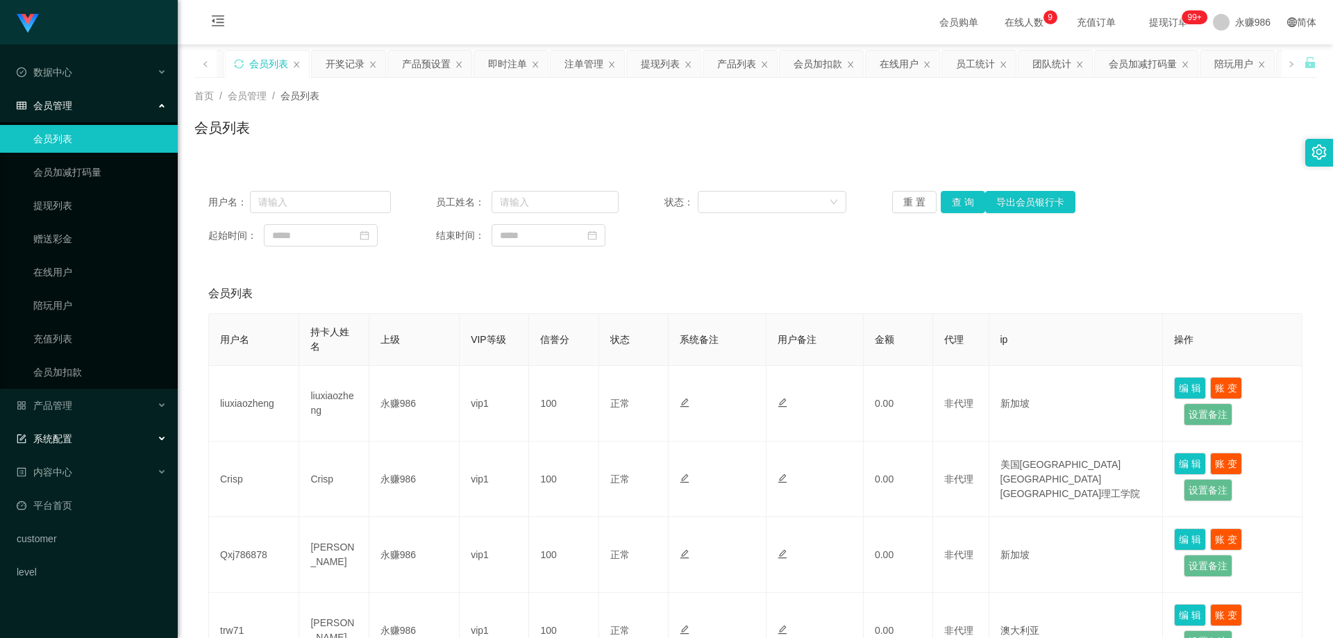
click at [85, 438] on div "系统配置" at bounding box center [89, 439] width 178 height 28
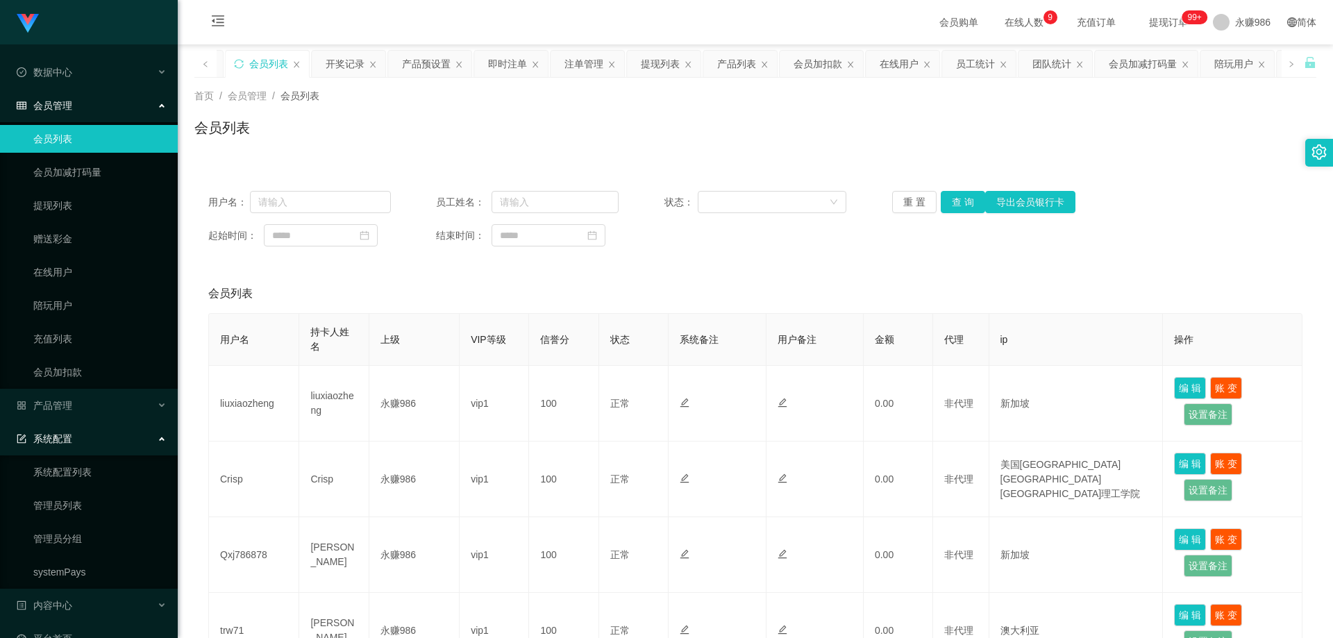
click at [90, 435] on div "系统配置" at bounding box center [89, 439] width 178 height 28
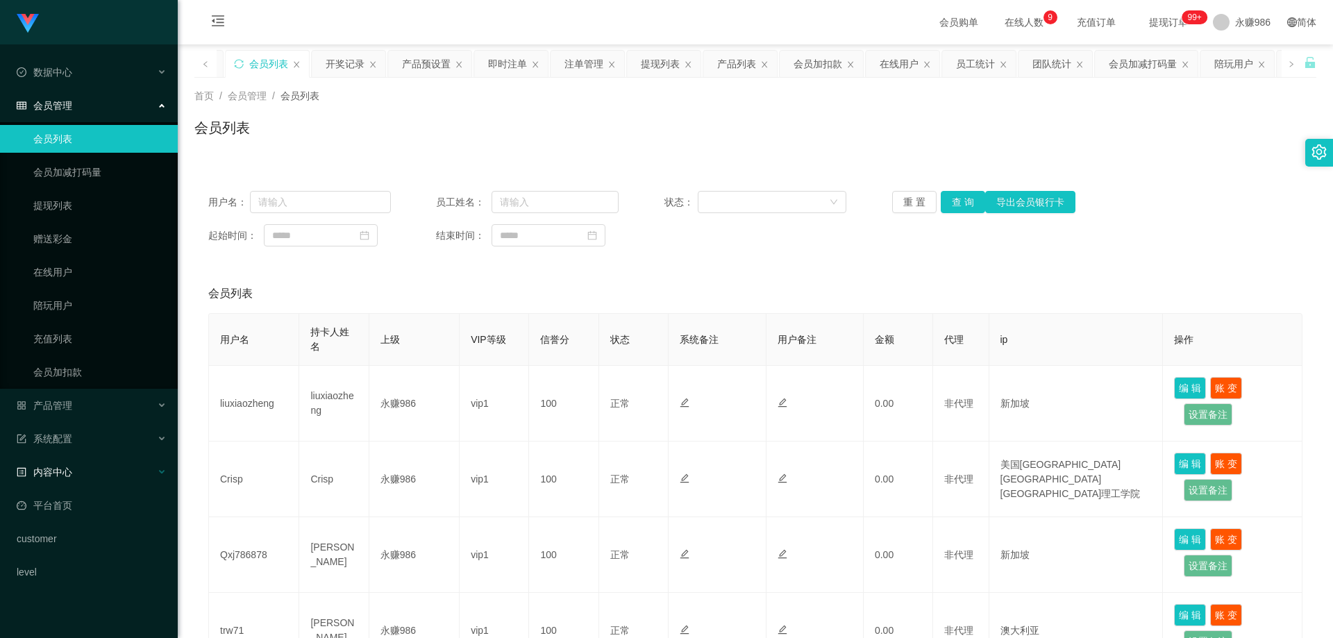
click at [84, 485] on div "内容中心" at bounding box center [89, 472] width 178 height 28
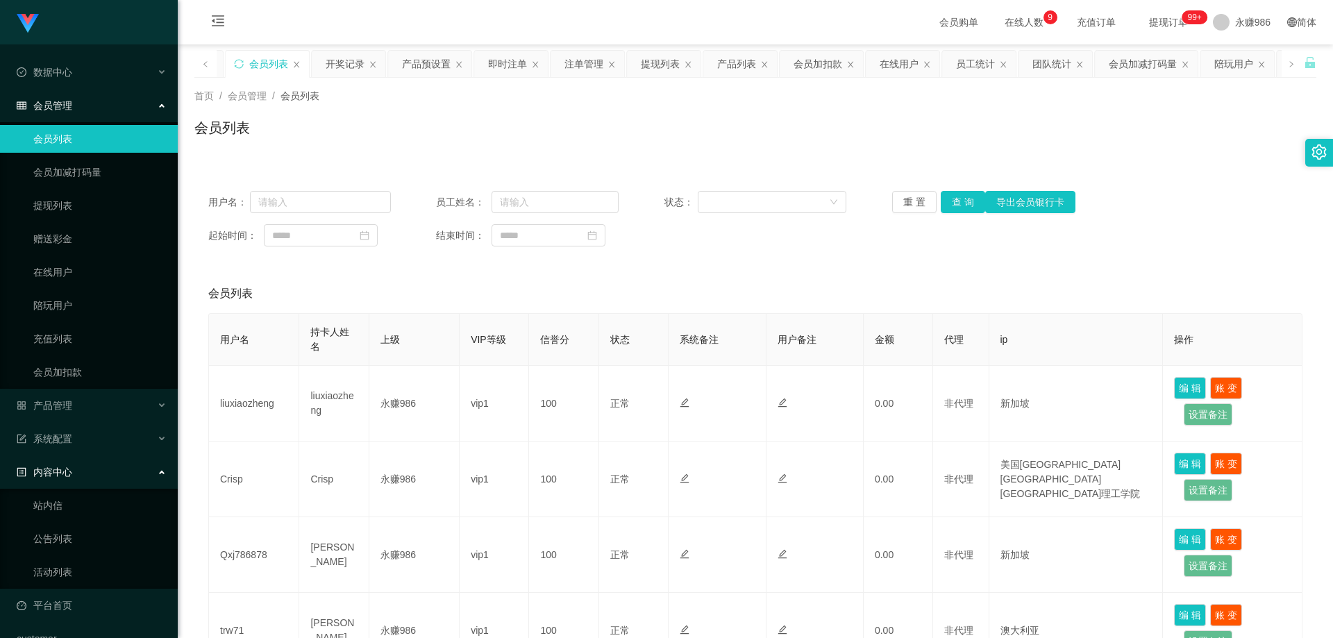
click at [87, 480] on div "内容中心" at bounding box center [89, 472] width 178 height 28
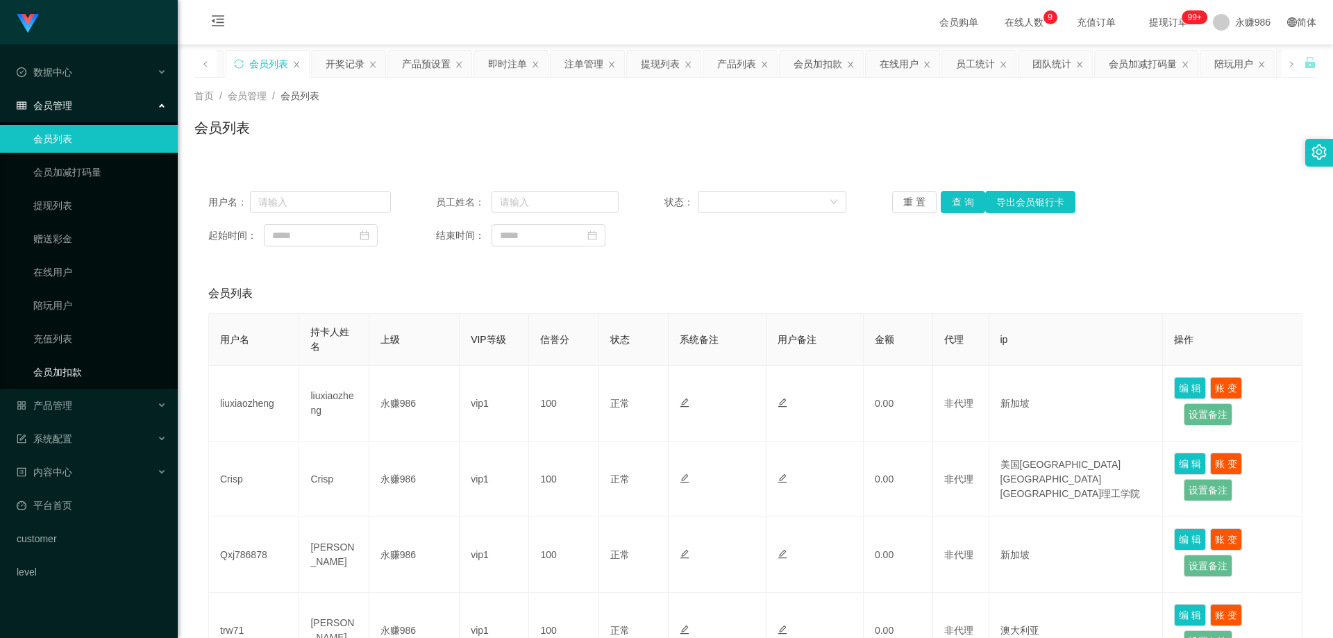
click at [76, 364] on link "会员加扣款" at bounding box center [99, 372] width 133 height 28
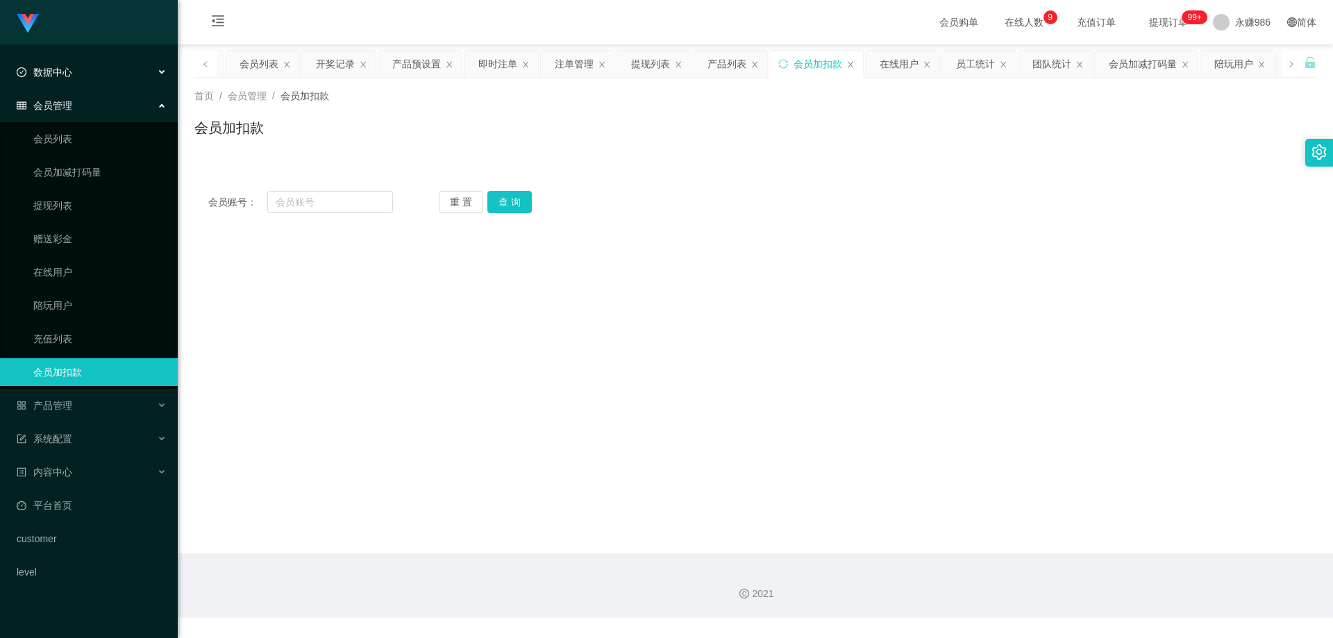
click at [108, 81] on div "数据中心" at bounding box center [89, 72] width 178 height 28
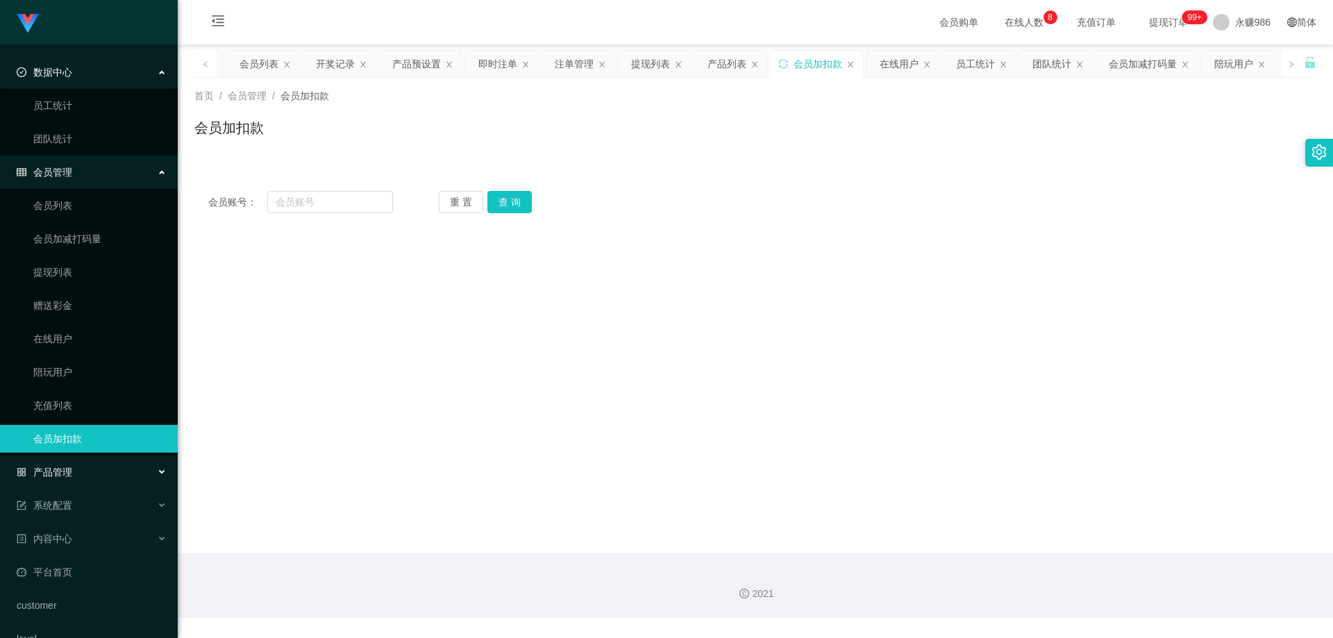
click at [85, 473] on div "产品管理" at bounding box center [89, 472] width 178 height 28
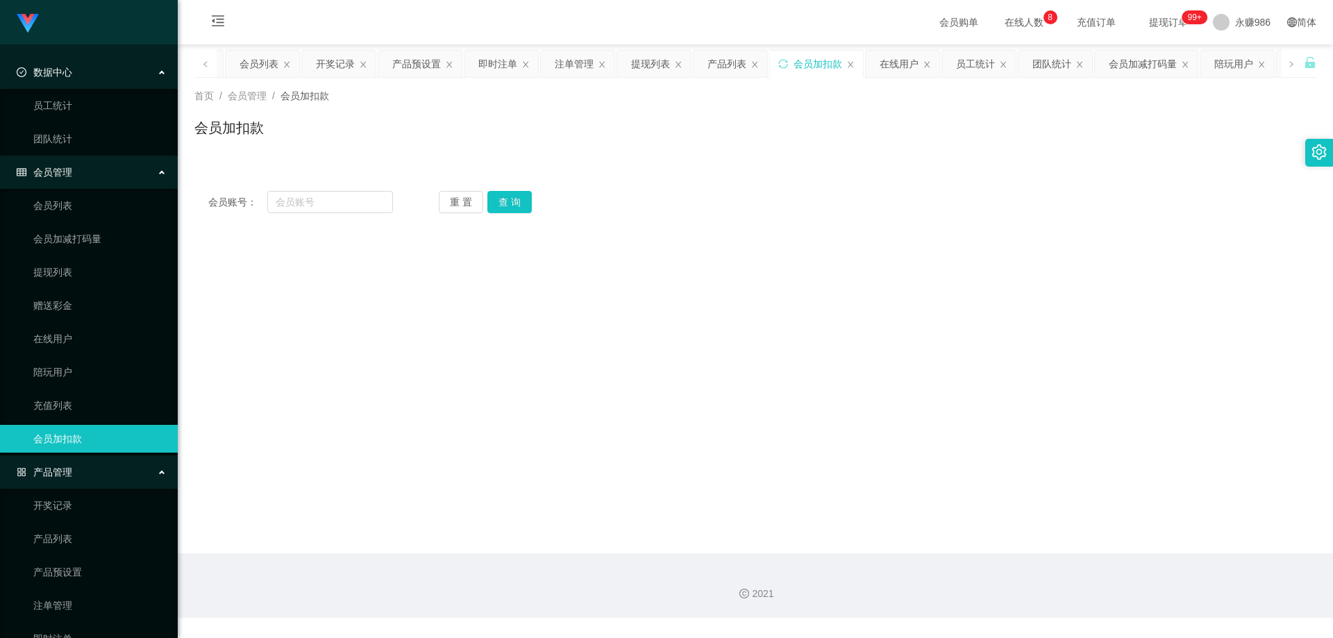
scroll to position [195, 0]
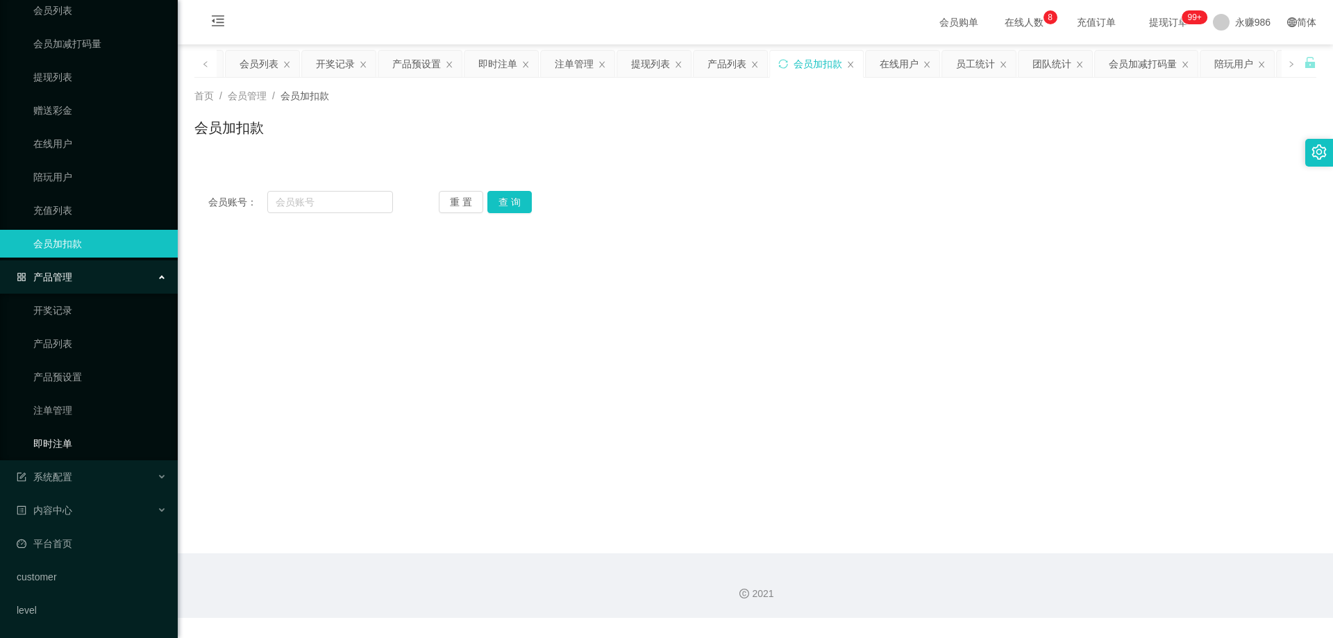
click at [82, 440] on link "即时注单" at bounding box center [99, 444] width 133 height 28
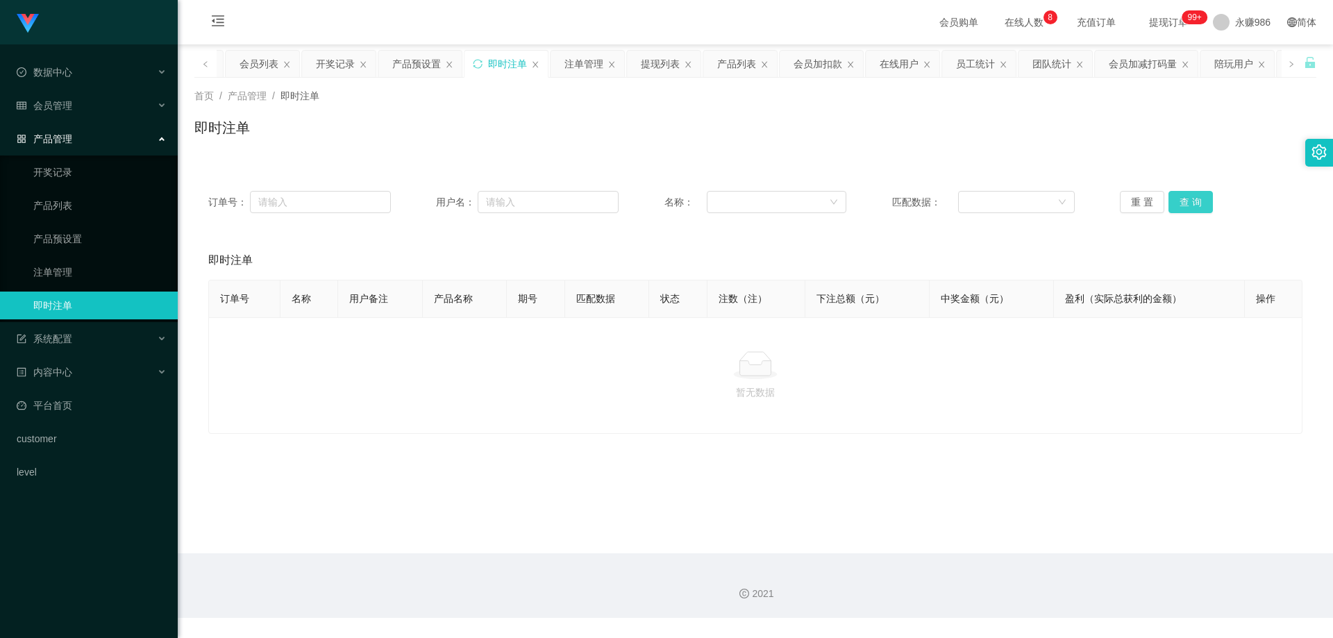
click at [1186, 201] on button "查 询" at bounding box center [1190, 202] width 44 height 22
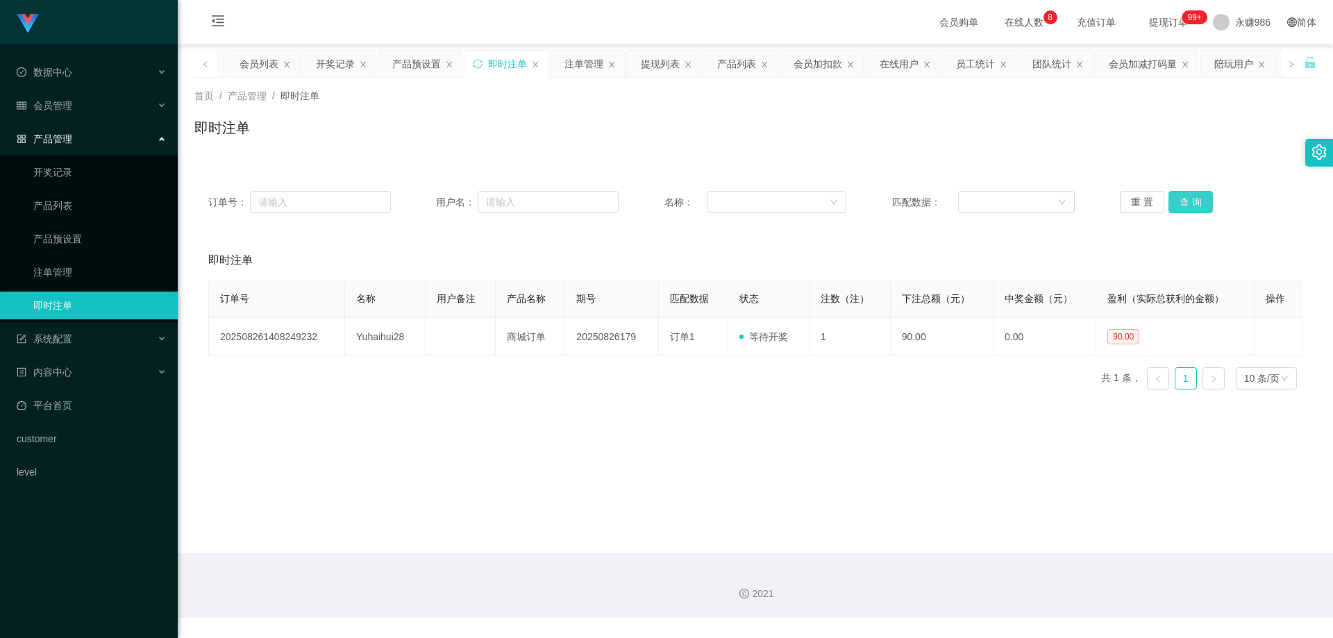
click at [1185, 201] on button "查 询" at bounding box center [1190, 202] width 44 height 22
click at [1199, 207] on button "查 询" at bounding box center [1190, 202] width 44 height 22
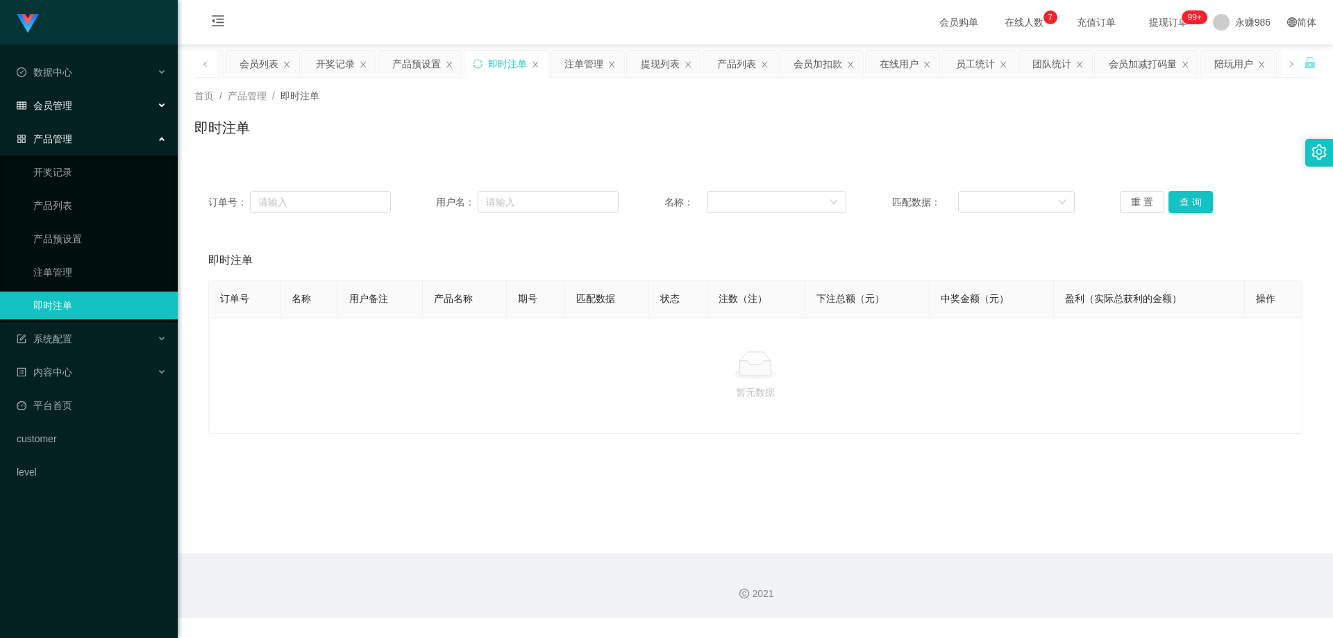
click at [87, 99] on div "会员管理" at bounding box center [89, 106] width 178 height 28
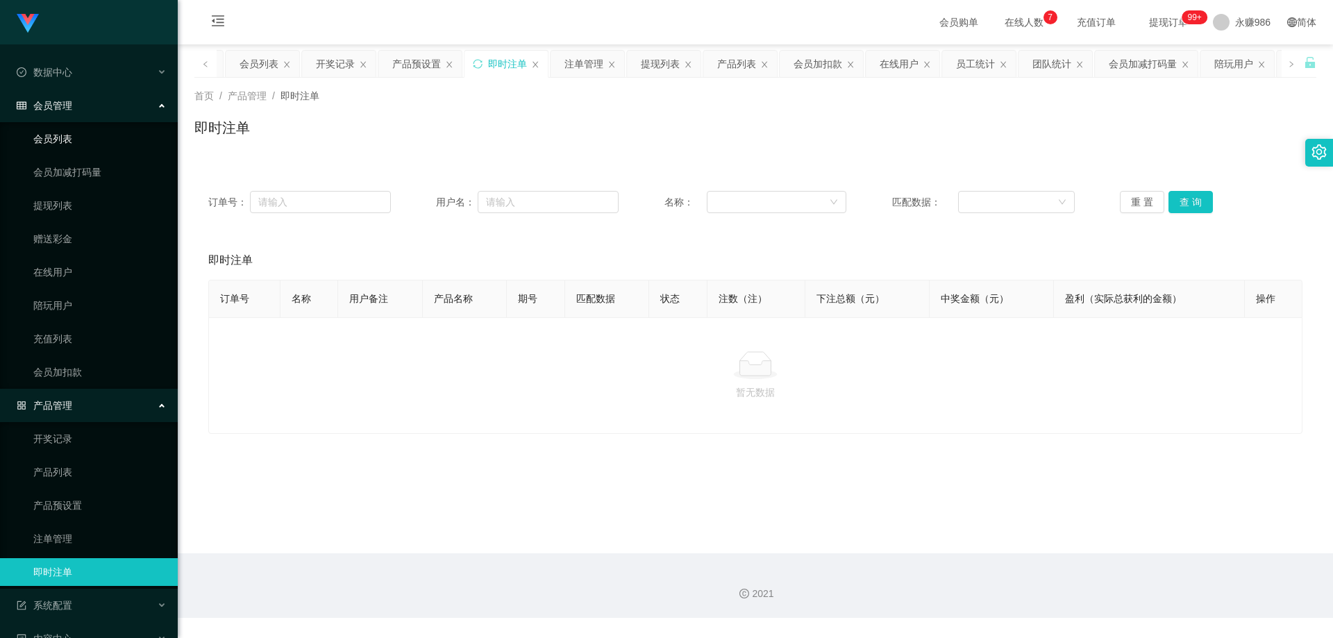
click at [58, 133] on link "会员列表" at bounding box center [99, 139] width 133 height 28
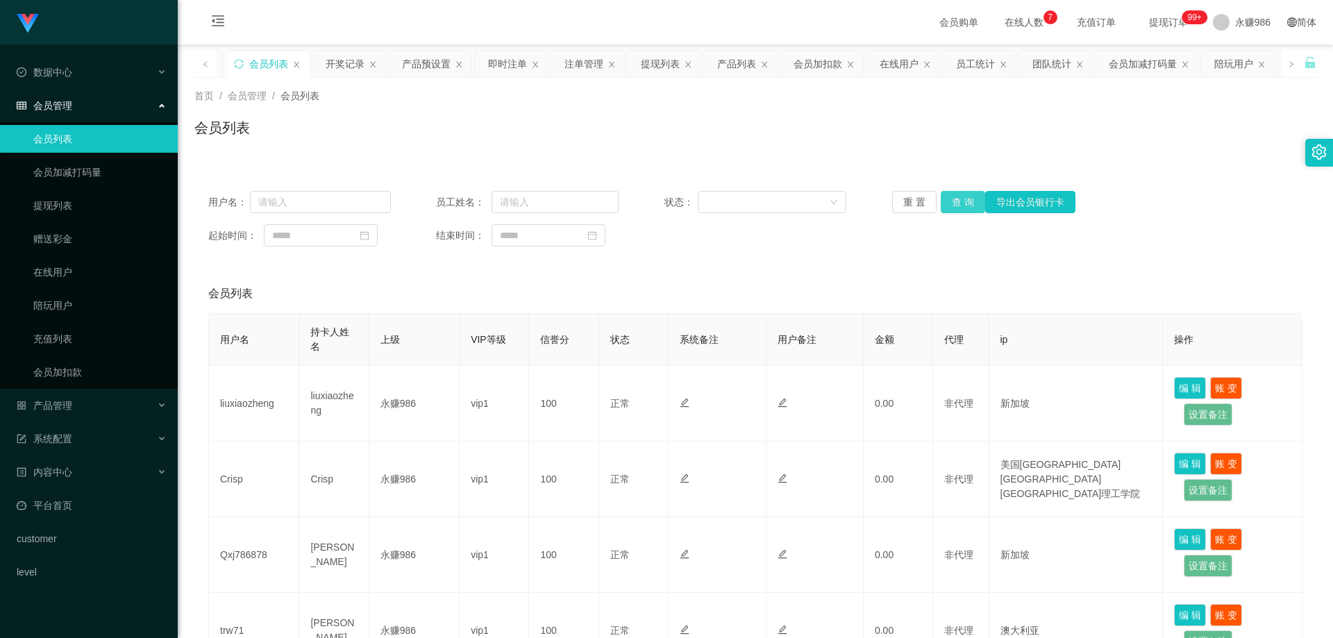
click at [960, 199] on button "查 询" at bounding box center [963, 202] width 44 height 22
click at [959, 199] on button "查 询" at bounding box center [963, 202] width 44 height 22
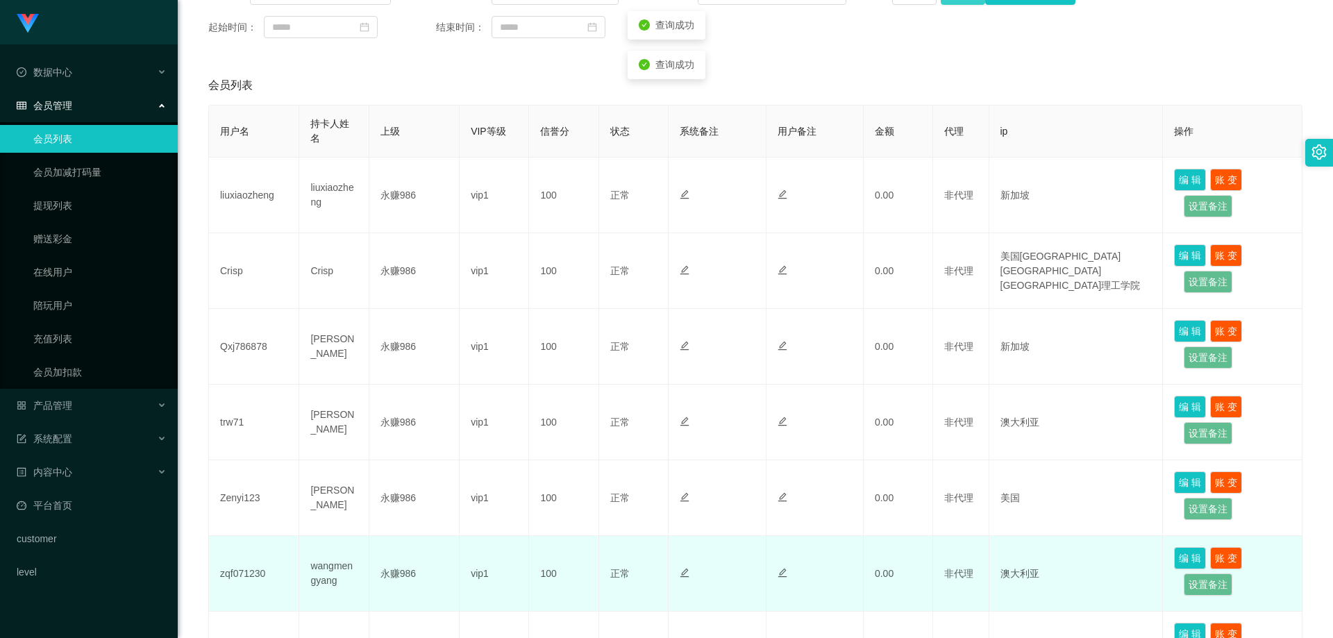
scroll to position [417, 0]
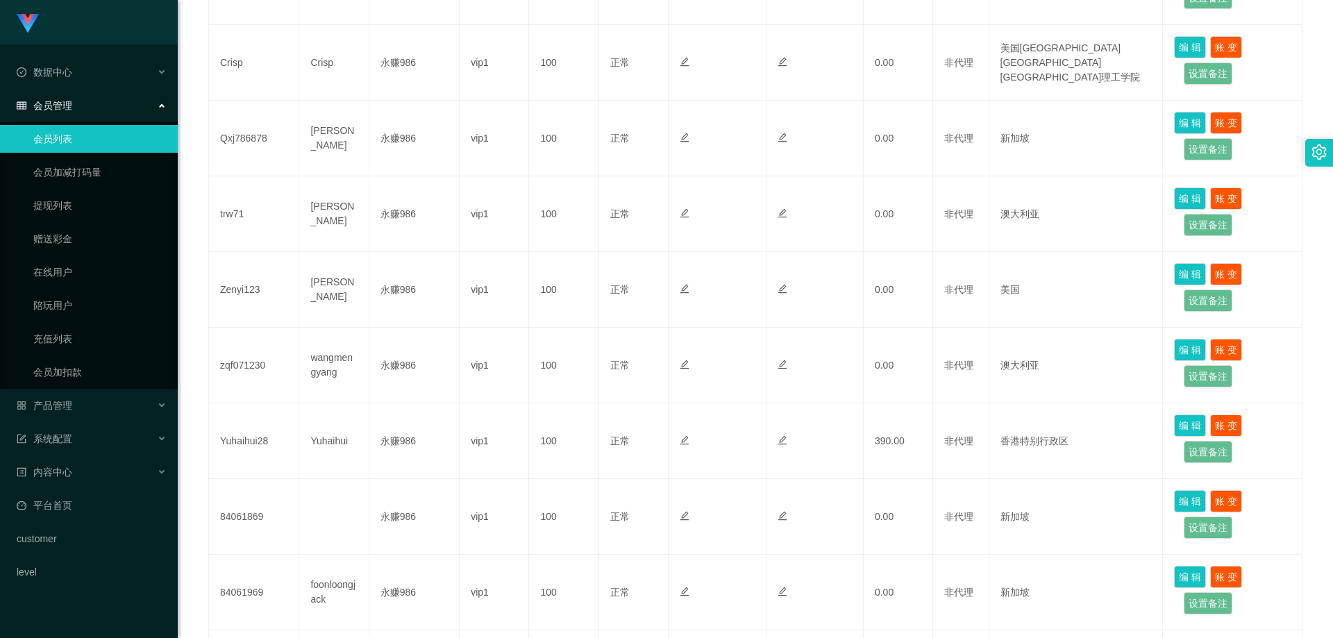
click at [114, 101] on div "会员管理" at bounding box center [89, 106] width 178 height 28
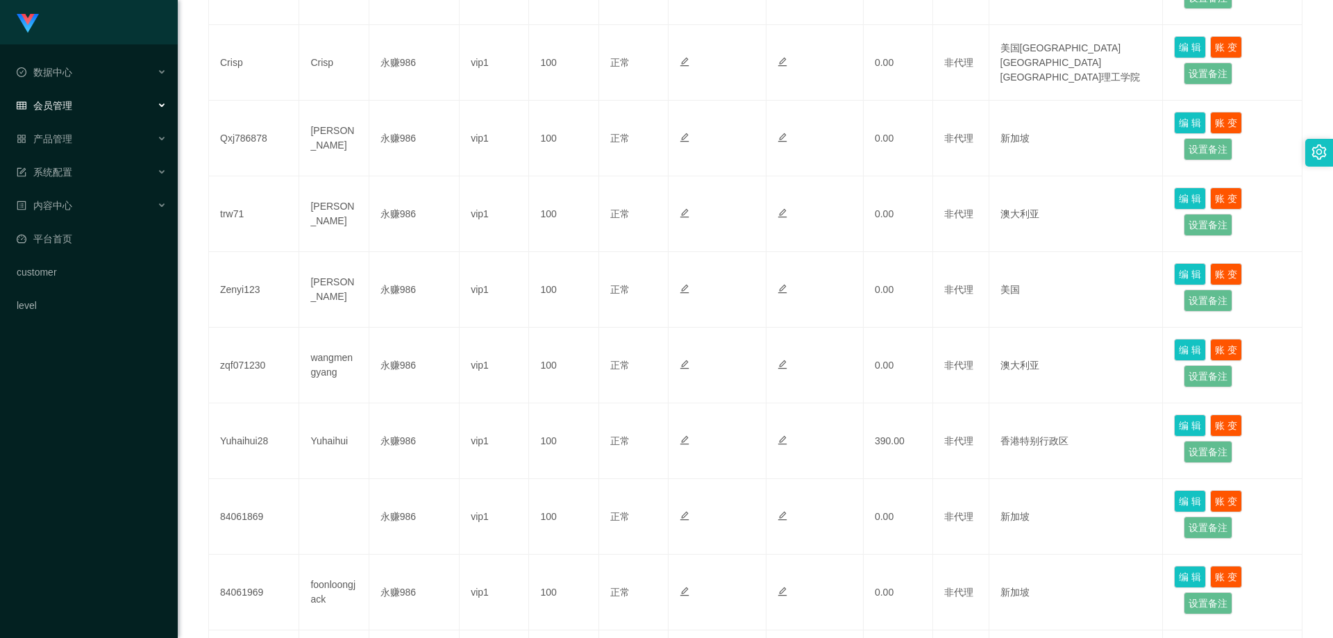
click at [114, 101] on div "会员管理" at bounding box center [89, 106] width 178 height 28
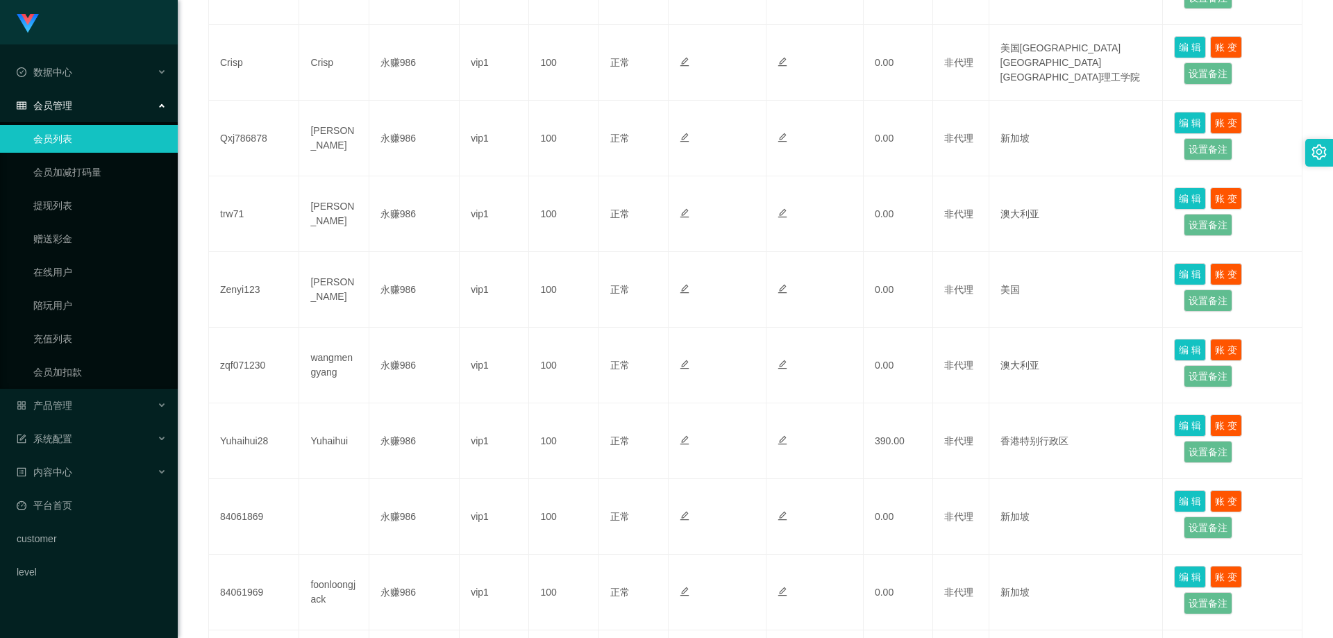
click at [87, 135] on link "会员列表" at bounding box center [99, 139] width 133 height 28
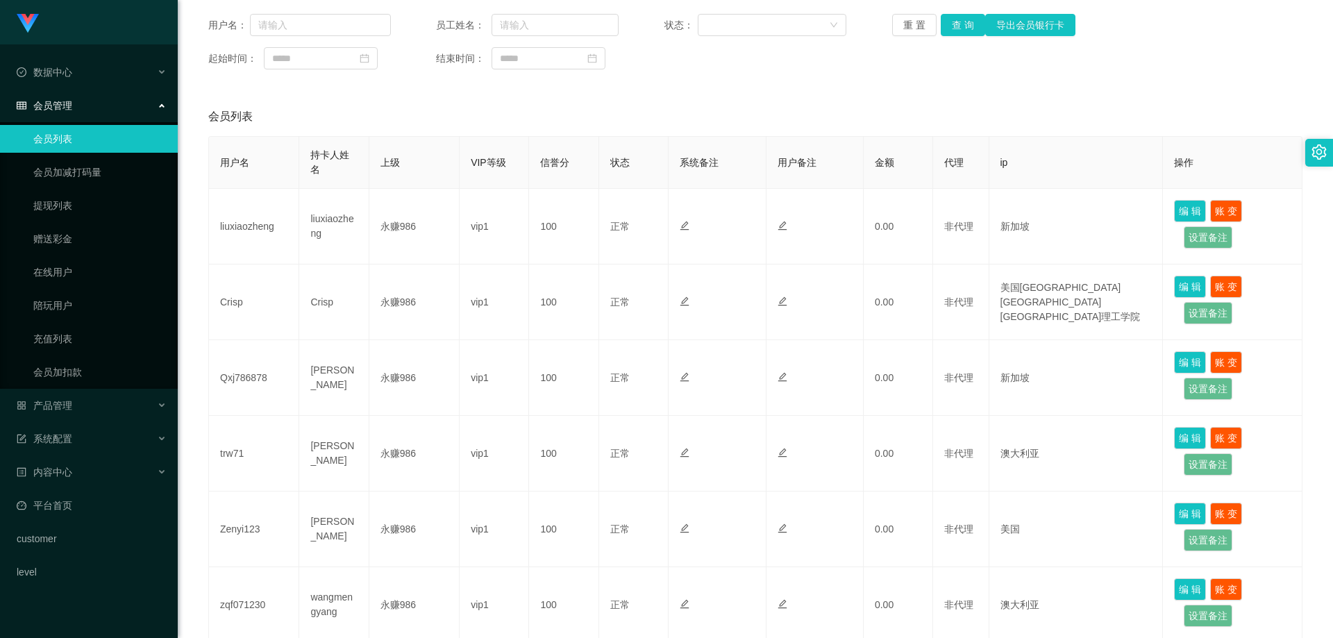
scroll to position [38, 0]
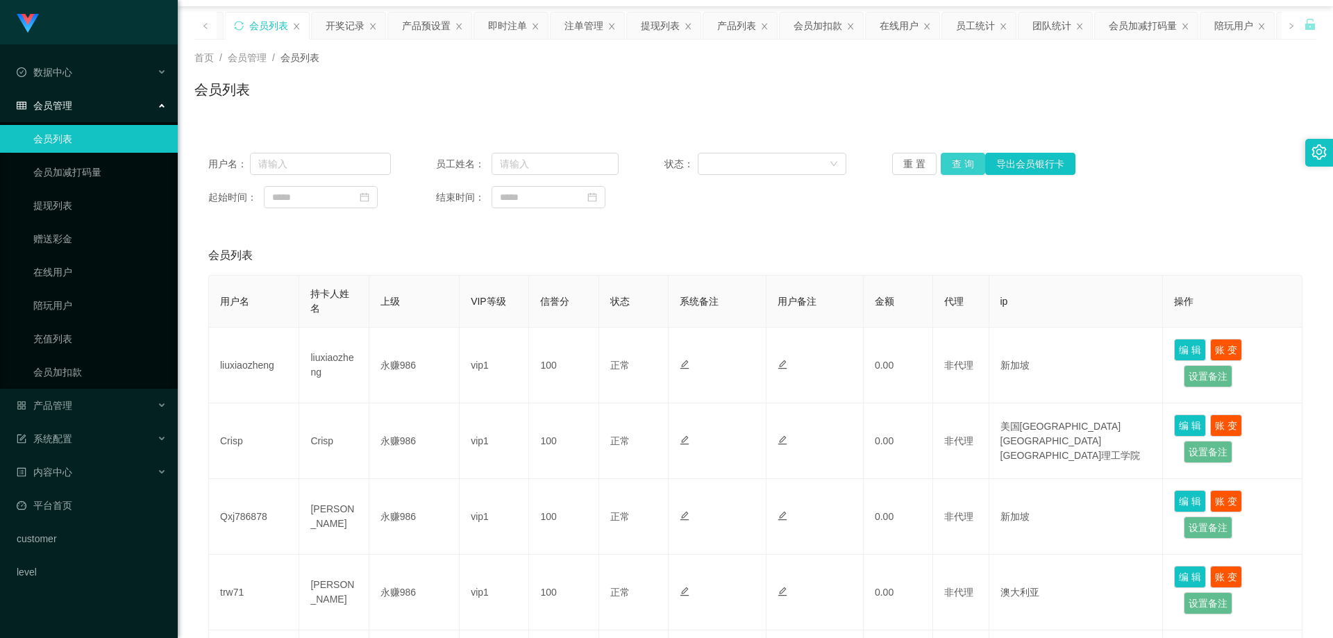
click at [948, 163] on button "查 询" at bounding box center [963, 164] width 44 height 22
click at [954, 167] on button "查 询" at bounding box center [963, 164] width 44 height 22
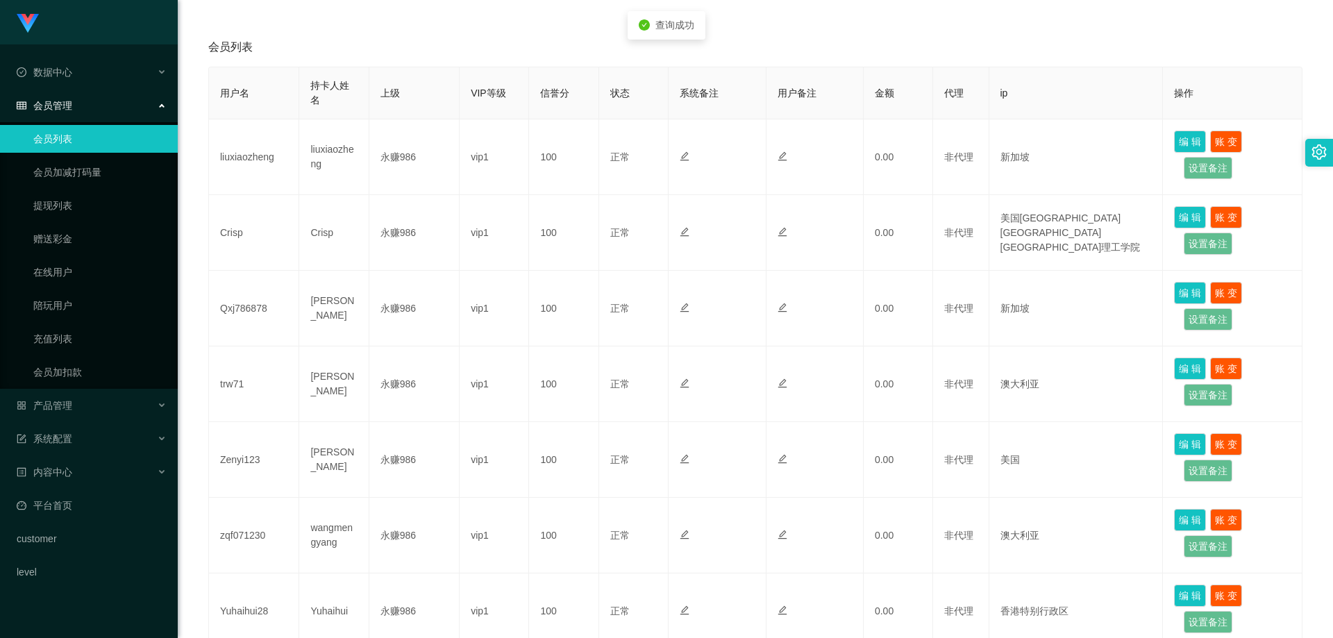
scroll to position [524, 0]
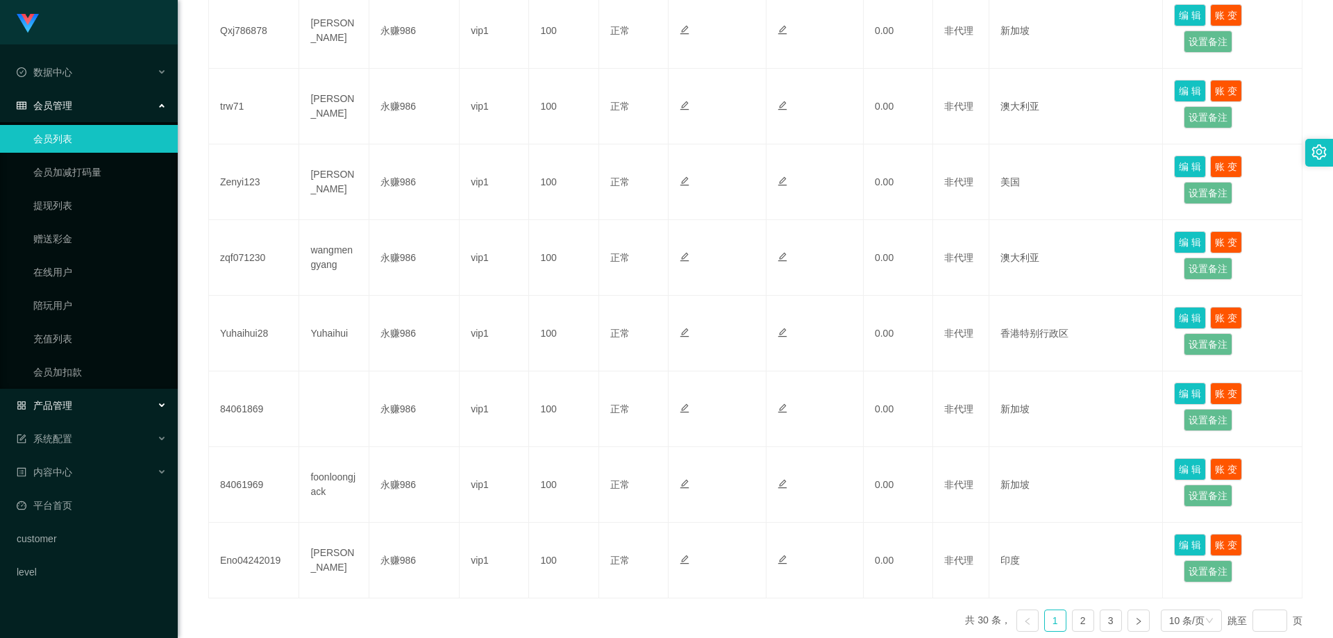
click at [87, 410] on div "产品管理" at bounding box center [89, 406] width 178 height 28
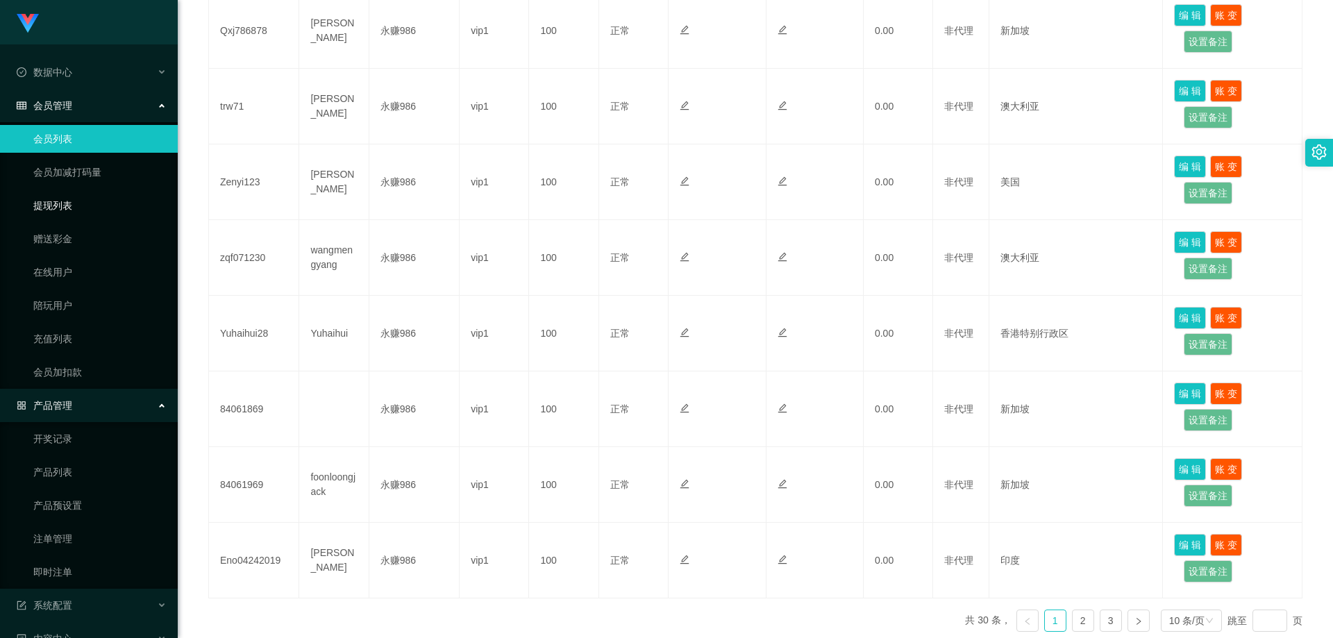
click at [69, 210] on link "提现列表" at bounding box center [99, 206] width 133 height 28
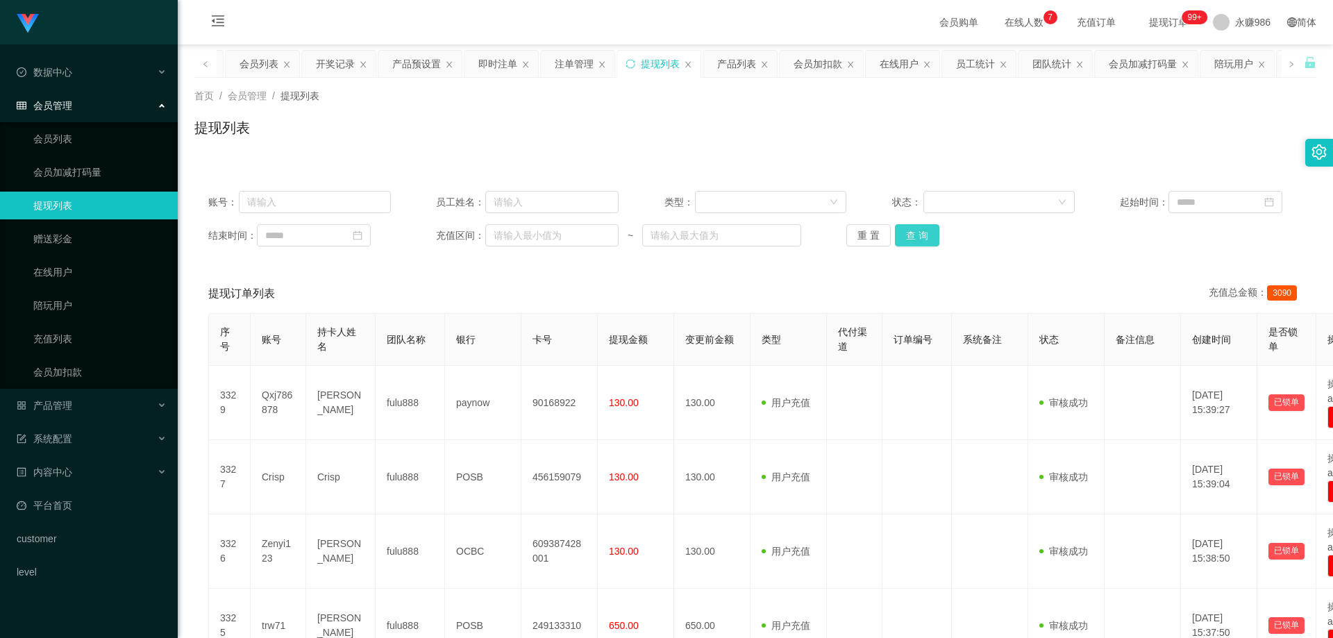
click at [918, 230] on button "查 询" at bounding box center [917, 235] width 44 height 22
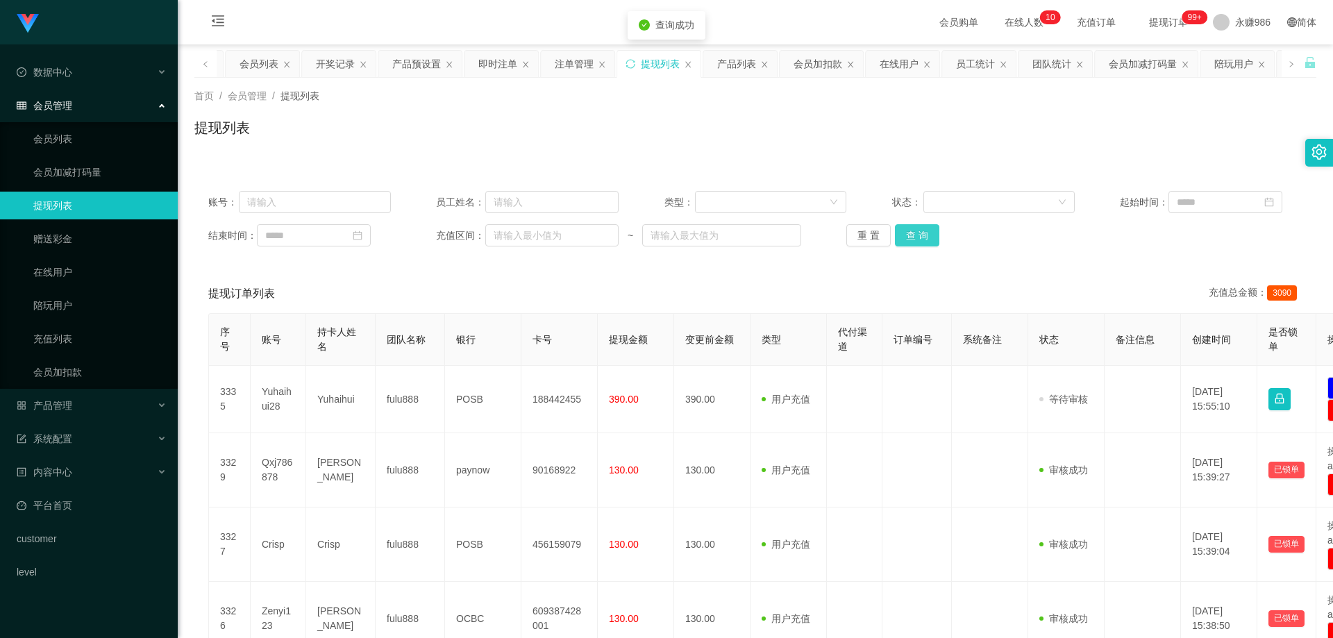
click at [918, 231] on button "查 询" at bounding box center [917, 235] width 44 height 22
click at [918, 231] on div "重 置 查 询" at bounding box center [937, 235] width 183 height 22
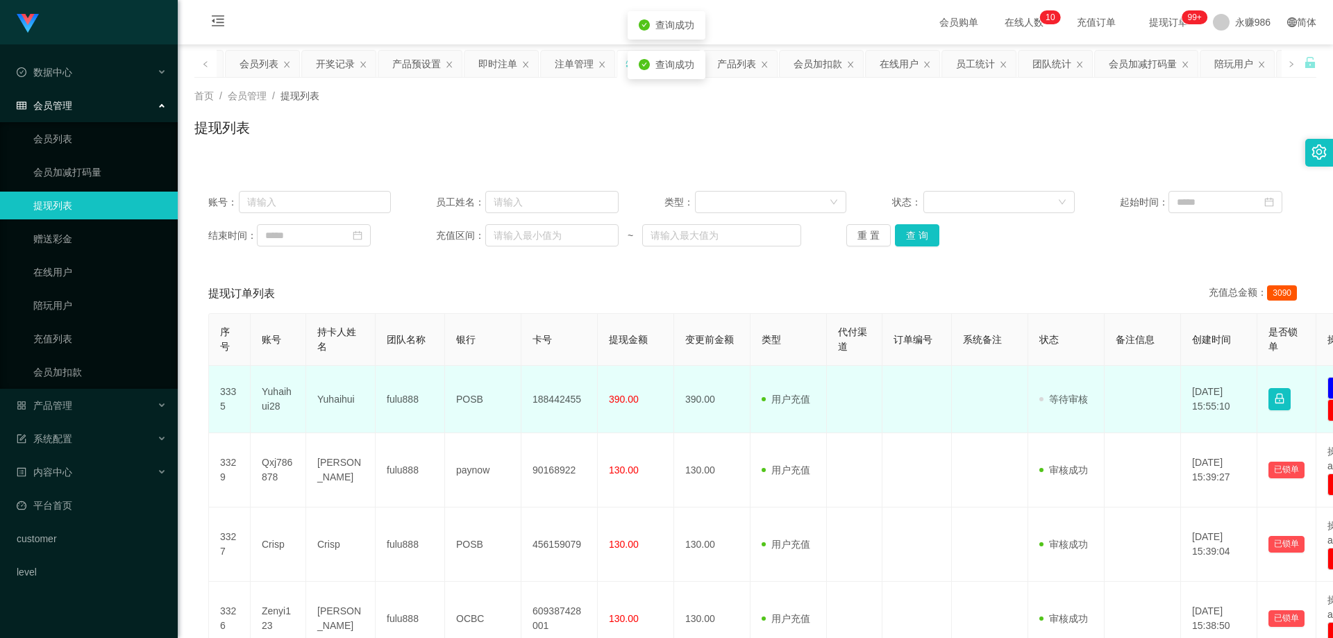
click at [280, 399] on td "Yuhaihui28" at bounding box center [279, 399] width 56 height 67
click at [268, 395] on td "Yuhaihui28" at bounding box center [279, 399] width 56 height 67
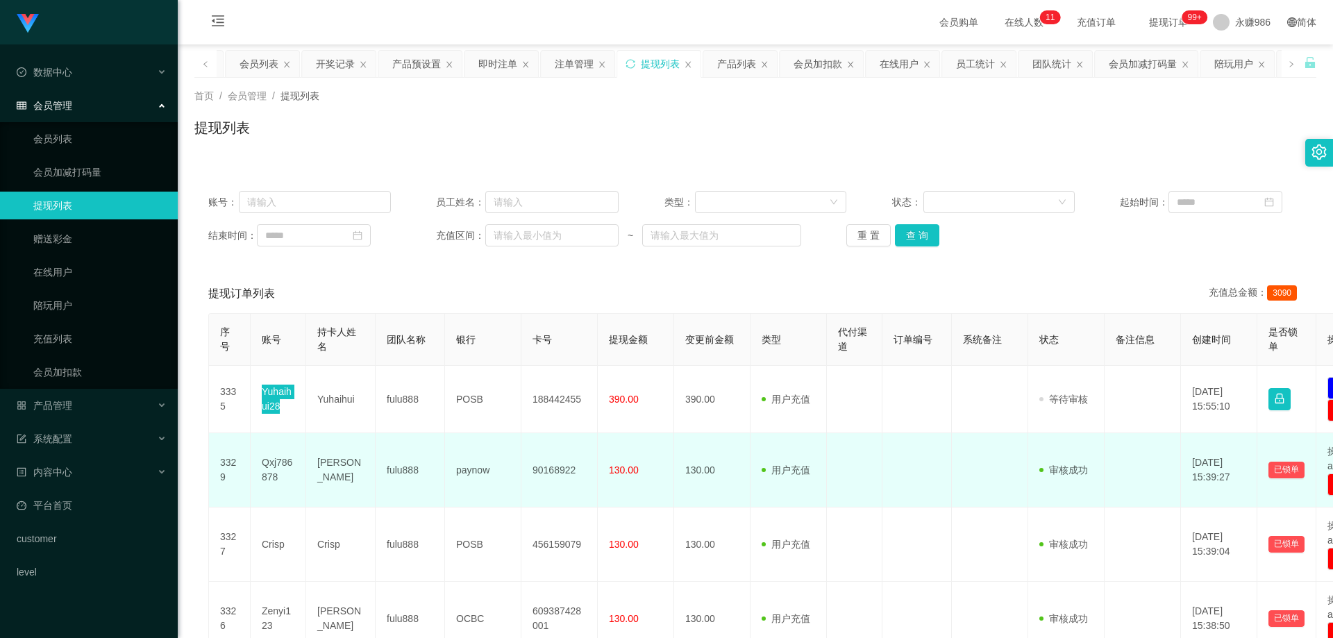
scroll to position [278, 0]
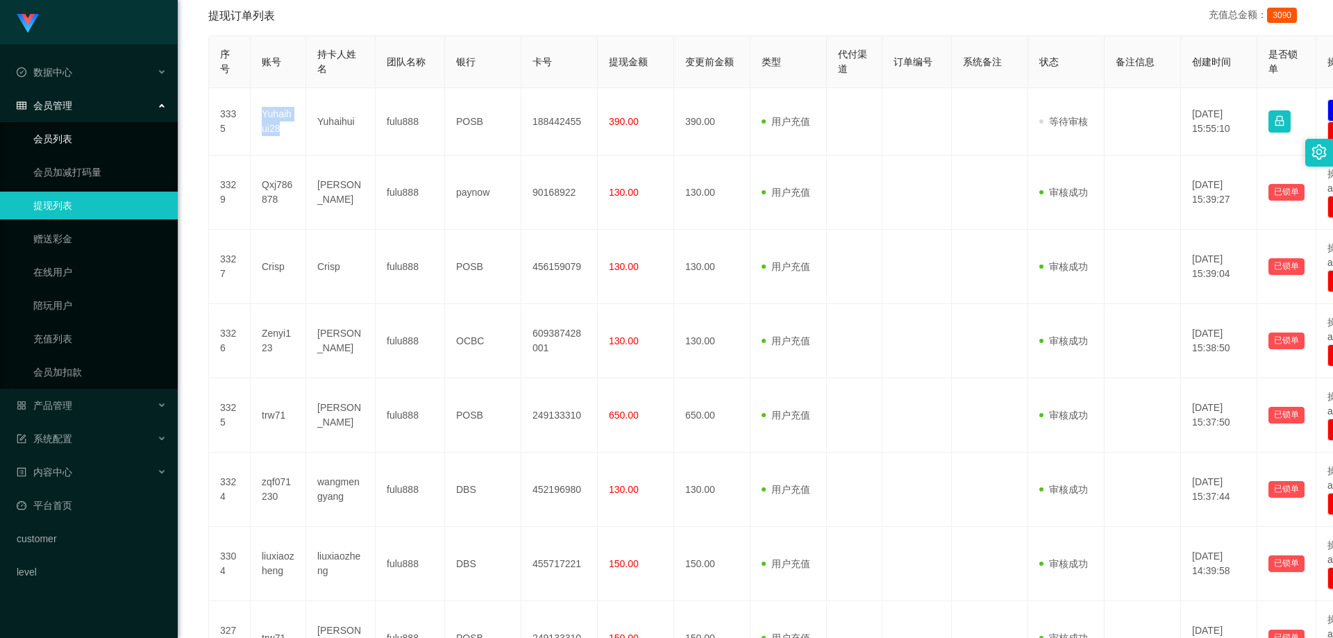
click at [70, 125] on link "会员列表" at bounding box center [99, 139] width 133 height 28
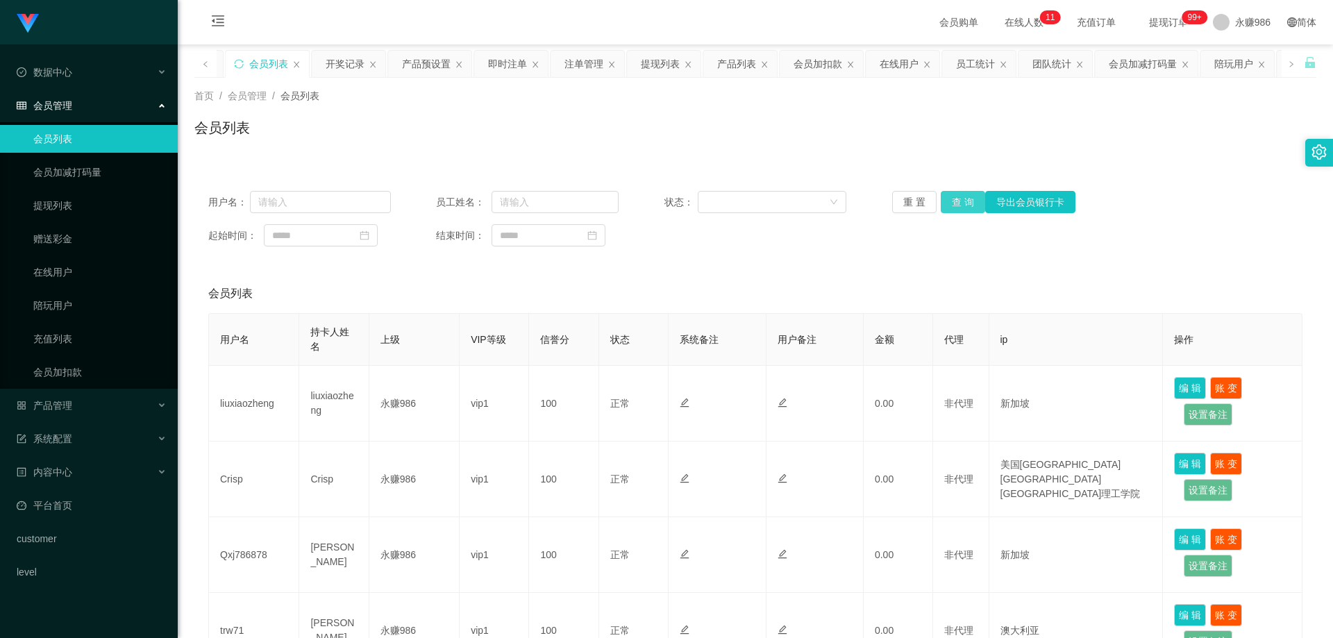
click at [948, 199] on button "查 询" at bounding box center [963, 202] width 44 height 22
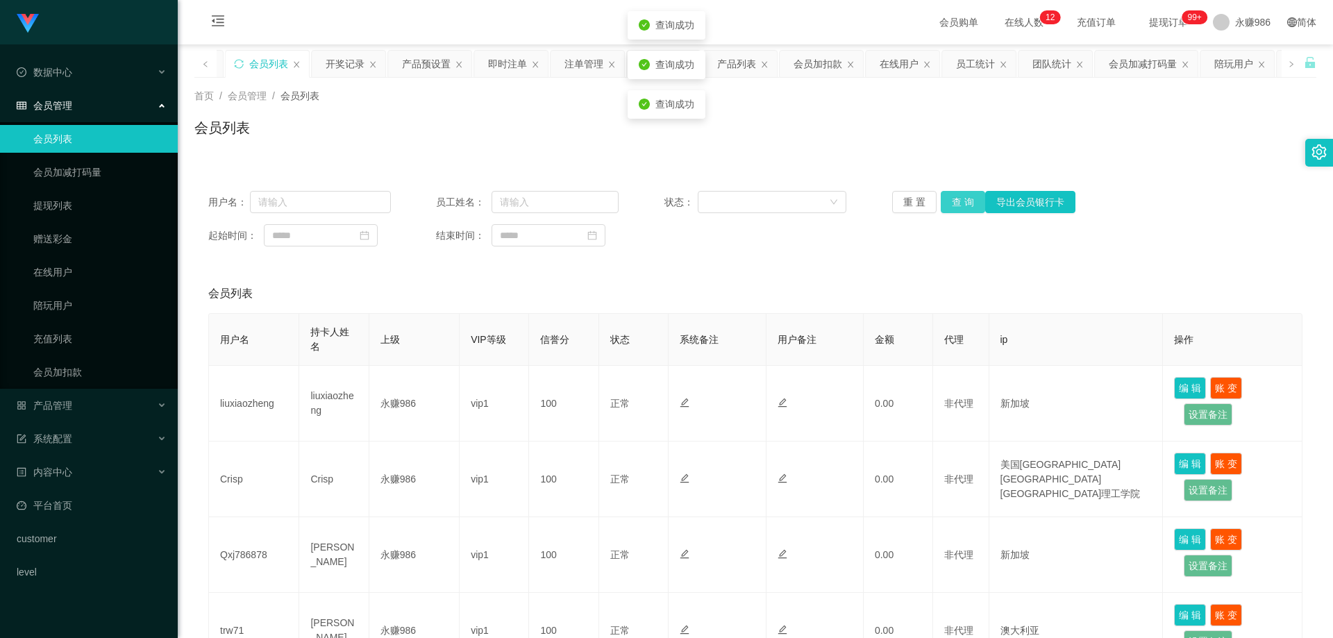
click at [948, 199] on button "查 询" at bounding box center [963, 202] width 44 height 22
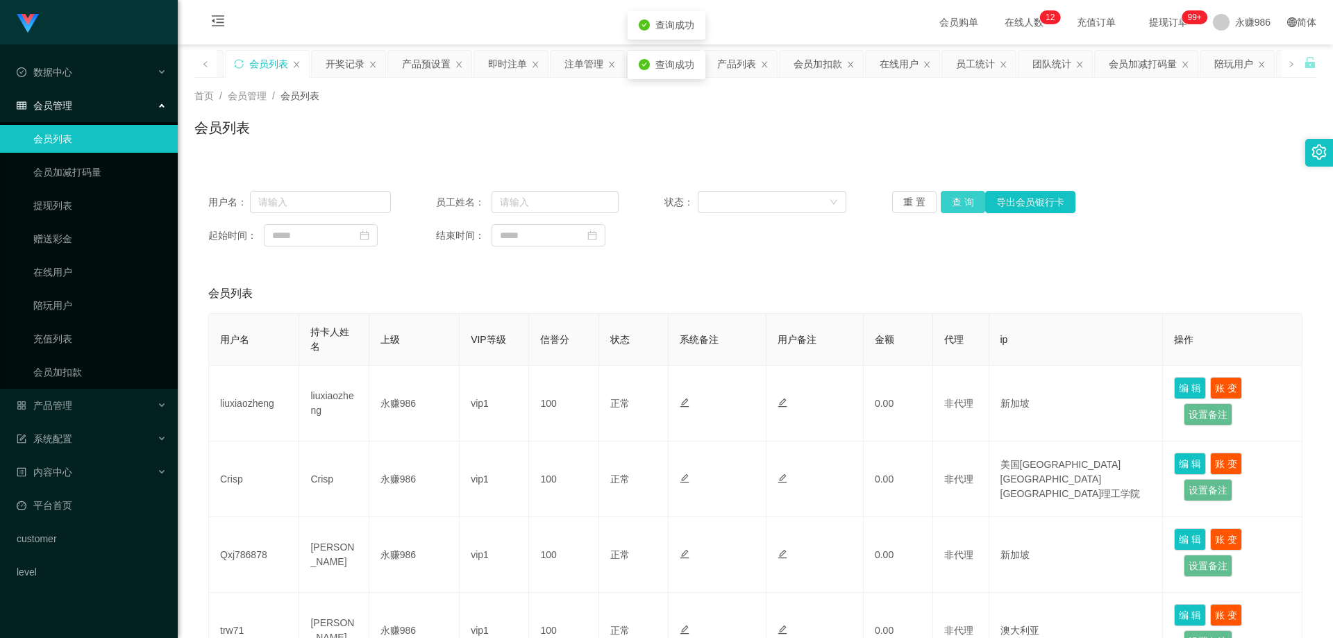
click at [948, 199] on button "查 询" at bounding box center [963, 202] width 44 height 22
click at [964, 206] on button "查 询" at bounding box center [963, 202] width 44 height 22
click at [104, 401] on div "产品管理" at bounding box center [89, 406] width 178 height 28
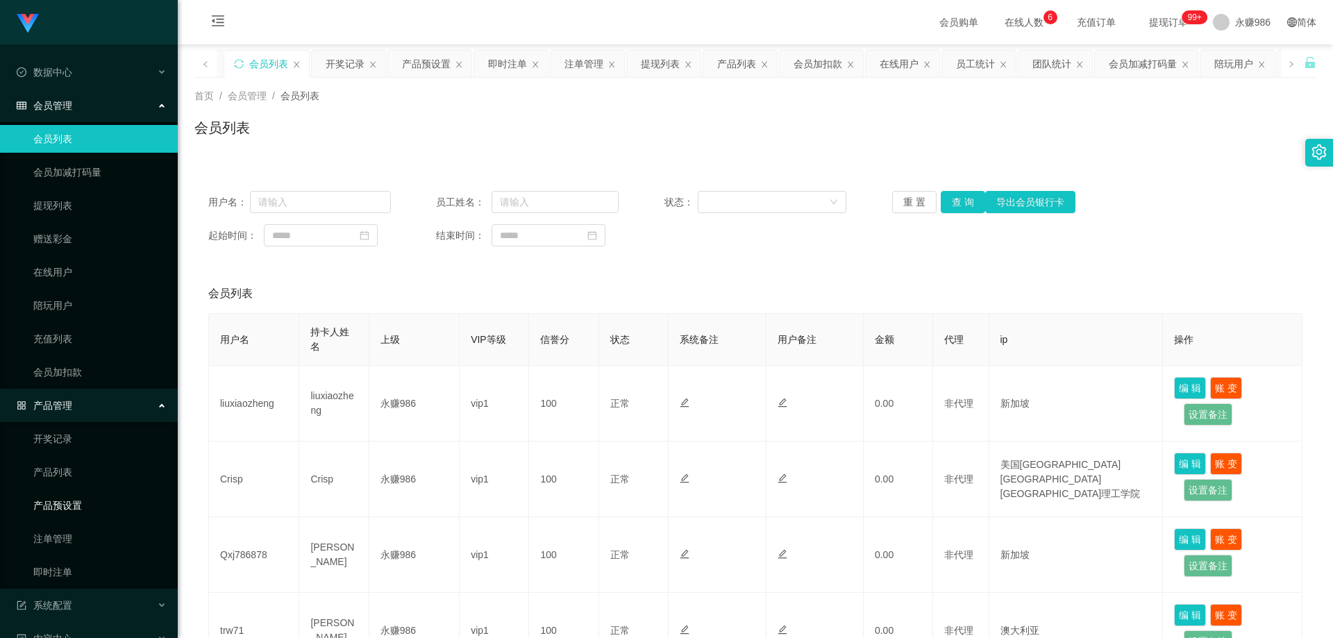
click at [76, 510] on link "产品预设置" at bounding box center [99, 506] width 133 height 28
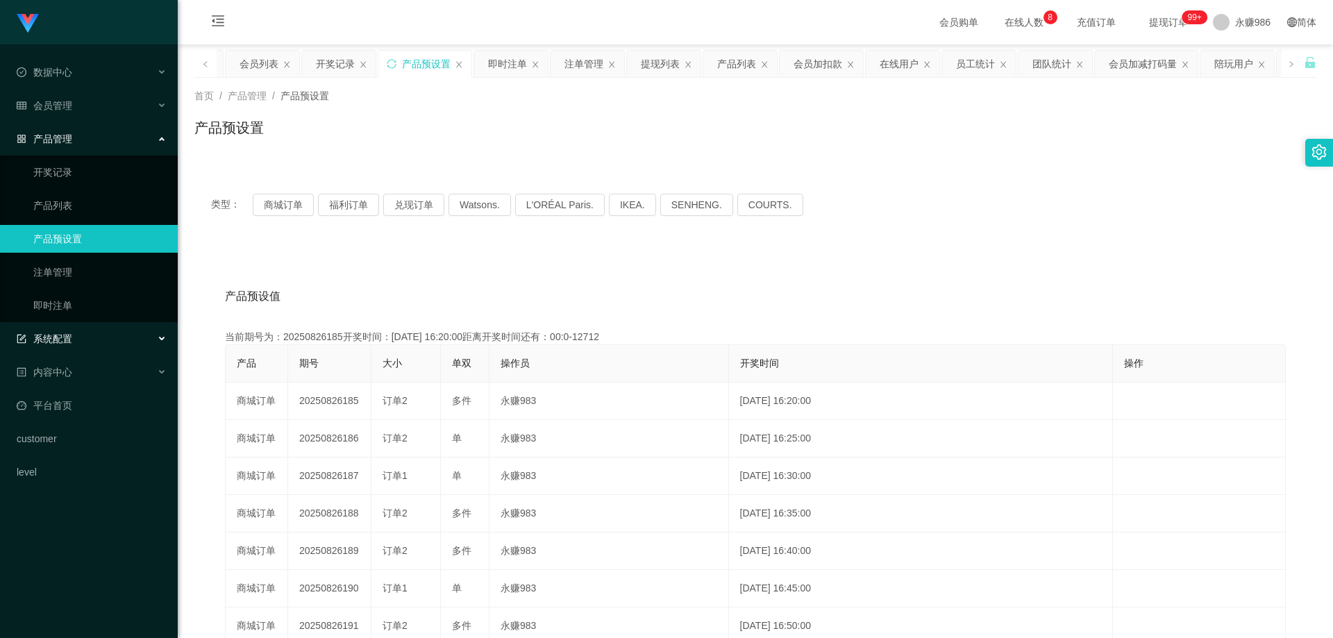
click at [83, 335] on div "系统配置" at bounding box center [89, 339] width 178 height 28
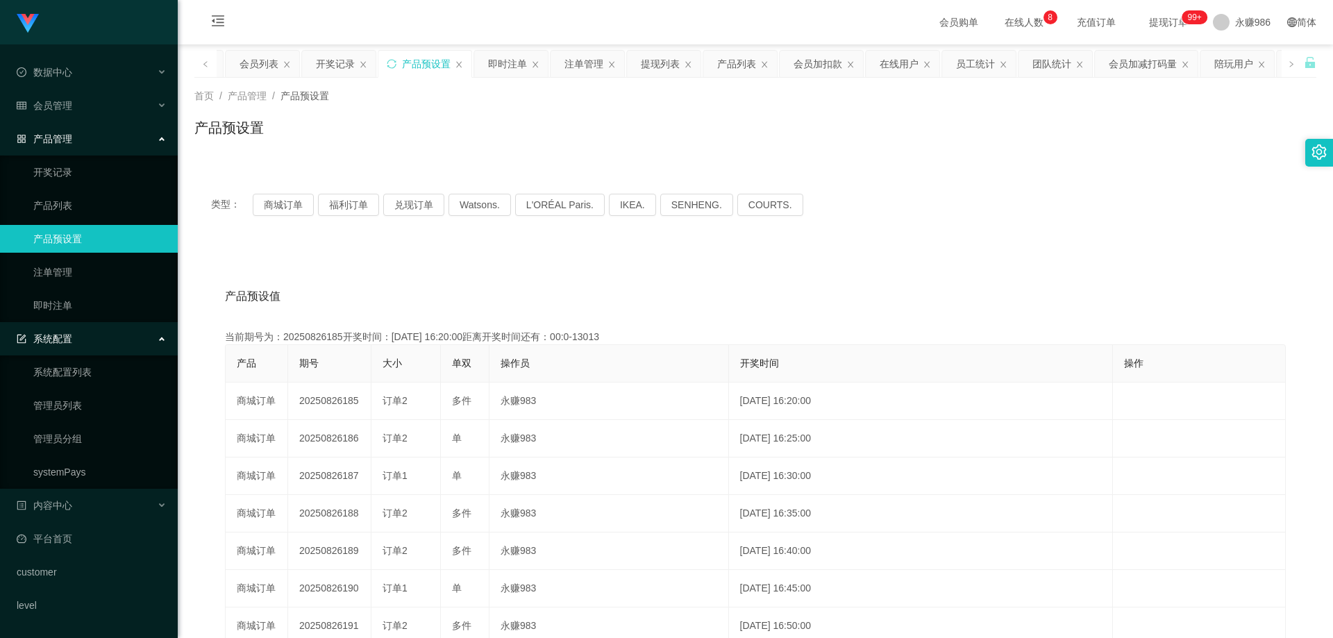
click at [75, 335] on div "系统配置" at bounding box center [89, 339] width 178 height 28
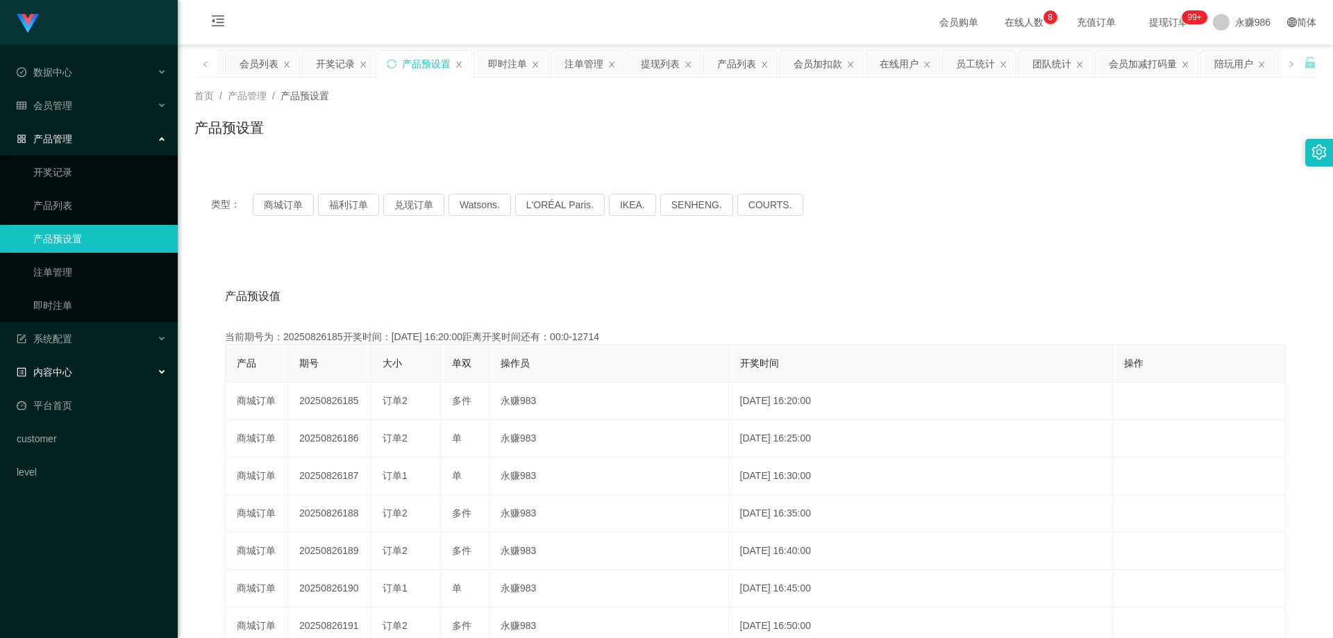
click at [79, 368] on div "内容中心" at bounding box center [89, 372] width 178 height 28
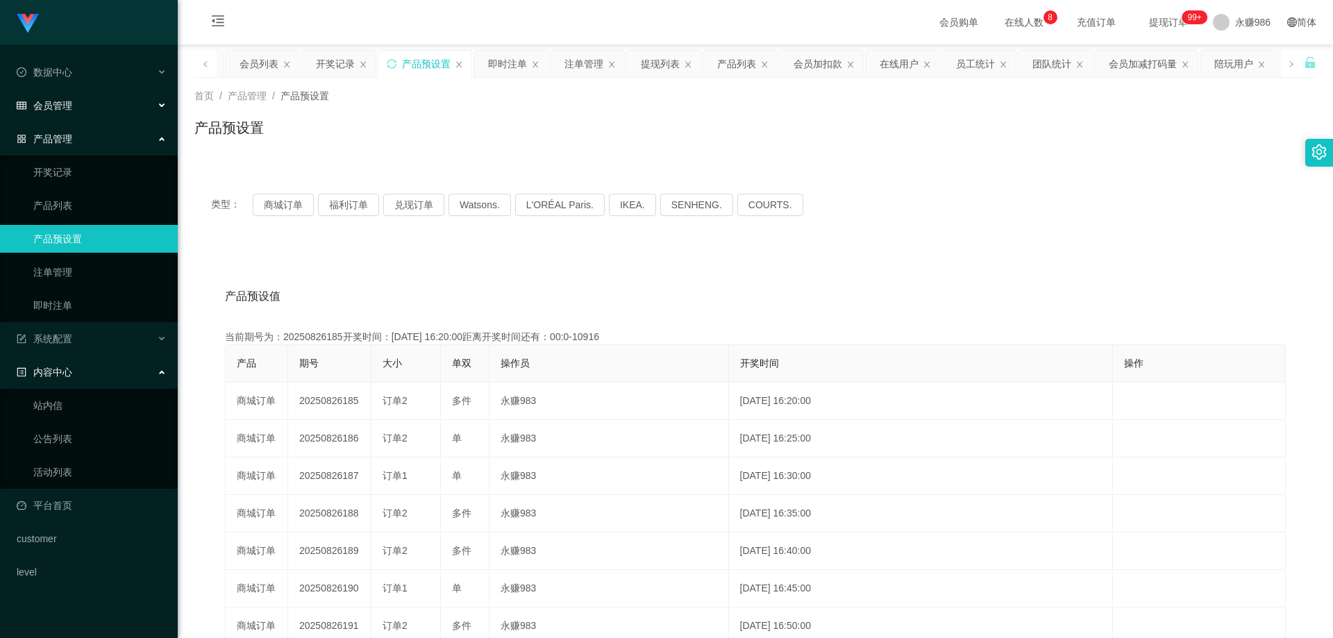
click at [96, 101] on div "会员管理" at bounding box center [89, 106] width 178 height 28
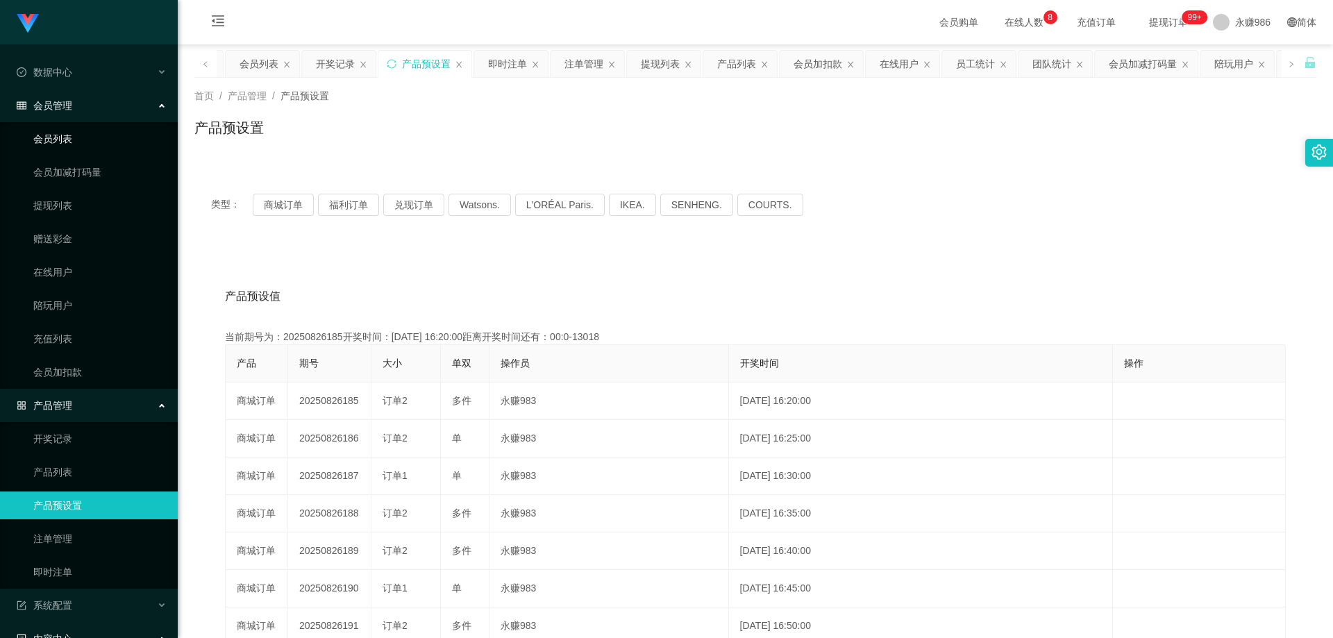
click at [75, 133] on link "会员列表" at bounding box center [99, 139] width 133 height 28
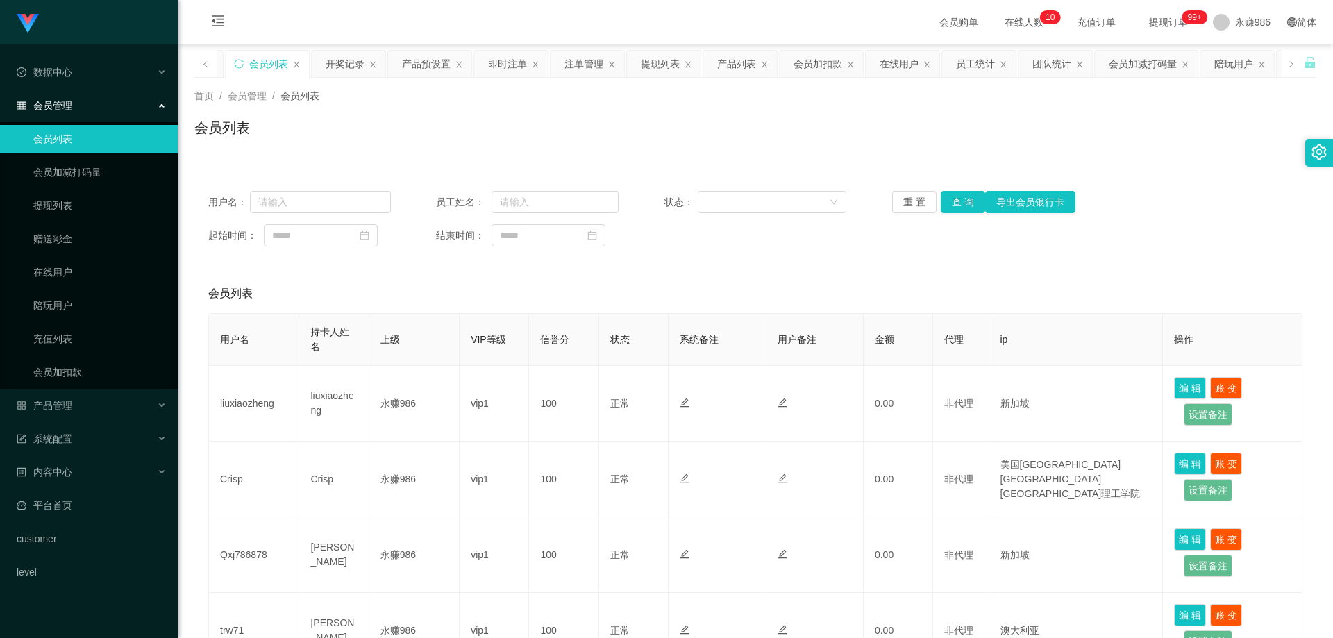
click at [96, 424] on ul "数据中心 员工统计 团队统计 会员管理 会员列表 会员加减打码量 提现列表 赠送彩金 在线用户 陪玩用户 充值列表 会员加扣款 产品管理 开奖记录 产品列表 …" at bounding box center [89, 321] width 178 height 555
click at [96, 412] on div "产品管理" at bounding box center [89, 406] width 178 height 28
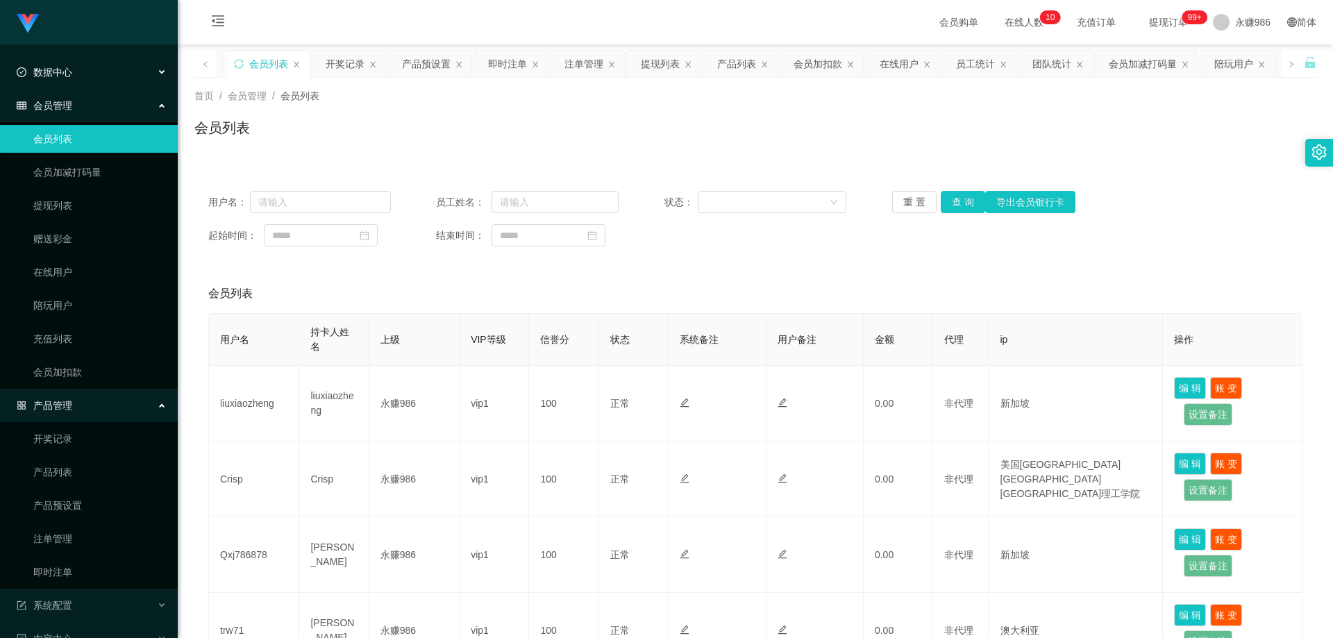
click at [108, 68] on div "数据中心" at bounding box center [89, 72] width 178 height 28
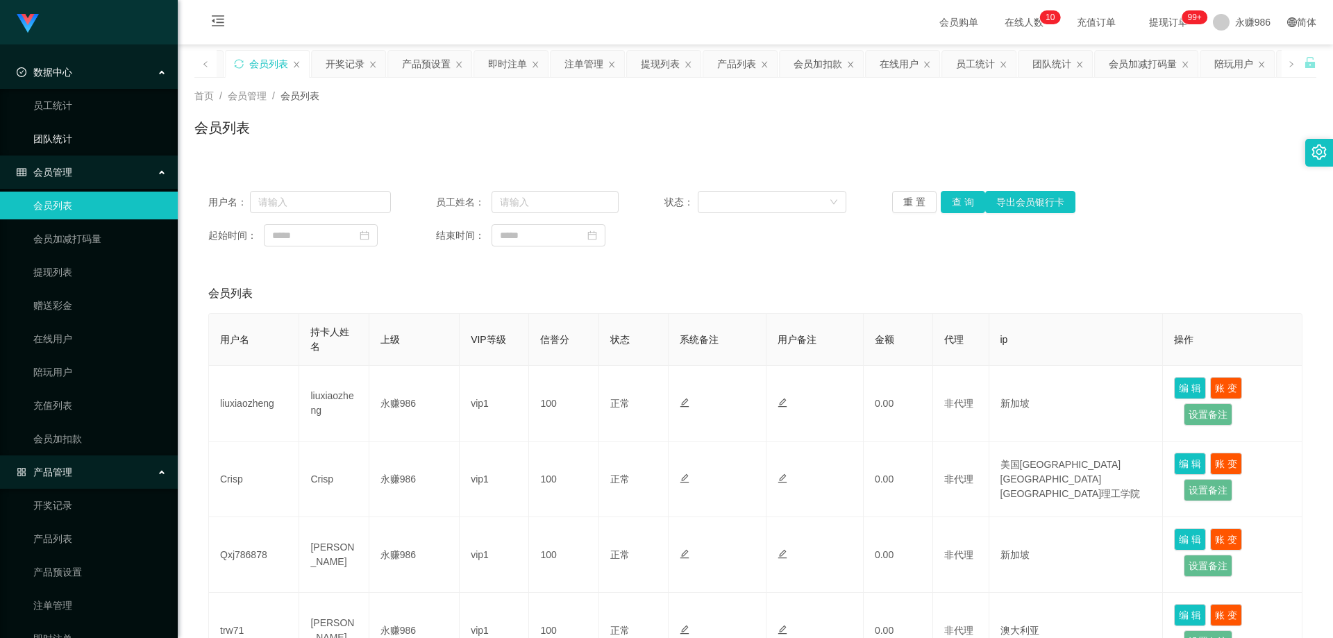
click at [82, 127] on link "团队统计" at bounding box center [99, 139] width 133 height 28
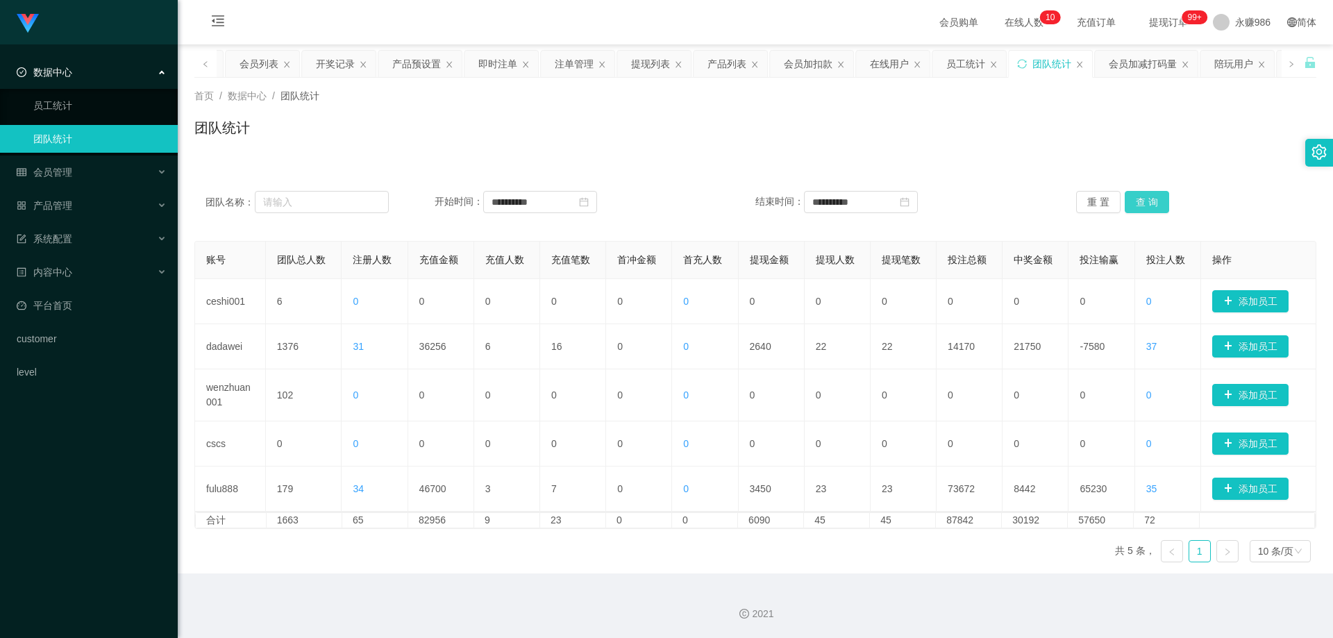
click at [1137, 199] on button "查 询" at bounding box center [1147, 202] width 44 height 22
click at [1158, 197] on button "查 询" at bounding box center [1147, 202] width 44 height 22
click at [1143, 201] on button "查 询" at bounding box center [1147, 202] width 44 height 22
click at [1157, 208] on button "查 询" at bounding box center [1147, 202] width 44 height 22
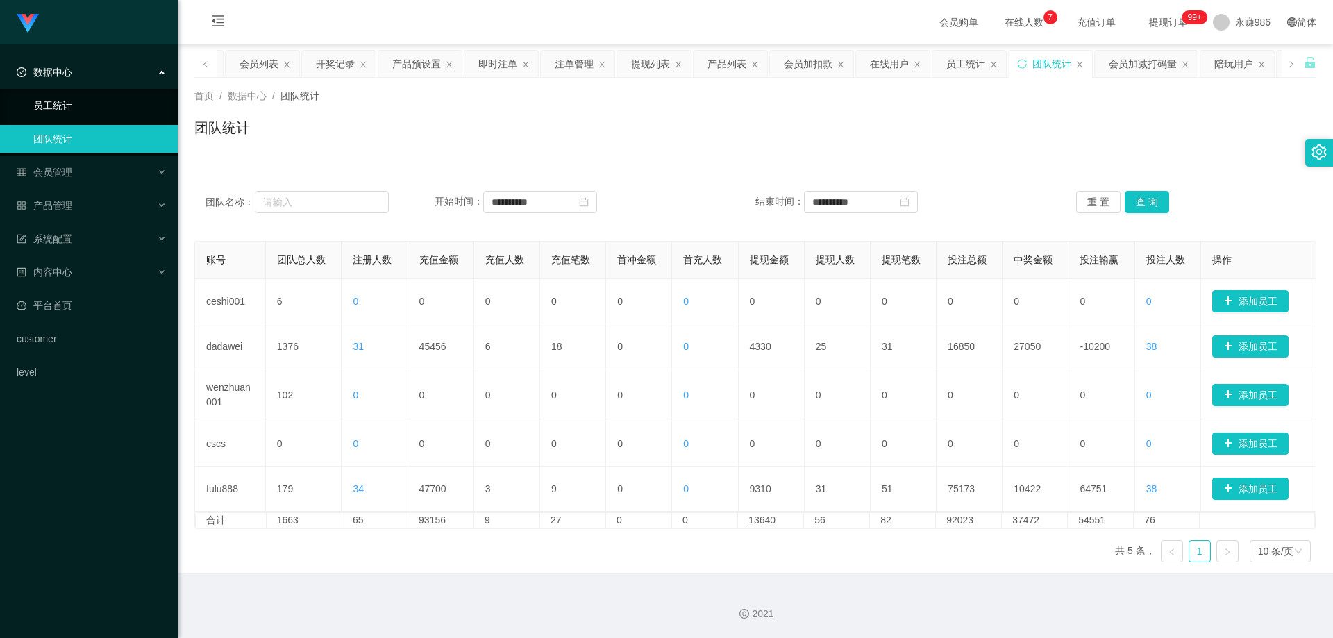
click at [81, 103] on link "员工统计" at bounding box center [99, 106] width 133 height 28
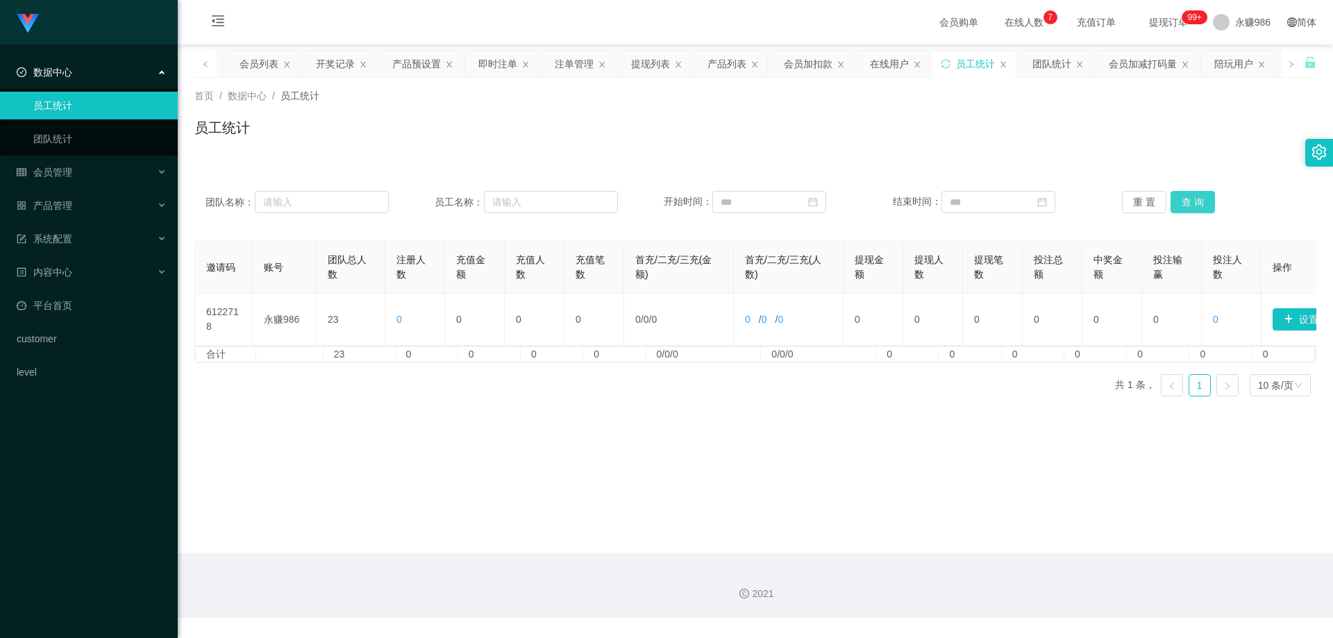
click at [1178, 197] on button "查 询" at bounding box center [1192, 202] width 44 height 22
